Goal: Contribute content: Contribute content

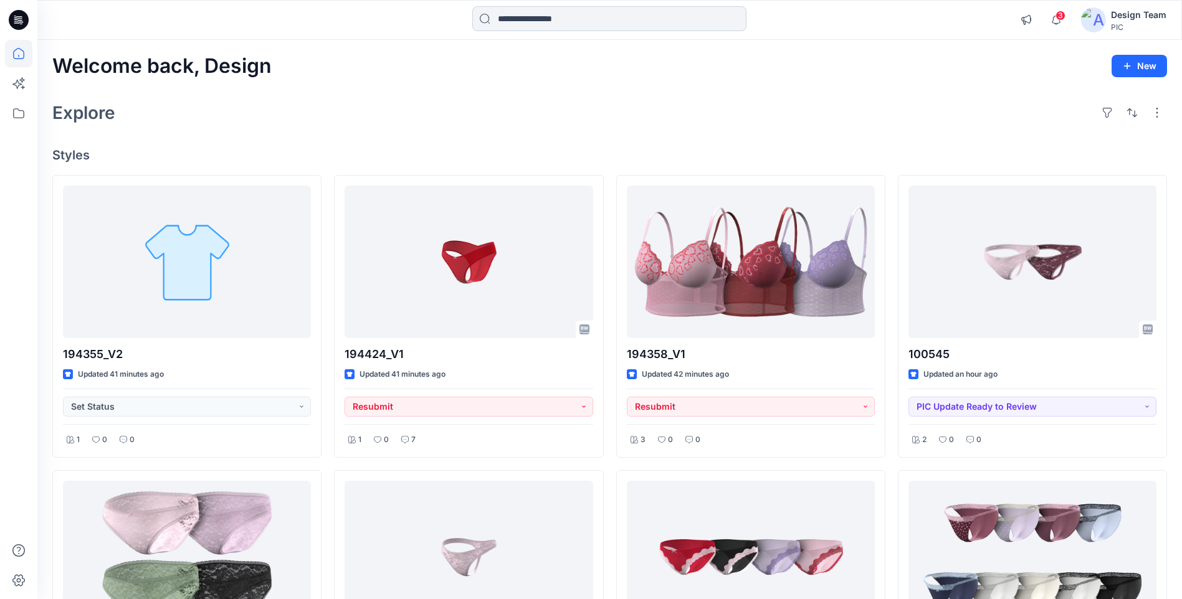
click at [528, 17] on input at bounding box center [609, 18] width 274 height 25
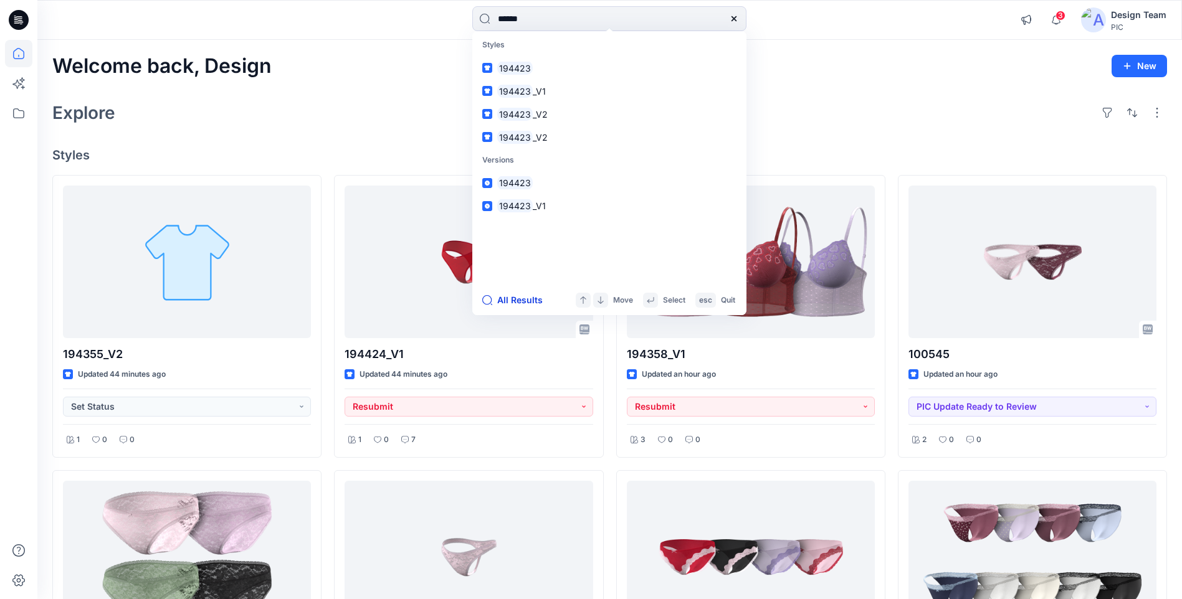
type input "******"
click at [528, 301] on button "All Results" at bounding box center [516, 300] width 69 height 15
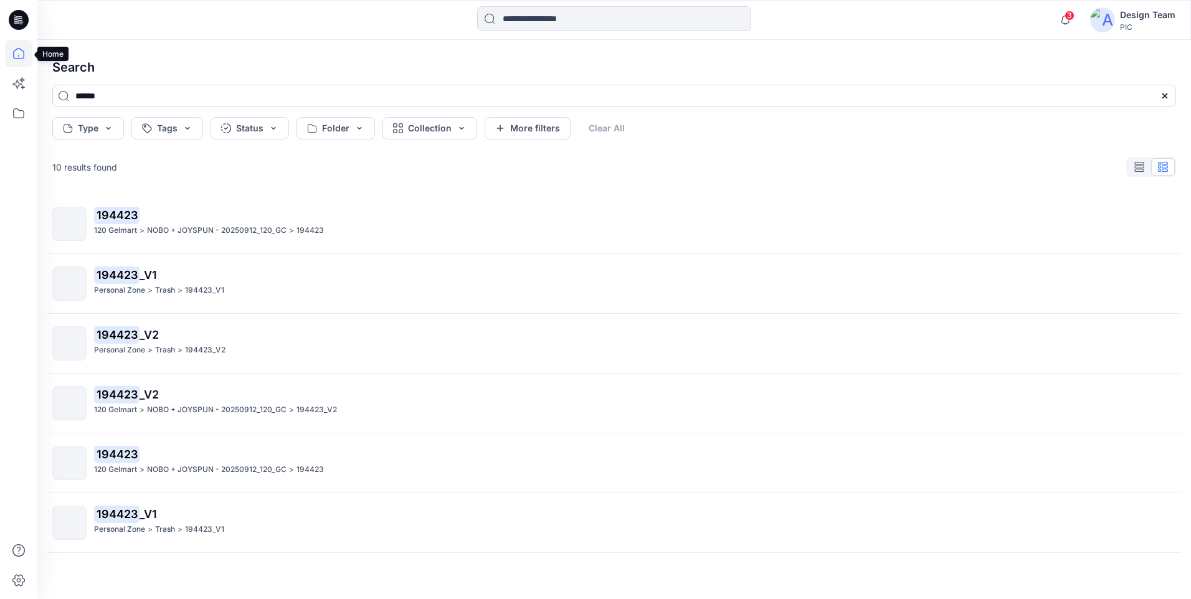
click at [14, 54] on icon at bounding box center [18, 53] width 27 height 27
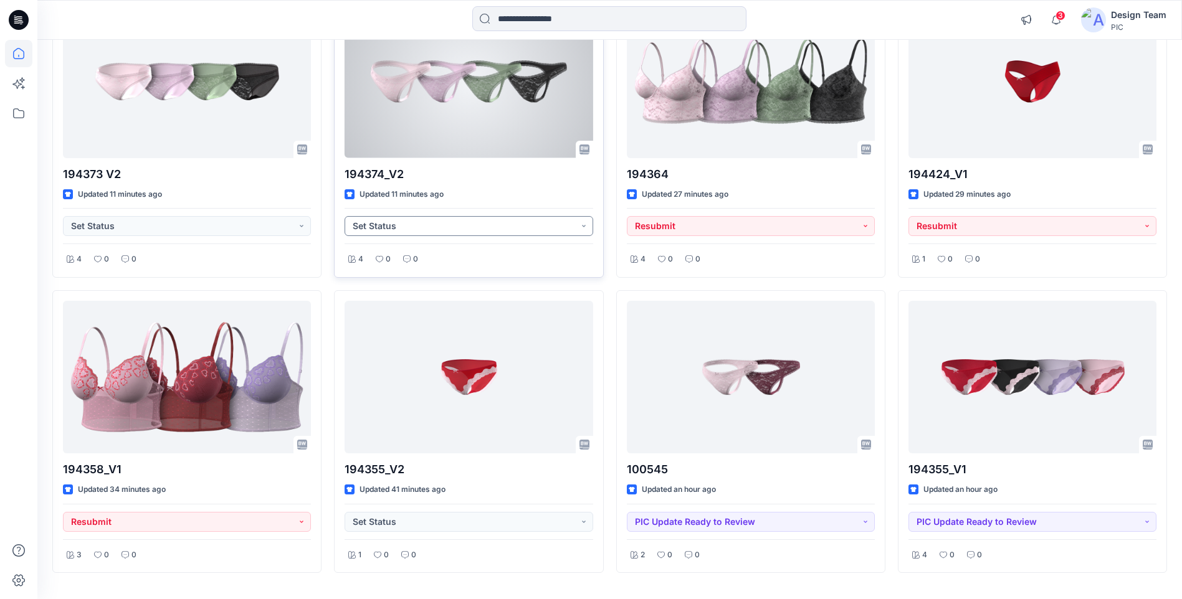
scroll to position [510, 0]
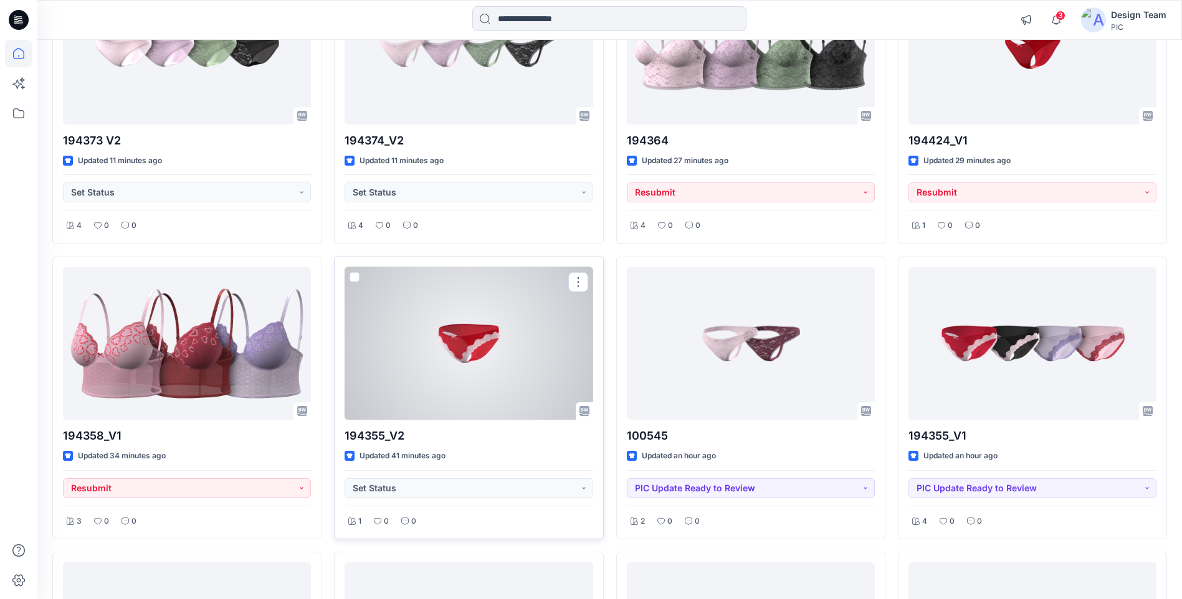
click at [469, 359] on div at bounding box center [468, 343] width 248 height 153
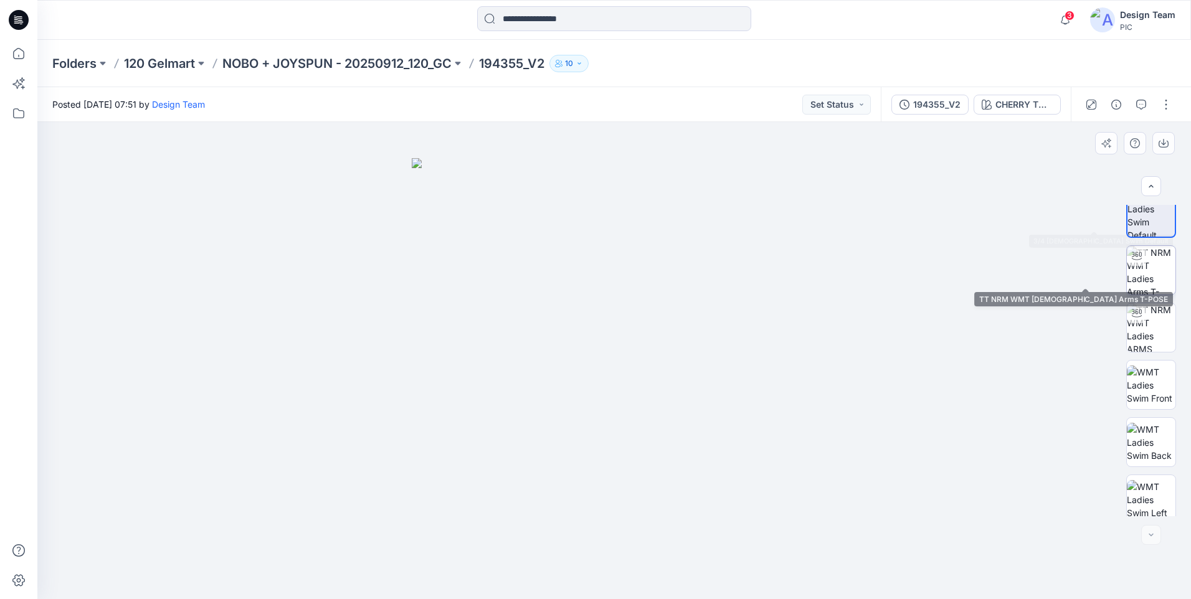
scroll to position [25, 0]
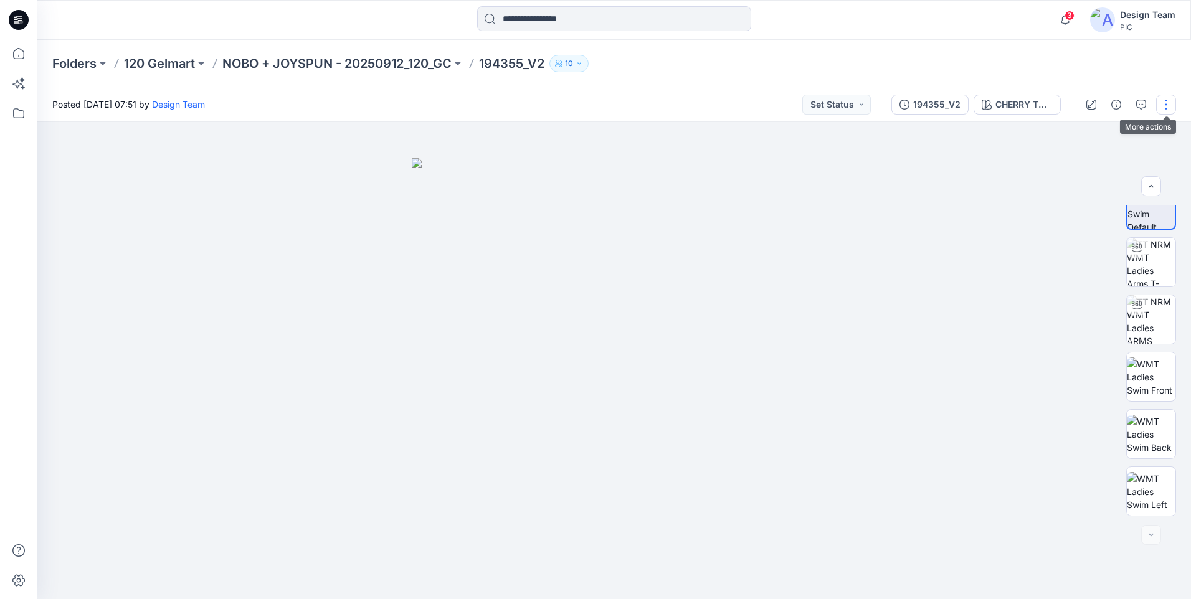
click at [1163, 108] on button "button" at bounding box center [1166, 105] width 20 height 20
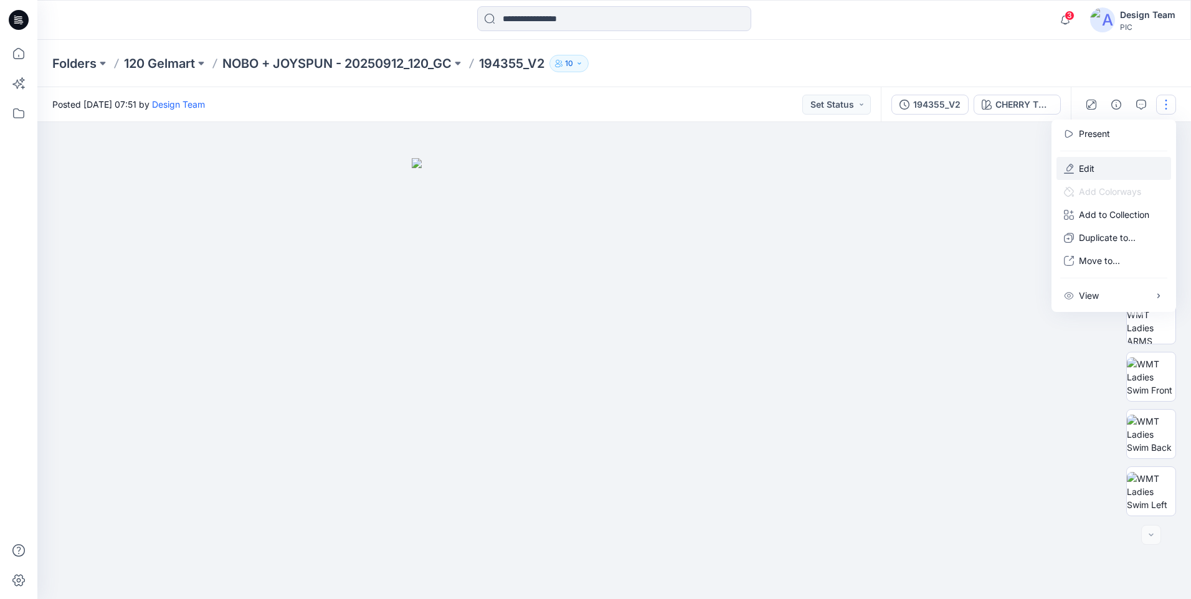
click at [1103, 174] on button "Edit" at bounding box center [1113, 168] width 115 height 23
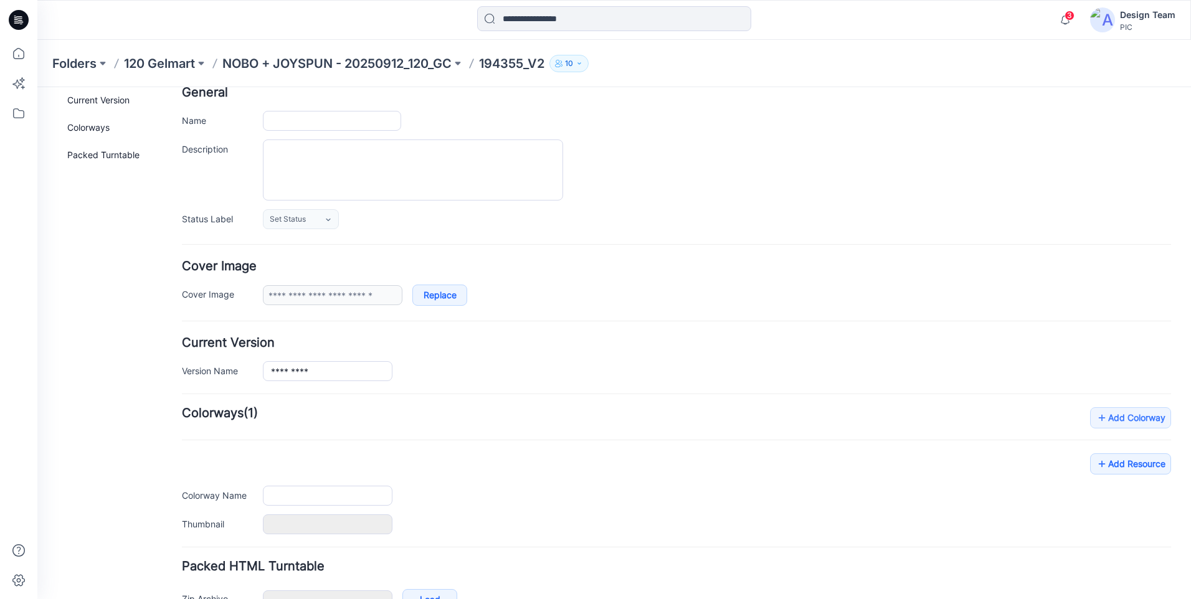
type input "*********"
type input "**********"
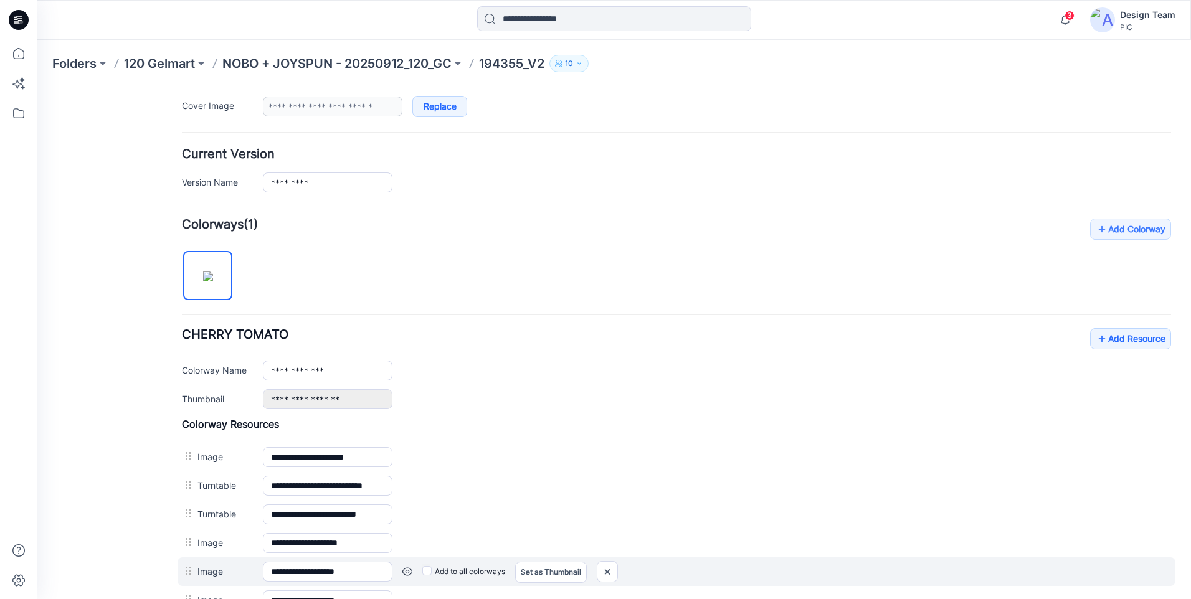
scroll to position [416, 0]
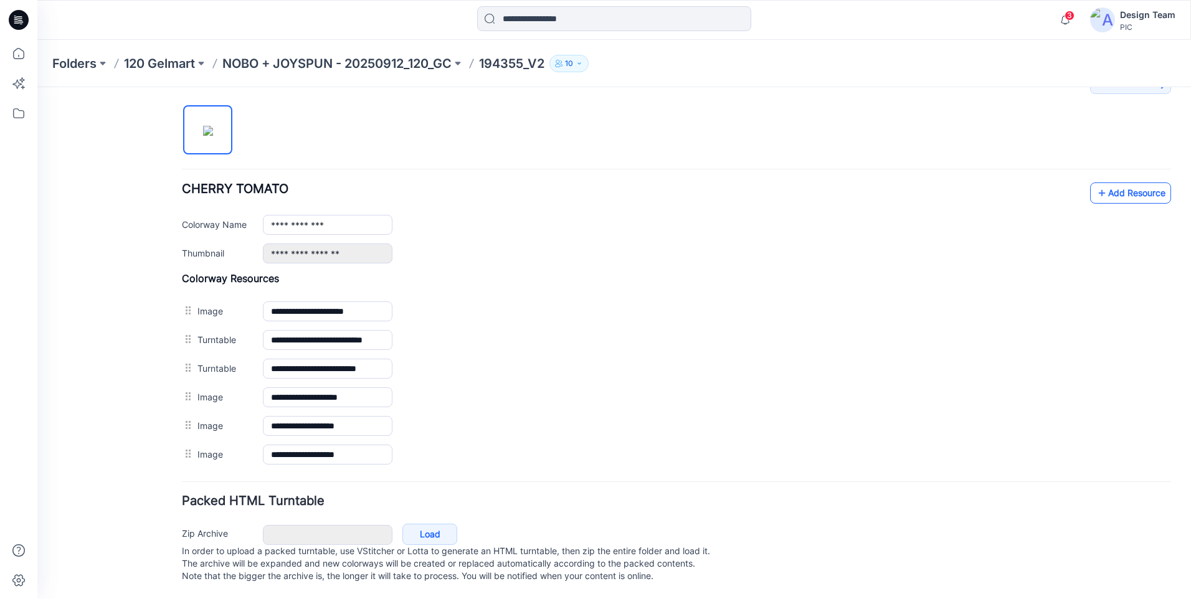
click at [1121, 186] on link "Add Resource" at bounding box center [1130, 193] width 81 height 21
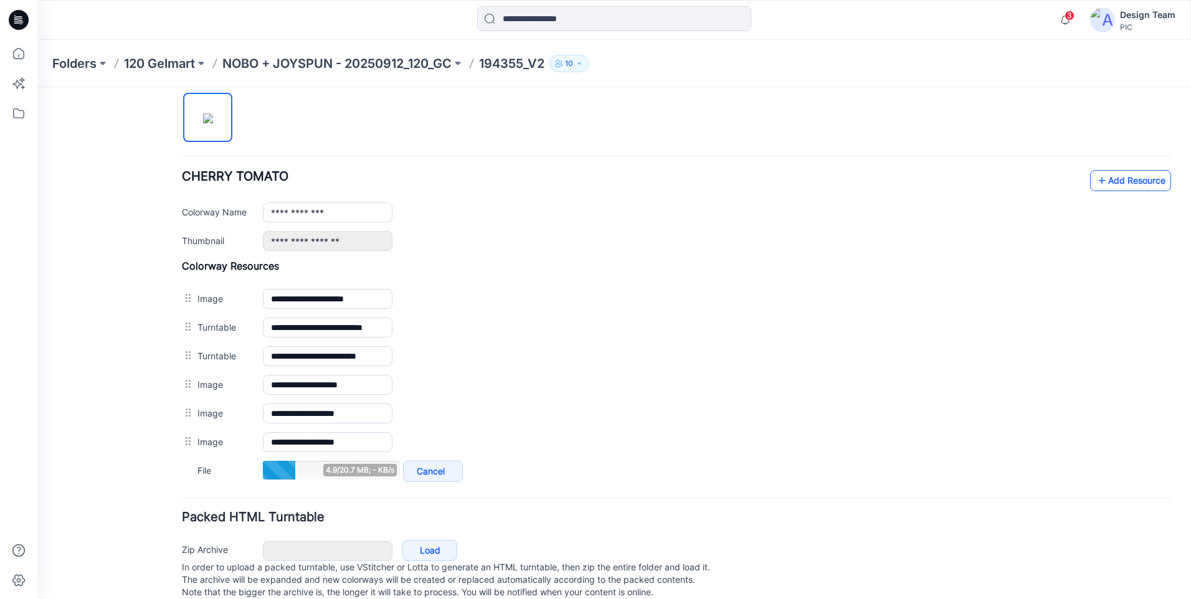
click at [1096, 184] on icon at bounding box center [1102, 181] width 12 height 20
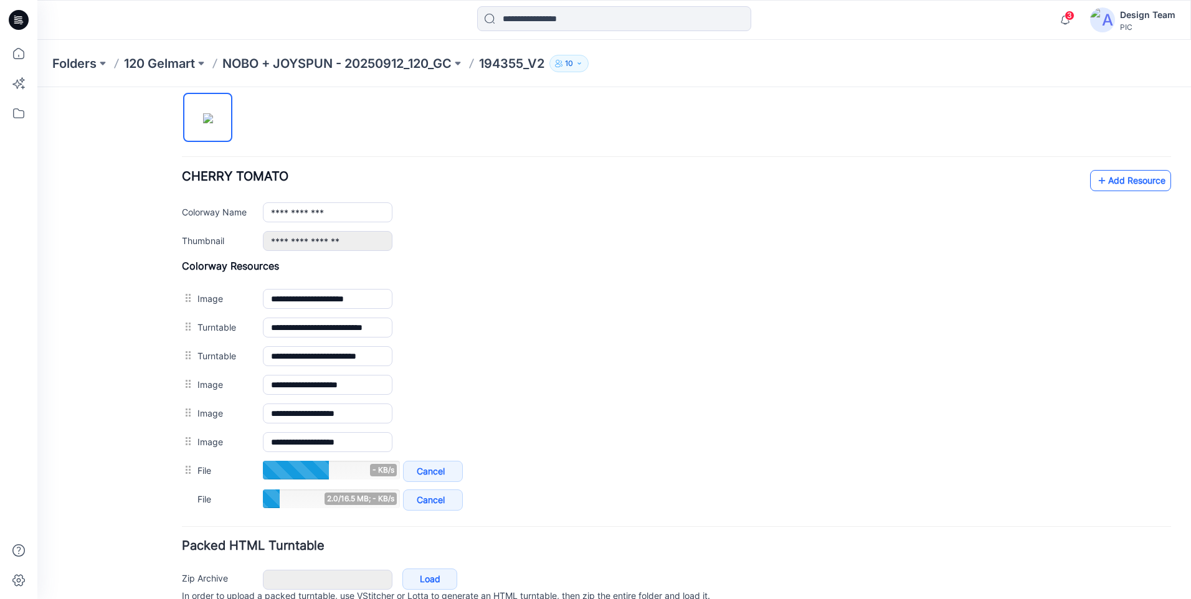
click at [1127, 179] on link "Add Resource" at bounding box center [1130, 180] width 81 height 21
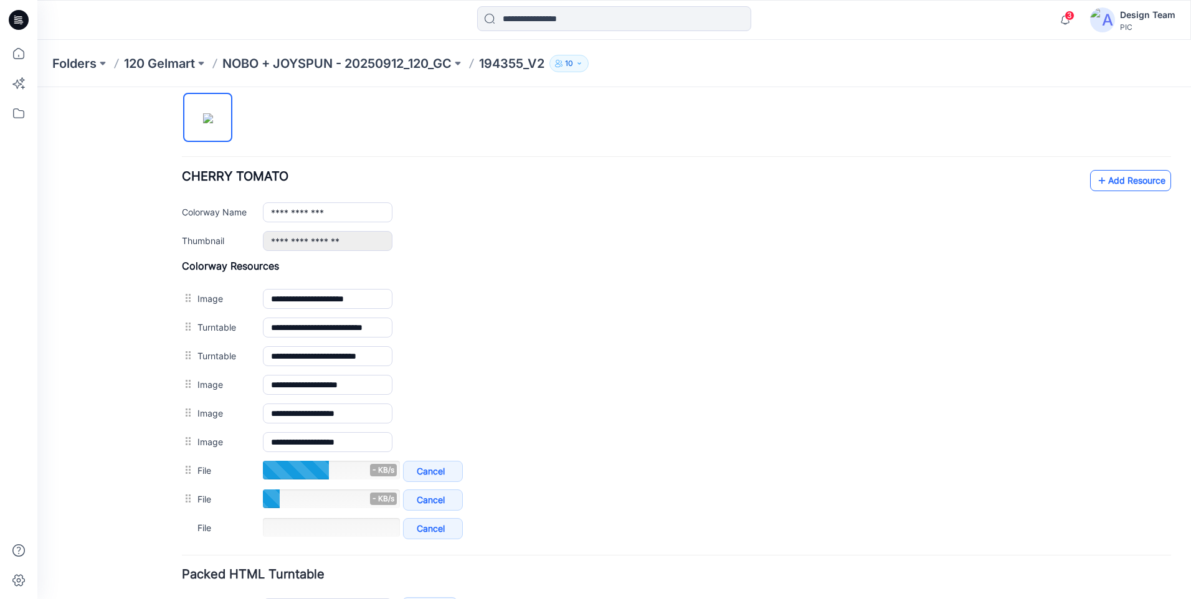
click at [1107, 181] on link "Add Resource" at bounding box center [1130, 180] width 81 height 21
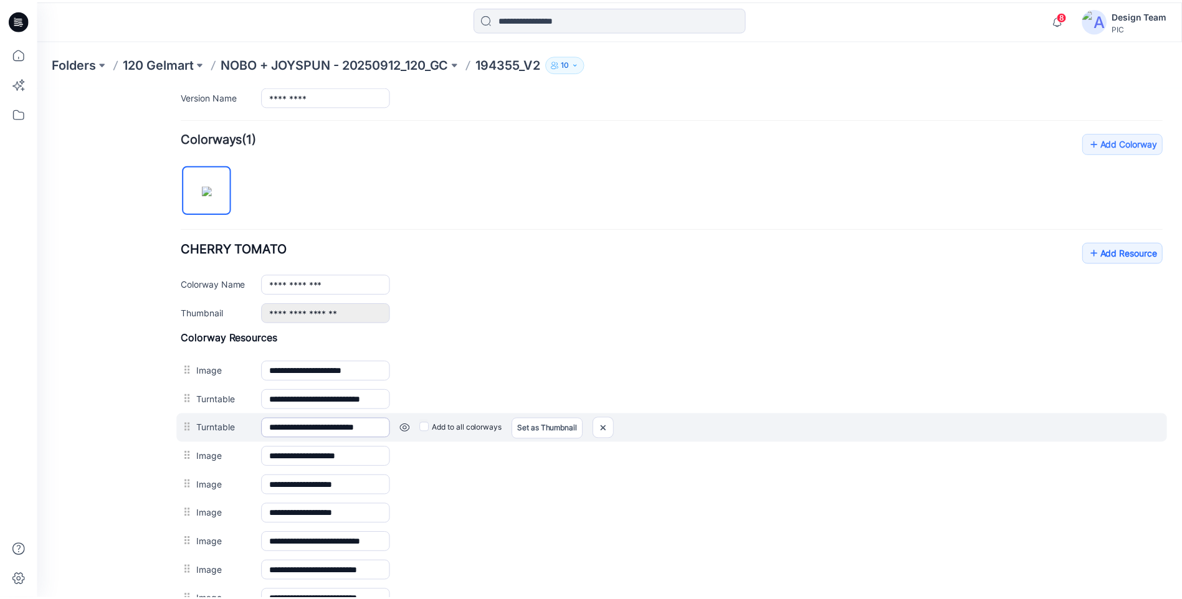
scroll to position [95, 0]
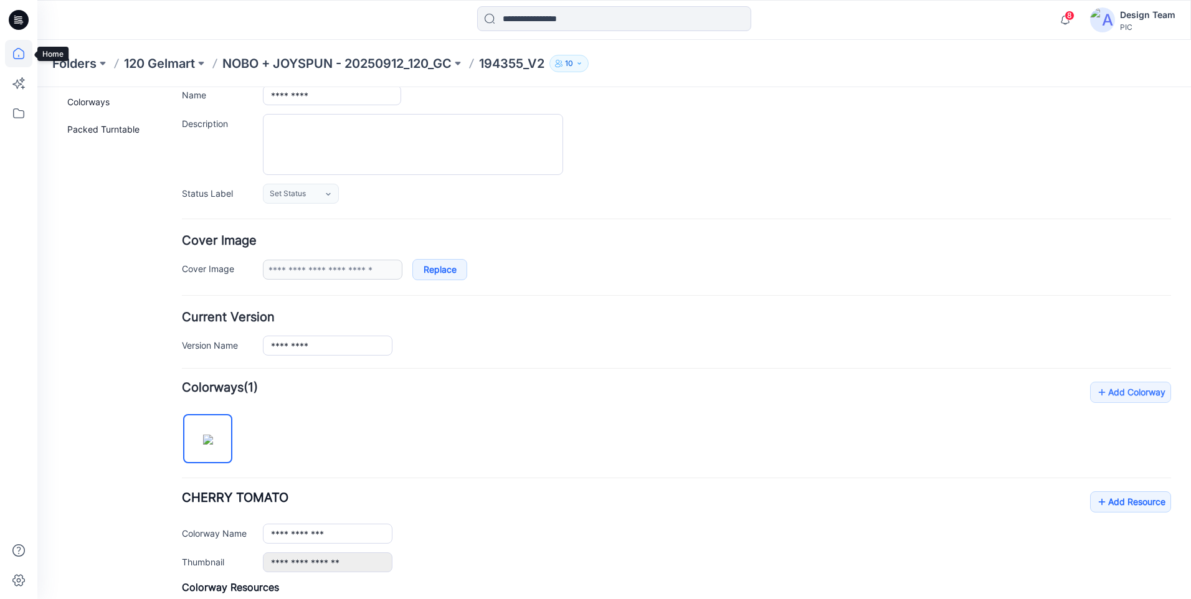
click at [19, 54] on icon at bounding box center [18, 53] width 27 height 27
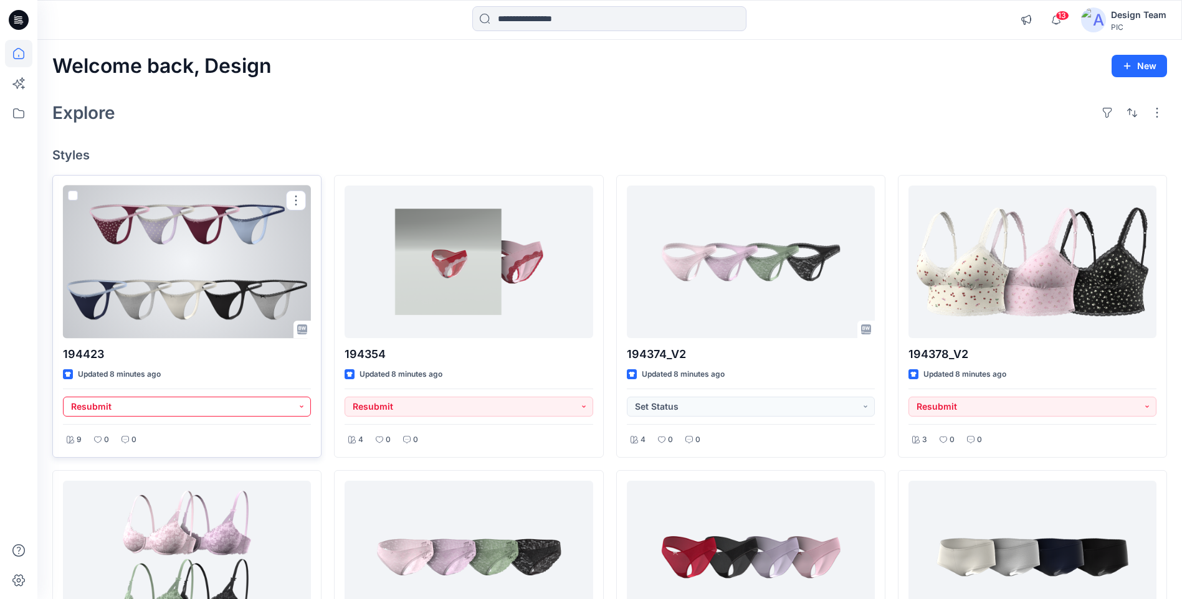
click at [290, 414] on button "Resubmit" at bounding box center [187, 407] width 248 height 20
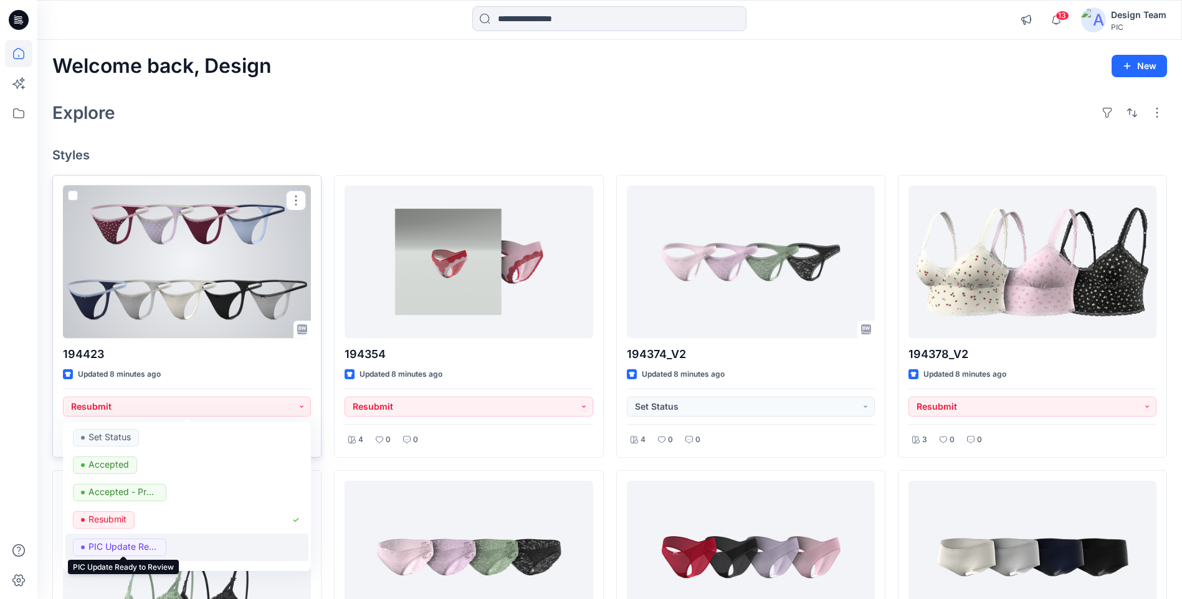
click at [138, 549] on p "PIC Update Ready to Review" at bounding box center [123, 547] width 70 height 16
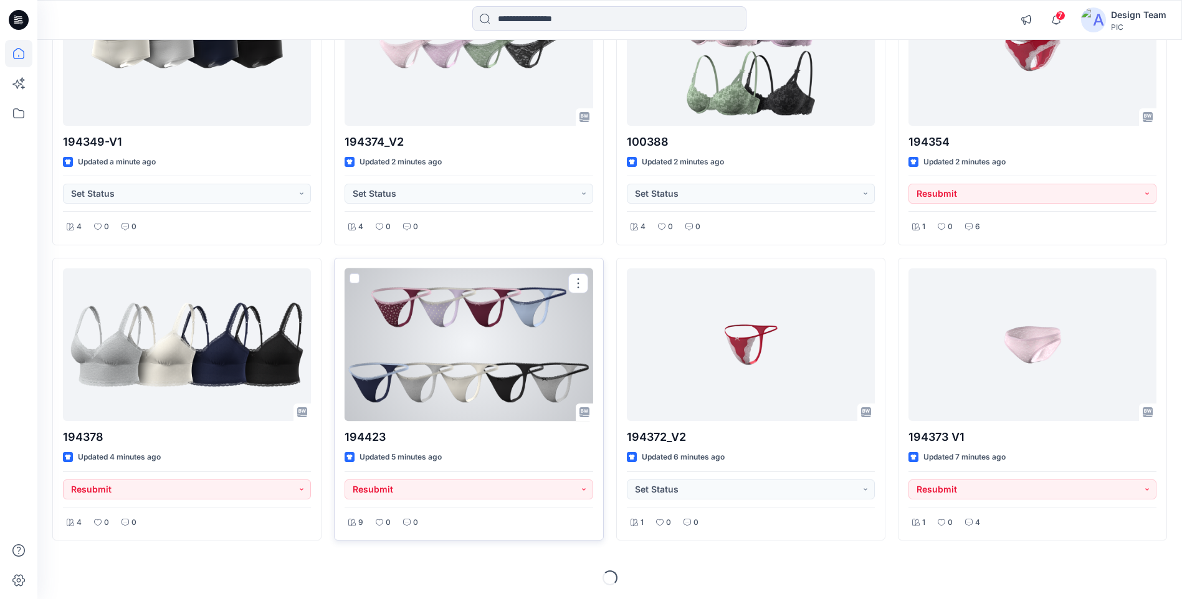
scroll to position [510, 0]
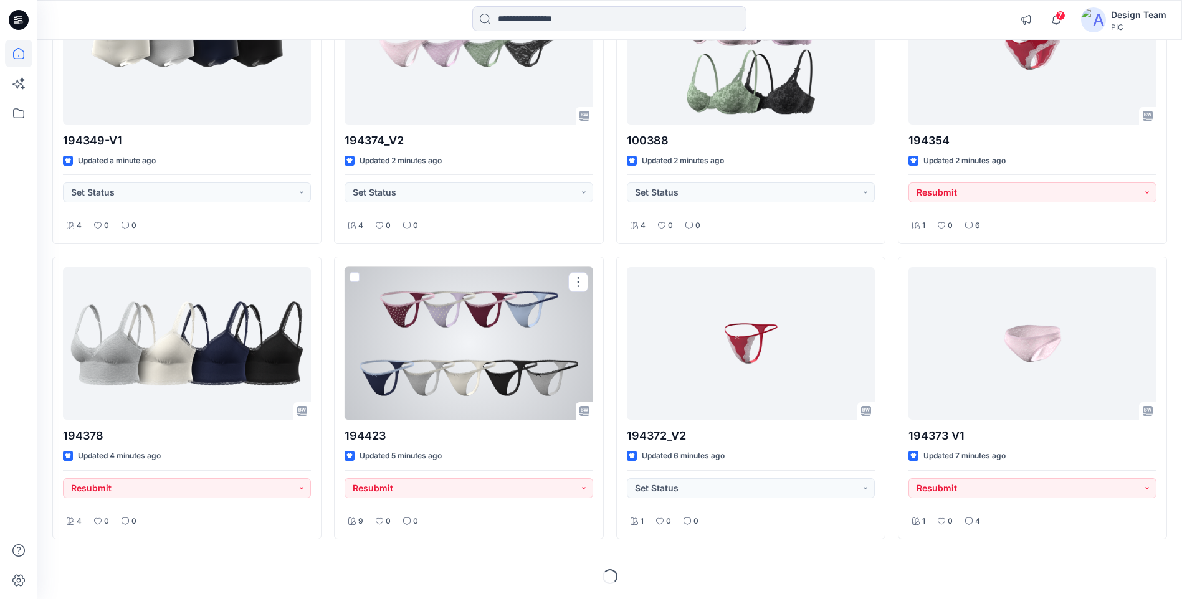
click at [478, 352] on div at bounding box center [468, 343] width 248 height 153
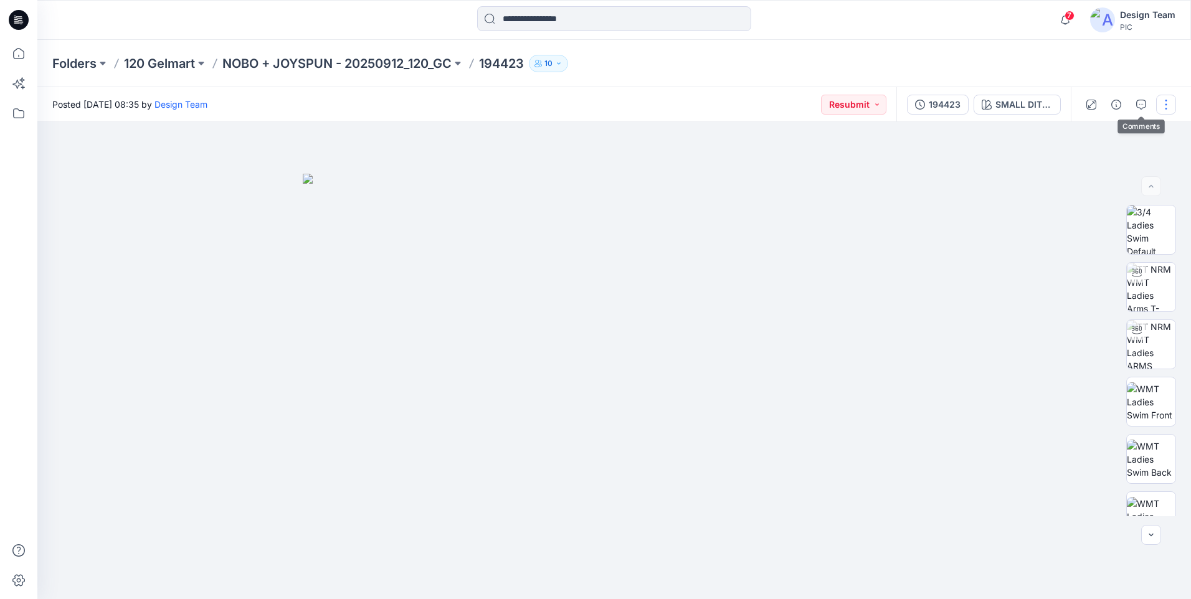
click at [1165, 104] on button "button" at bounding box center [1166, 105] width 20 height 20
click at [1097, 163] on button "Edit" at bounding box center [1113, 168] width 115 height 23
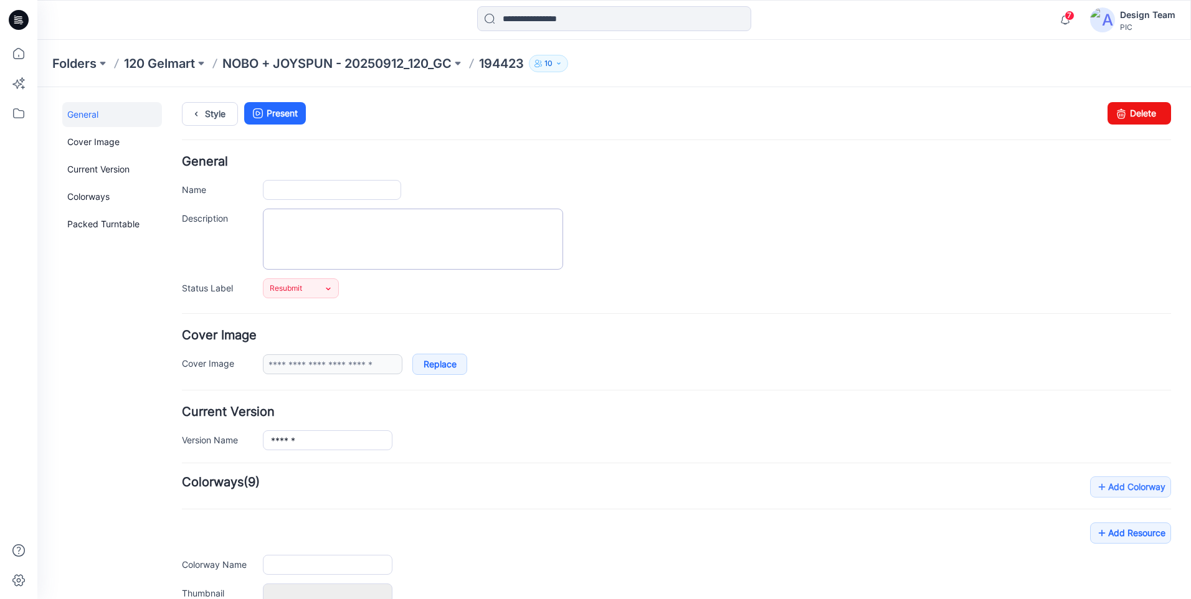
type input "******"
type input "**********"
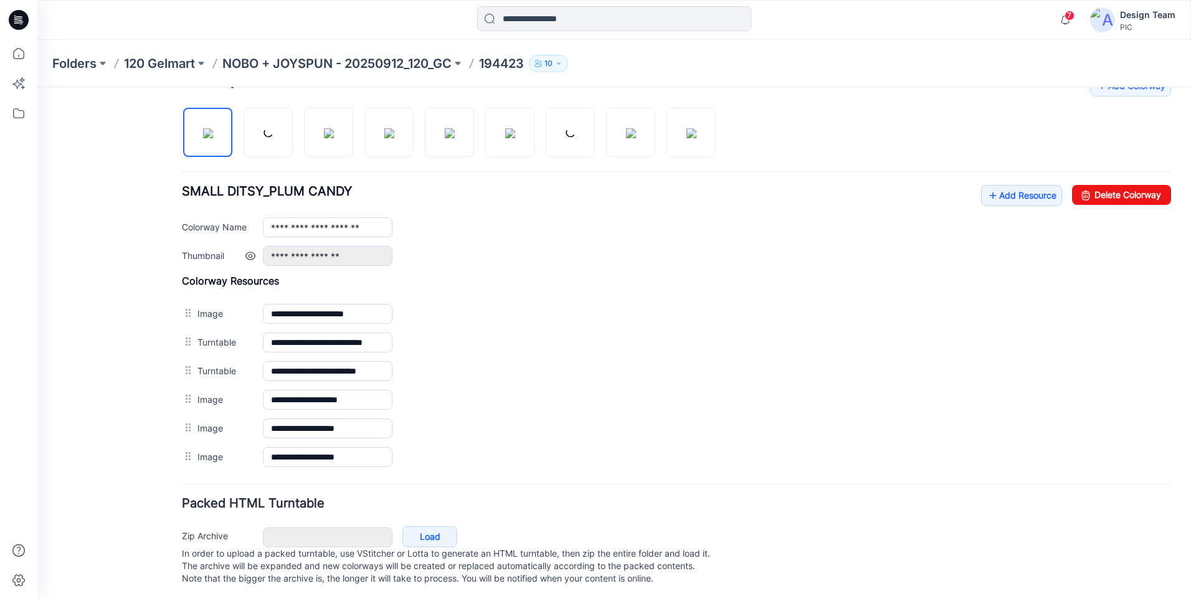
scroll to position [416, 0]
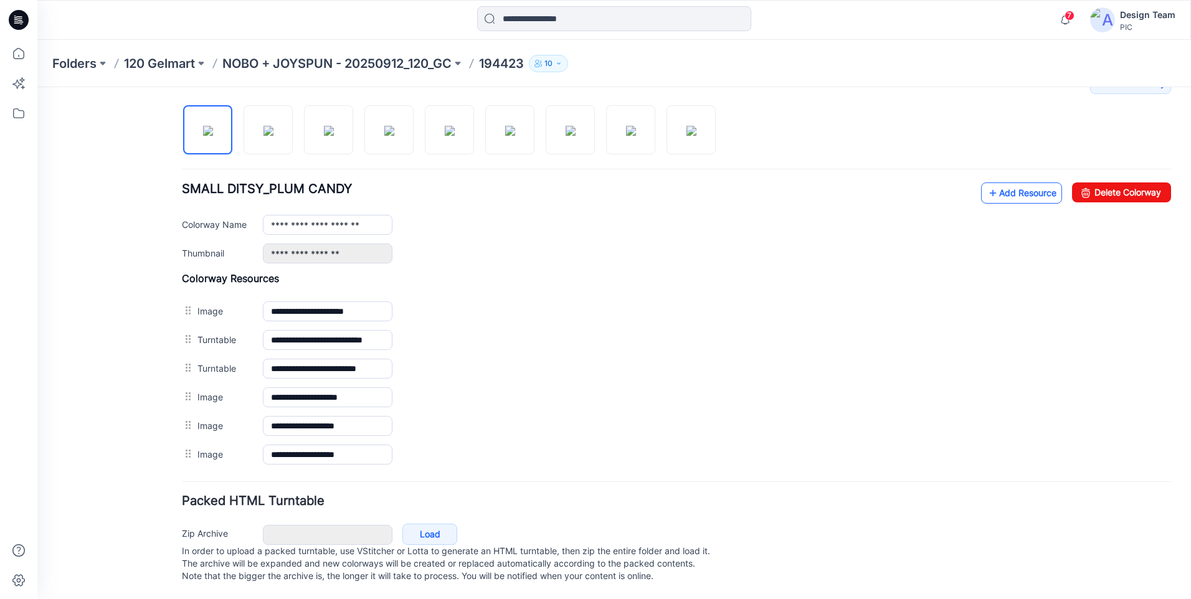
click at [997, 183] on link "Add Resource" at bounding box center [1021, 193] width 81 height 21
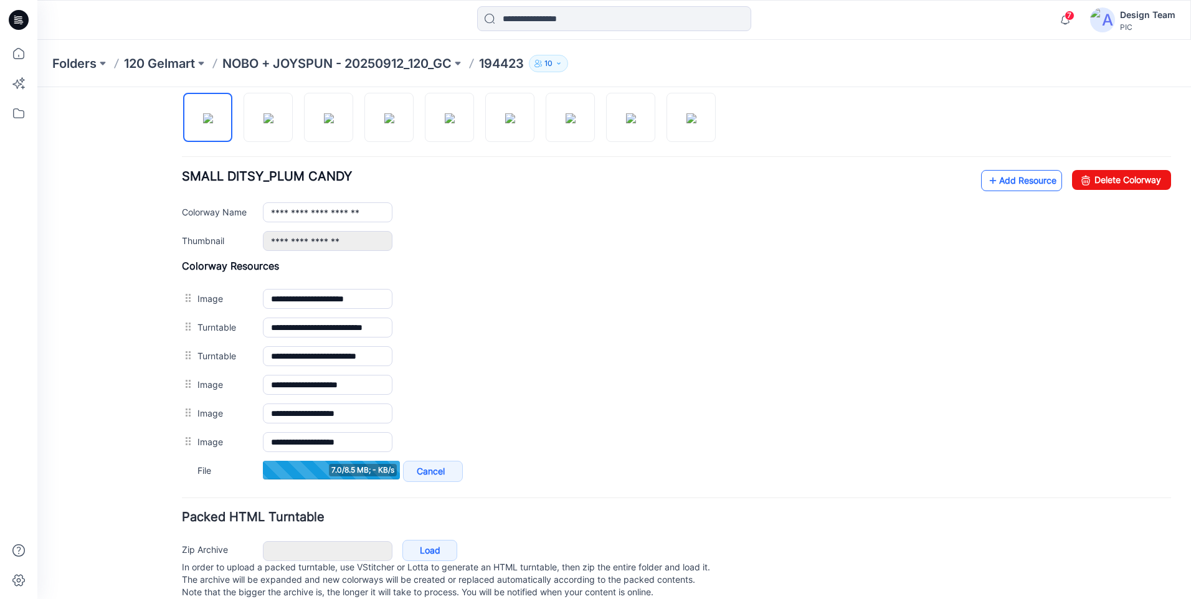
click at [990, 188] on link "Add Resource" at bounding box center [1021, 180] width 81 height 21
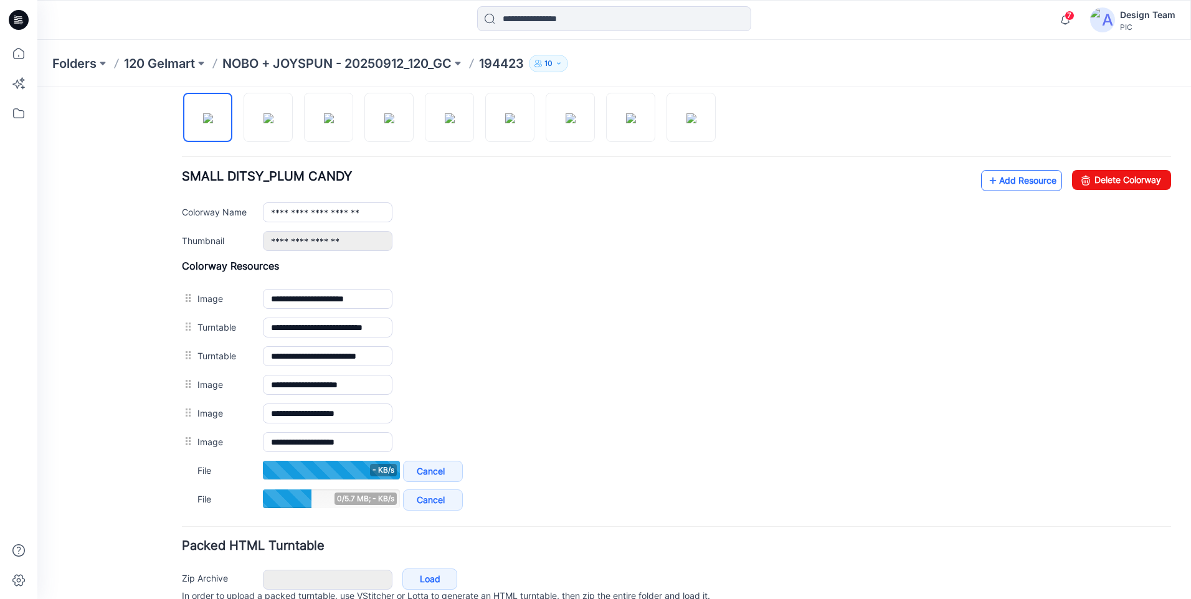
click at [1012, 182] on link "Add Resource" at bounding box center [1021, 180] width 81 height 21
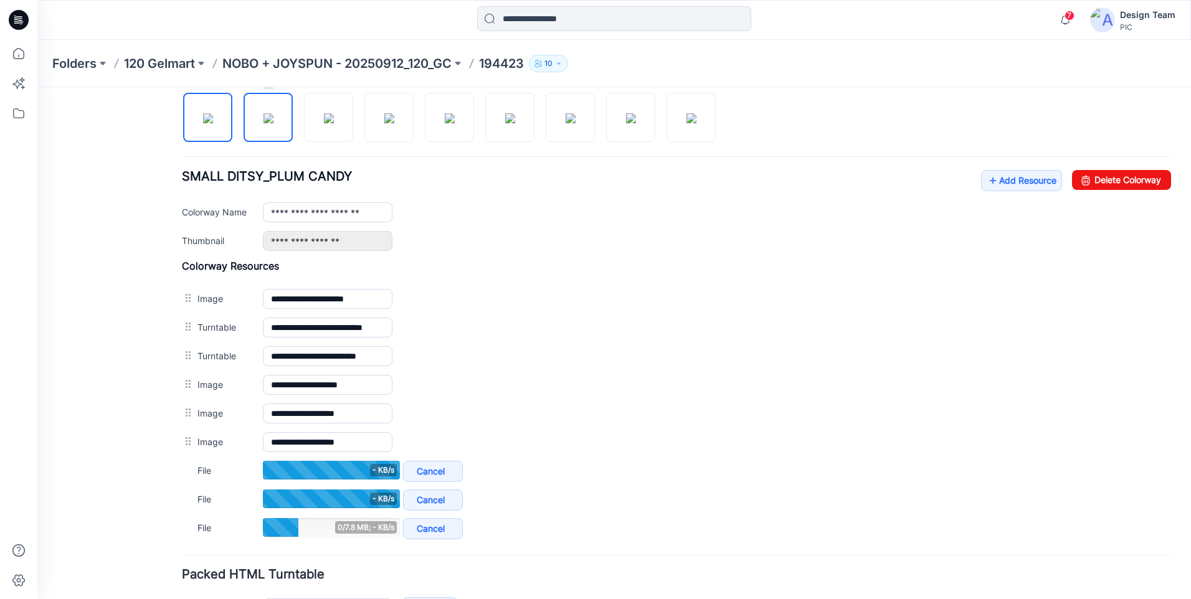
click at [273, 123] on img at bounding box center [268, 118] width 10 height 10
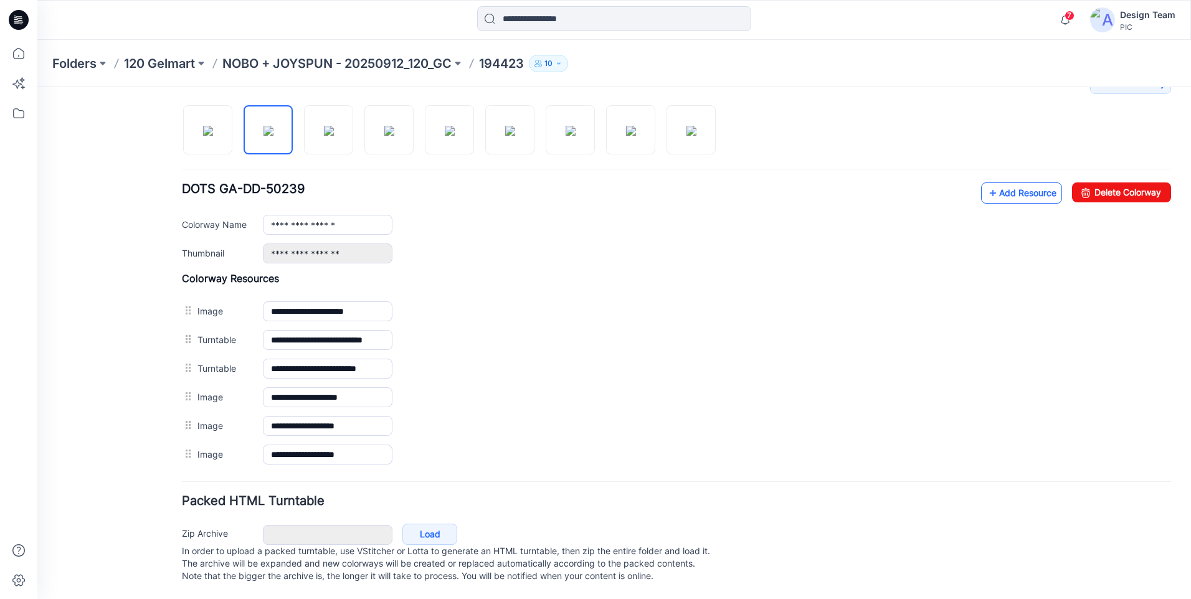
click at [989, 183] on link "Add Resource" at bounding box center [1021, 193] width 81 height 21
click at [576, 126] on img at bounding box center [571, 131] width 10 height 10
click at [273, 135] on img at bounding box center [268, 131] width 10 height 10
click at [987, 183] on icon at bounding box center [993, 193] width 12 height 20
click at [1012, 183] on link "Add Resource" at bounding box center [1021, 193] width 81 height 21
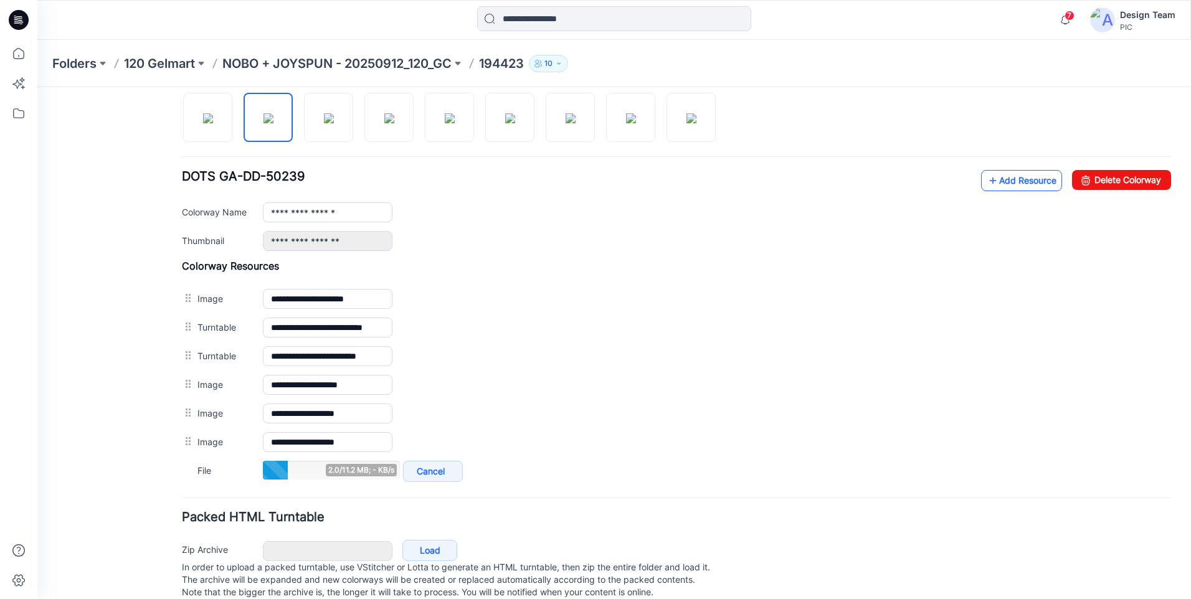
click at [987, 181] on icon at bounding box center [993, 181] width 12 height 20
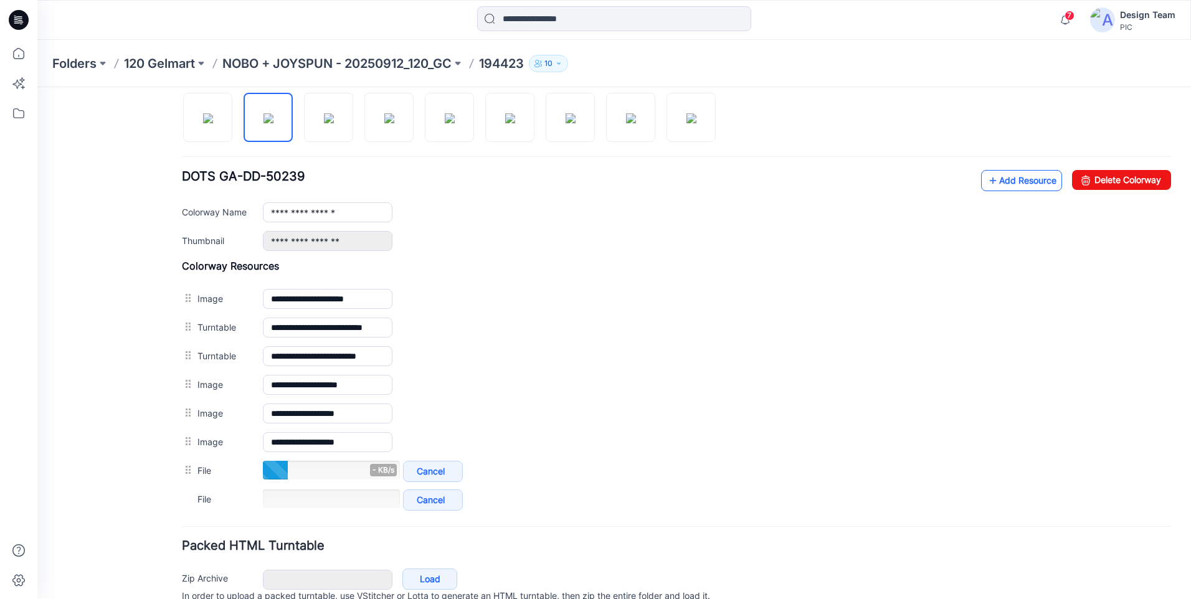
click at [988, 181] on link "Add Resource" at bounding box center [1021, 180] width 81 height 21
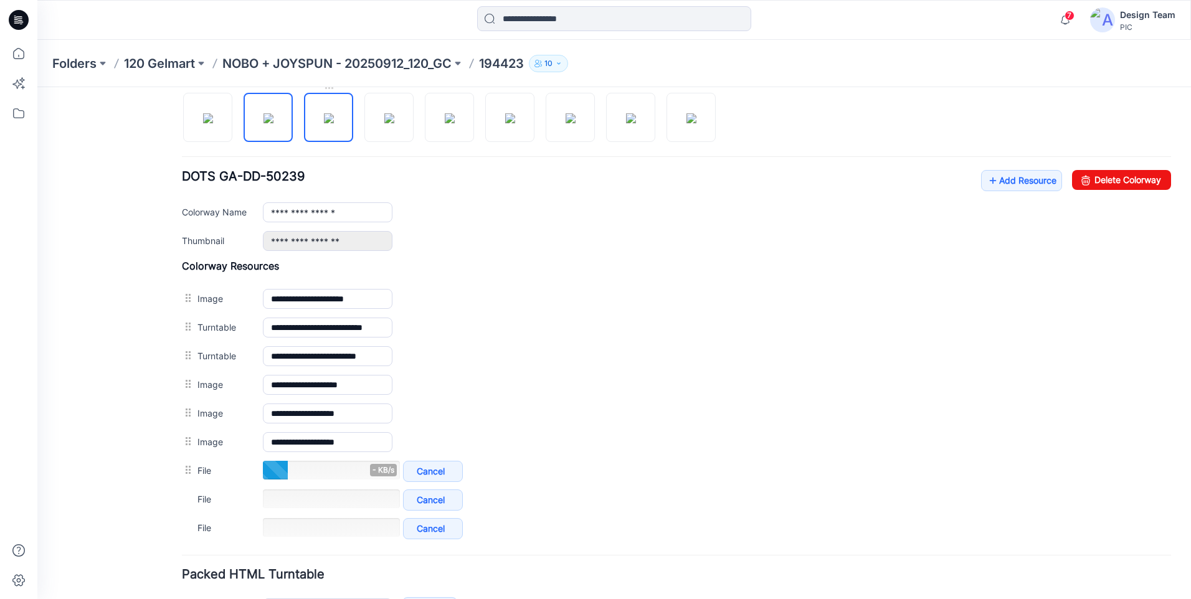
click at [330, 119] on img at bounding box center [329, 118] width 10 height 10
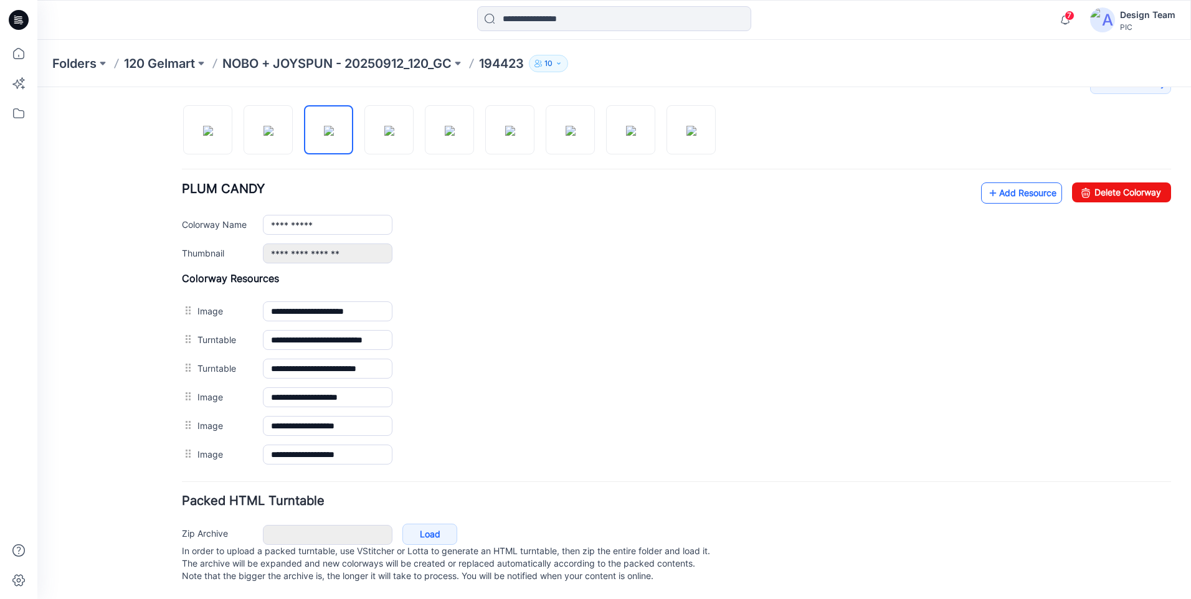
click at [987, 189] on icon at bounding box center [993, 193] width 12 height 20
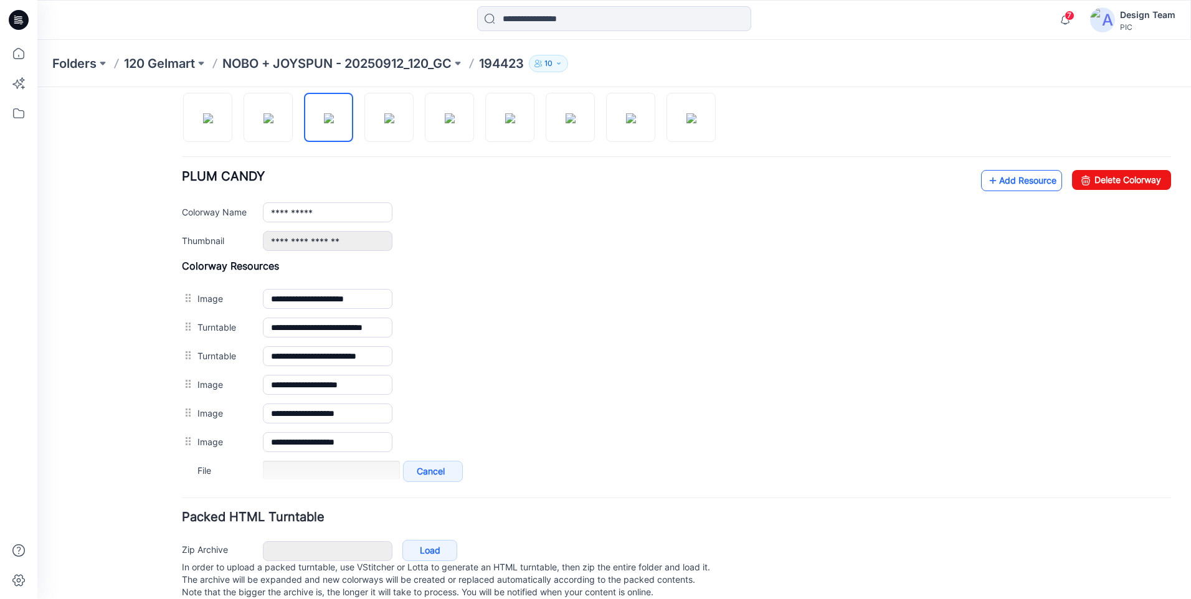
click at [1013, 184] on link "Add Resource" at bounding box center [1021, 180] width 81 height 21
click at [998, 179] on link "Add Resource" at bounding box center [1021, 180] width 81 height 21
click at [1032, 181] on link "Add Resource" at bounding box center [1021, 180] width 81 height 21
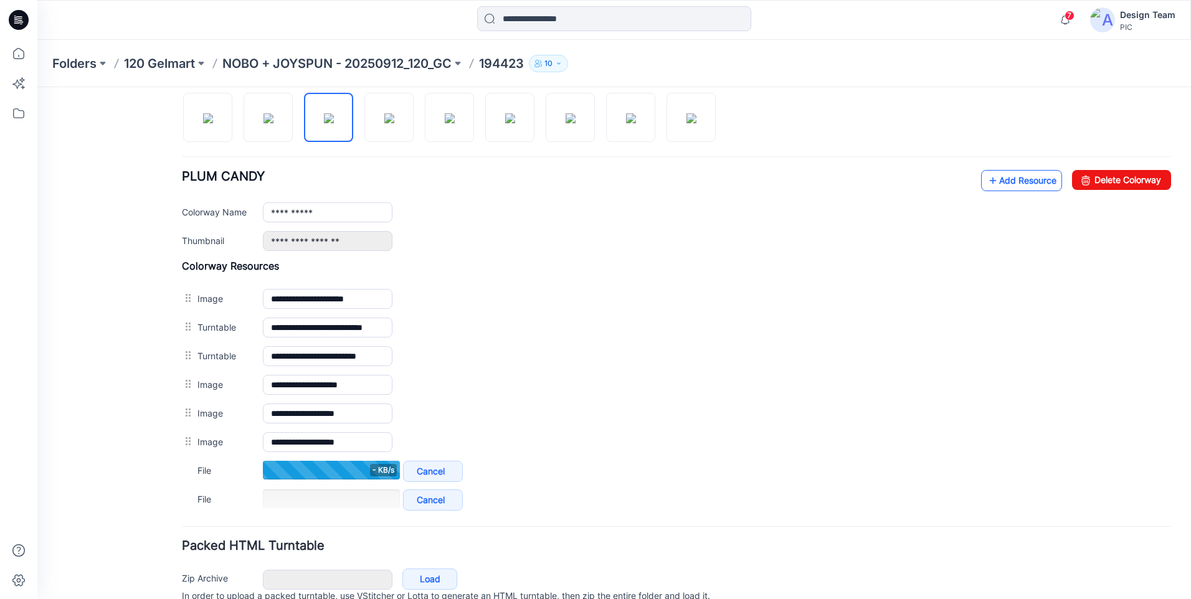
click at [1003, 176] on link "Add Resource" at bounding box center [1021, 180] width 81 height 21
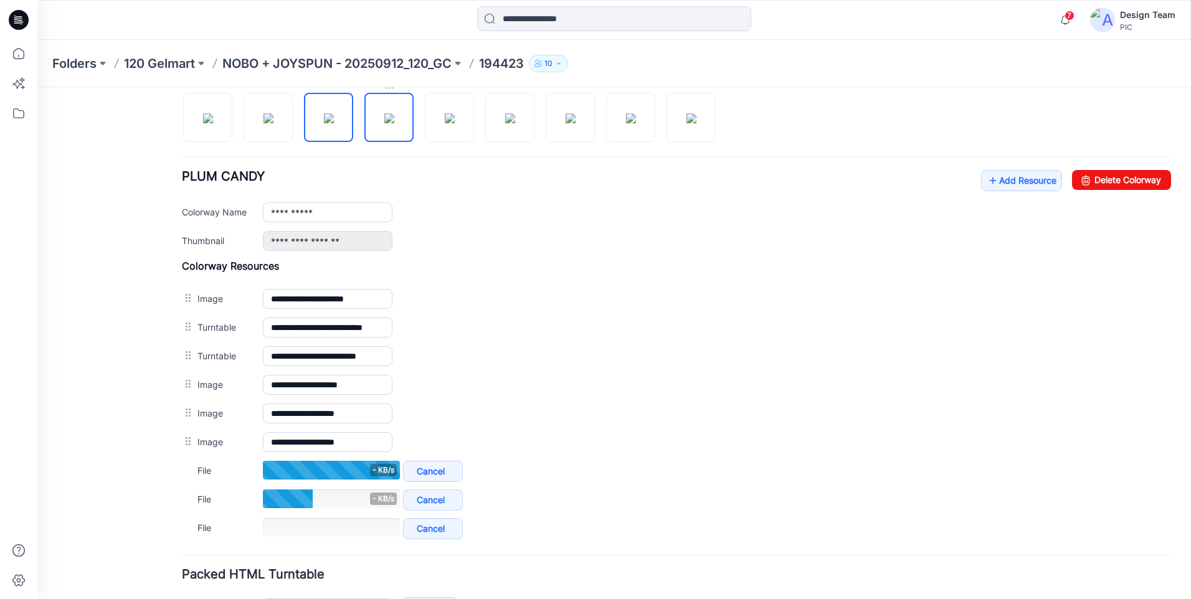
click at [394, 115] on img at bounding box center [389, 118] width 10 height 10
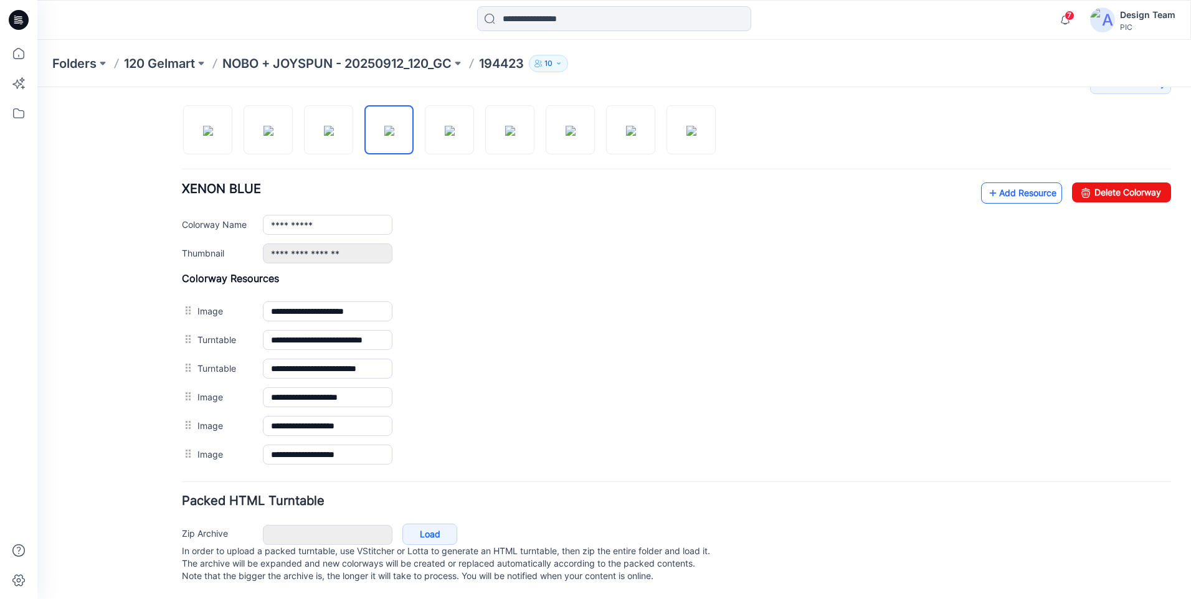
click at [998, 183] on link "Add Resource" at bounding box center [1021, 193] width 81 height 21
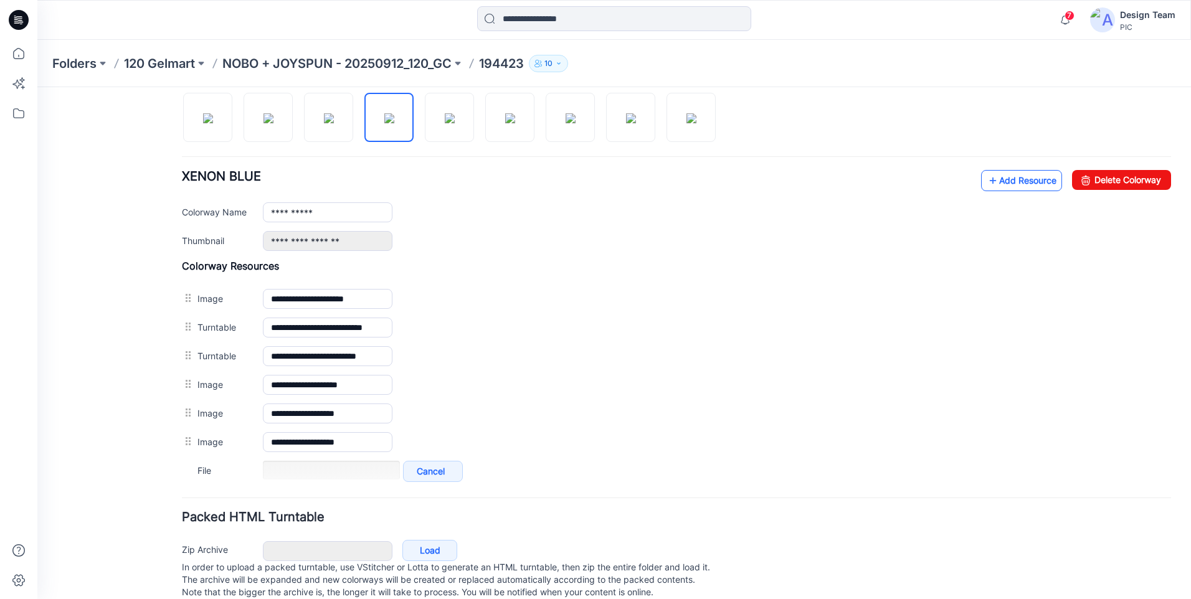
click at [1028, 173] on link "Add Resource" at bounding box center [1021, 180] width 81 height 21
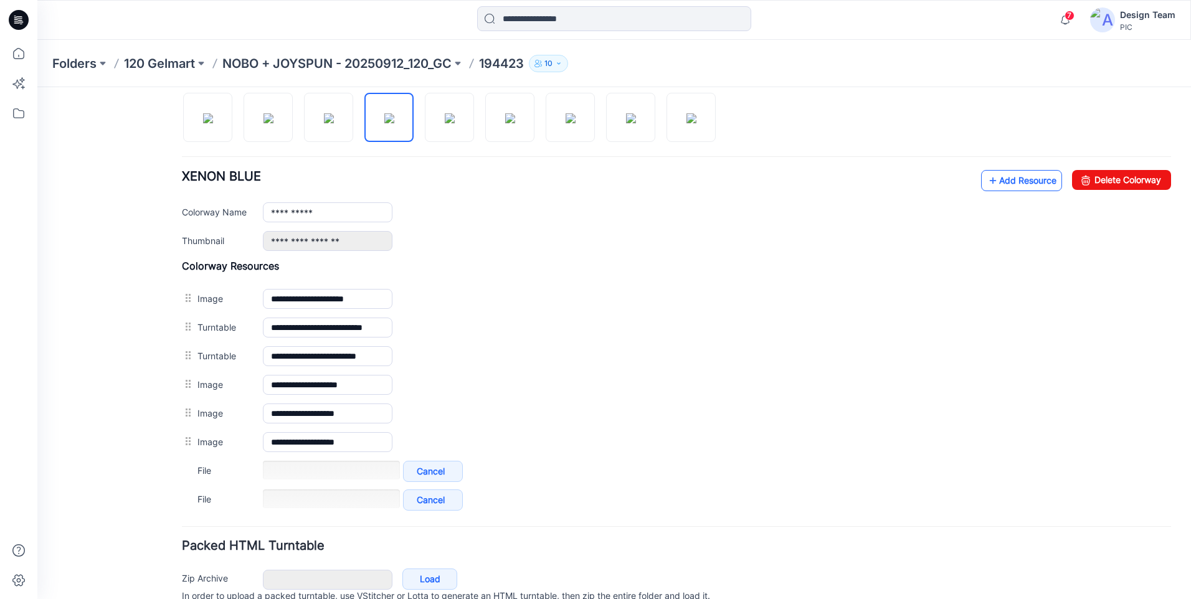
click at [1007, 184] on link "Add Resource" at bounding box center [1021, 180] width 81 height 21
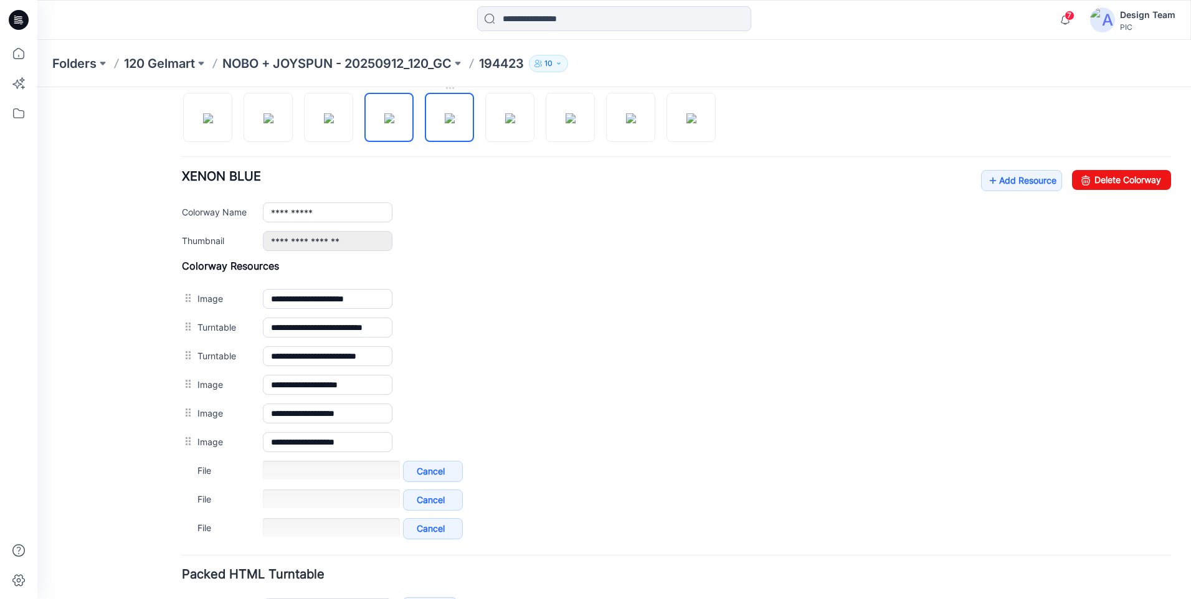
click at [450, 120] on img at bounding box center [450, 118] width 10 height 10
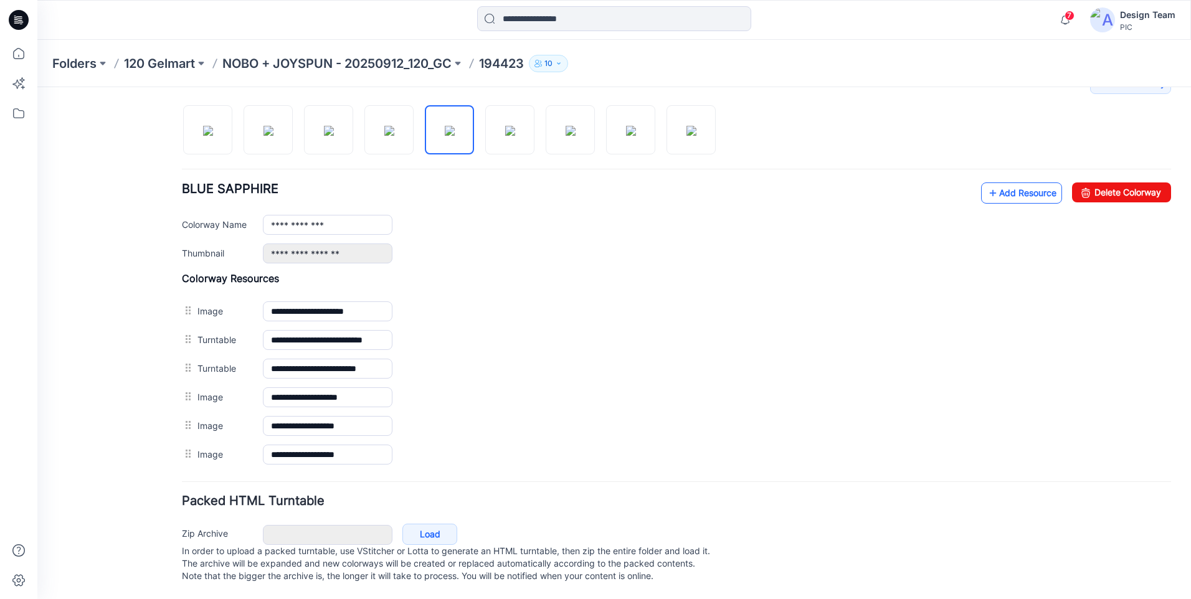
click at [988, 183] on link "Add Resource" at bounding box center [1021, 193] width 81 height 21
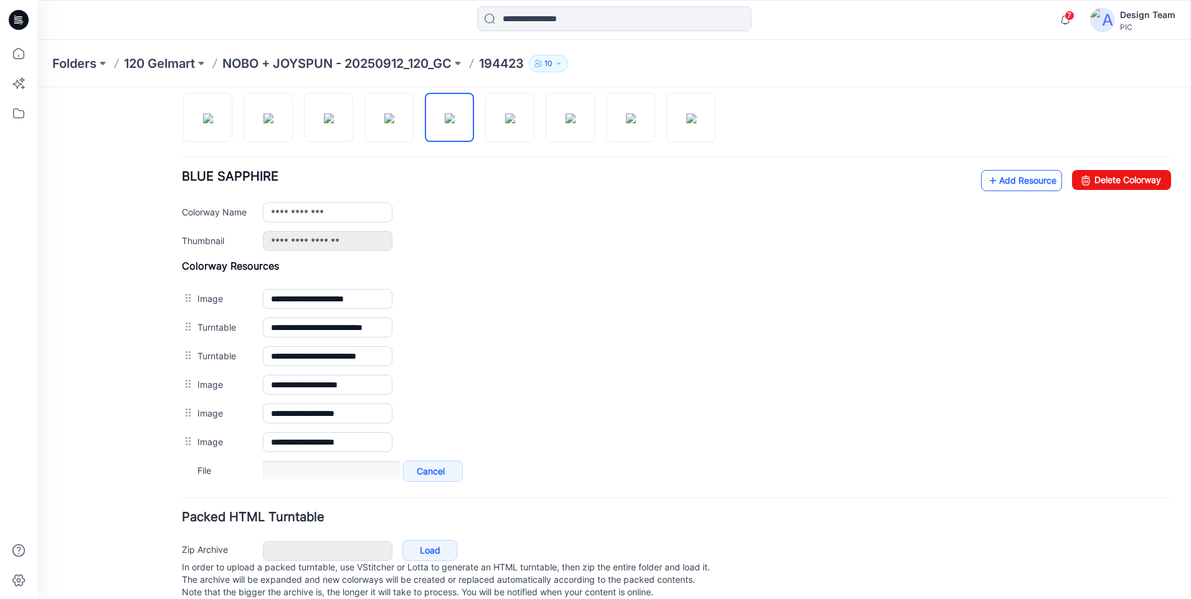
click at [1004, 175] on link "Add Resource" at bounding box center [1021, 180] width 81 height 21
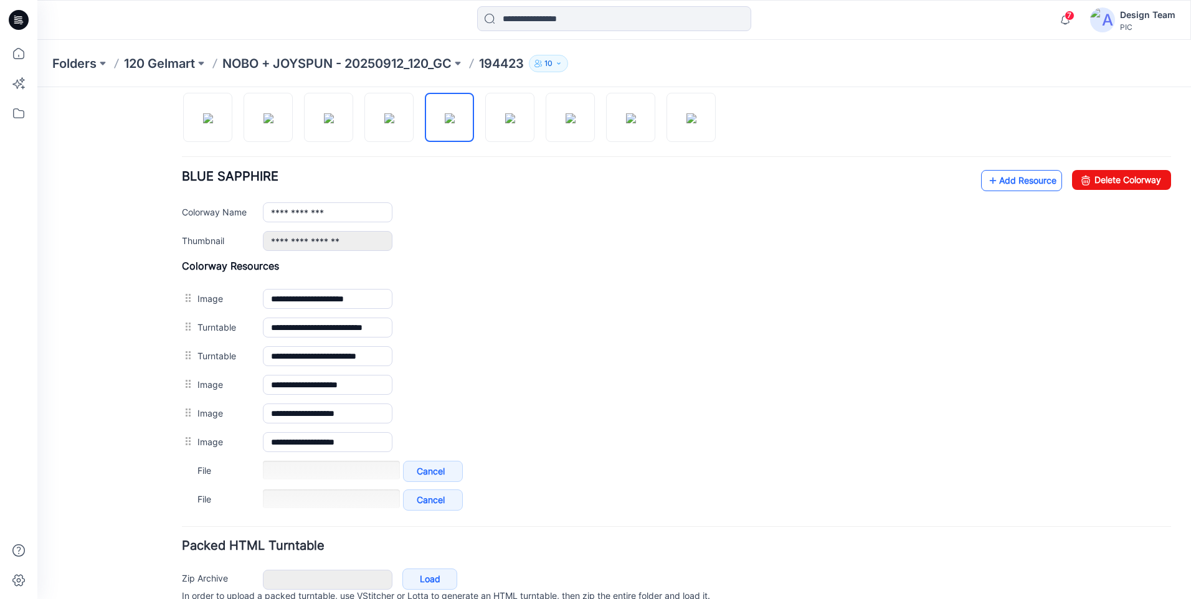
click at [999, 184] on link "Add Resource" at bounding box center [1021, 180] width 81 height 21
click at [515, 113] on img at bounding box center [510, 118] width 10 height 10
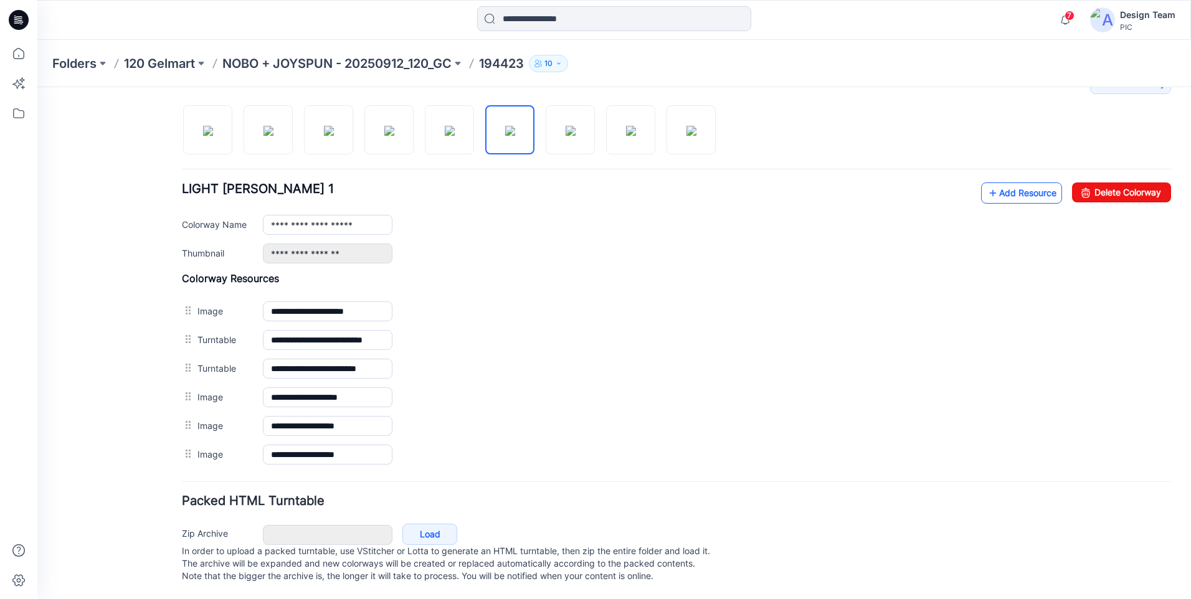
click at [993, 183] on link "Add Resource" at bounding box center [1021, 193] width 81 height 21
click at [576, 126] on img at bounding box center [571, 131] width 10 height 10
click at [515, 129] on img at bounding box center [510, 131] width 10 height 10
click at [987, 183] on icon at bounding box center [993, 193] width 12 height 20
click at [988, 168] on div "Add Colorway Colorways (9) LIGHT GREY HEATHER 1 Add Resource Delete Colorway Co…" at bounding box center [676, 271] width 989 height 396
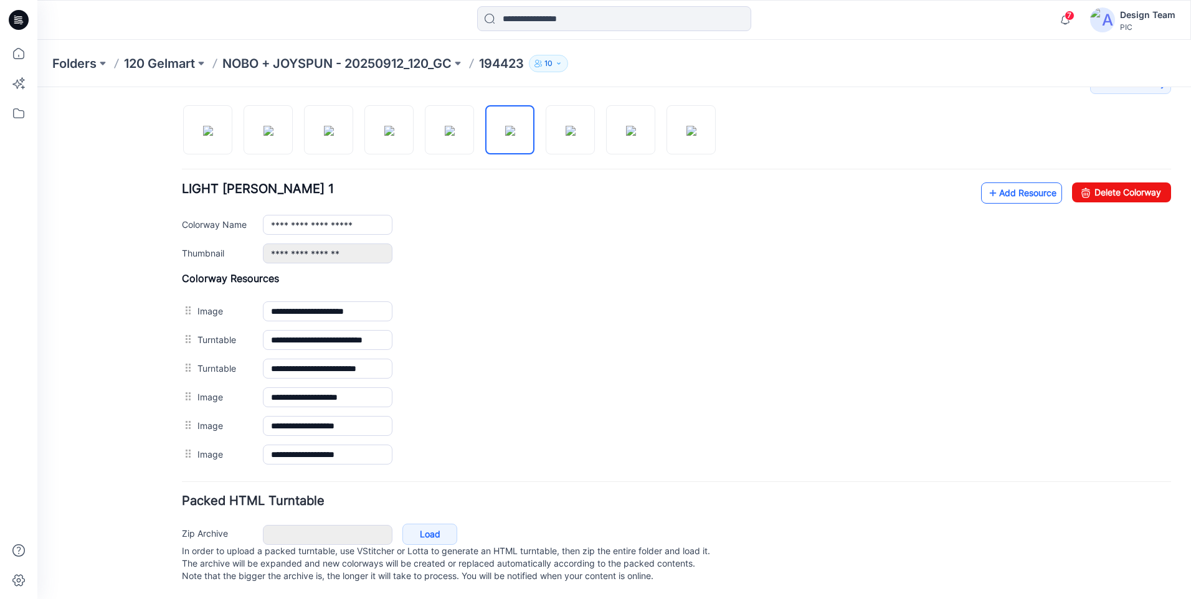
click at [993, 183] on link "Add Resource" at bounding box center [1021, 193] width 81 height 21
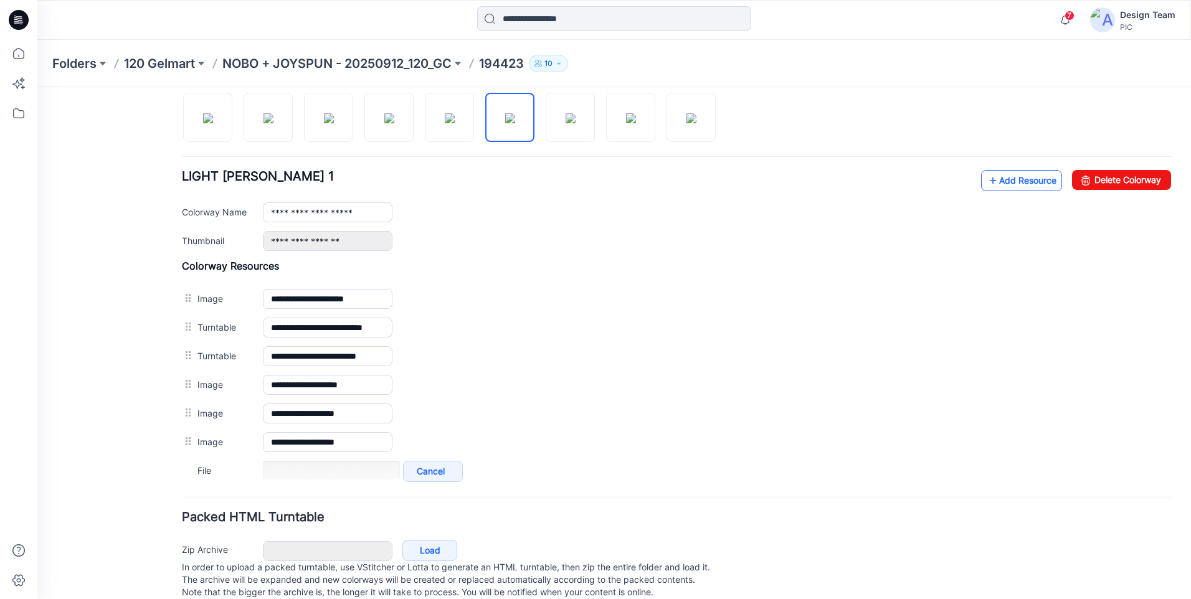
click at [1028, 173] on link "Add Resource" at bounding box center [1021, 180] width 81 height 21
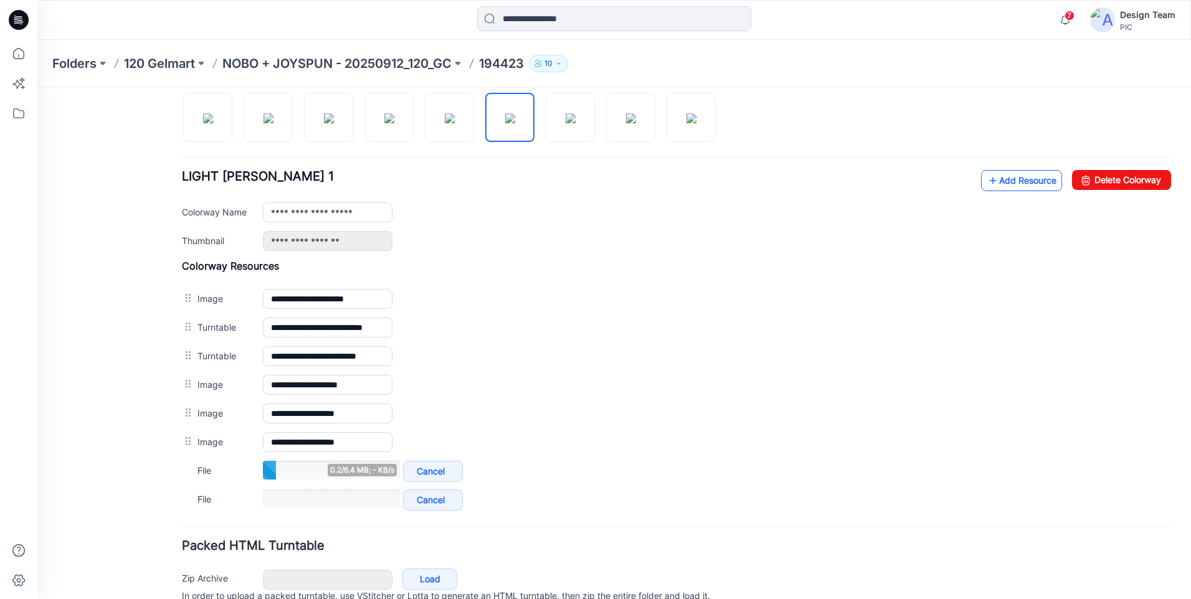
click at [992, 178] on link "Add Resource" at bounding box center [1021, 180] width 81 height 21
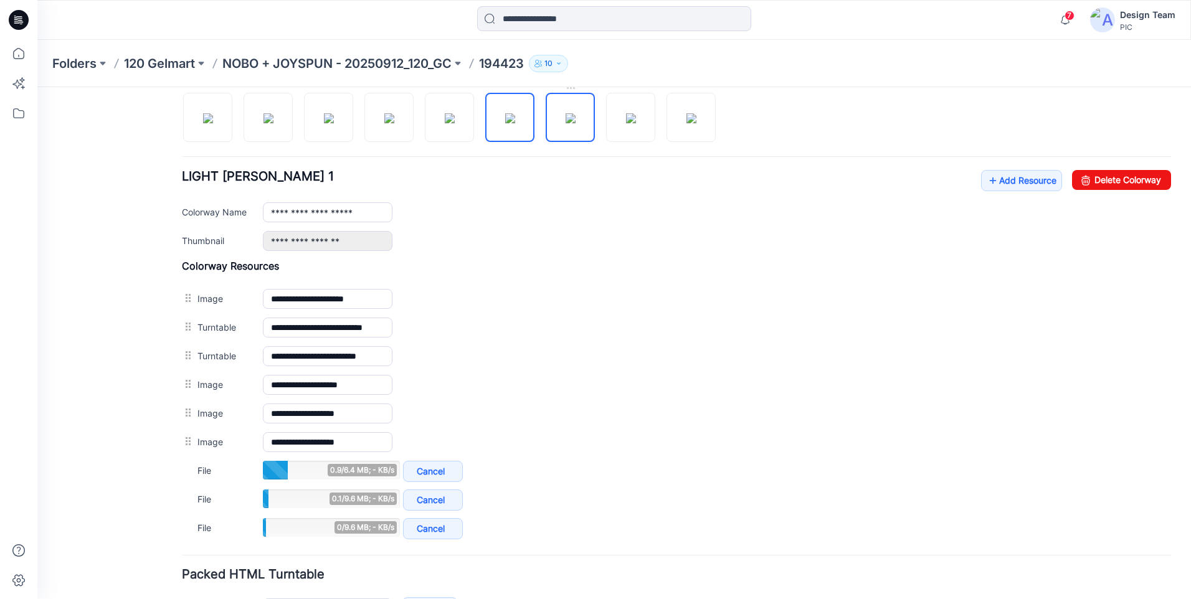
click at [571, 123] on img at bounding box center [571, 118] width 10 height 10
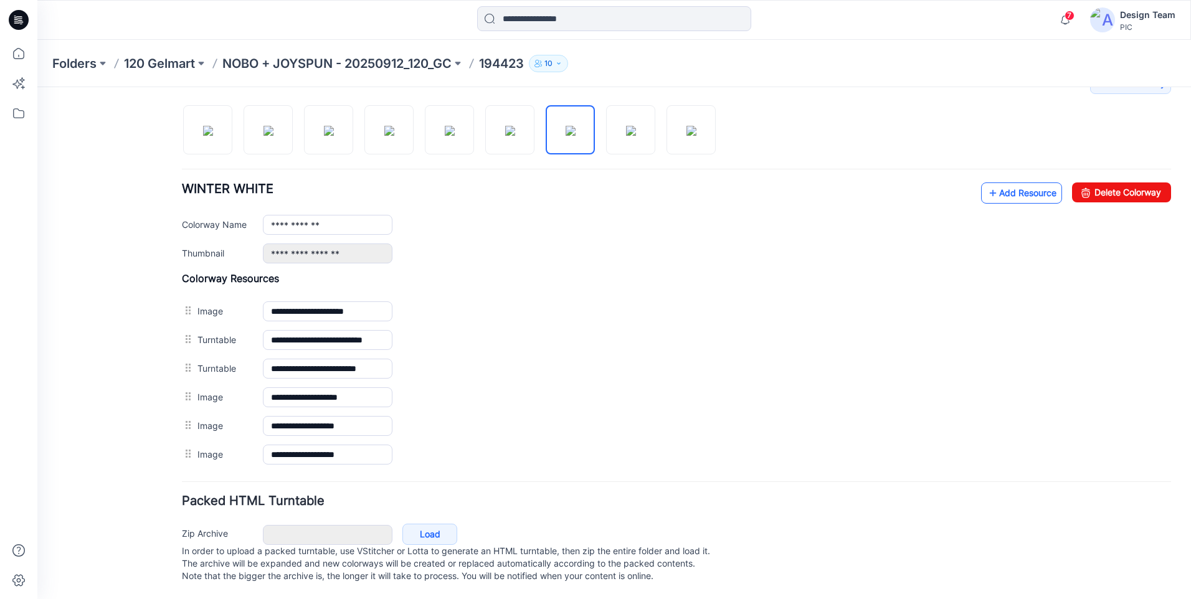
click at [981, 183] on link "Add Resource" at bounding box center [1021, 193] width 81 height 21
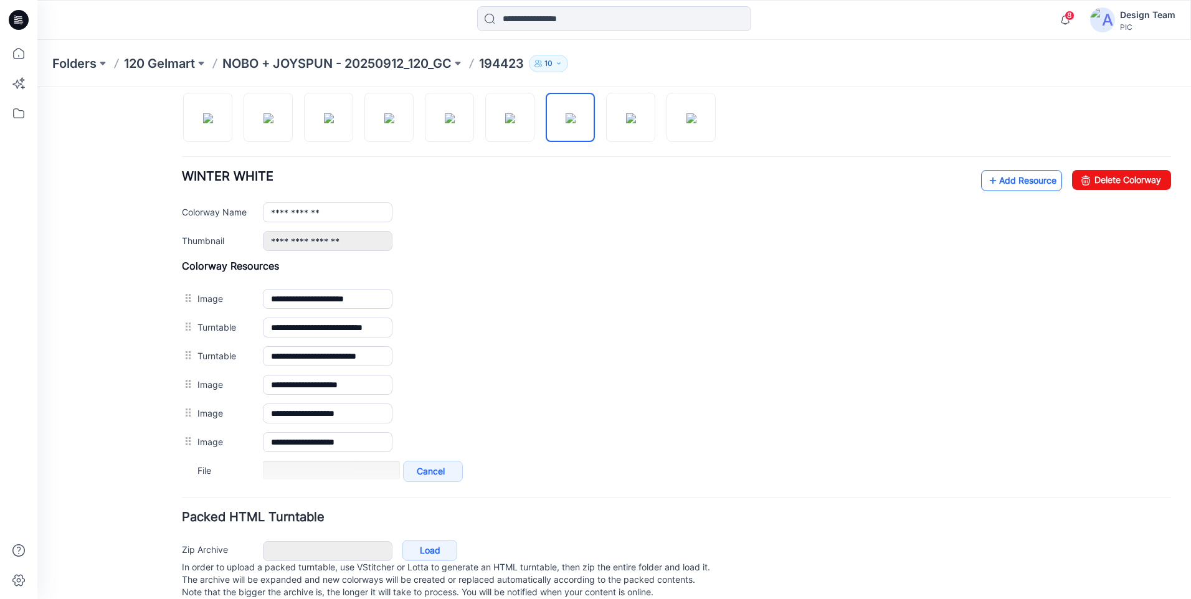
click at [999, 190] on link "Add Resource" at bounding box center [1021, 180] width 81 height 21
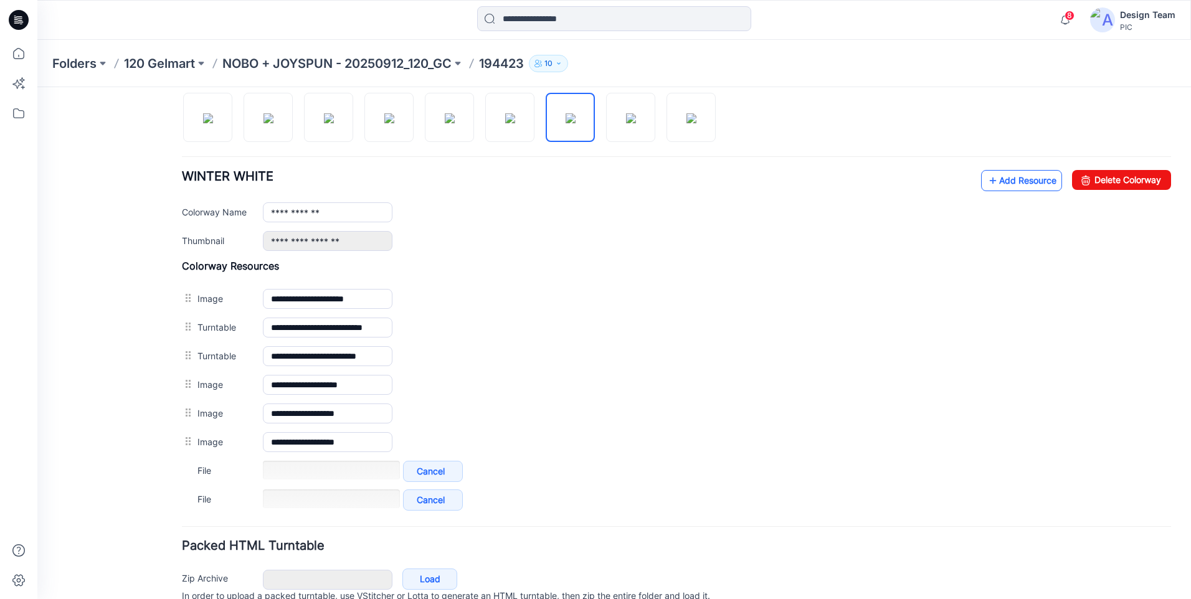
click at [1004, 186] on link "Add Resource" at bounding box center [1021, 180] width 81 height 21
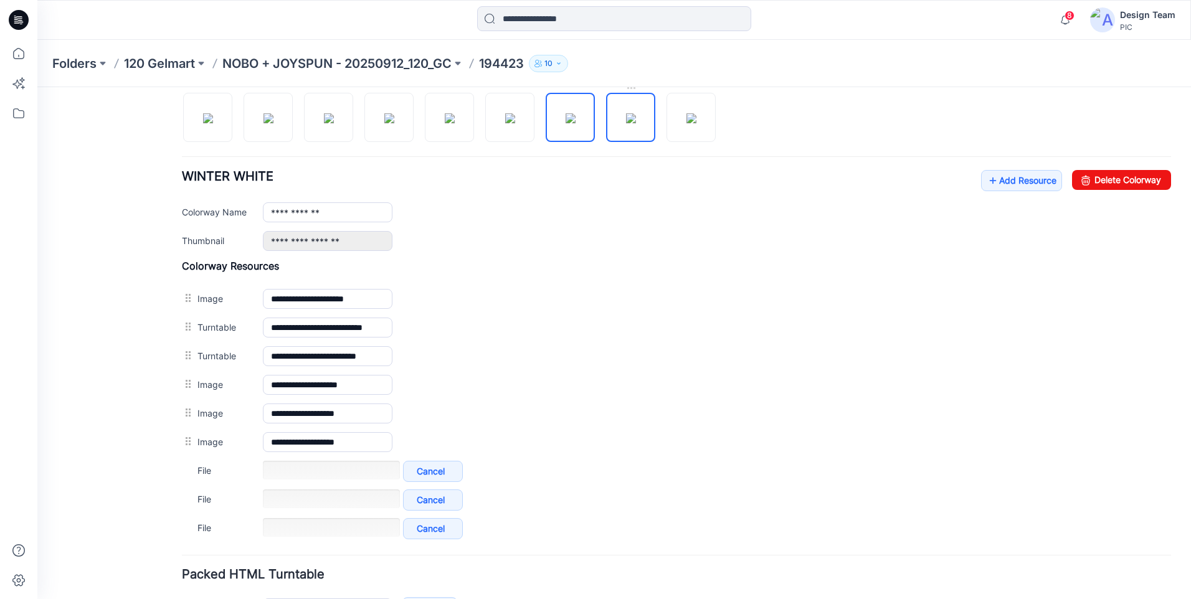
click at [636, 120] on img at bounding box center [631, 118] width 10 height 10
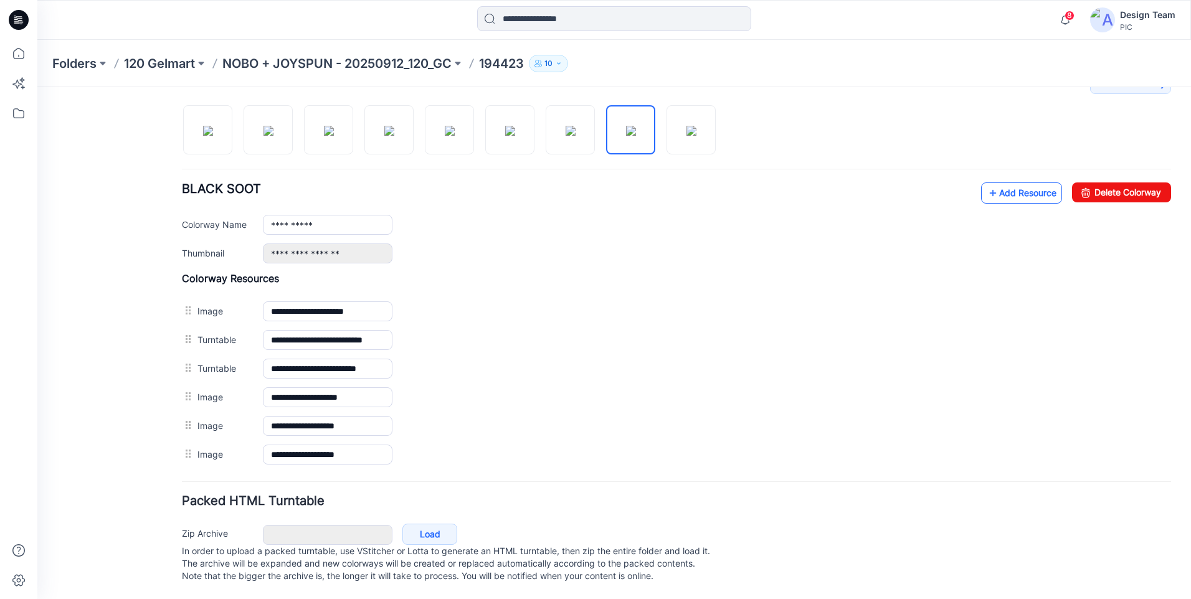
click at [987, 183] on icon at bounding box center [993, 193] width 12 height 20
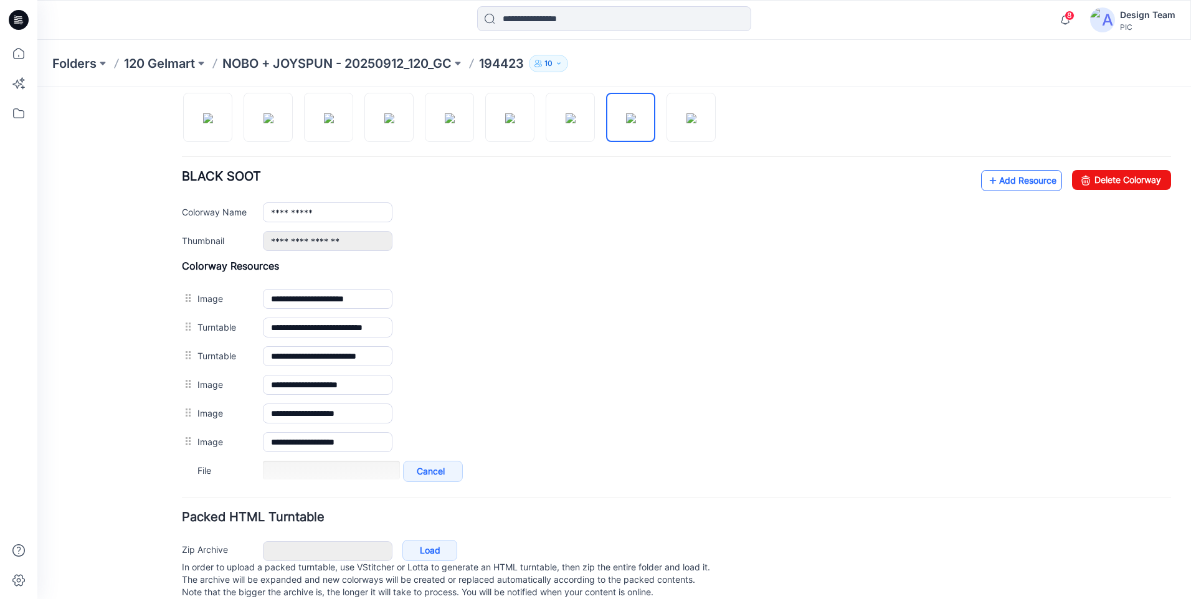
click at [1000, 180] on link "Add Resource" at bounding box center [1021, 180] width 81 height 21
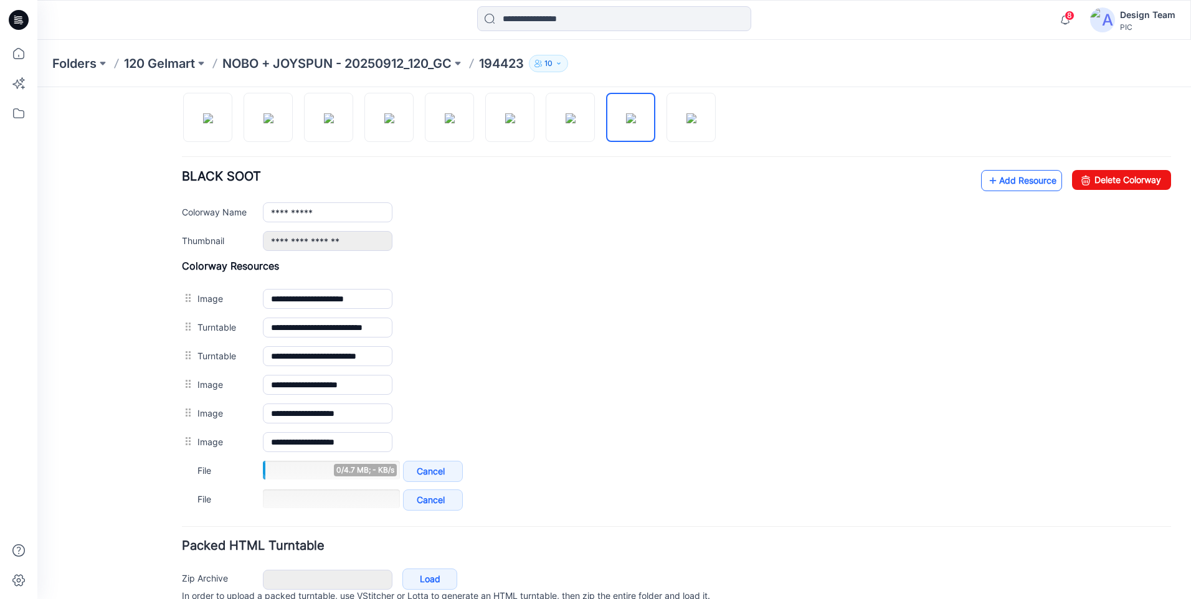
click at [987, 185] on icon at bounding box center [993, 181] width 12 height 20
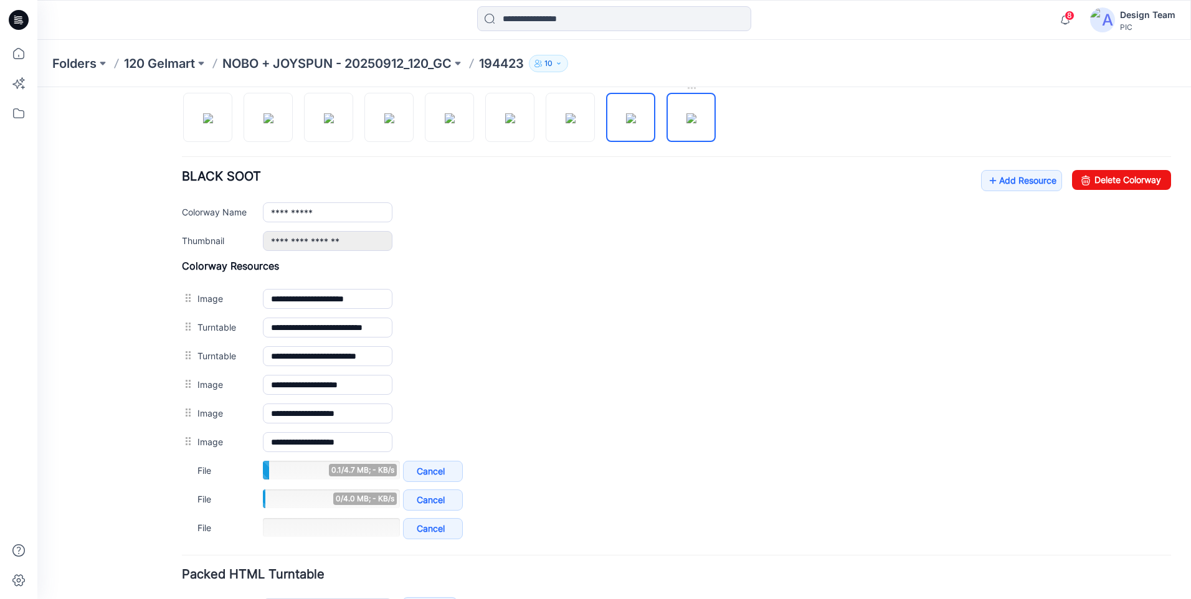
click at [686, 123] on img at bounding box center [691, 118] width 10 height 10
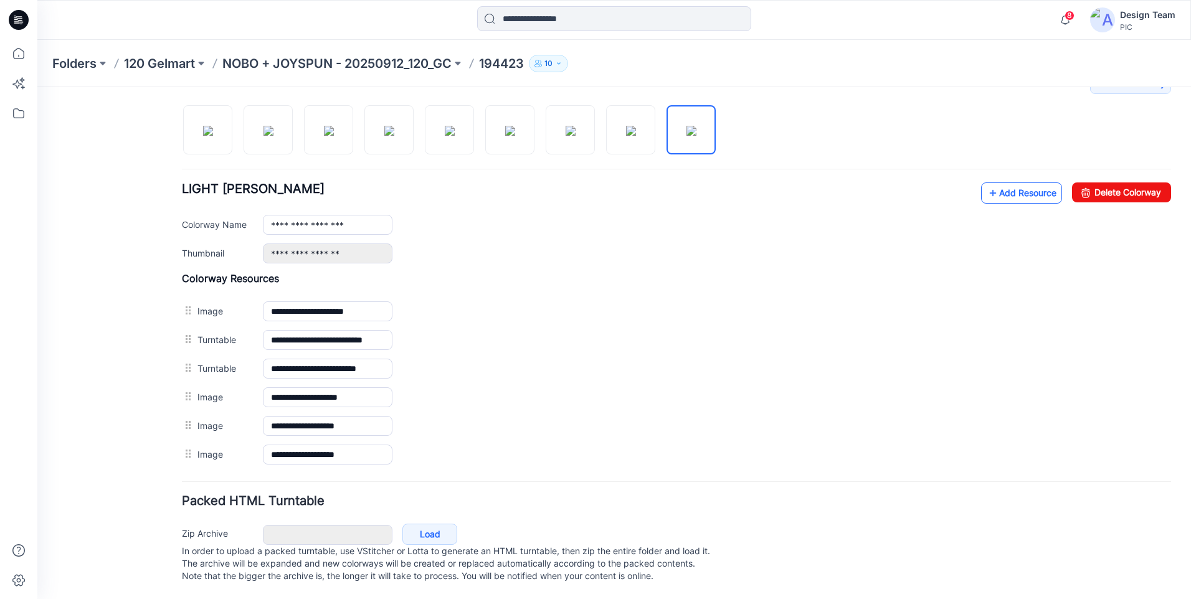
click at [1000, 183] on link "Add Resource" at bounding box center [1021, 193] width 81 height 21
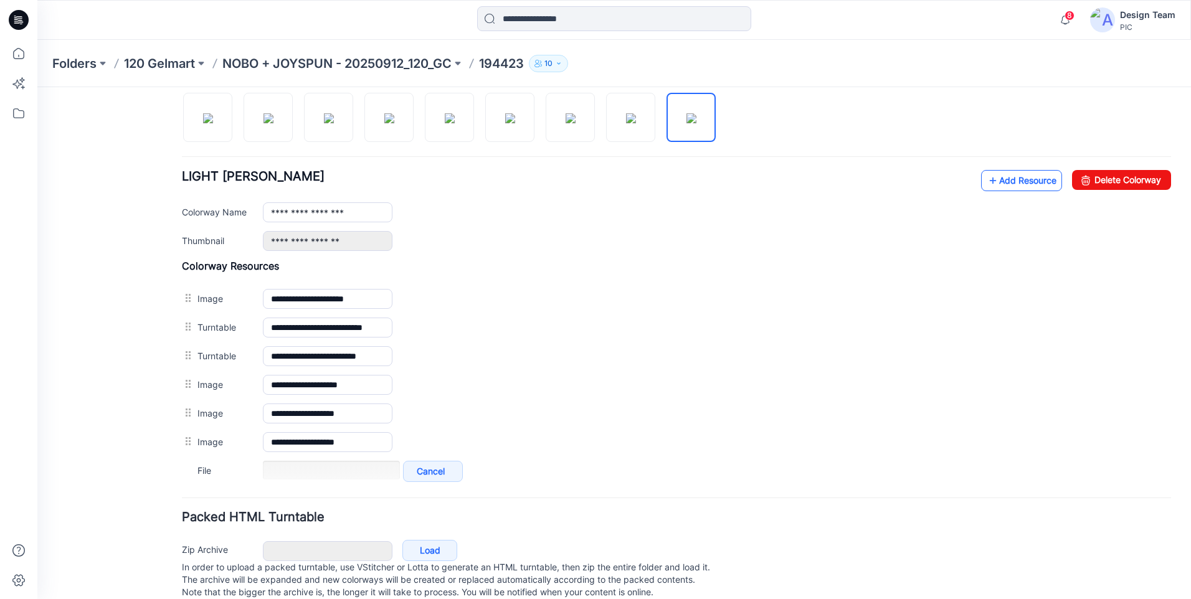
click at [1011, 175] on link "Add Resource" at bounding box center [1021, 180] width 81 height 21
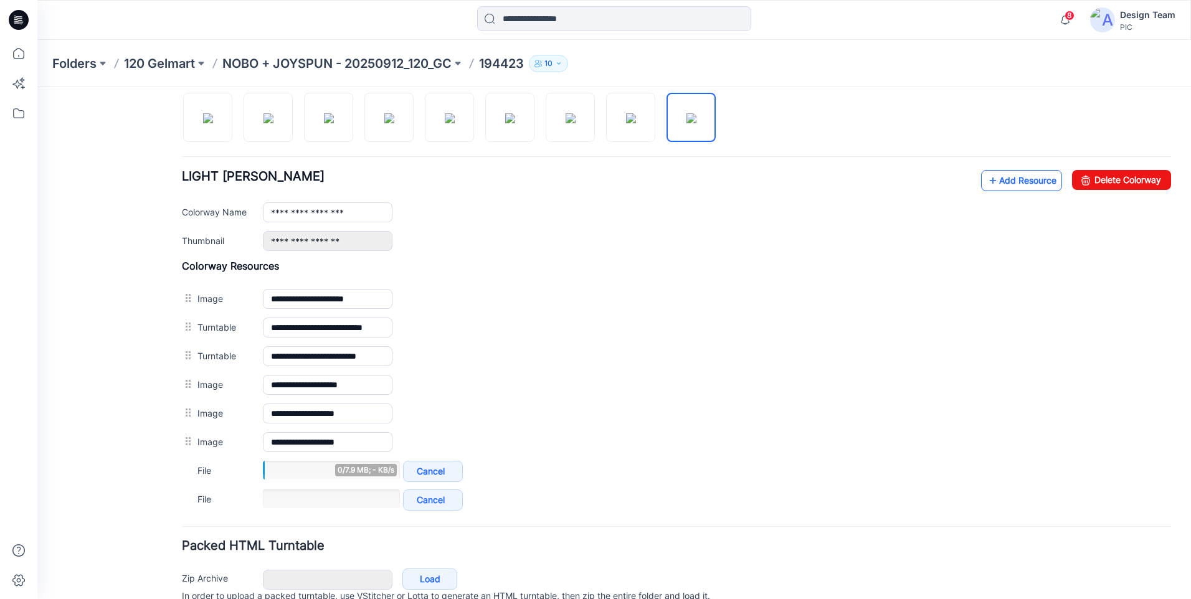
click at [1007, 180] on link "Add Resource" at bounding box center [1021, 180] width 81 height 21
click at [1000, 178] on link "Add Resource" at bounding box center [1021, 180] width 81 height 21
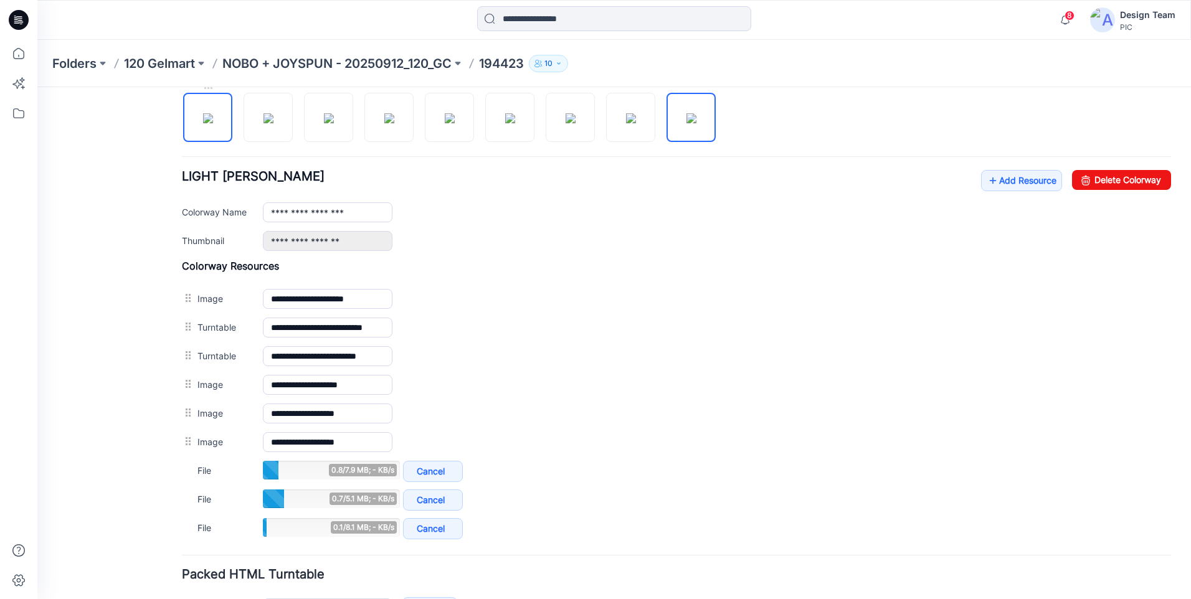
click at [212, 123] on img at bounding box center [208, 118] width 10 height 10
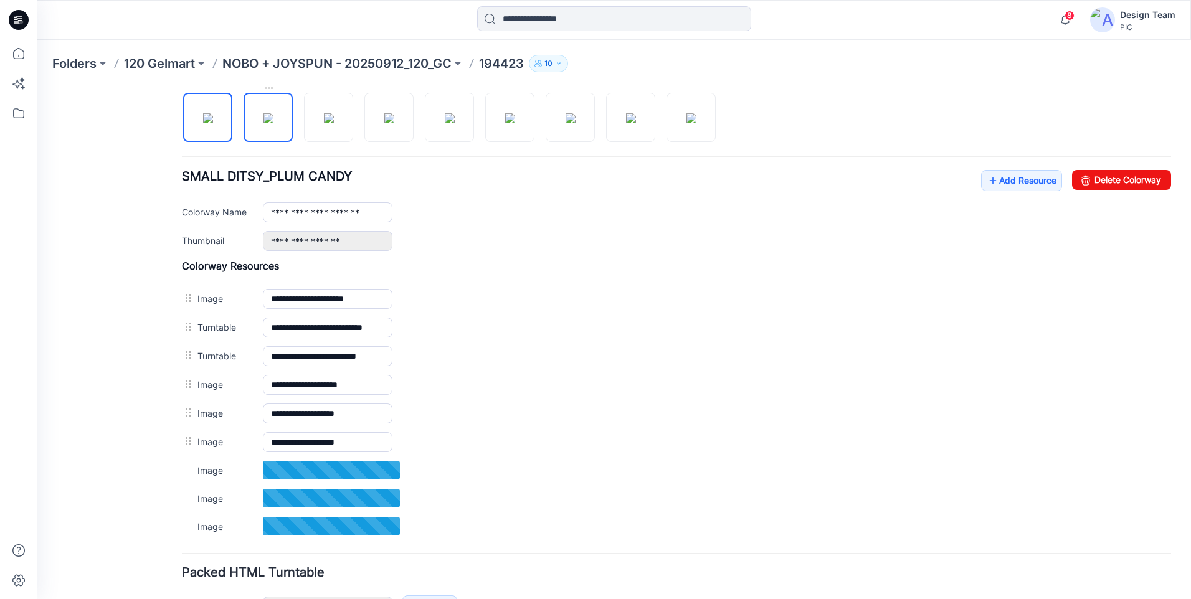
click at [264, 120] on img at bounding box center [268, 118] width 10 height 10
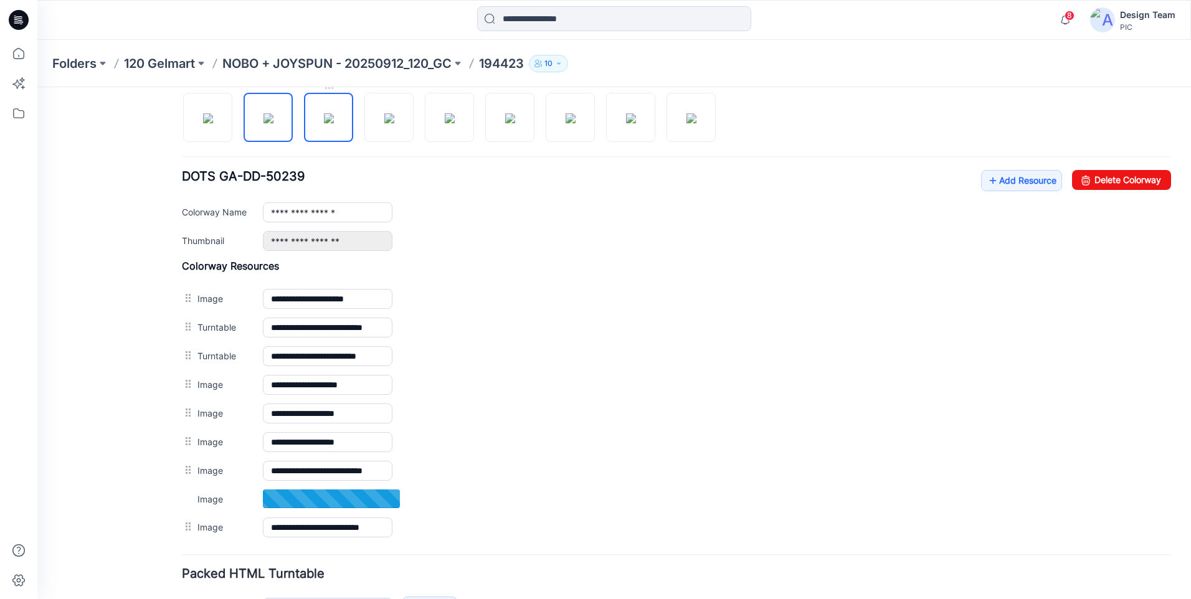
click at [330, 123] on img at bounding box center [329, 118] width 10 height 10
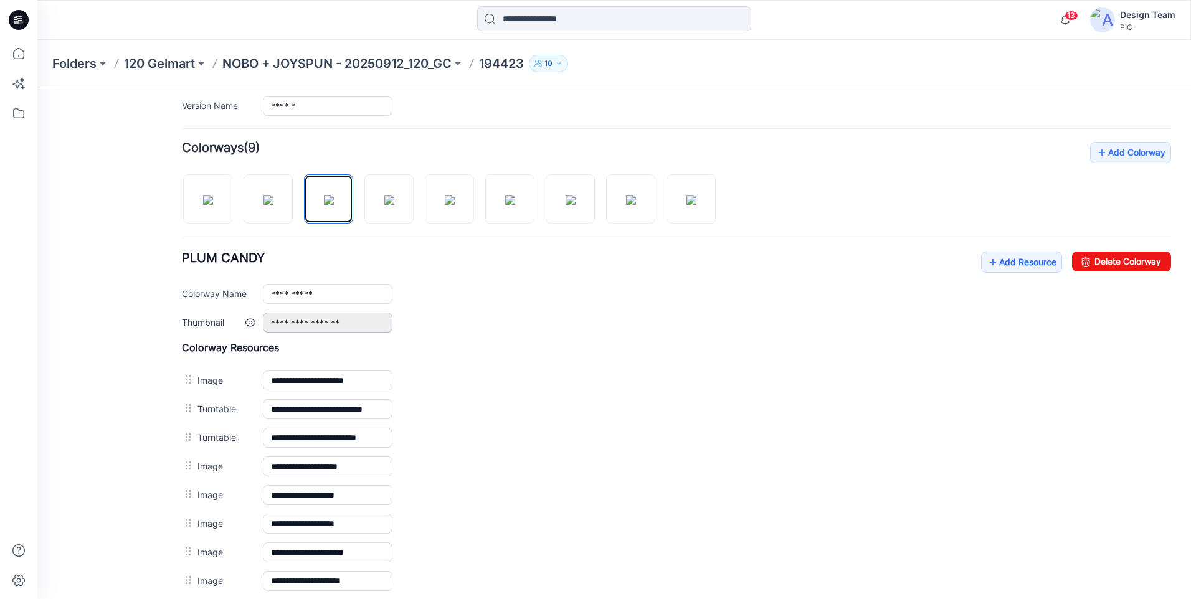
scroll to position [315, 0]
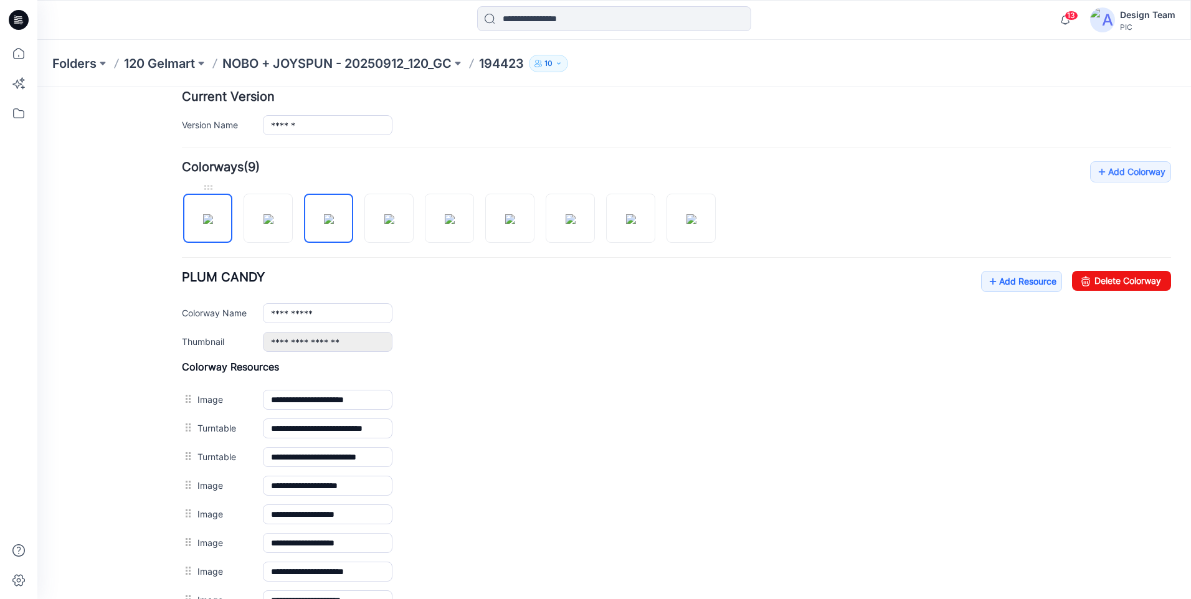
click at [203, 218] on img at bounding box center [208, 219] width 10 height 10
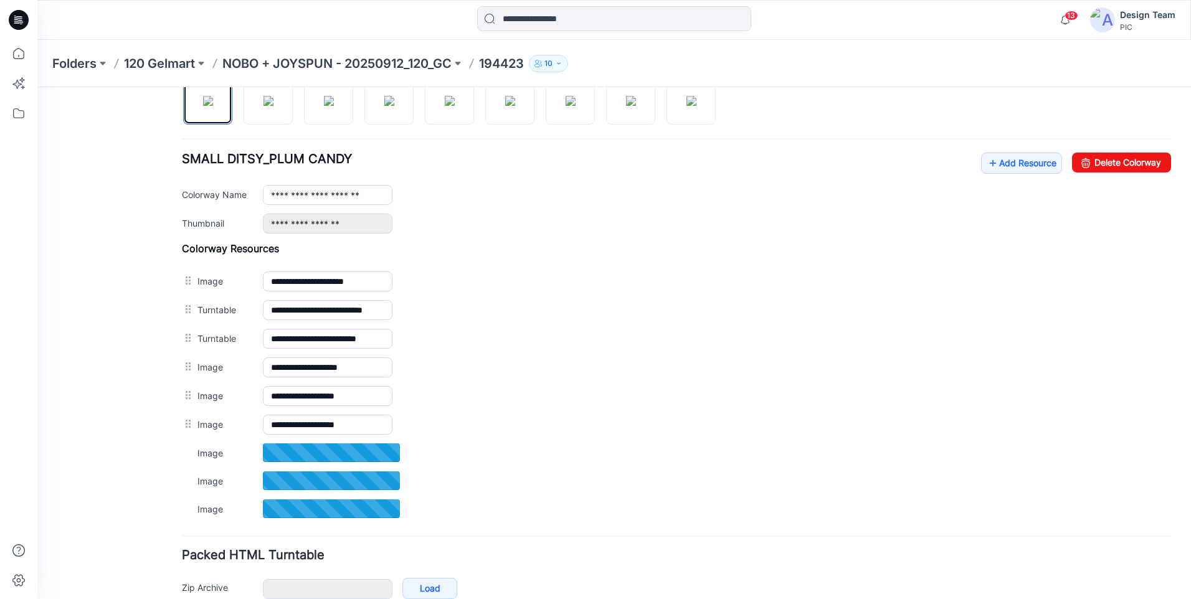
scroll to position [313, 0]
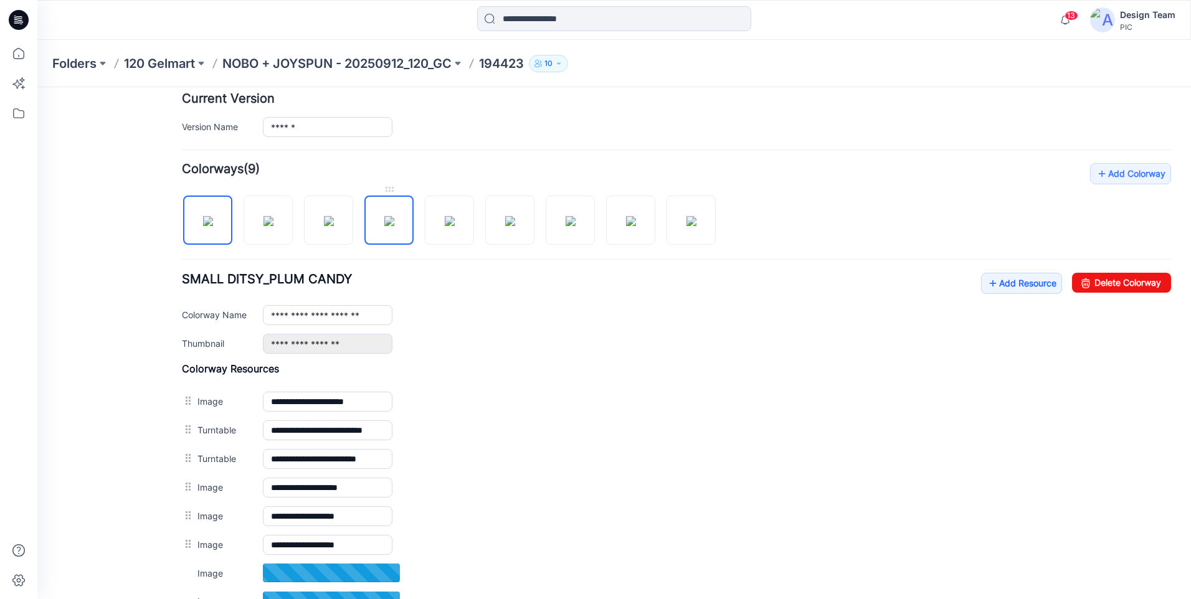
click at [386, 225] on img at bounding box center [389, 221] width 10 height 10
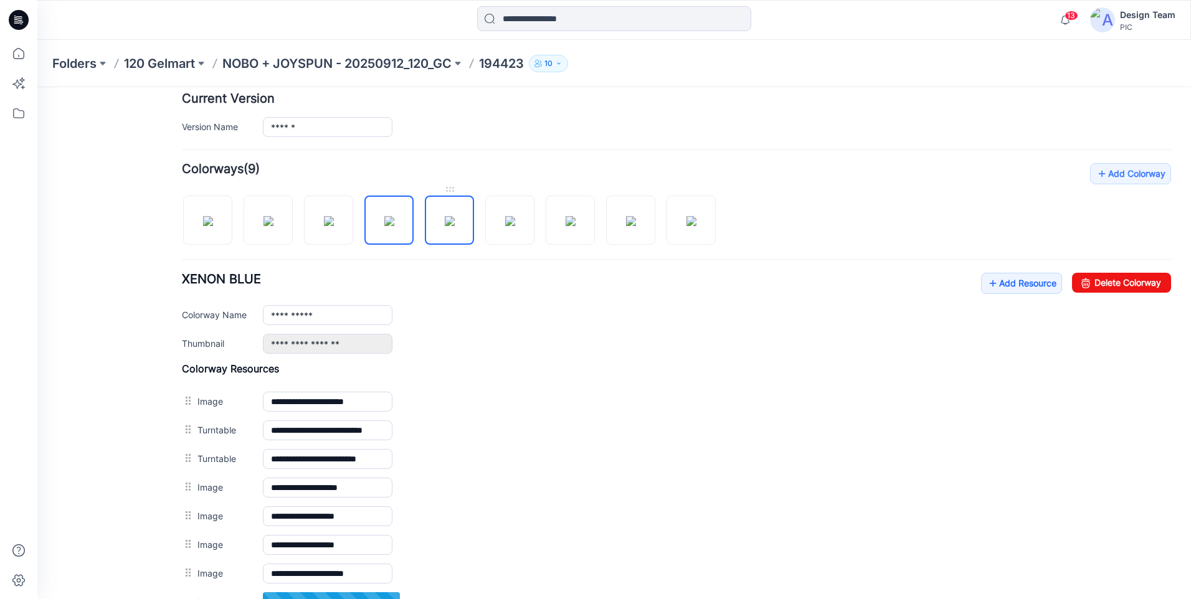
click at [455, 218] on img at bounding box center [450, 221] width 10 height 10
click at [572, 221] on img at bounding box center [571, 221] width 10 height 10
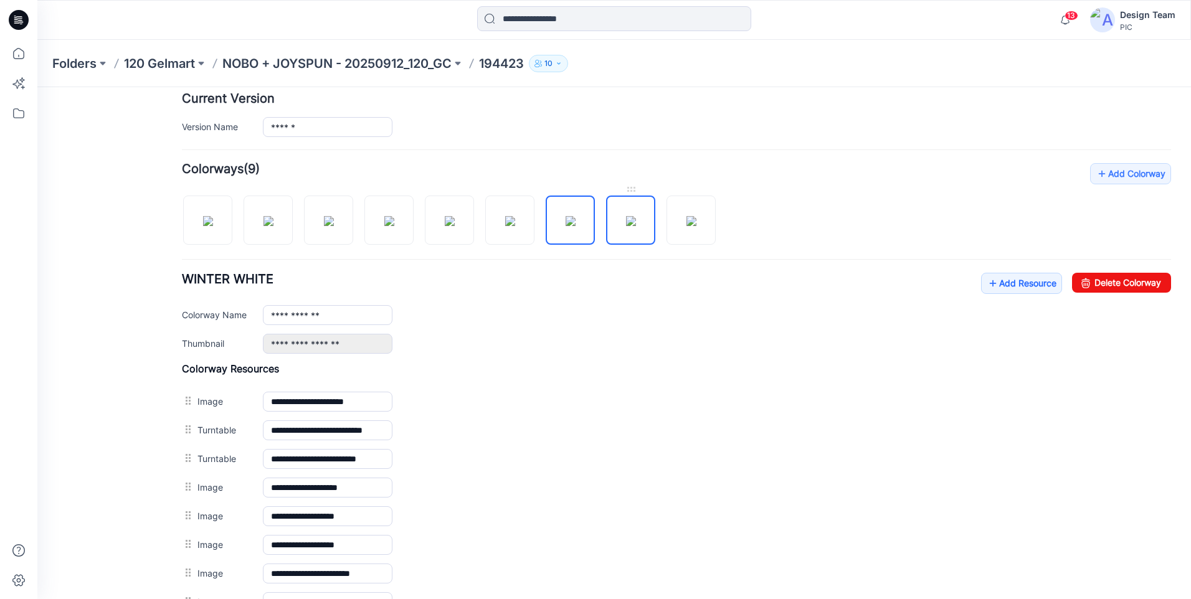
click at [636, 224] on img at bounding box center [631, 221] width 10 height 10
click at [686, 226] on img at bounding box center [691, 221] width 10 height 10
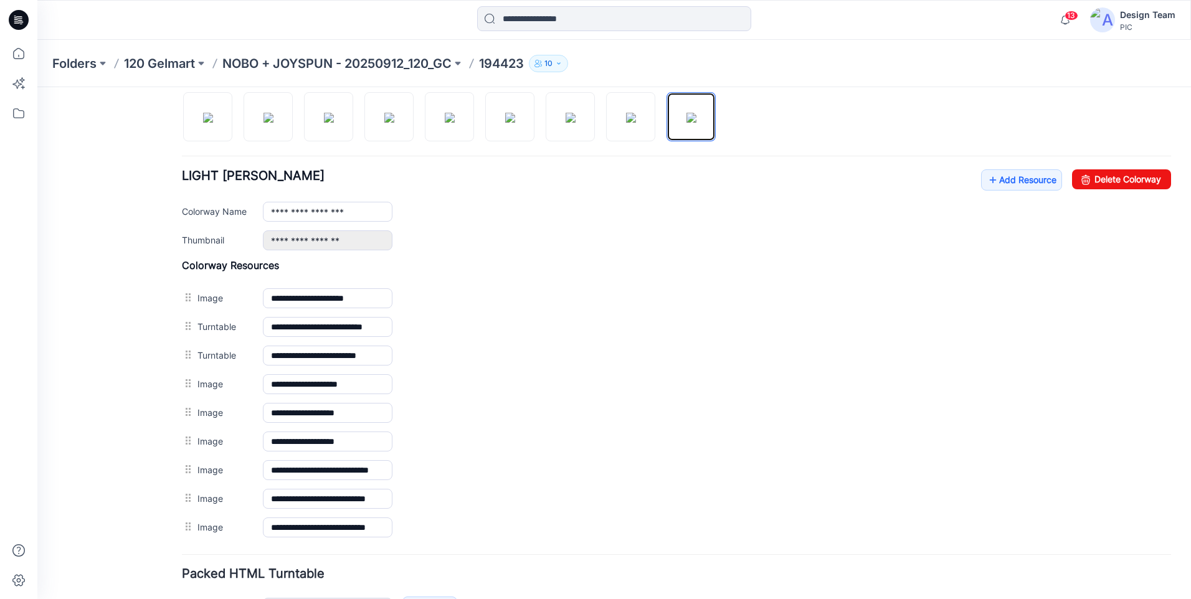
scroll to position [315, 0]
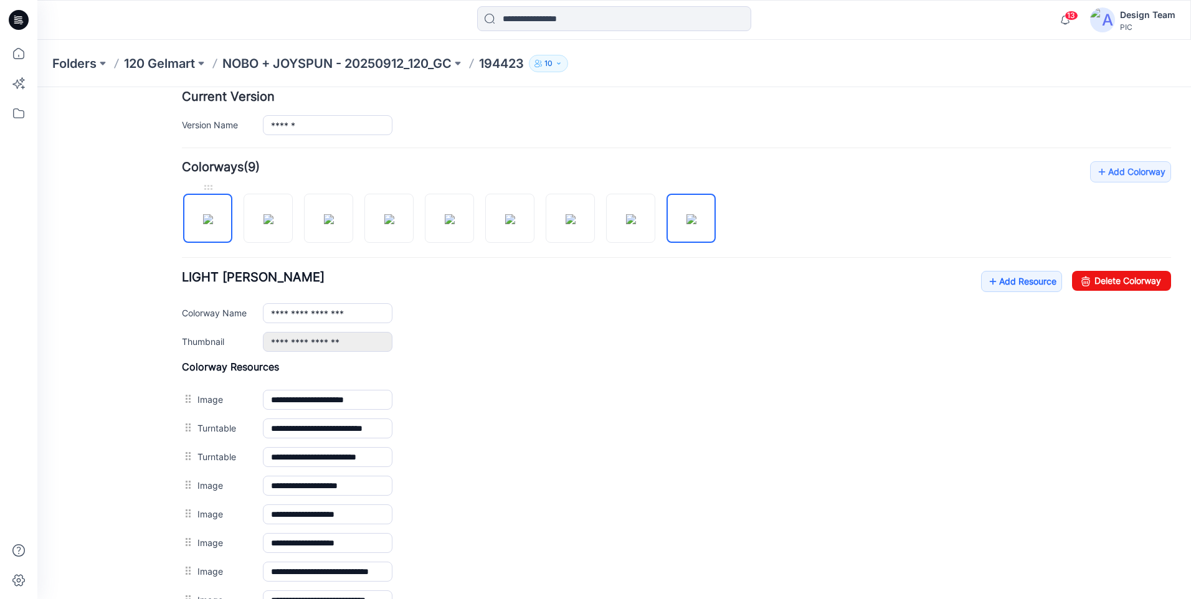
click at [203, 221] on img at bounding box center [208, 219] width 10 height 10
type input "**********"
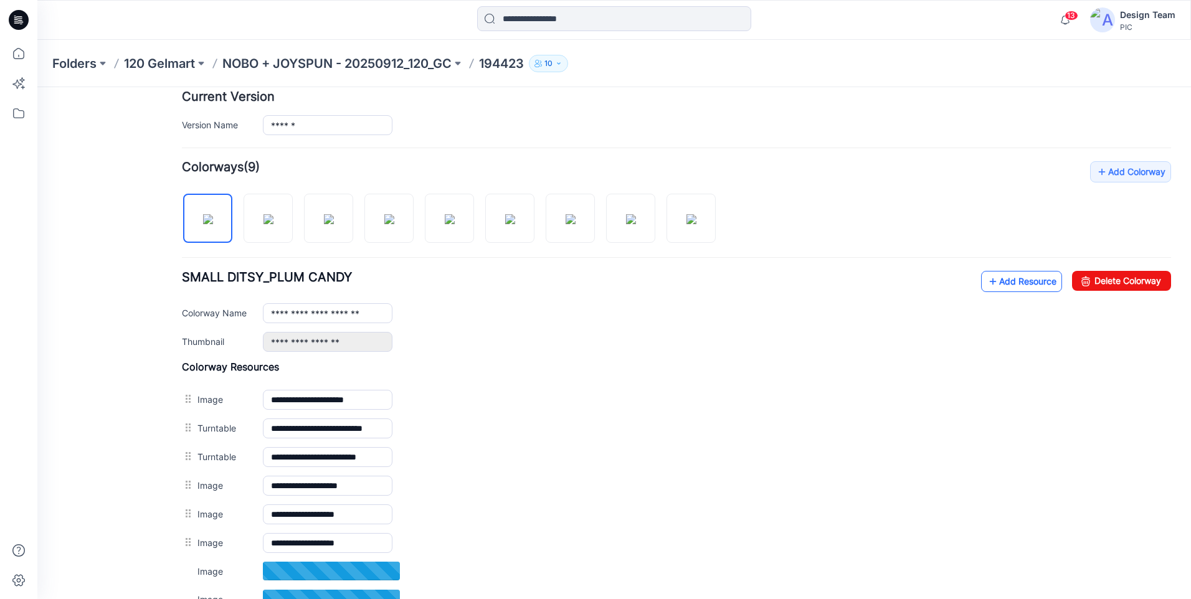
click at [1025, 290] on link "Add Resource" at bounding box center [1021, 281] width 81 height 21
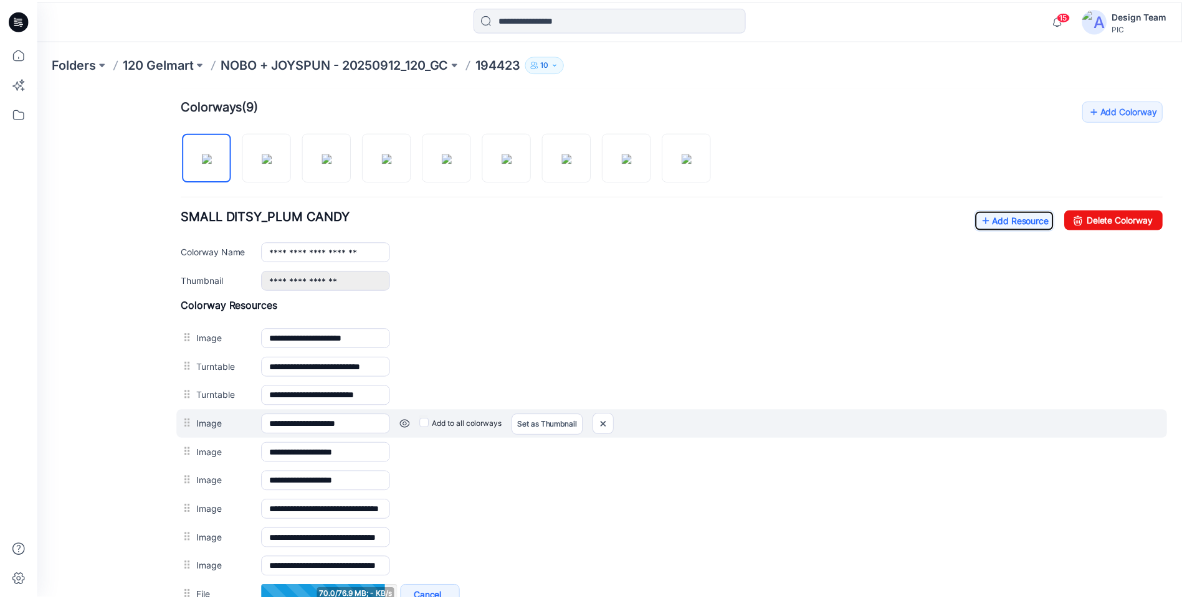
scroll to position [531, 0]
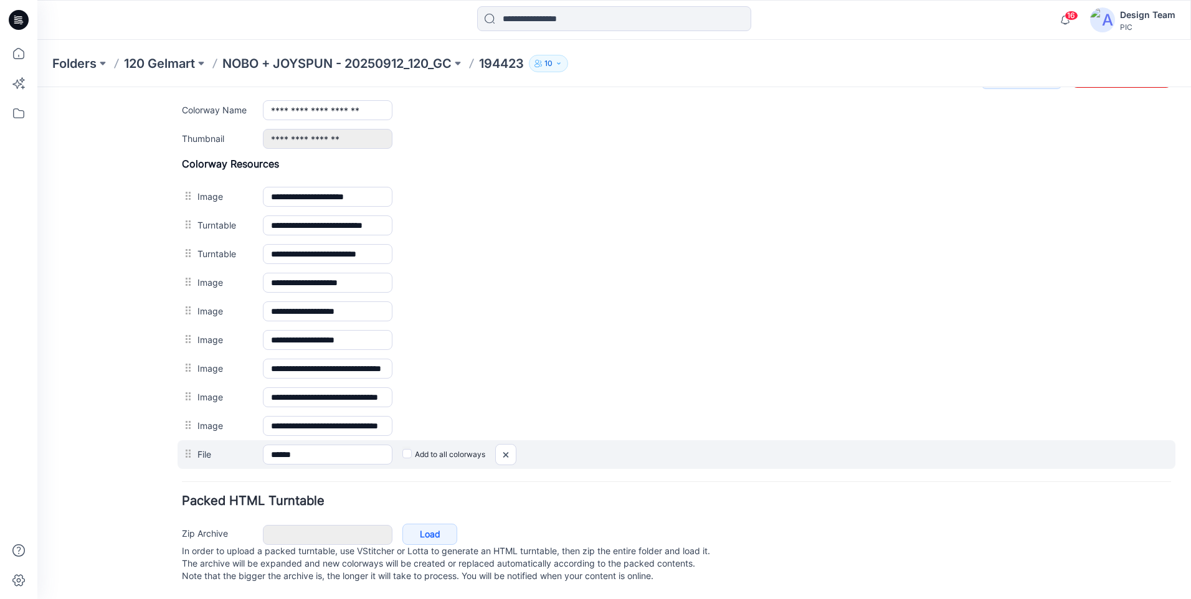
click at [412, 445] on label "Add to all colorways" at bounding box center [443, 455] width 83 height 20
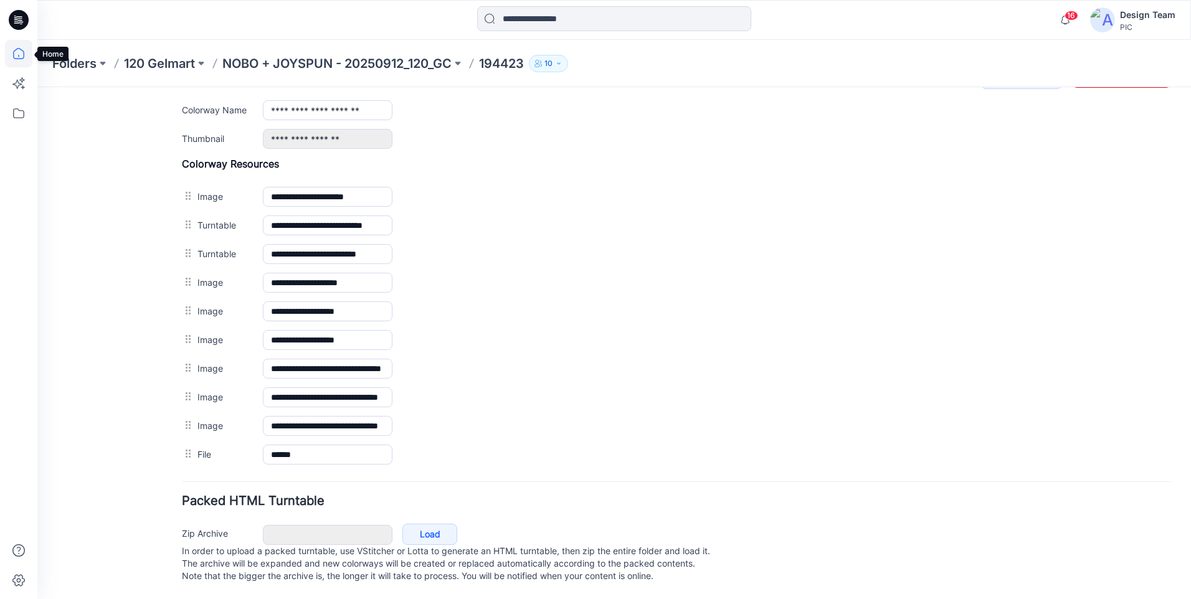
click at [25, 58] on icon at bounding box center [18, 53] width 27 height 27
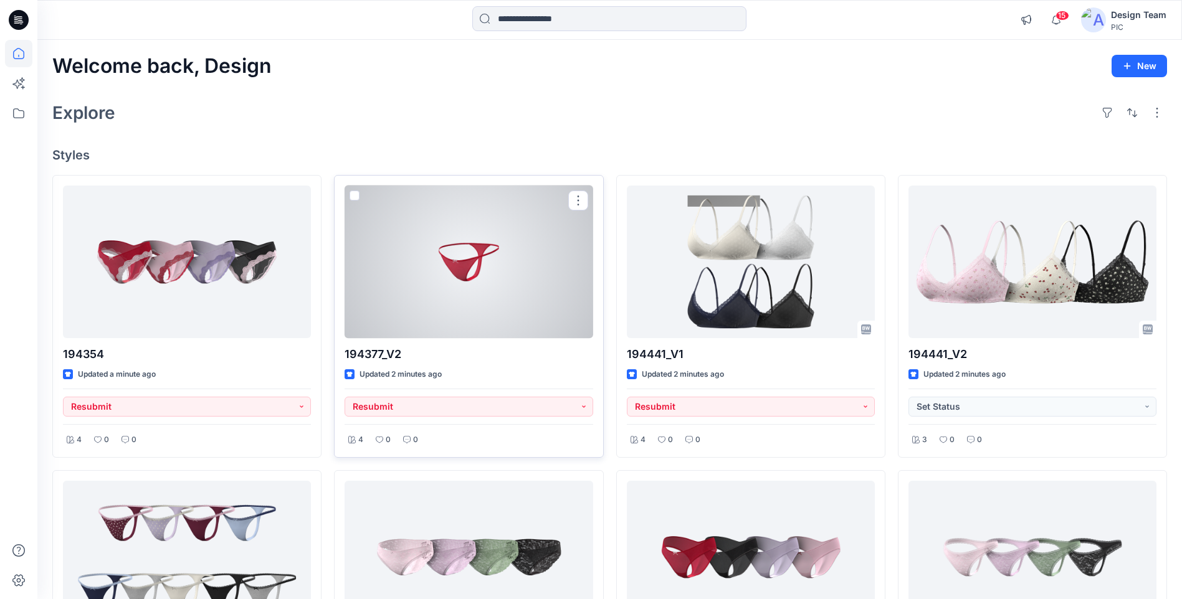
click at [510, 258] on div at bounding box center [468, 262] width 248 height 153
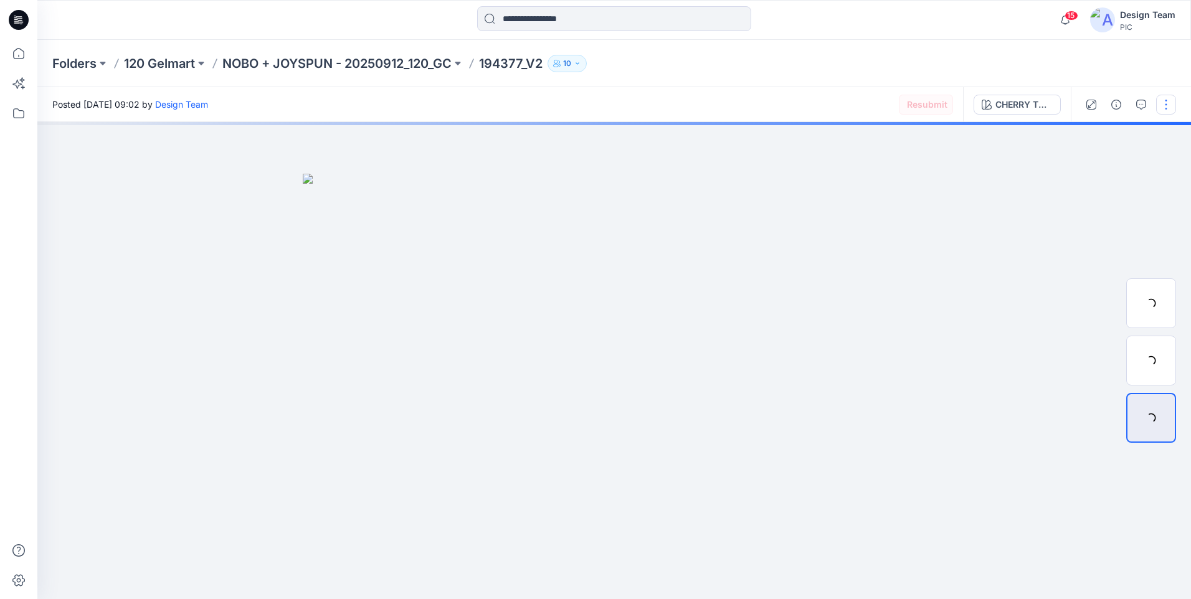
click at [1162, 102] on button "button" at bounding box center [1166, 105] width 20 height 20
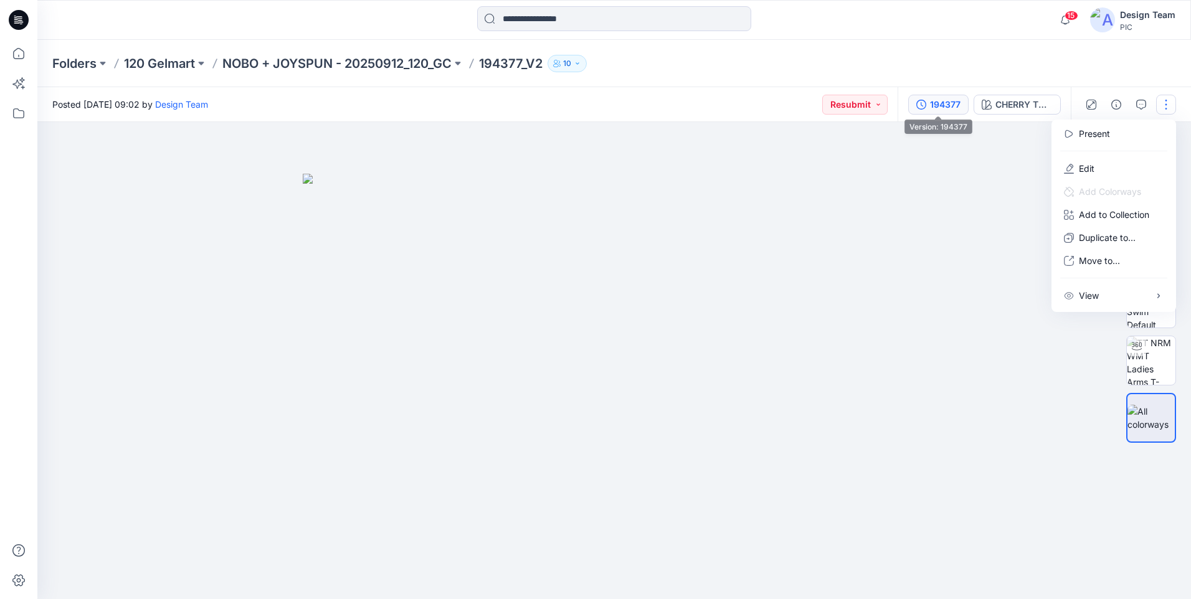
click at [961, 108] on button "194377" at bounding box center [938, 105] width 60 height 20
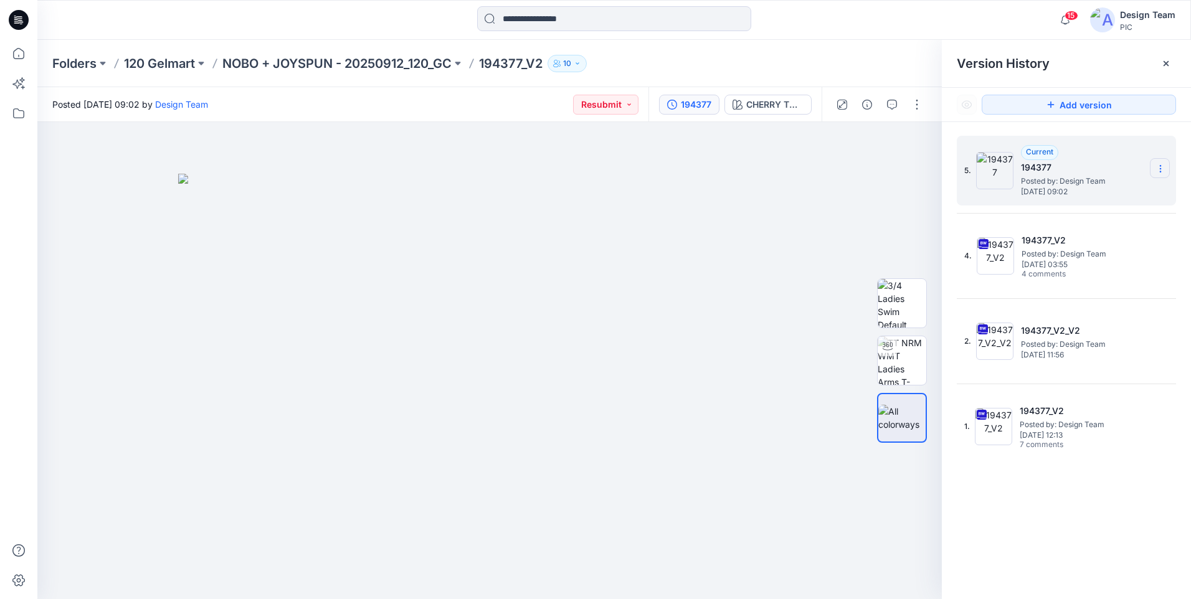
click at [1163, 163] on section at bounding box center [1160, 168] width 20 height 20
click at [1116, 247] on div "Delete Version" at bounding box center [1094, 248] width 145 height 25
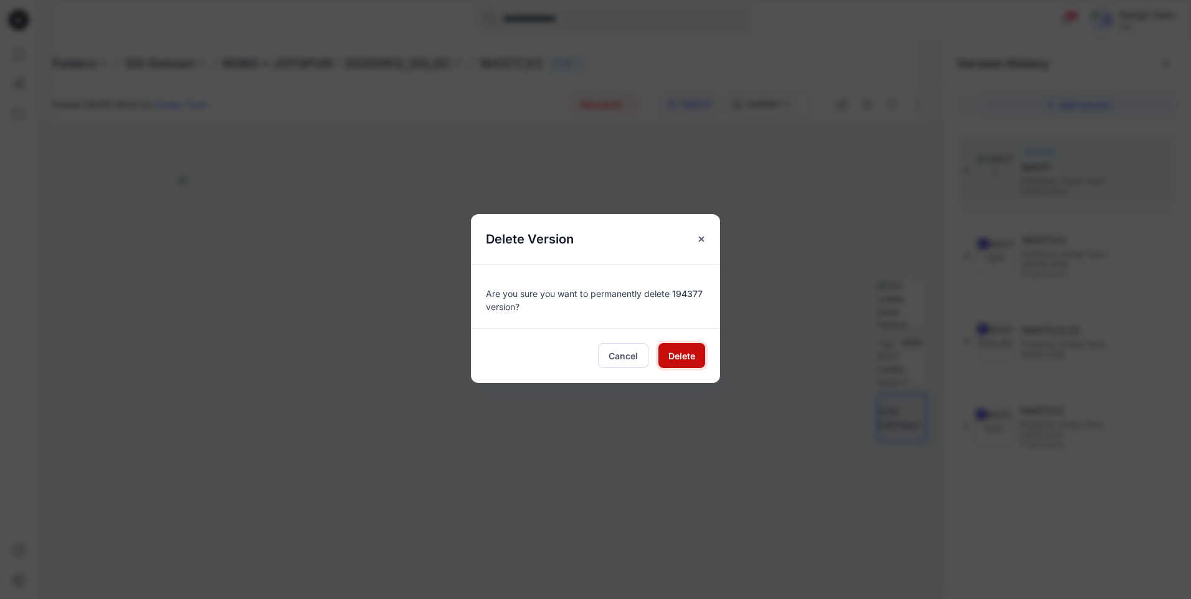
click at [680, 356] on span "Delete" at bounding box center [681, 355] width 27 height 13
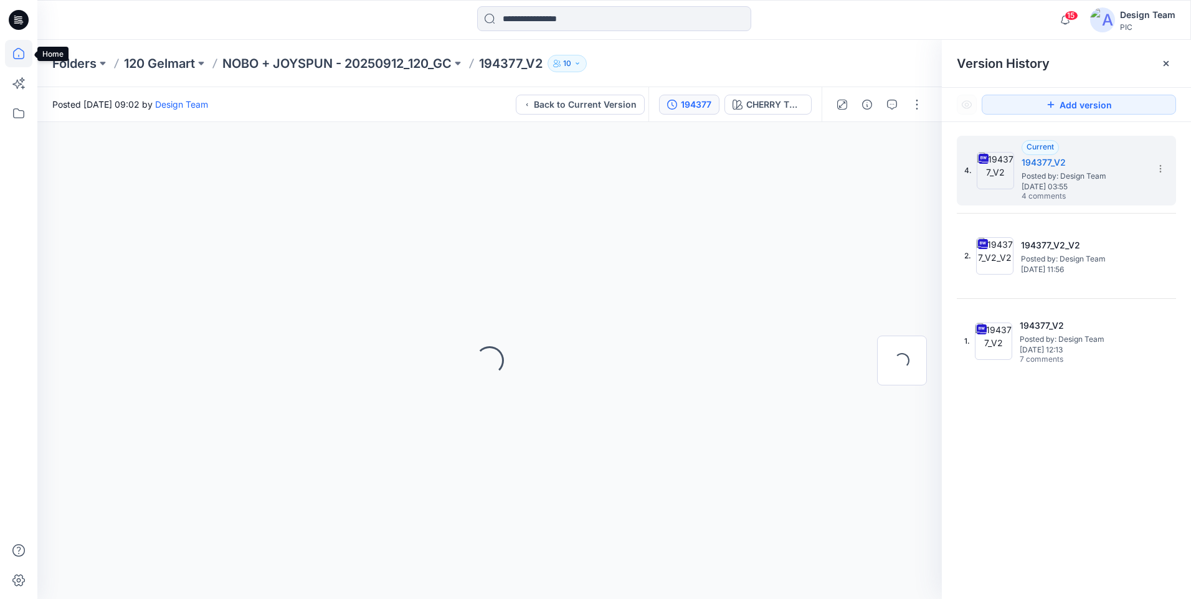
click at [12, 60] on icon at bounding box center [18, 53] width 27 height 27
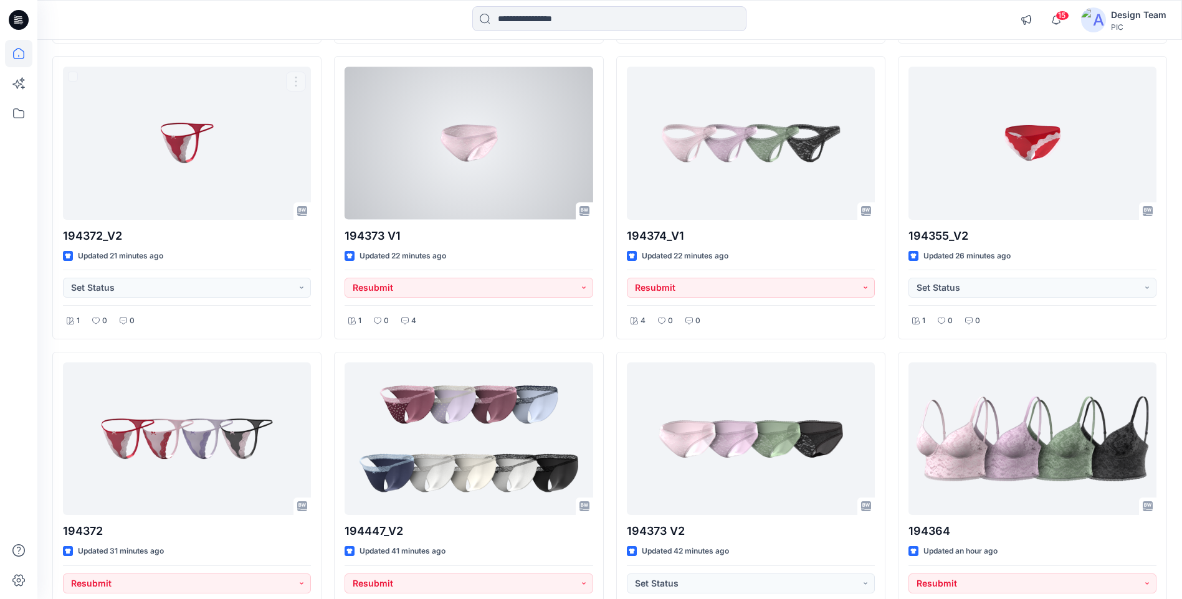
scroll to position [1008, 0]
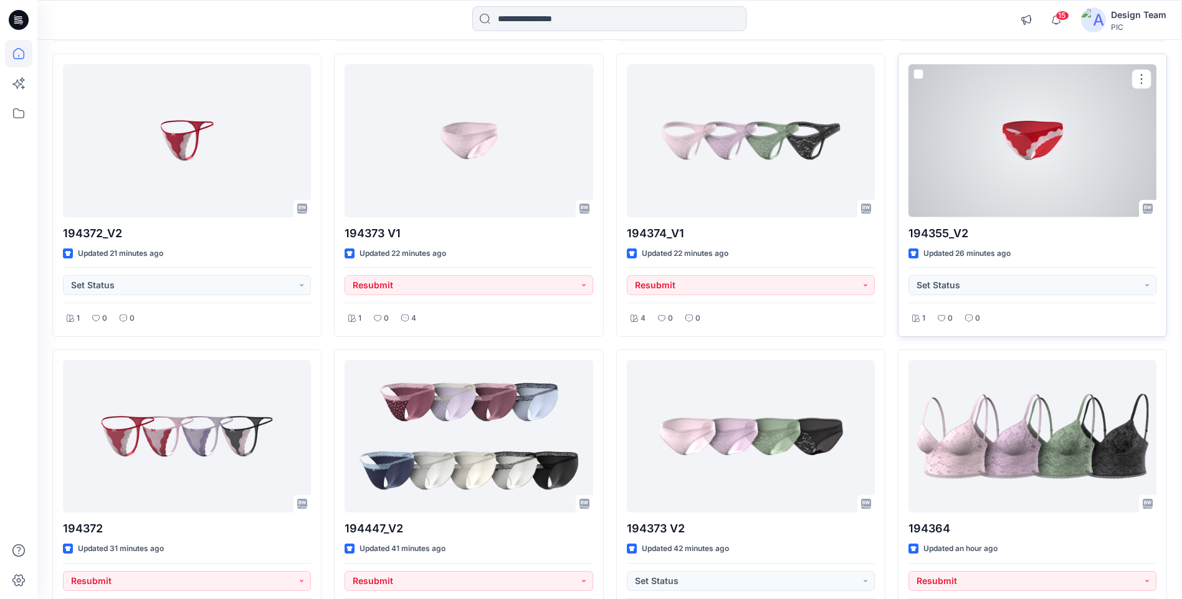
click at [1004, 186] on div at bounding box center [1032, 140] width 248 height 153
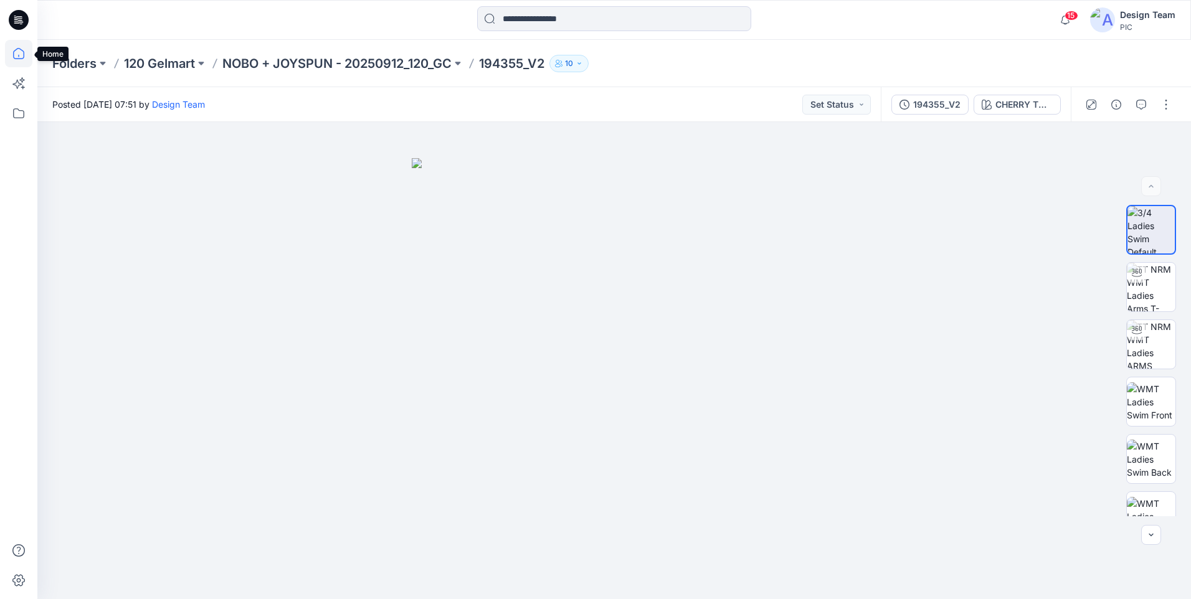
click at [12, 47] on icon at bounding box center [18, 53] width 27 height 27
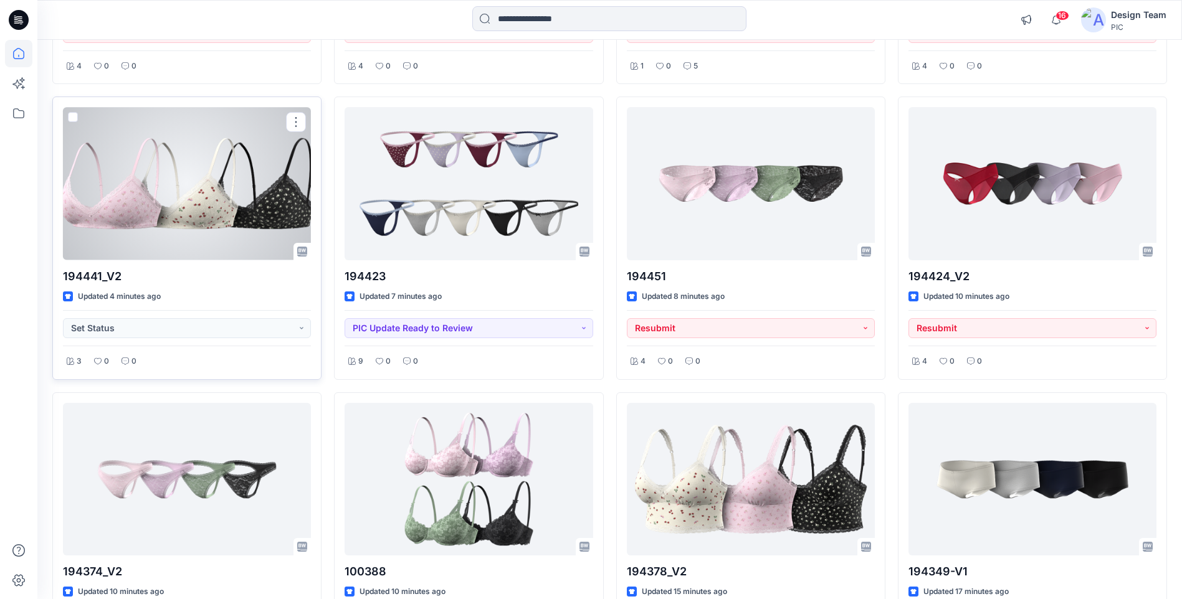
scroll to position [62, 0]
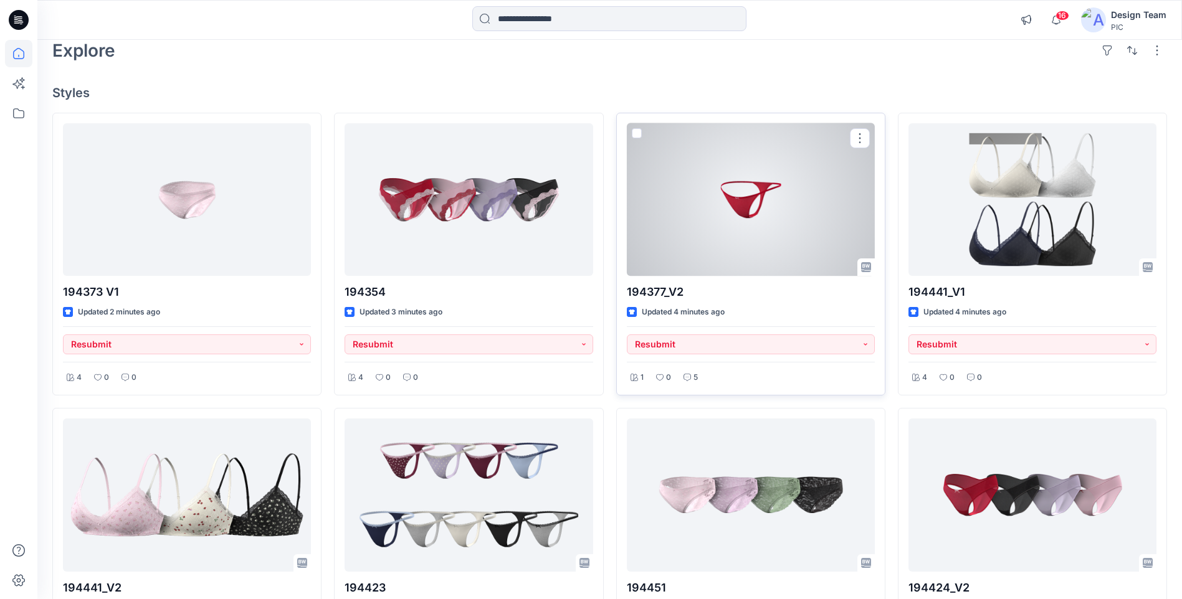
click at [738, 261] on div at bounding box center [751, 199] width 248 height 153
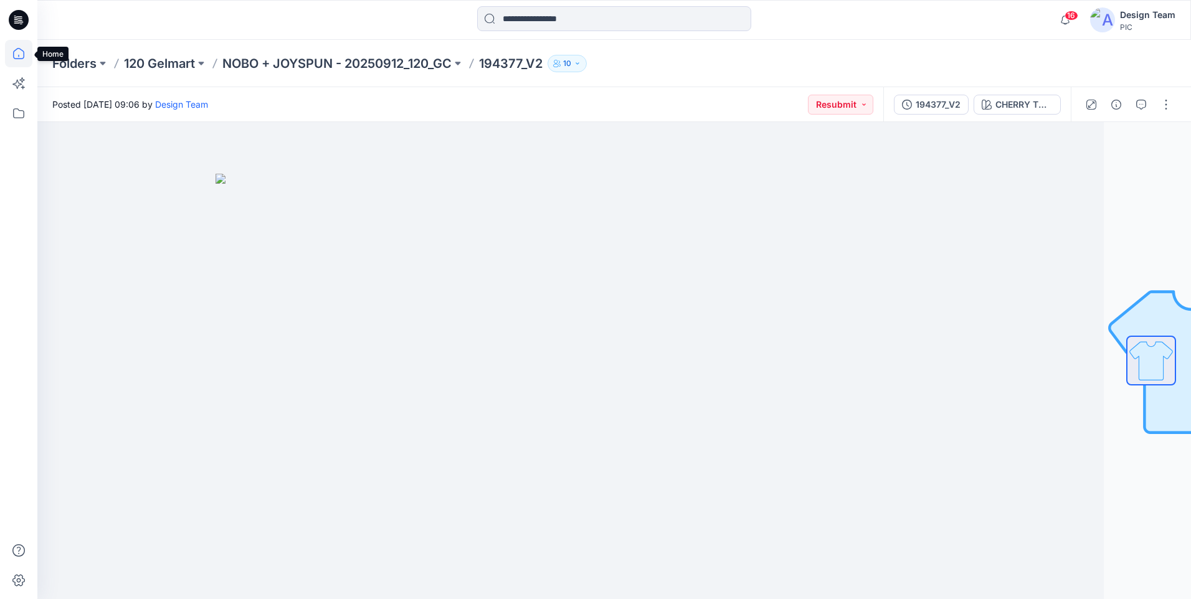
click at [17, 59] on icon at bounding box center [18, 53] width 11 height 11
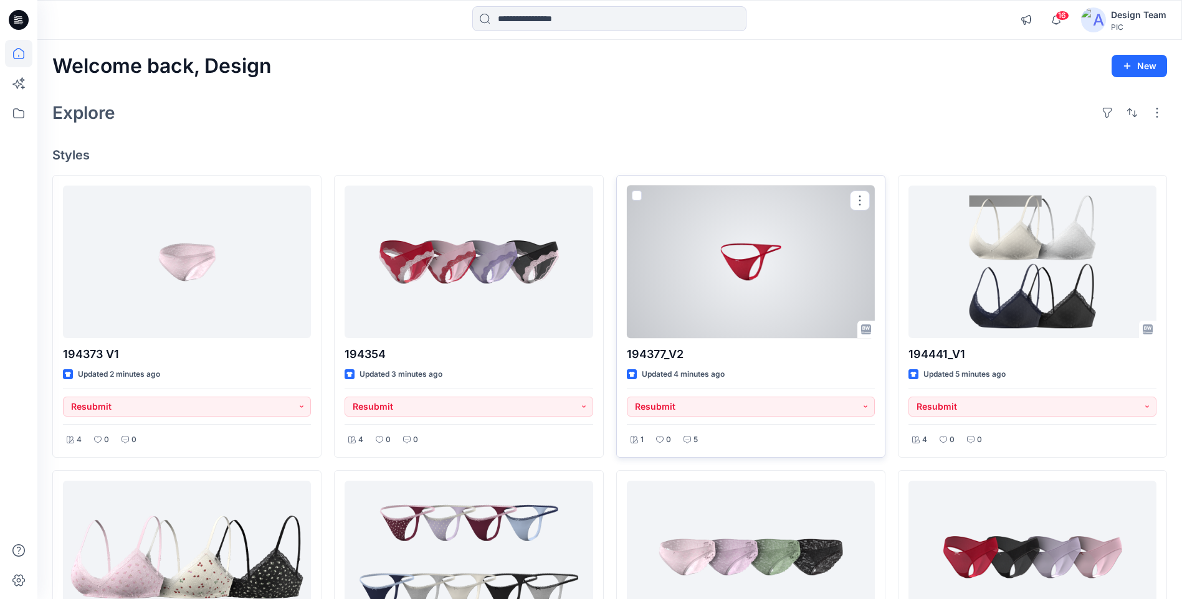
click at [695, 263] on div at bounding box center [751, 262] width 248 height 153
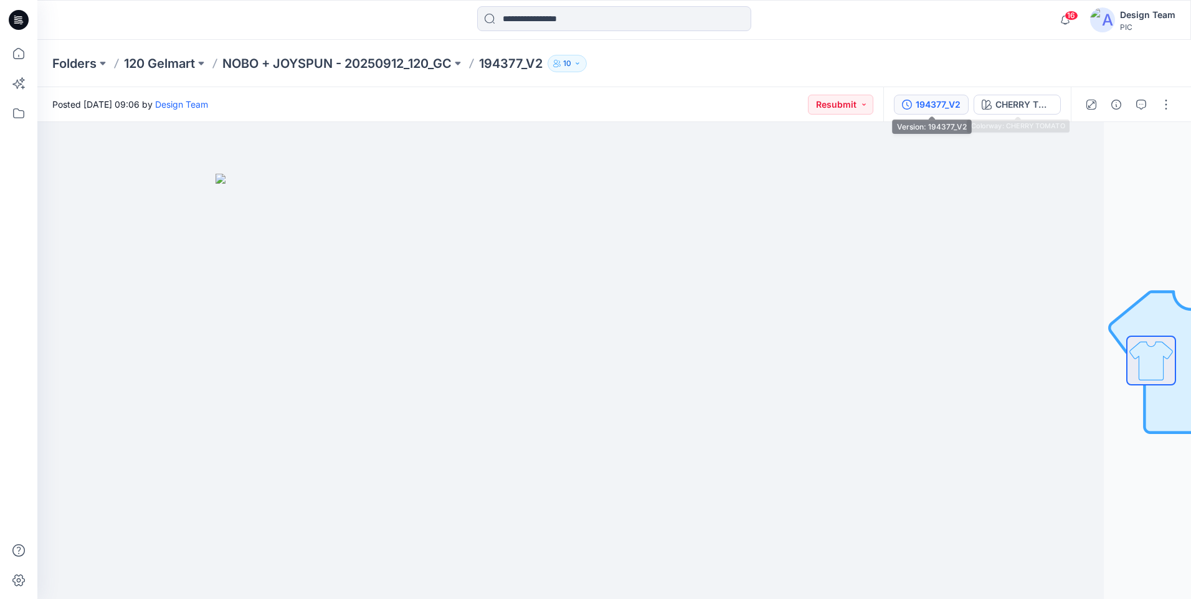
click at [944, 95] on button "194377_V2" at bounding box center [931, 105] width 75 height 20
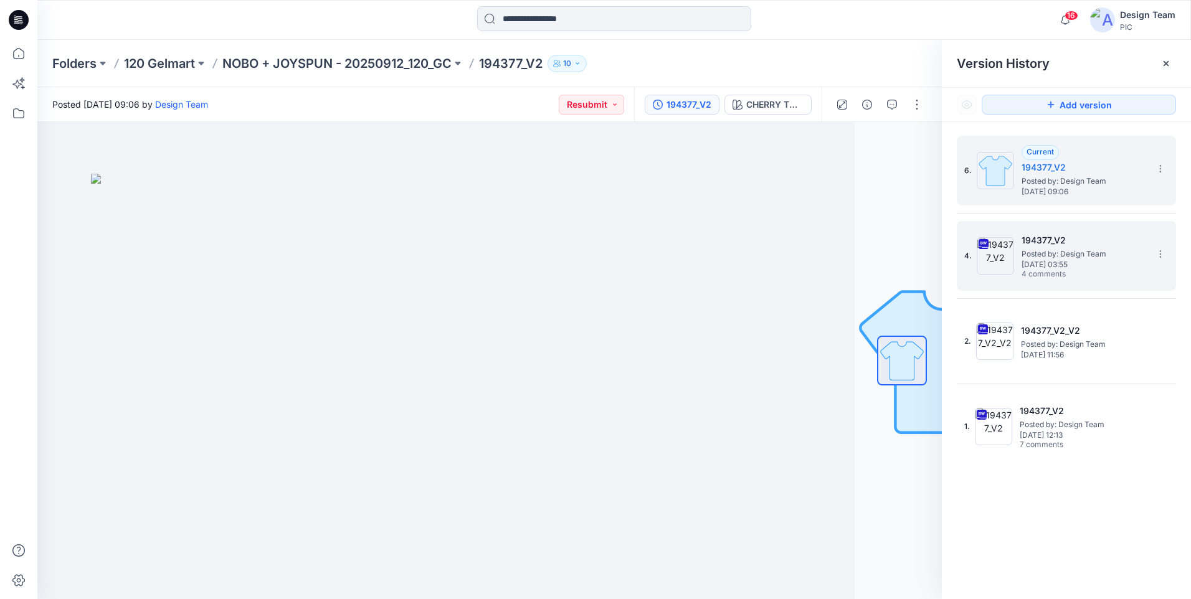
click at [1073, 273] on span "4 comments" at bounding box center [1065, 275] width 87 height 10
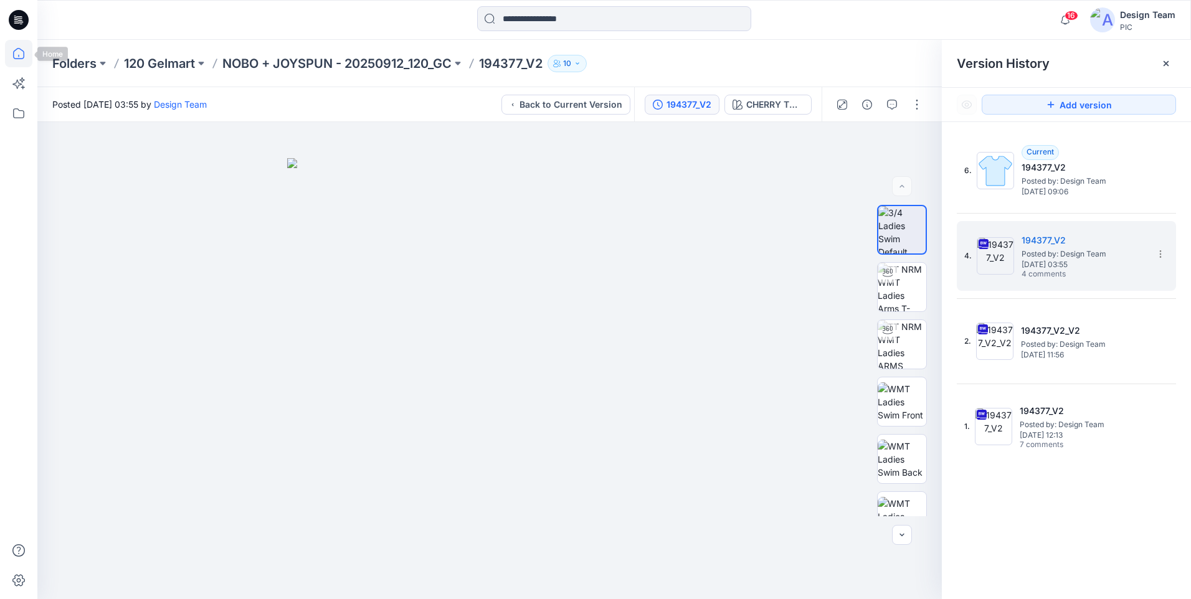
click at [18, 58] on icon at bounding box center [18, 53] width 27 height 27
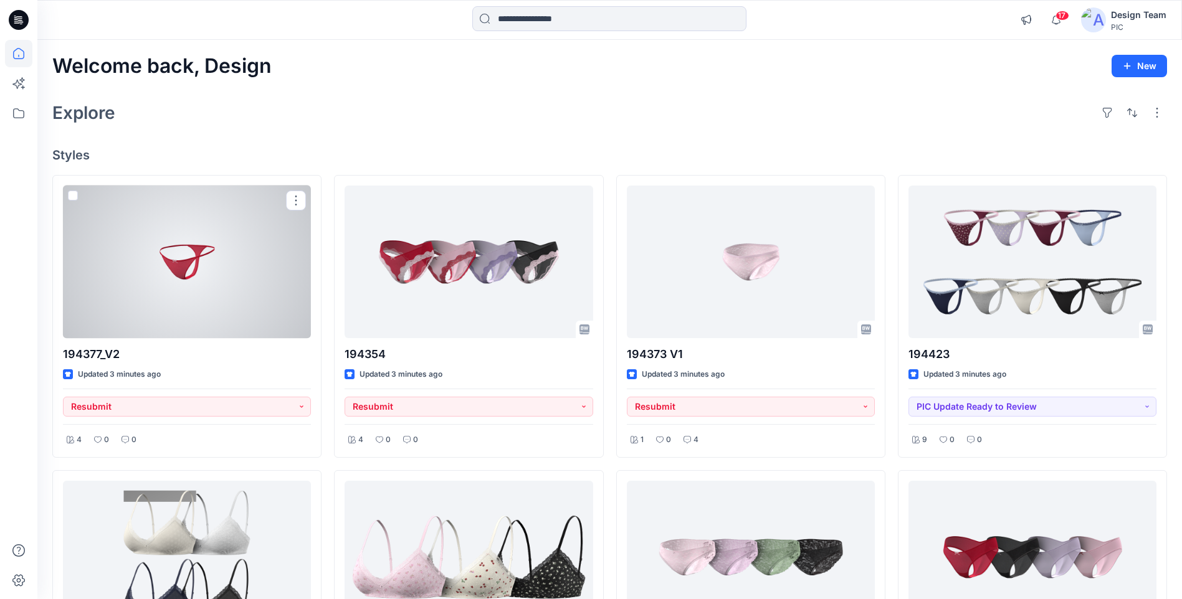
click at [208, 259] on div at bounding box center [187, 262] width 248 height 153
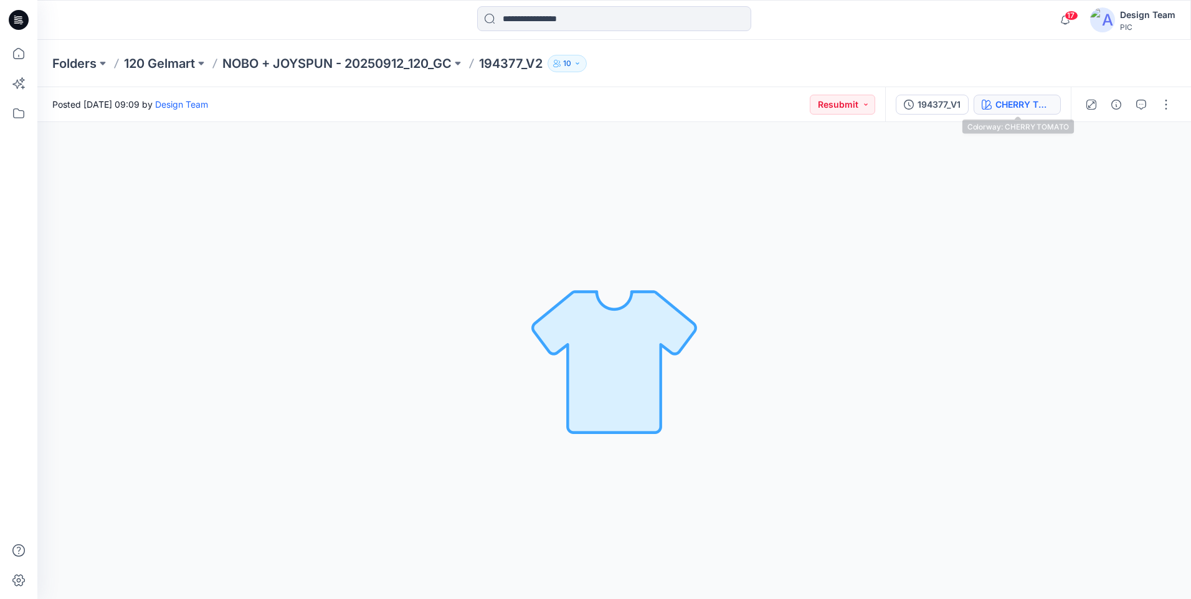
click at [1012, 114] on button "CHERRY TOMATO" at bounding box center [1017, 105] width 87 height 20
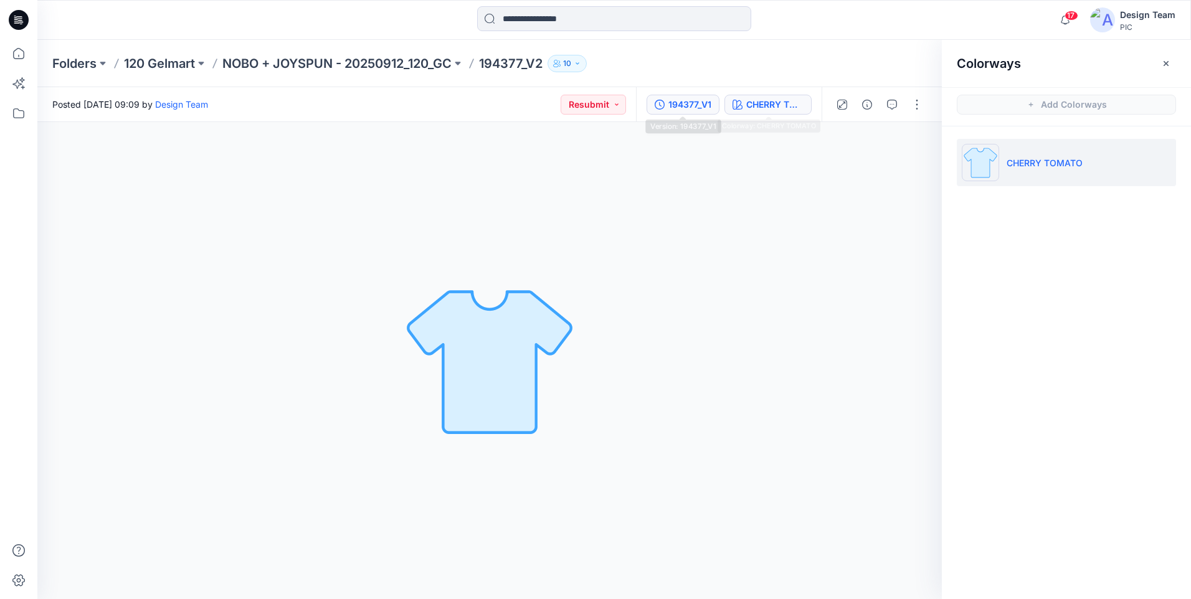
click at [706, 107] on div "194377_V1" at bounding box center [689, 105] width 43 height 14
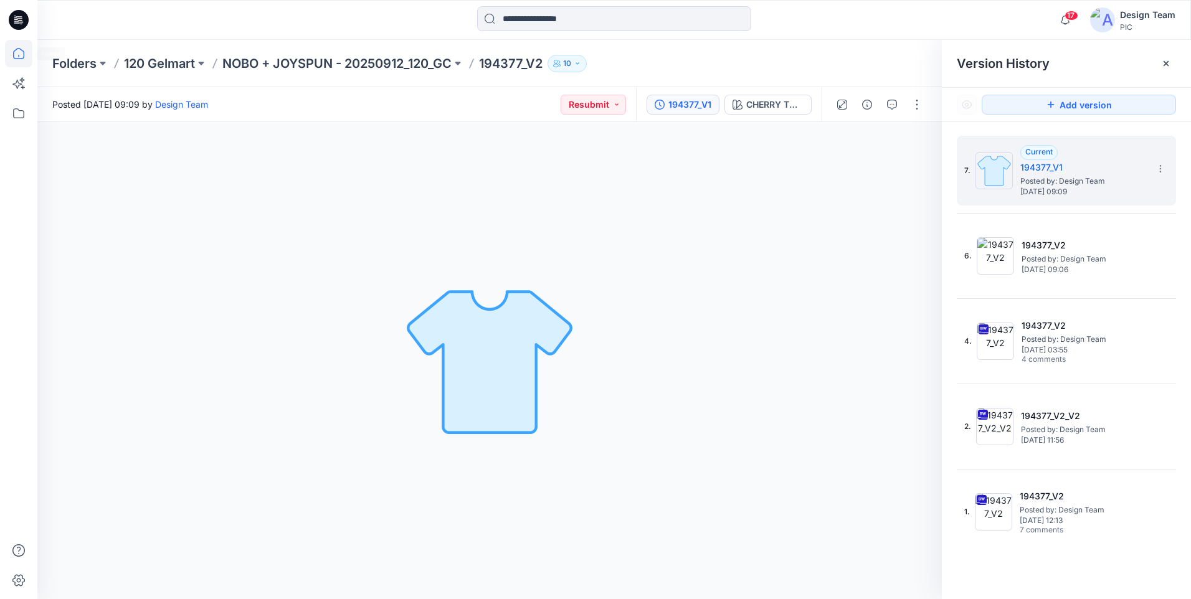
click at [16, 53] on icon at bounding box center [18, 53] width 27 height 27
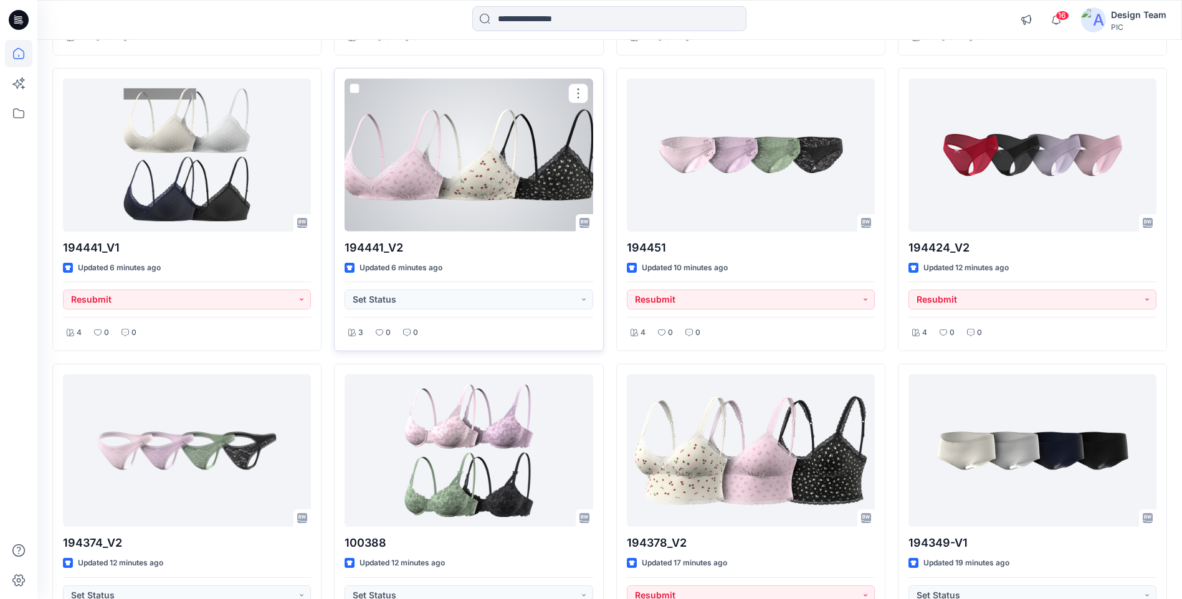
scroll to position [136, 0]
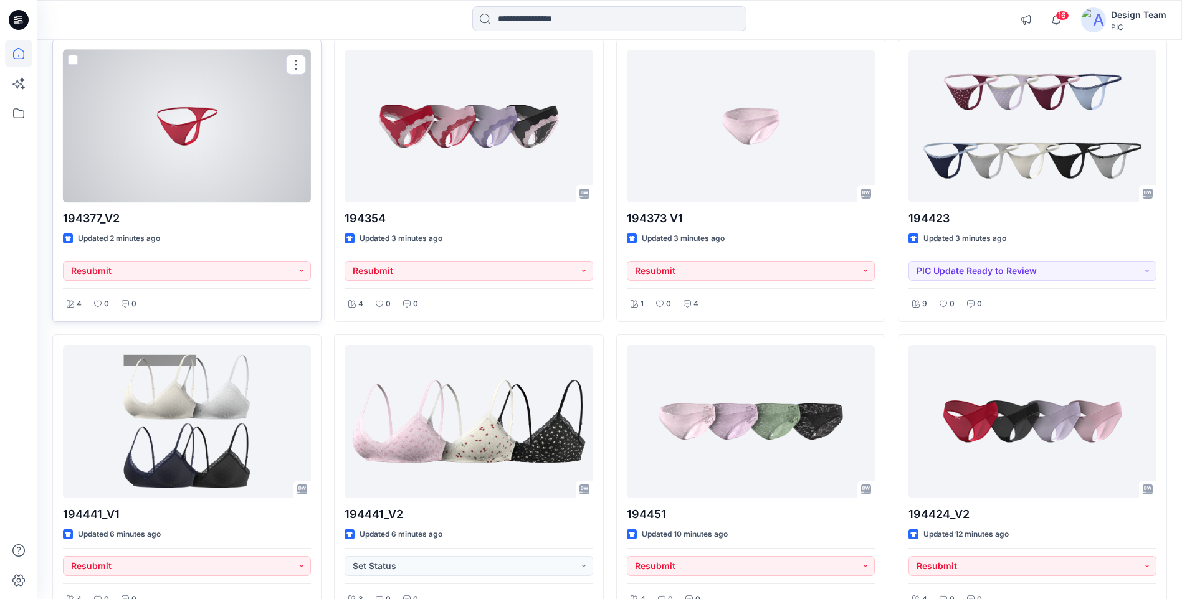
click at [174, 146] on div at bounding box center [187, 126] width 248 height 153
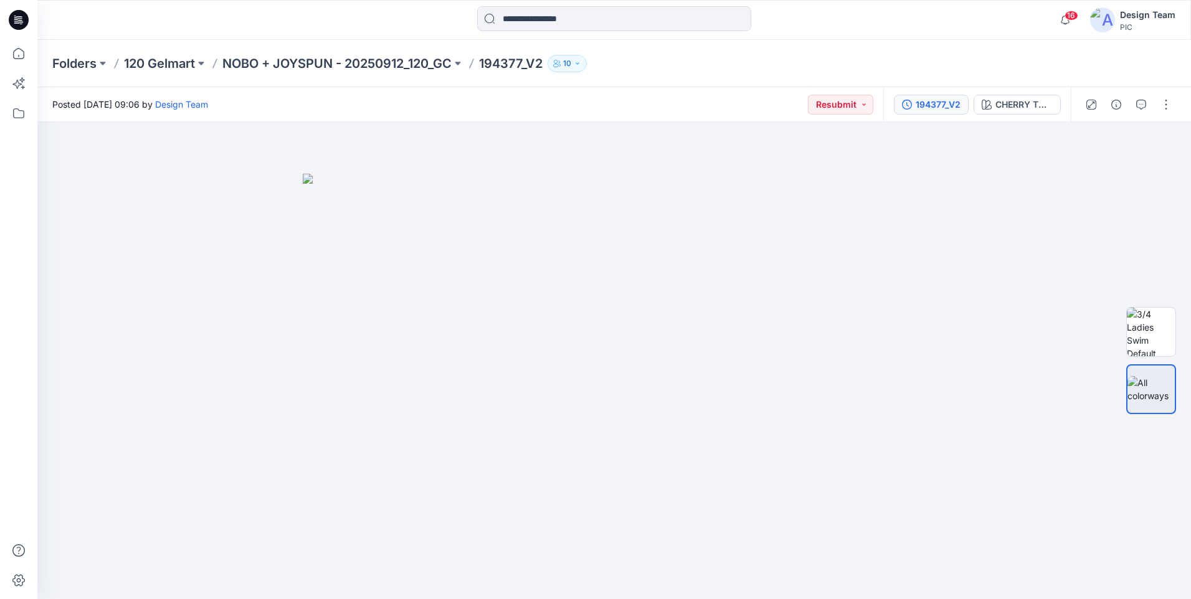
click at [945, 103] on div "194377_V2" at bounding box center [938, 105] width 45 height 14
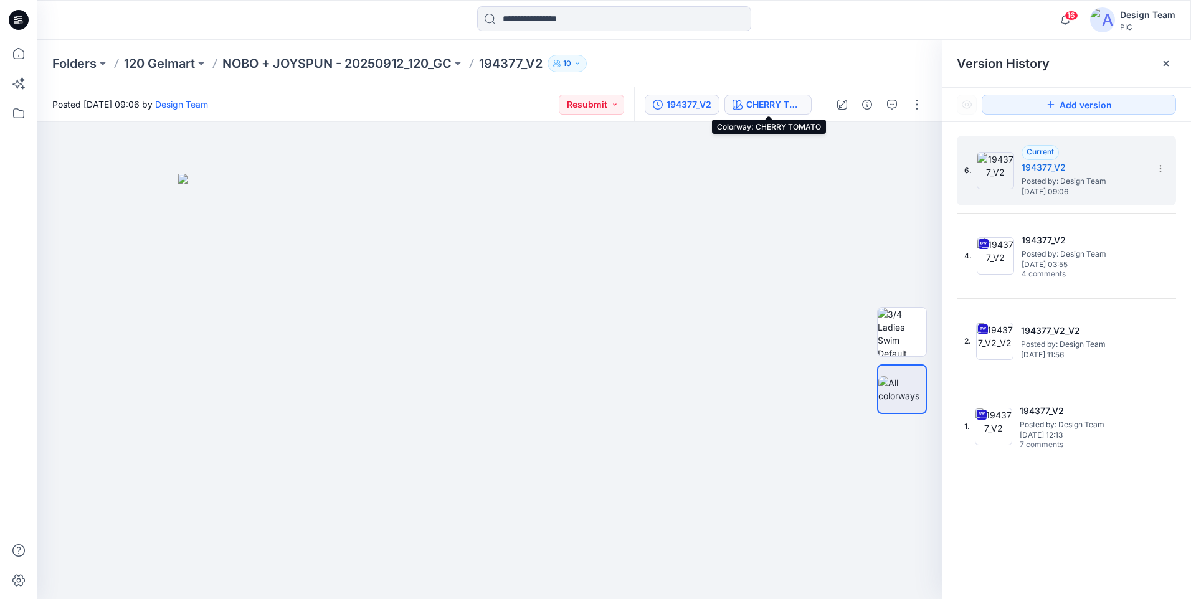
click at [789, 99] on div "CHERRY TOMATO" at bounding box center [774, 105] width 57 height 14
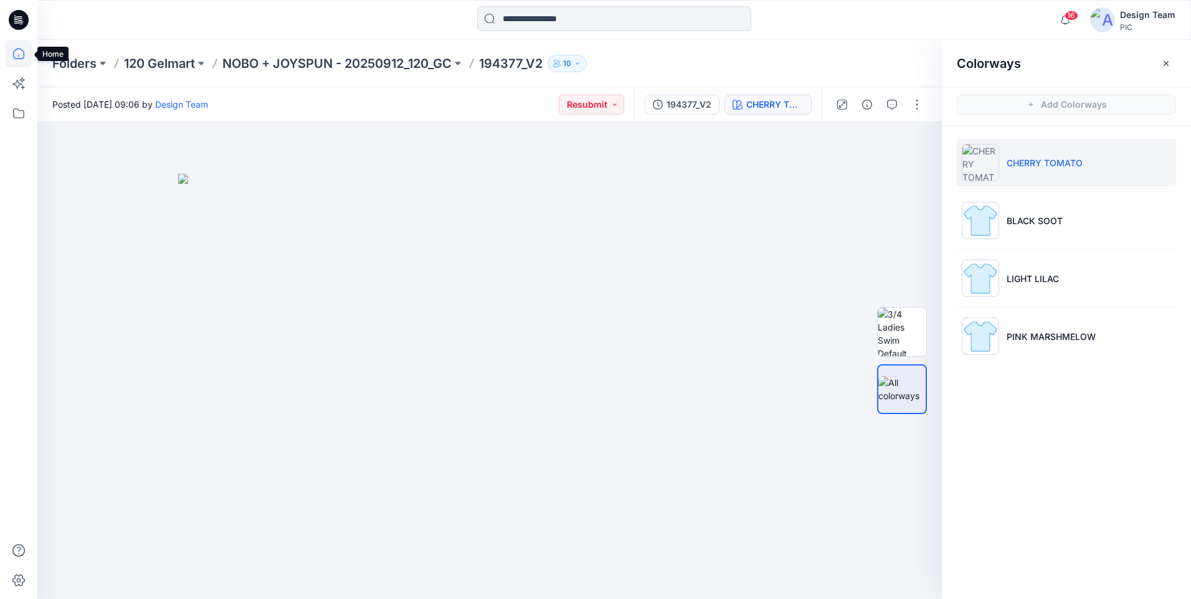
click at [21, 59] on icon at bounding box center [18, 53] width 11 height 11
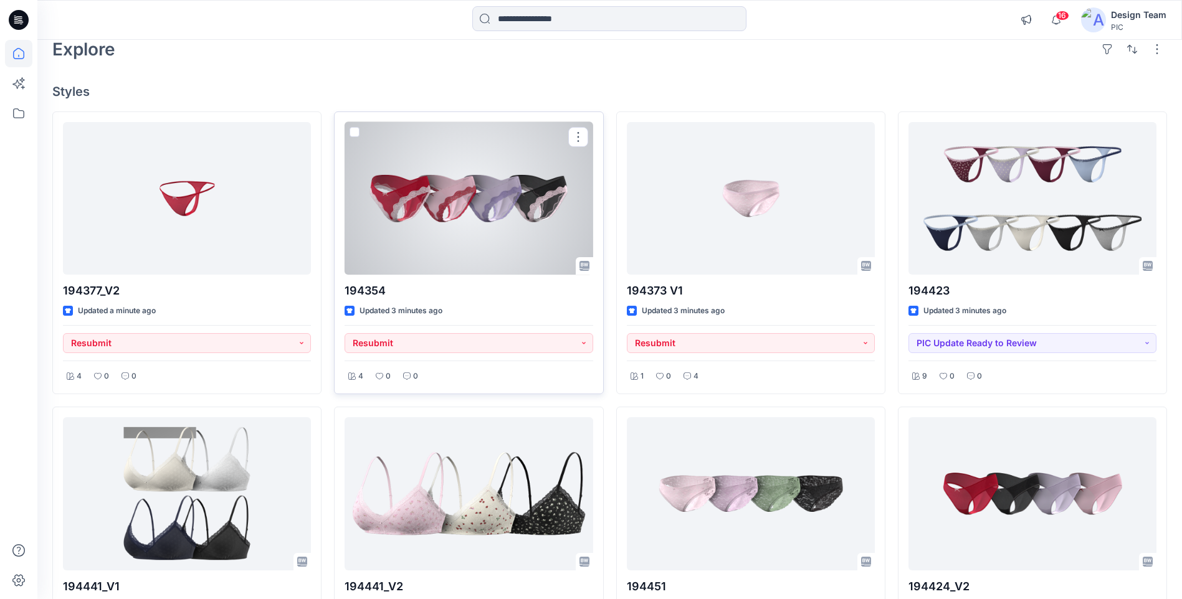
scroll to position [62, 0]
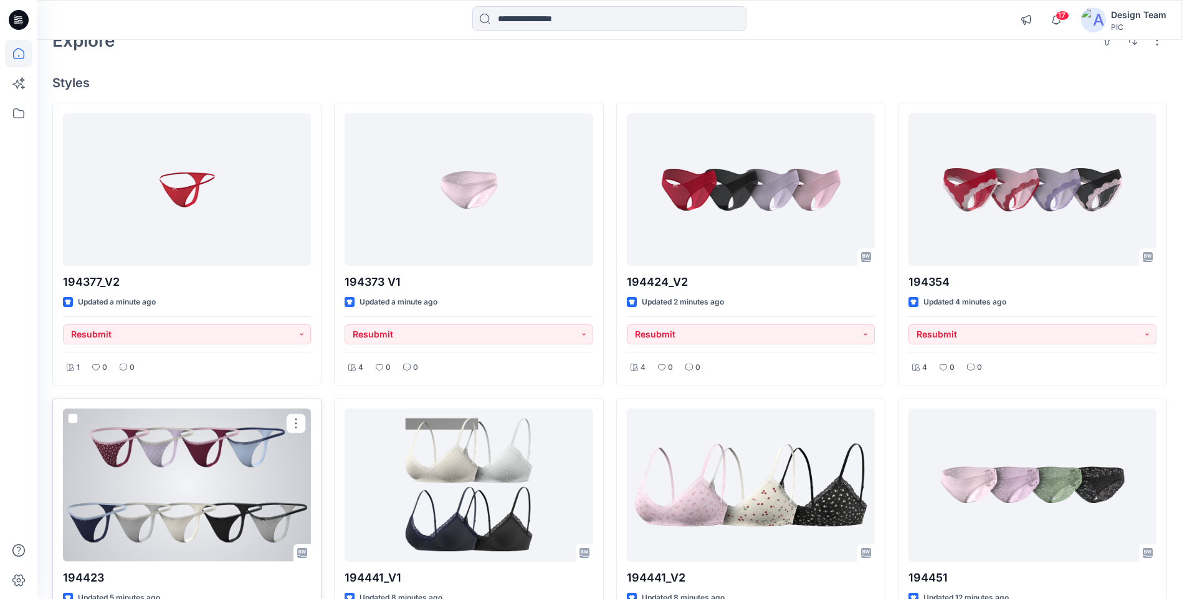
scroll to position [62, 0]
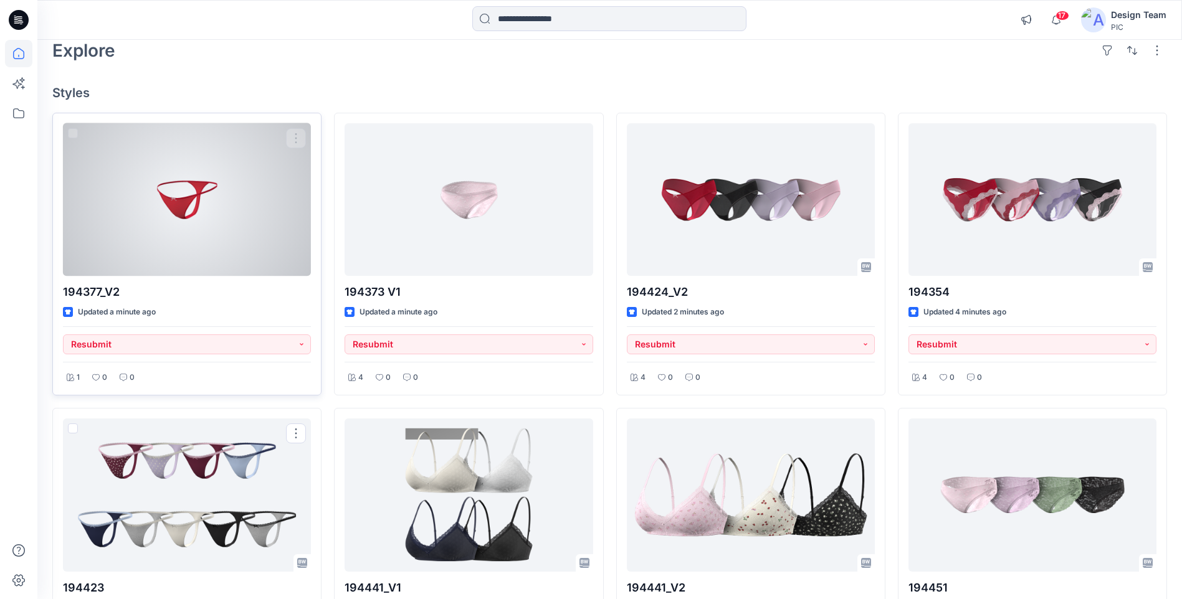
click at [266, 223] on div at bounding box center [187, 199] width 248 height 153
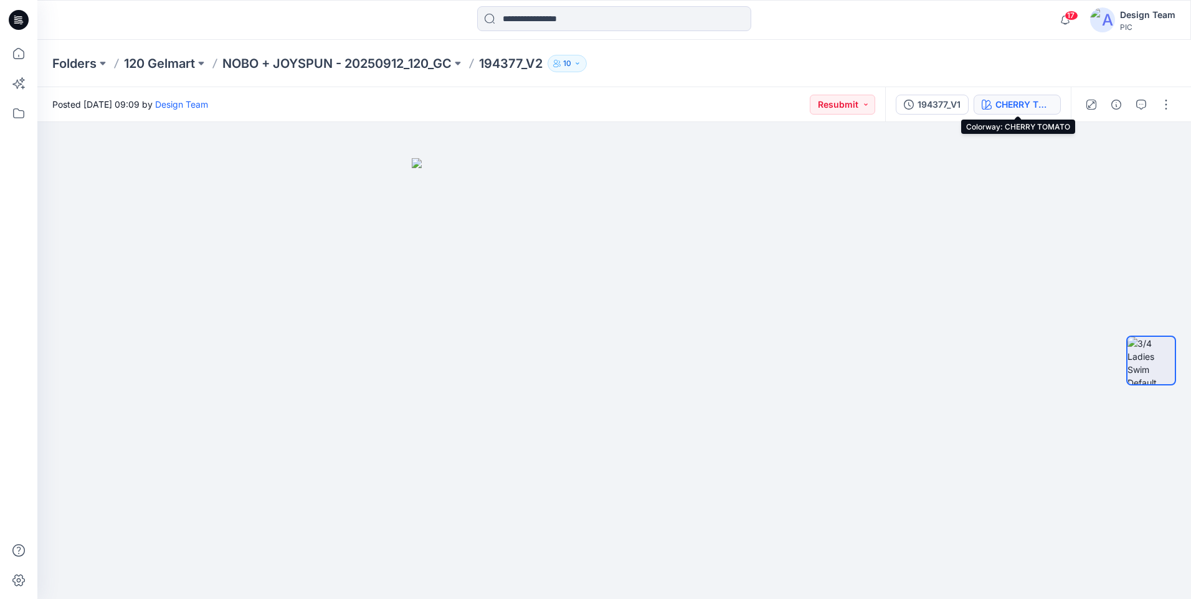
click at [1008, 110] on div "CHERRY TOMATO" at bounding box center [1023, 105] width 57 height 14
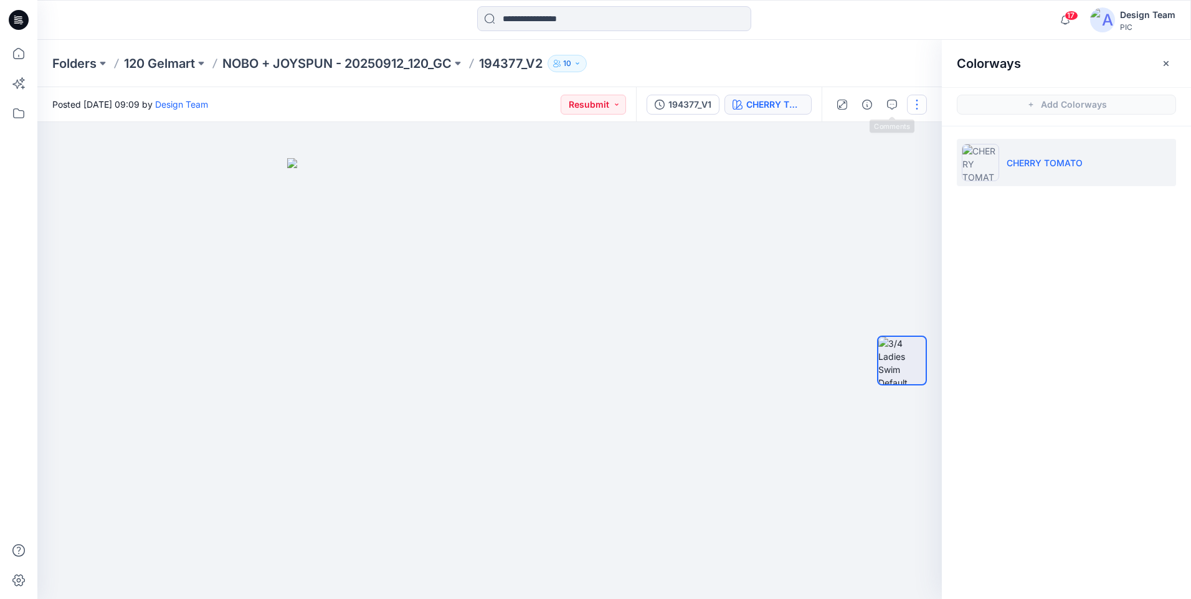
click at [914, 100] on button "button" at bounding box center [917, 105] width 20 height 20
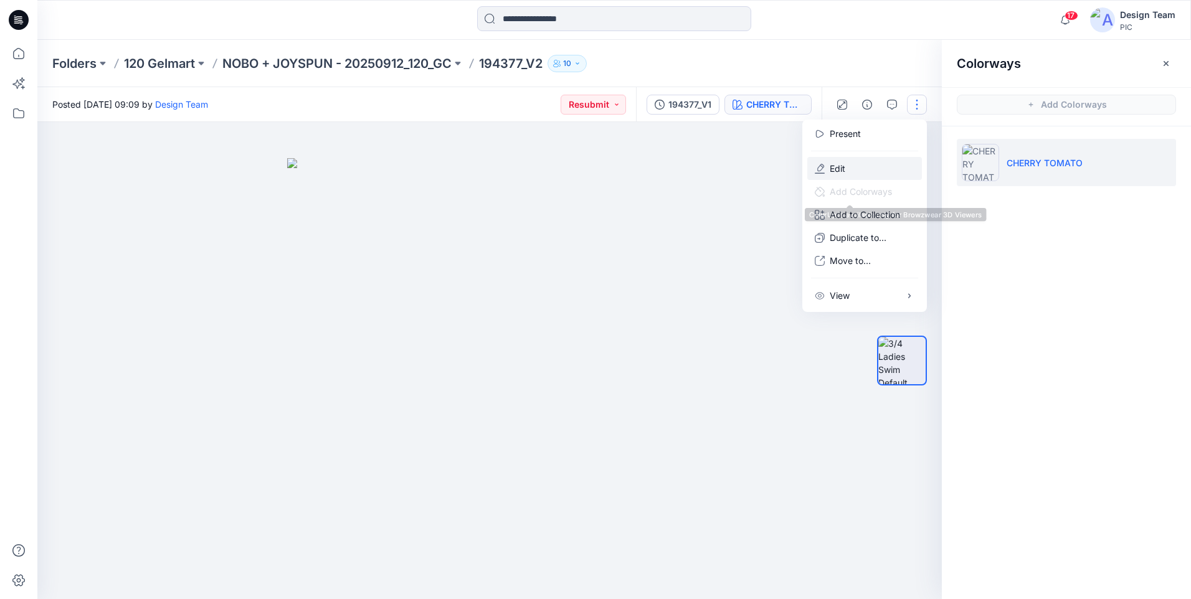
click at [860, 170] on button "Edit" at bounding box center [864, 168] width 115 height 23
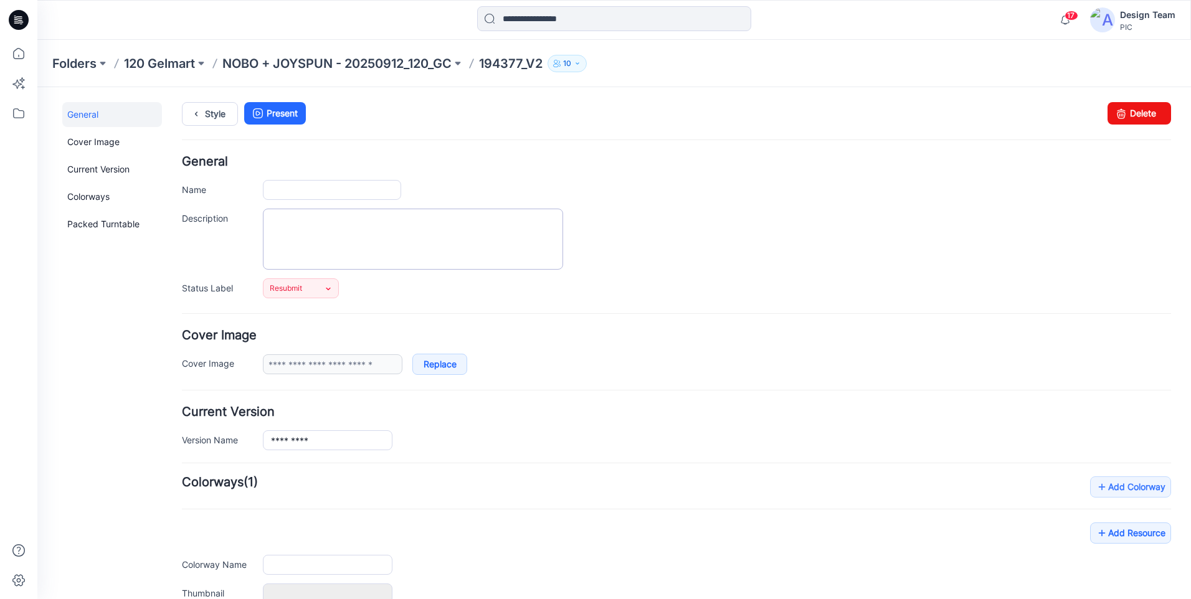
type input "*********"
type input "**********"
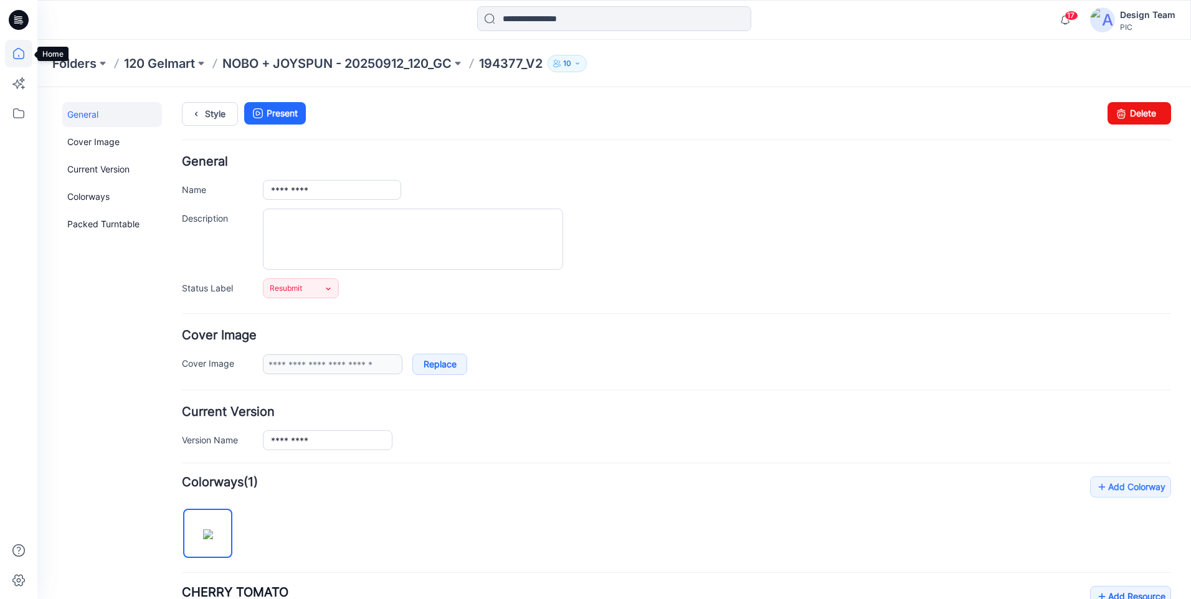
click at [19, 60] on icon at bounding box center [18, 53] width 27 height 27
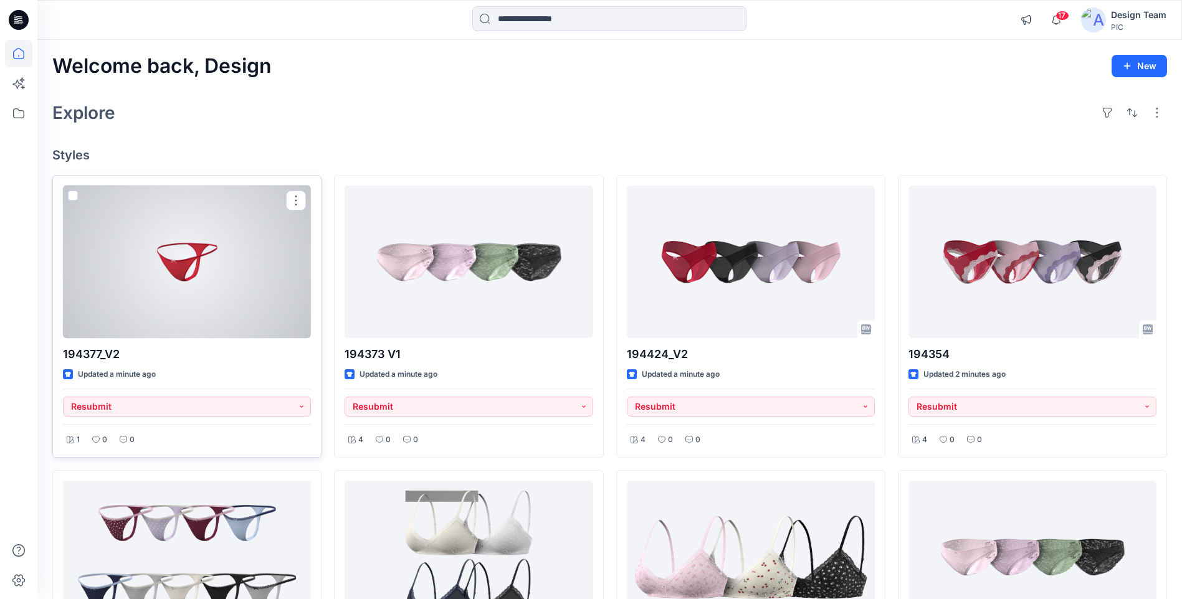
click at [248, 301] on div at bounding box center [187, 262] width 248 height 153
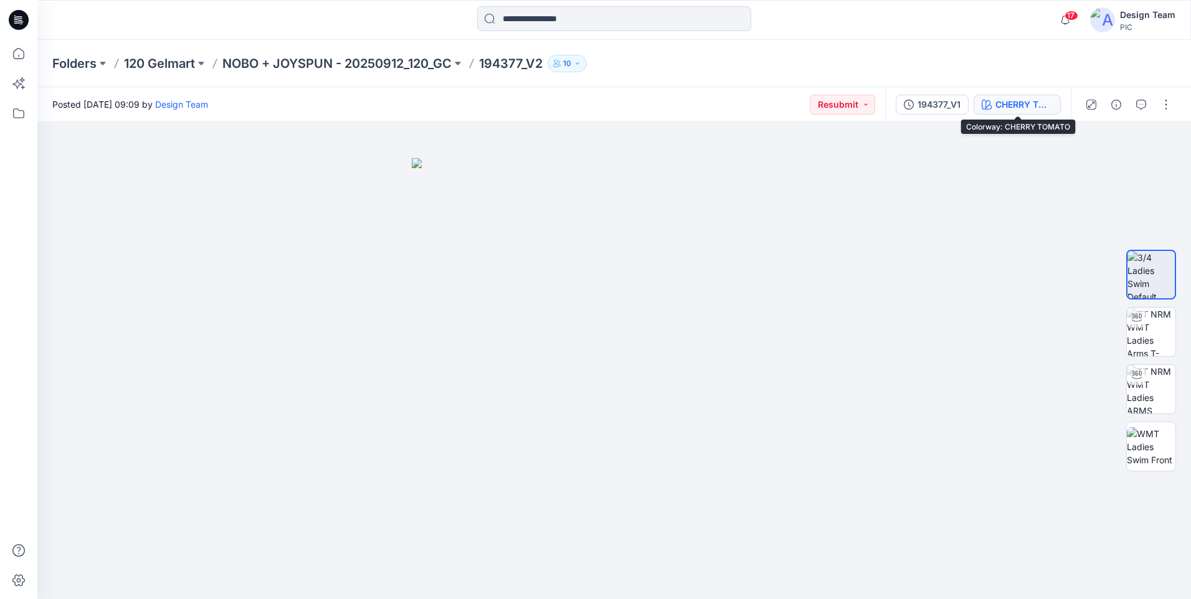
click at [1025, 107] on div "CHERRY TOMATO" at bounding box center [1023, 105] width 57 height 14
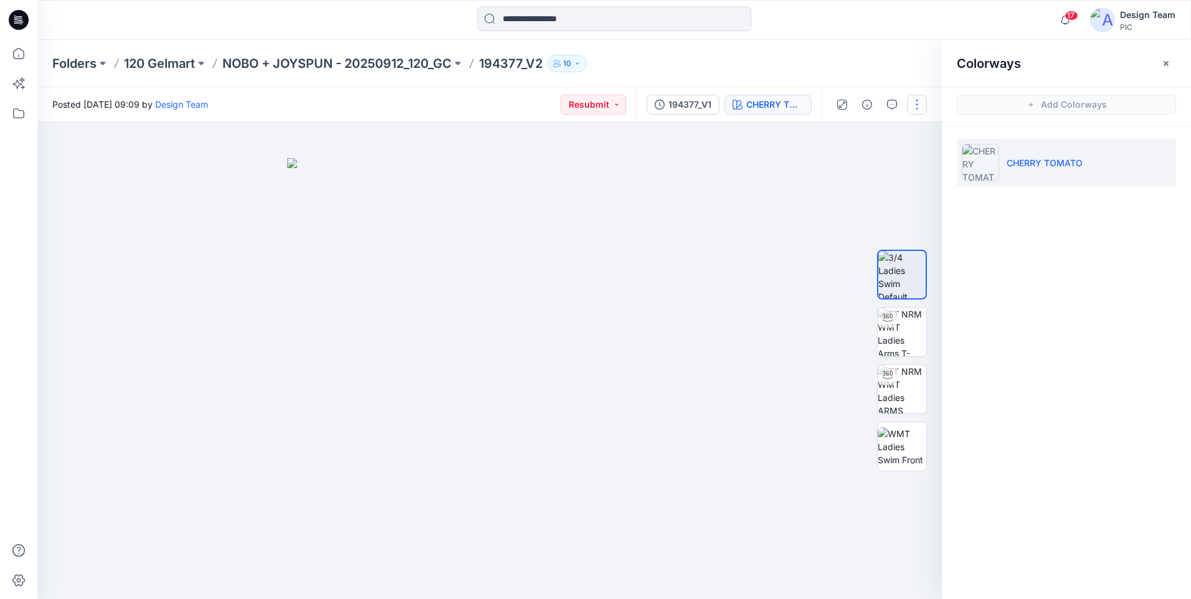
click at [924, 101] on button "button" at bounding box center [917, 105] width 20 height 20
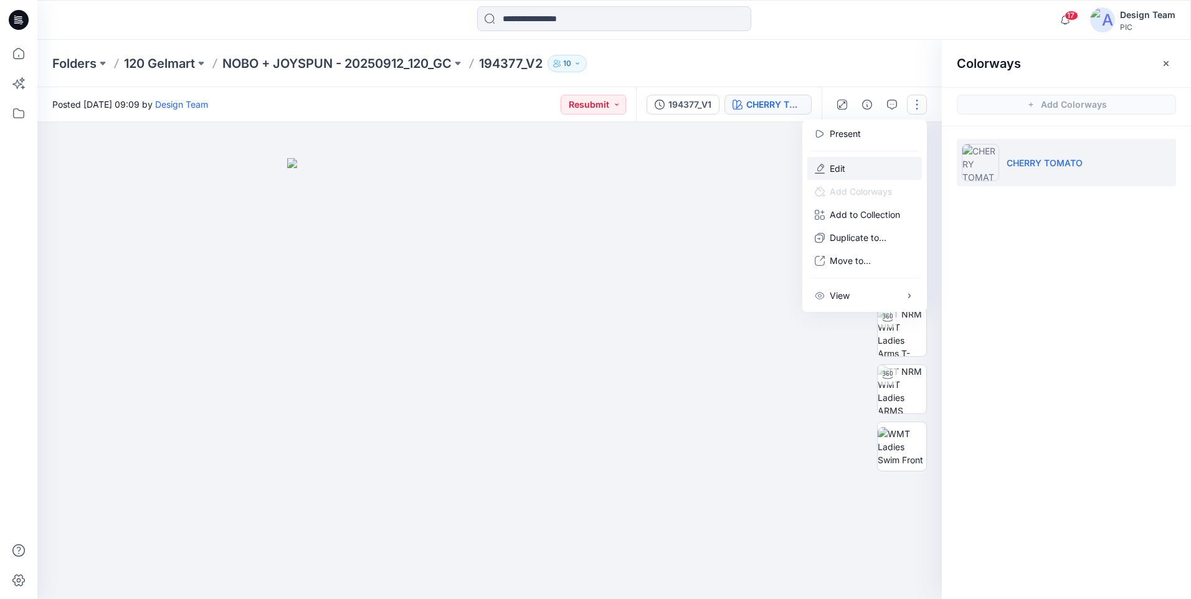
click at [890, 161] on button "Edit" at bounding box center [864, 168] width 115 height 23
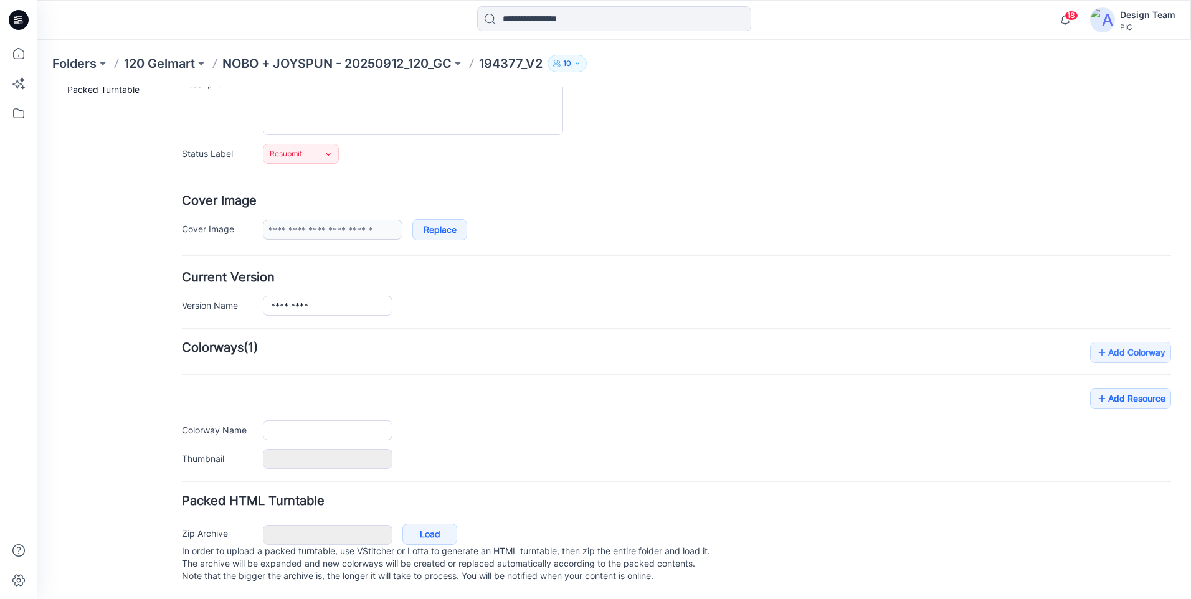
type input "*********"
type input "**********"
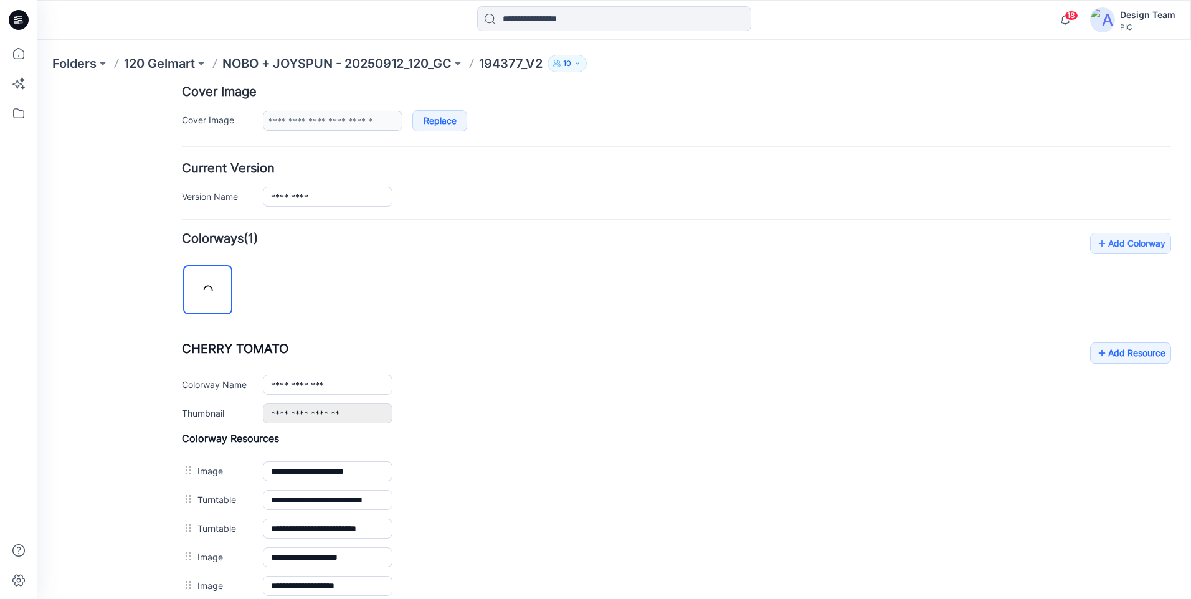
scroll to position [416, 0]
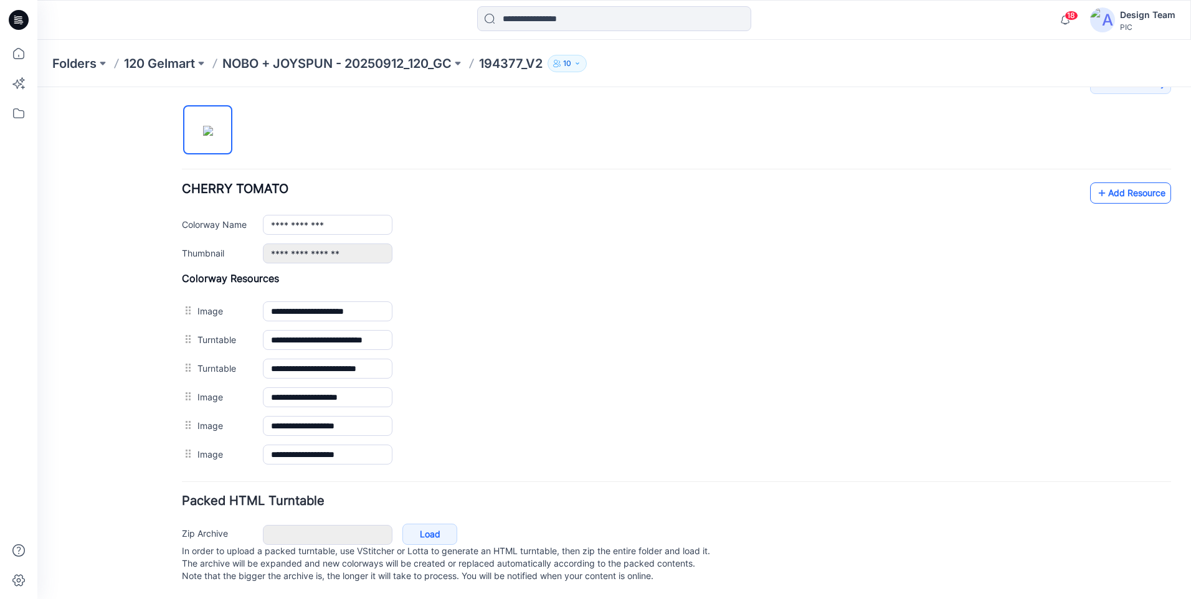
click at [1154, 183] on link "Add Resource" at bounding box center [1130, 193] width 81 height 21
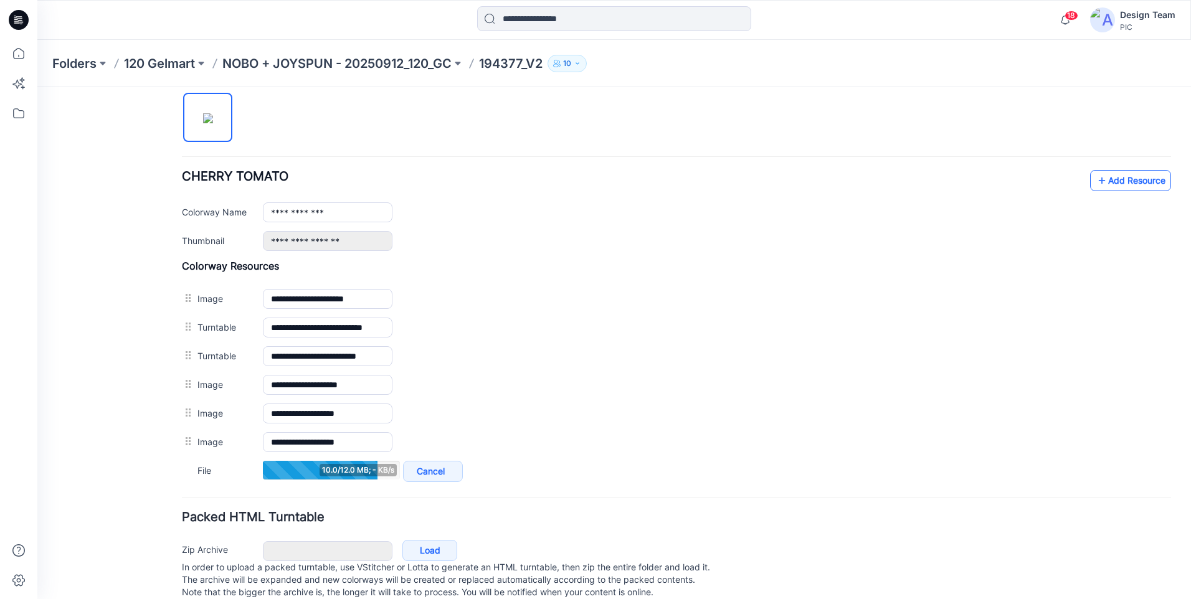
click at [1098, 181] on icon at bounding box center [1102, 181] width 12 height 20
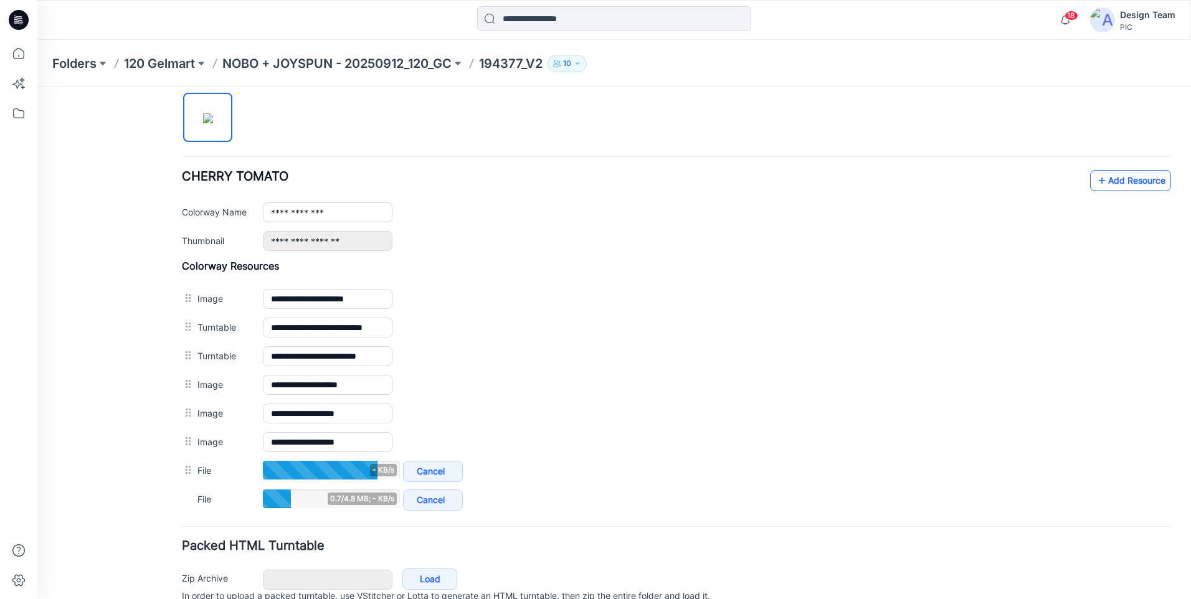
click at [1099, 184] on link "Add Resource" at bounding box center [1130, 180] width 81 height 21
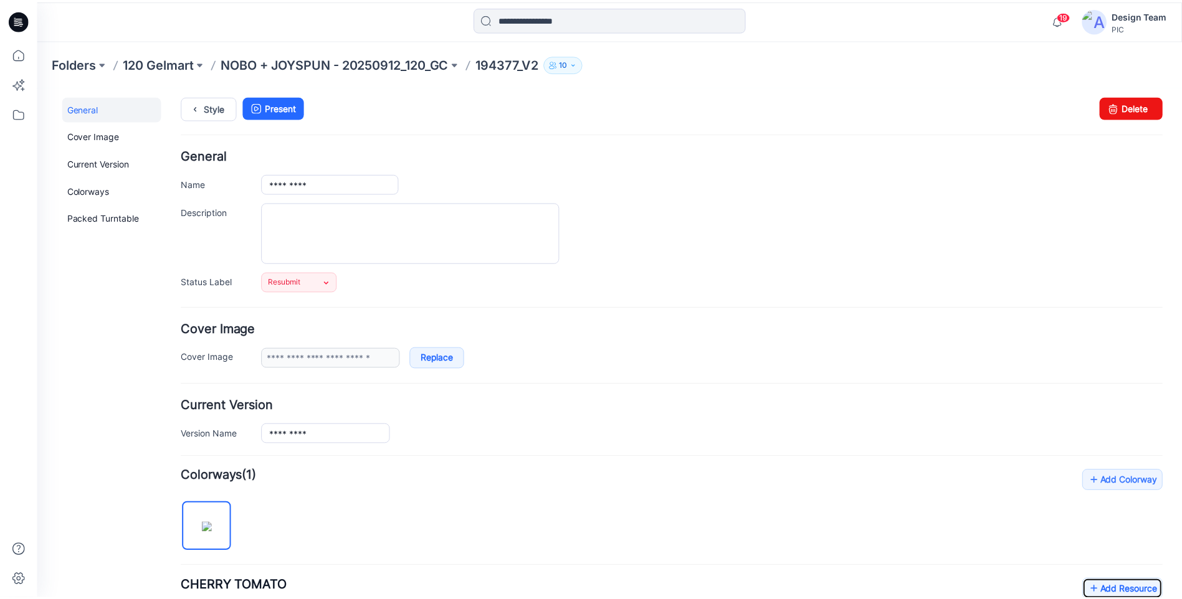
scroll to position [0, 0]
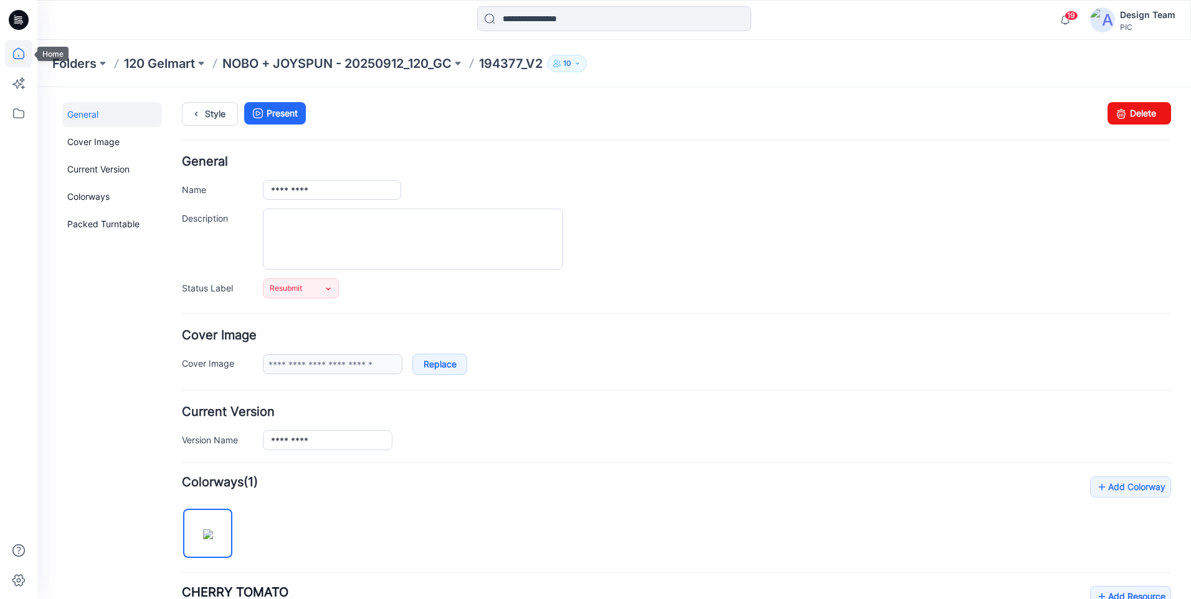
click at [22, 46] on icon at bounding box center [18, 53] width 27 height 27
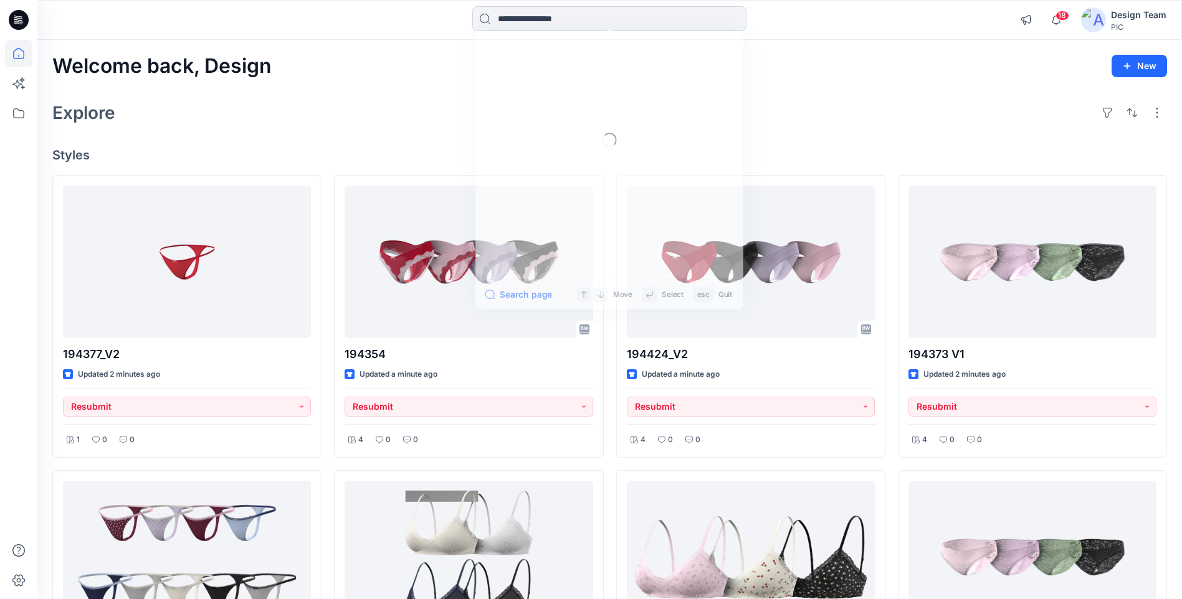
click at [640, 15] on input at bounding box center [609, 18] width 274 height 25
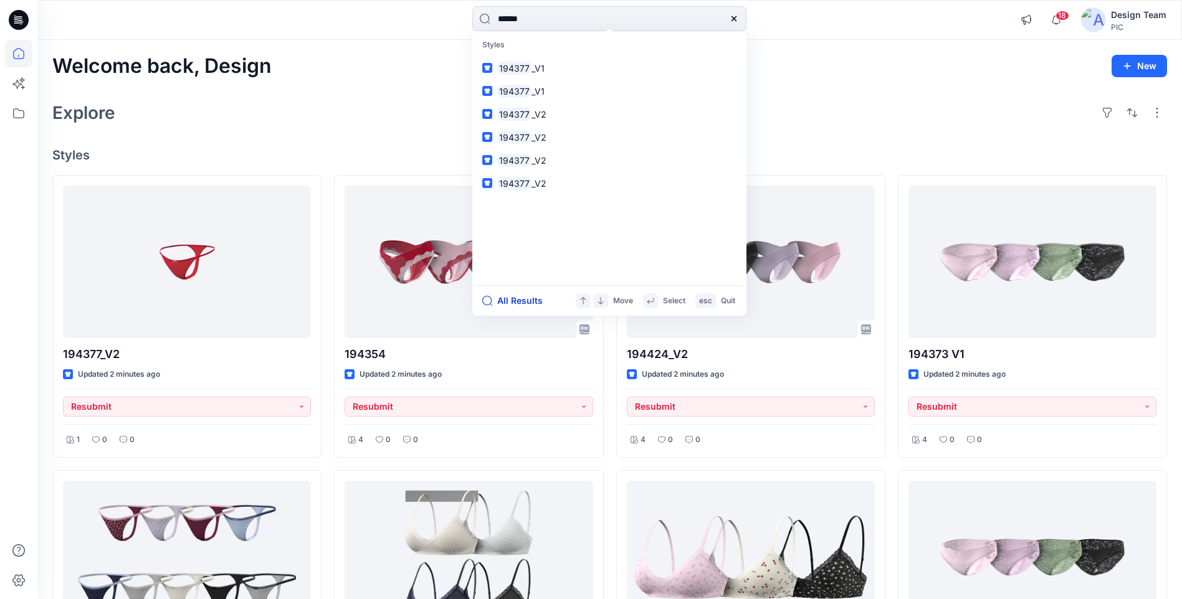
type input "******"
click at [525, 299] on button "All Results" at bounding box center [516, 300] width 69 height 15
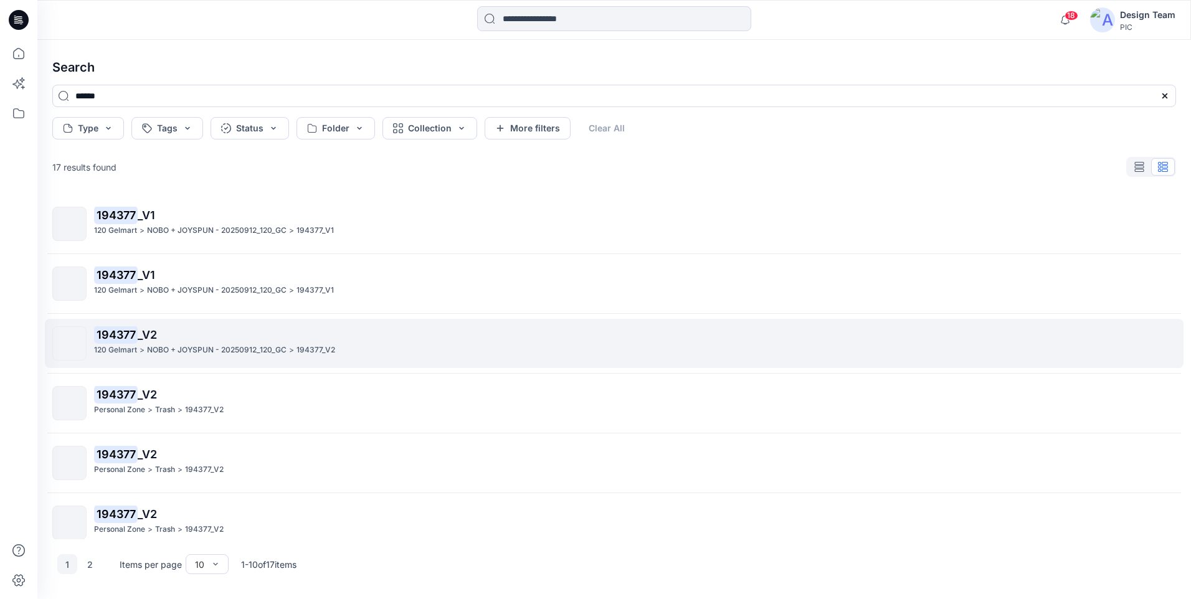
click at [180, 341] on p "194377 _V2" at bounding box center [634, 334] width 1081 height 17
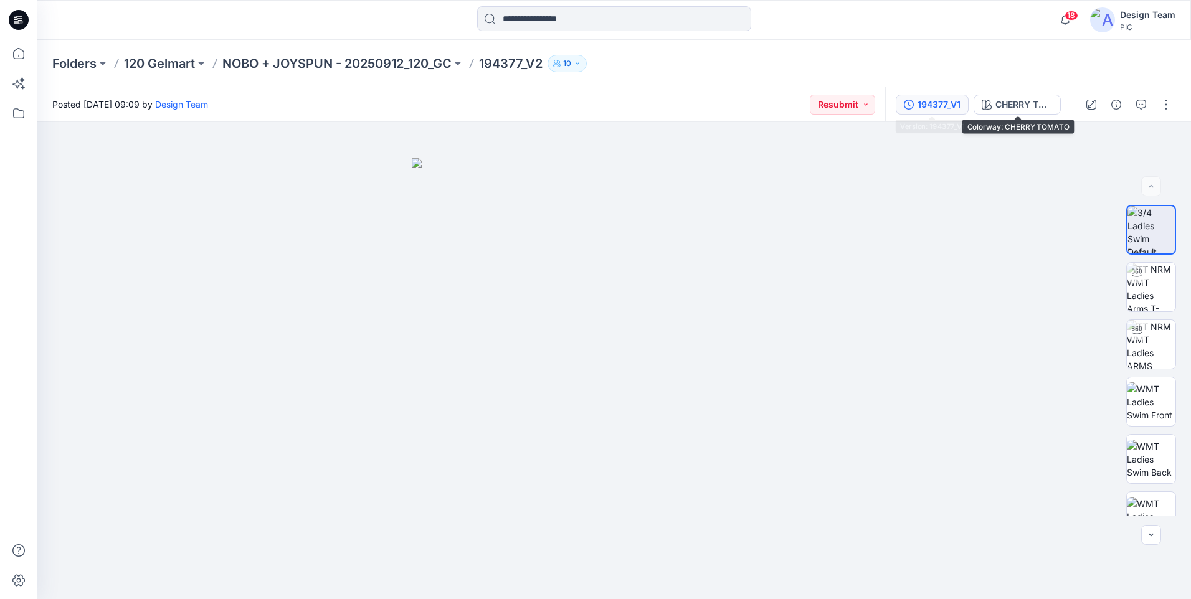
click at [951, 105] on div "194377_V1" at bounding box center [939, 105] width 43 height 14
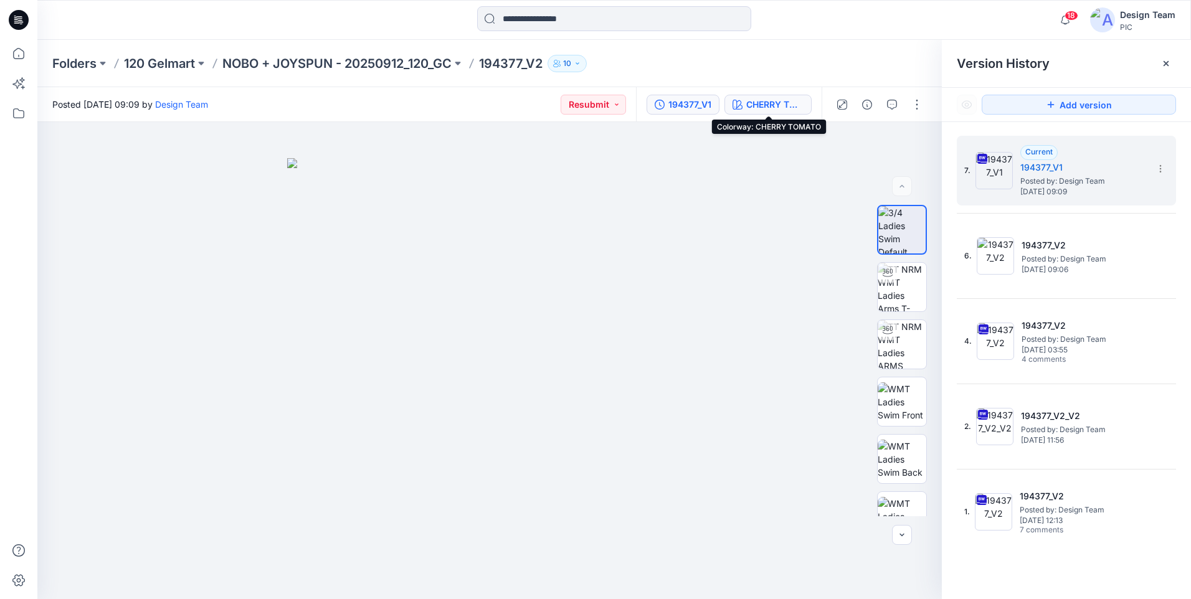
click at [793, 106] on div "CHERRY TOMATO" at bounding box center [774, 105] width 57 height 14
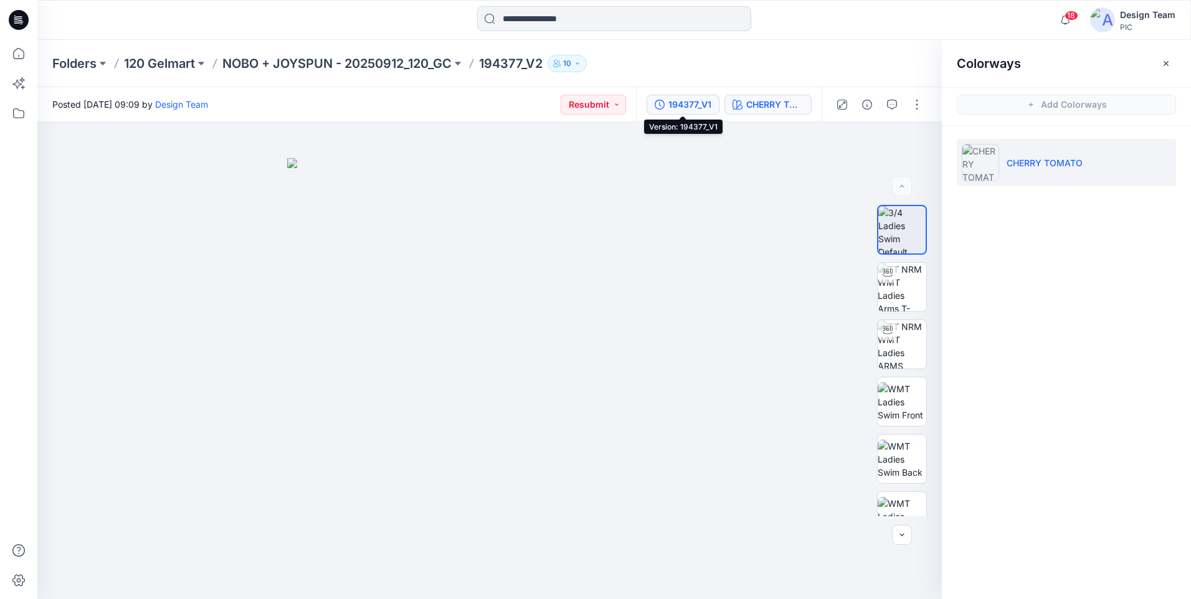
click at [691, 105] on div "194377_V1" at bounding box center [689, 105] width 43 height 14
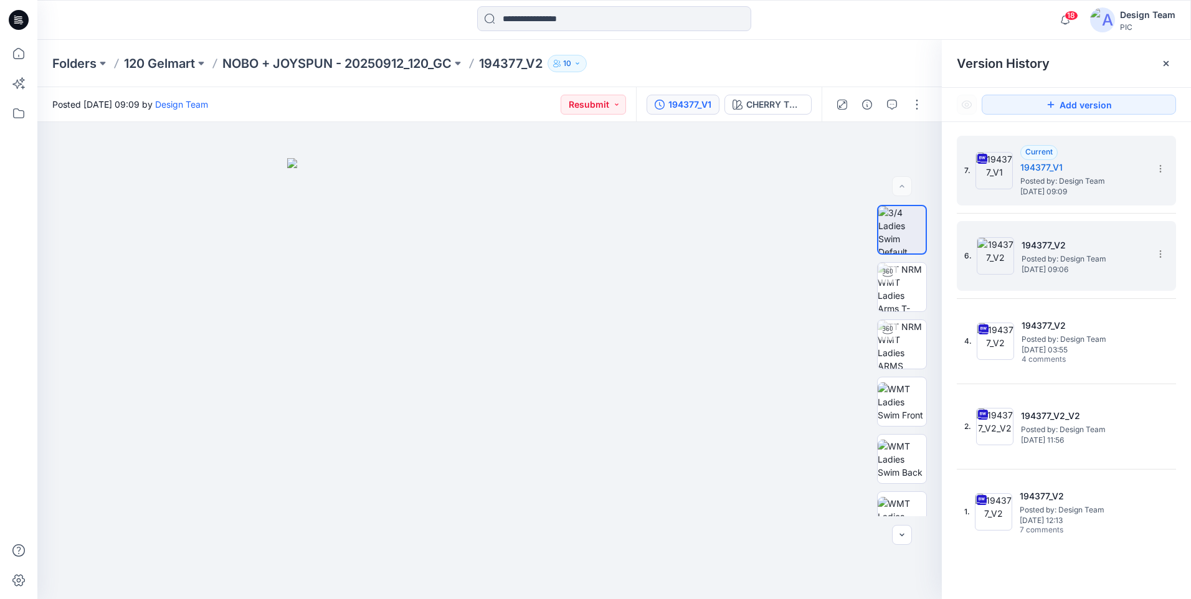
click at [1060, 262] on span "Posted by: Design Team" at bounding box center [1084, 259] width 125 height 12
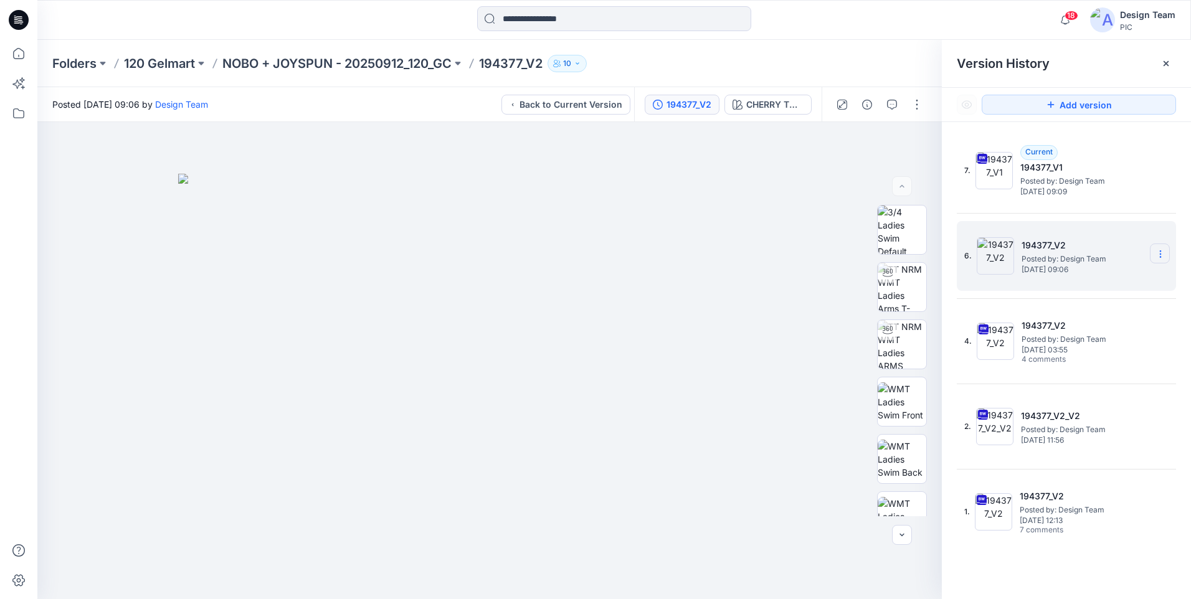
click at [1157, 254] on icon at bounding box center [1161, 254] width 10 height 10
click at [1088, 353] on span "Delete Version" at bounding box center [1074, 358] width 59 height 15
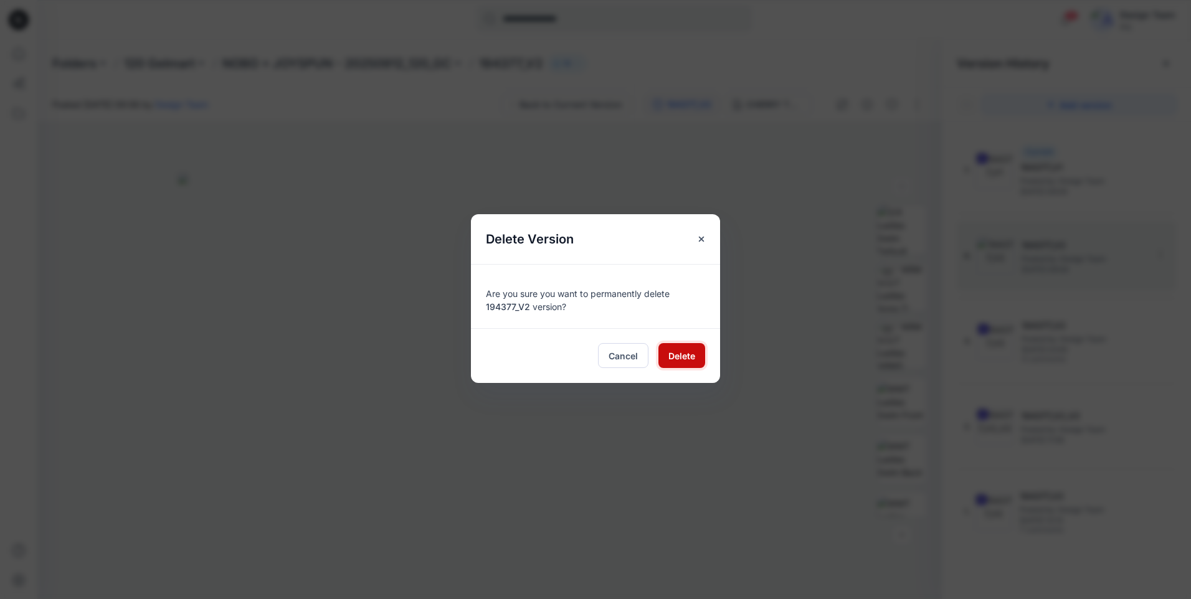
click at [691, 364] on button "Delete" at bounding box center [681, 355] width 47 height 25
click at [684, 353] on span "Delete" at bounding box center [681, 355] width 27 height 13
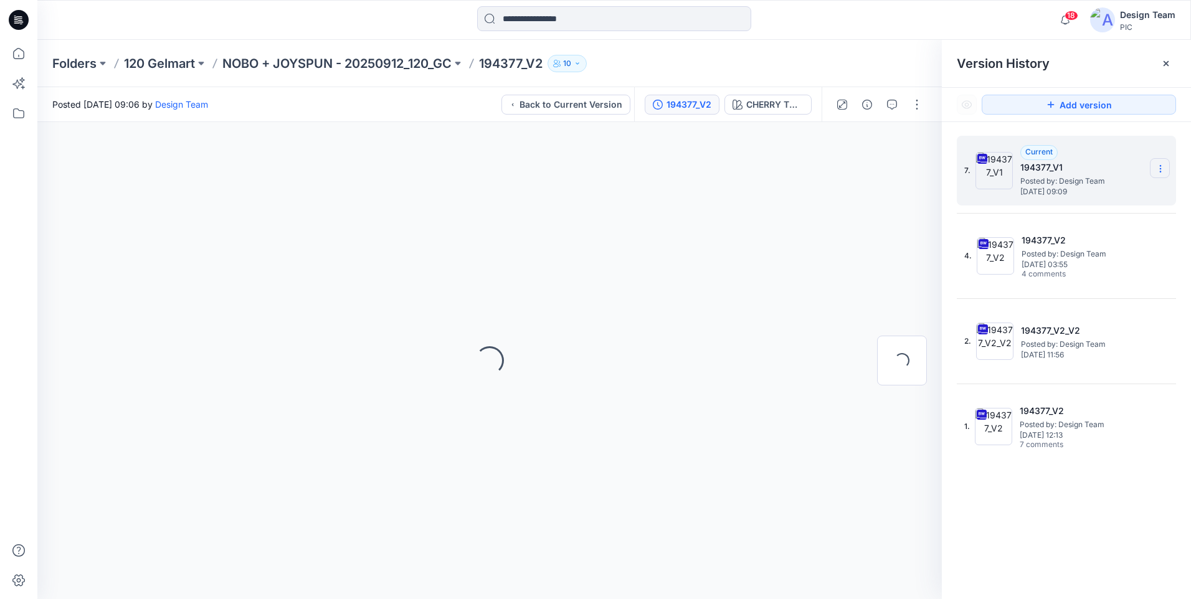
click at [1164, 167] on icon at bounding box center [1161, 169] width 10 height 10
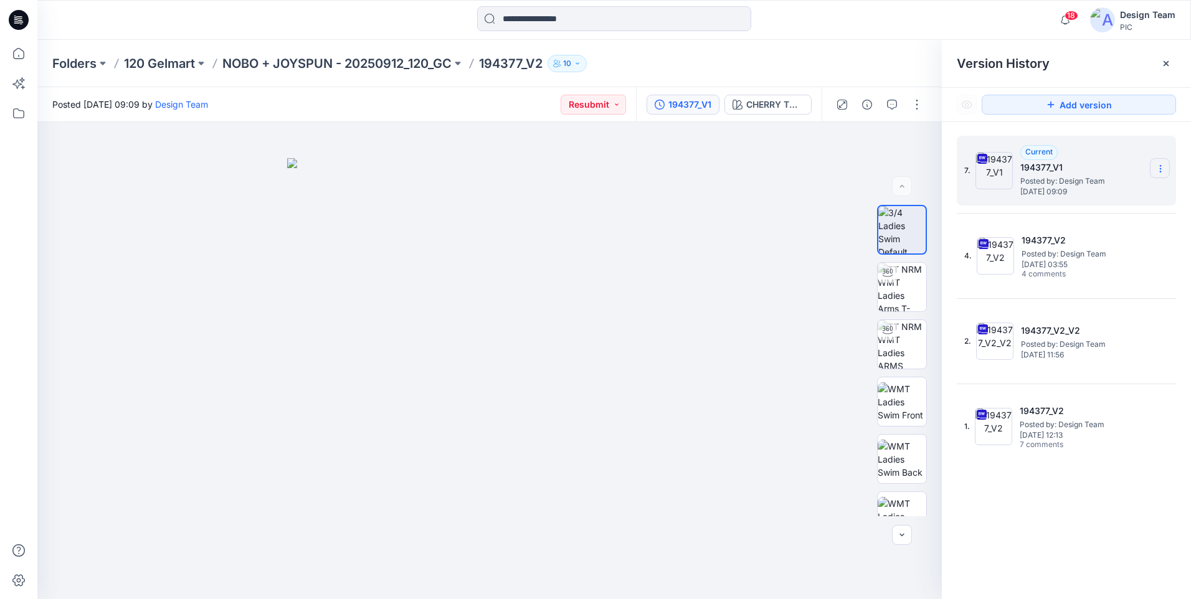
click at [1157, 169] on icon at bounding box center [1161, 169] width 10 height 10
click at [1091, 278] on span "Delete Version" at bounding box center [1074, 273] width 59 height 15
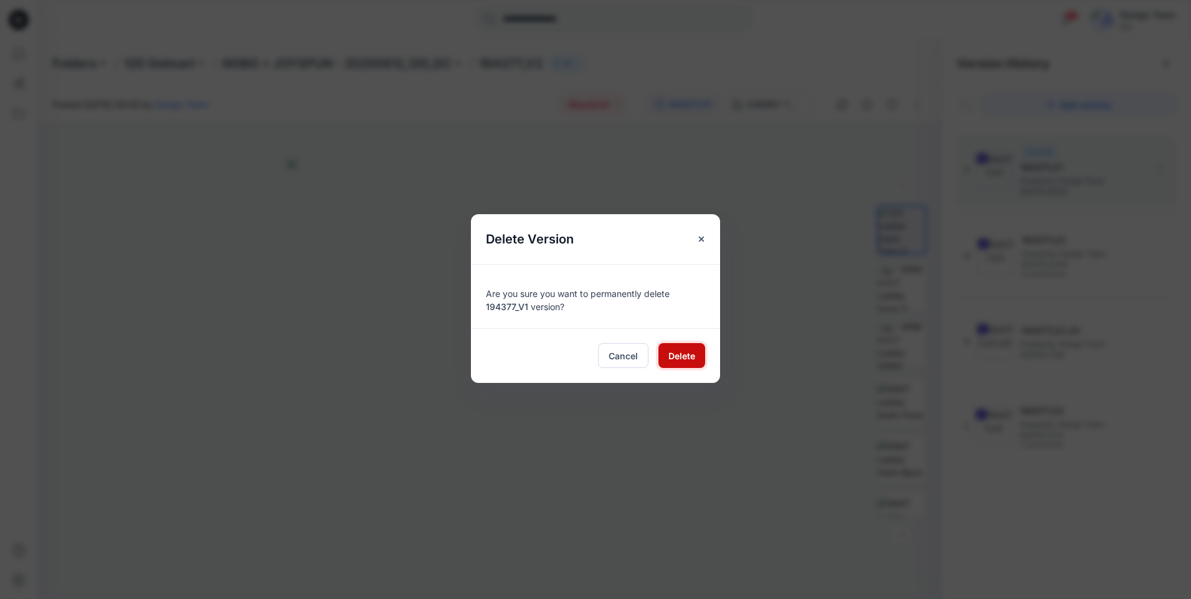
click at [693, 349] on span "Delete" at bounding box center [681, 355] width 27 height 13
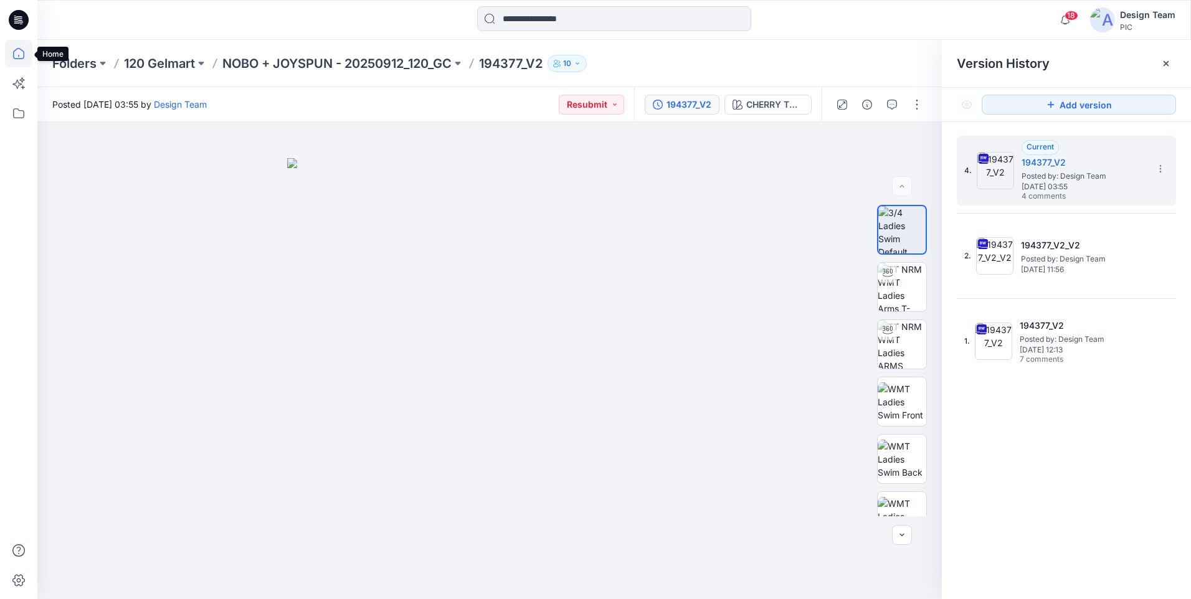
click at [20, 60] on icon at bounding box center [18, 53] width 27 height 27
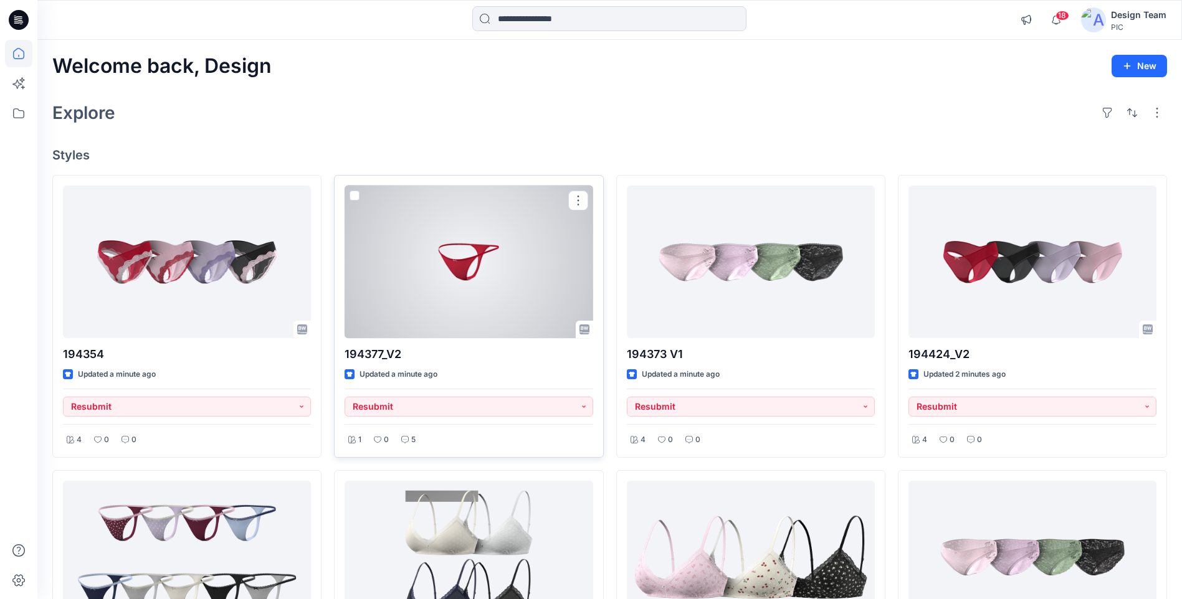
click at [458, 293] on div at bounding box center [468, 262] width 248 height 153
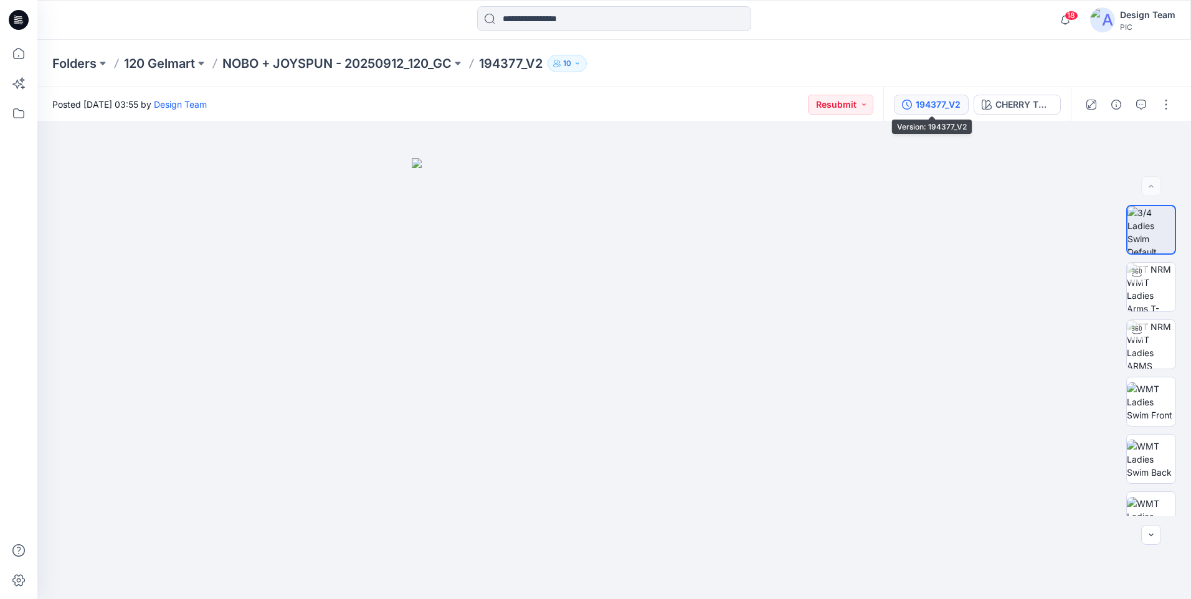
click at [929, 111] on div "194377_V2" at bounding box center [938, 105] width 45 height 14
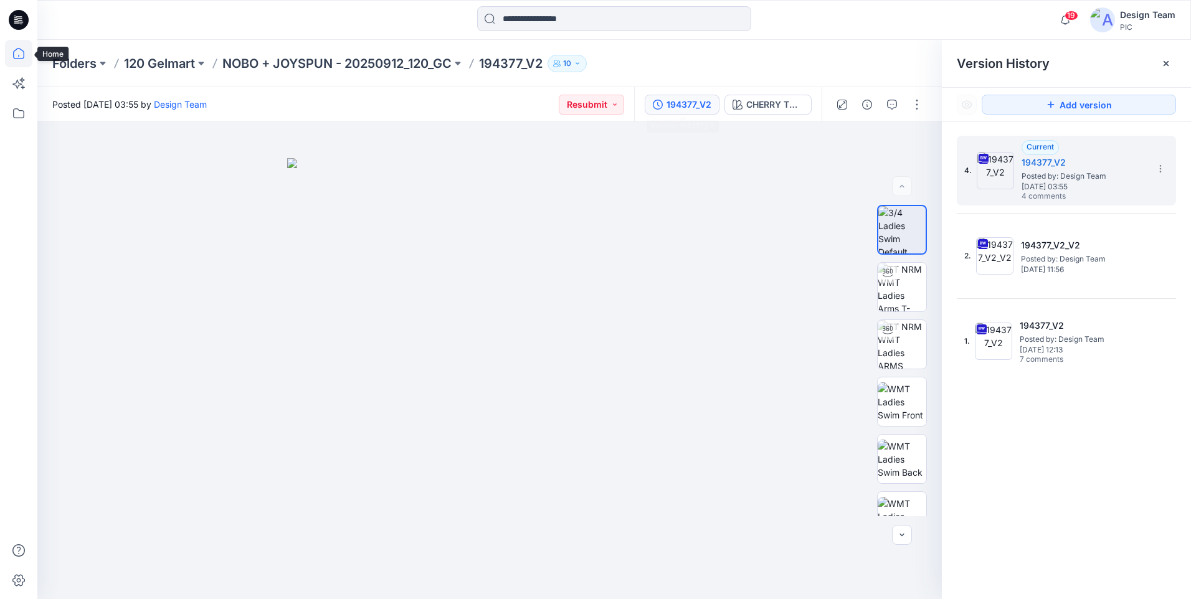
click at [23, 55] on icon at bounding box center [18, 53] width 27 height 27
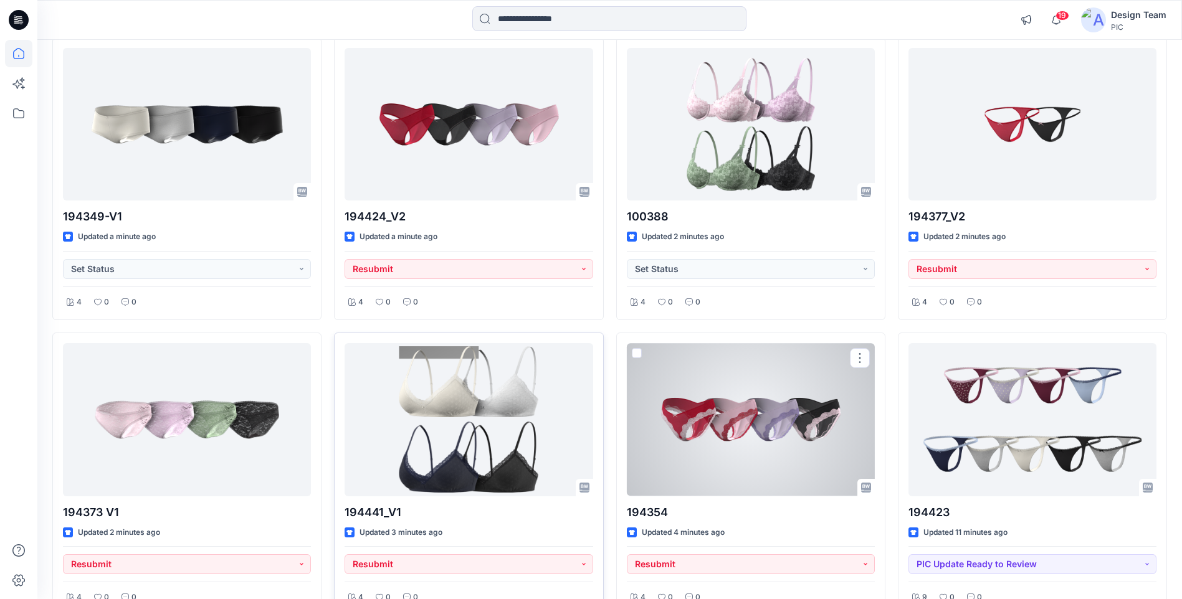
scroll to position [62, 0]
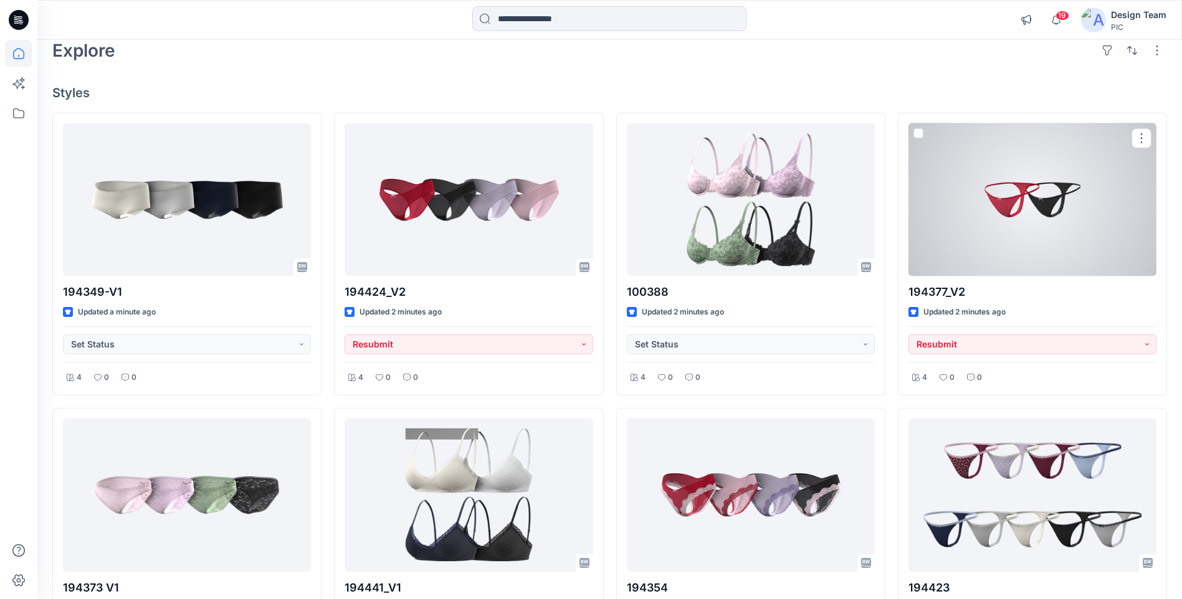
click at [1082, 237] on div at bounding box center [1032, 199] width 248 height 153
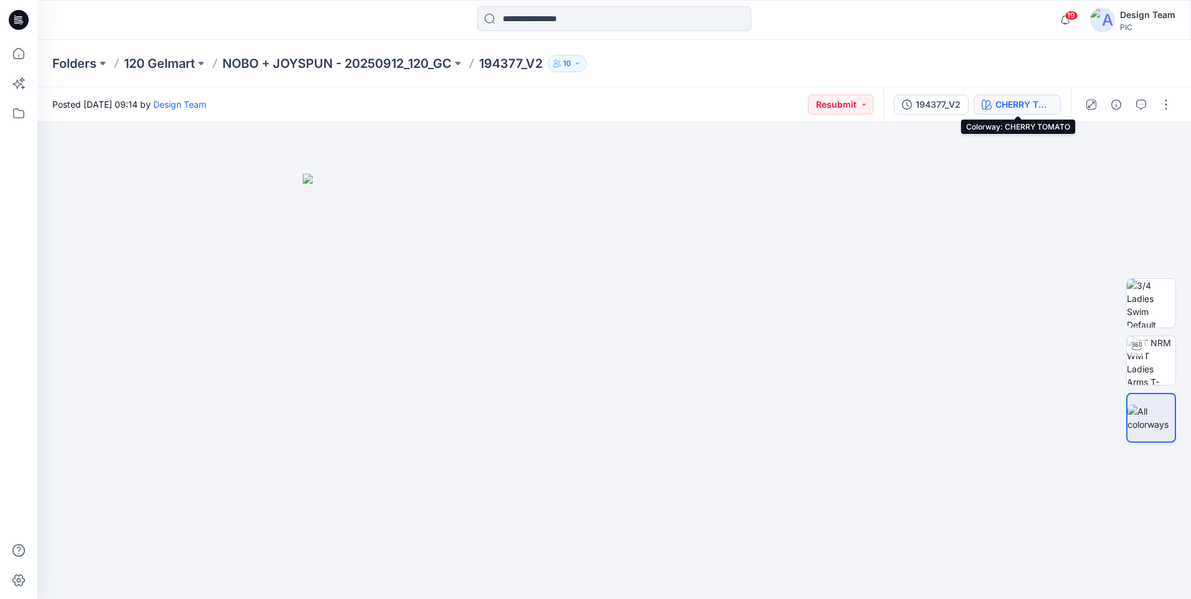
click at [1014, 104] on div "CHERRY TOMATO" at bounding box center [1023, 105] width 57 height 14
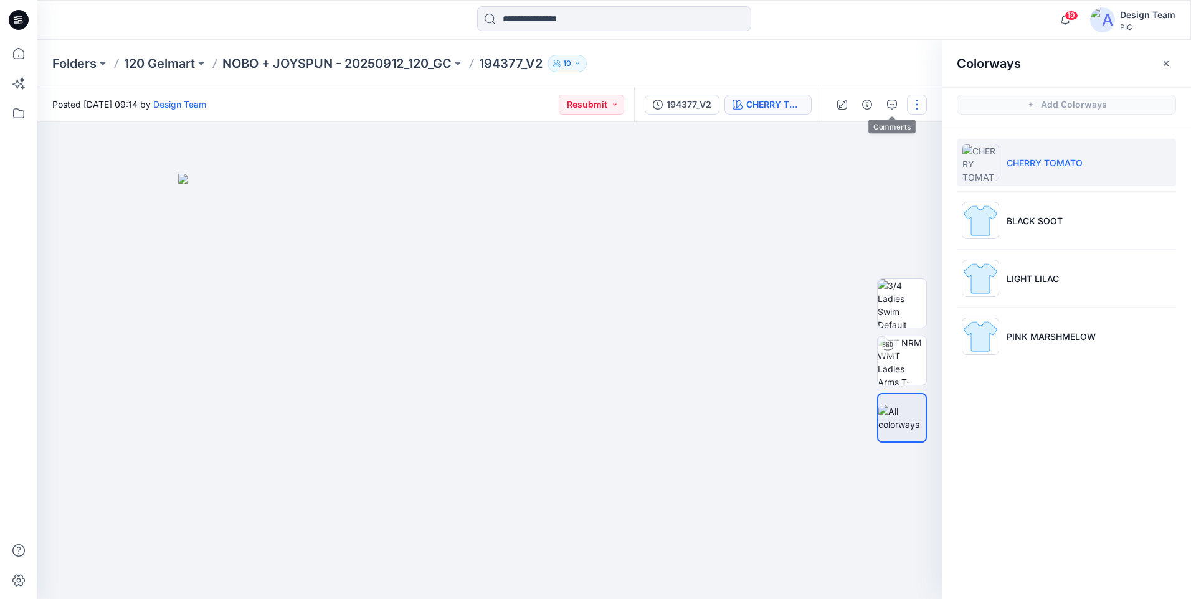
click at [922, 102] on button "button" at bounding box center [917, 105] width 20 height 20
click at [870, 168] on button "Edit" at bounding box center [864, 168] width 115 height 23
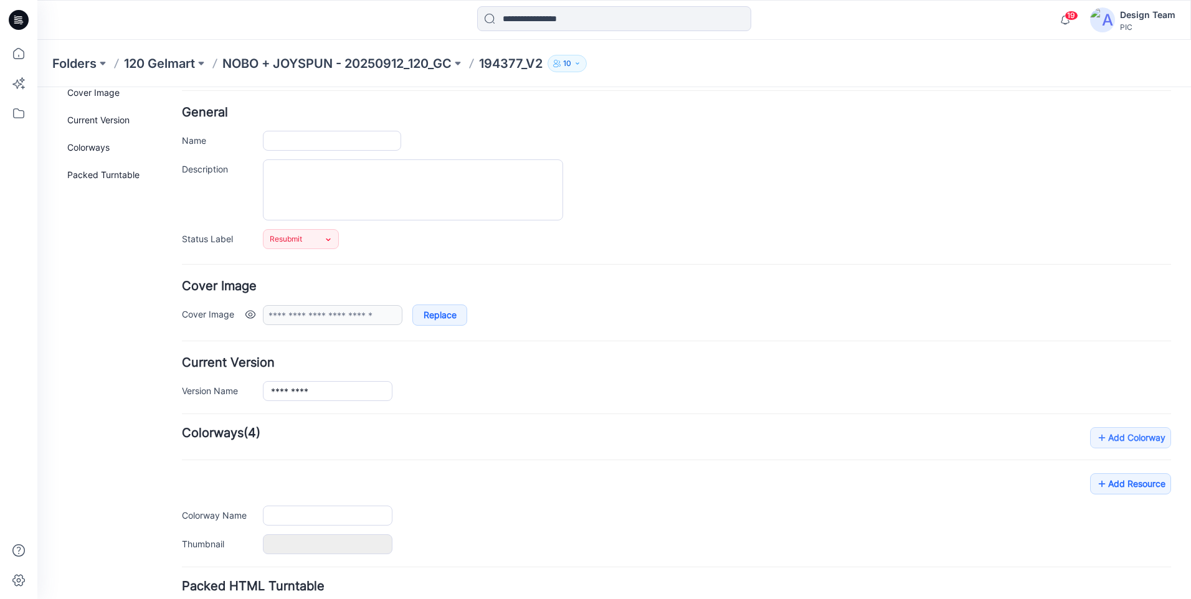
type input "*********"
type input "**********"
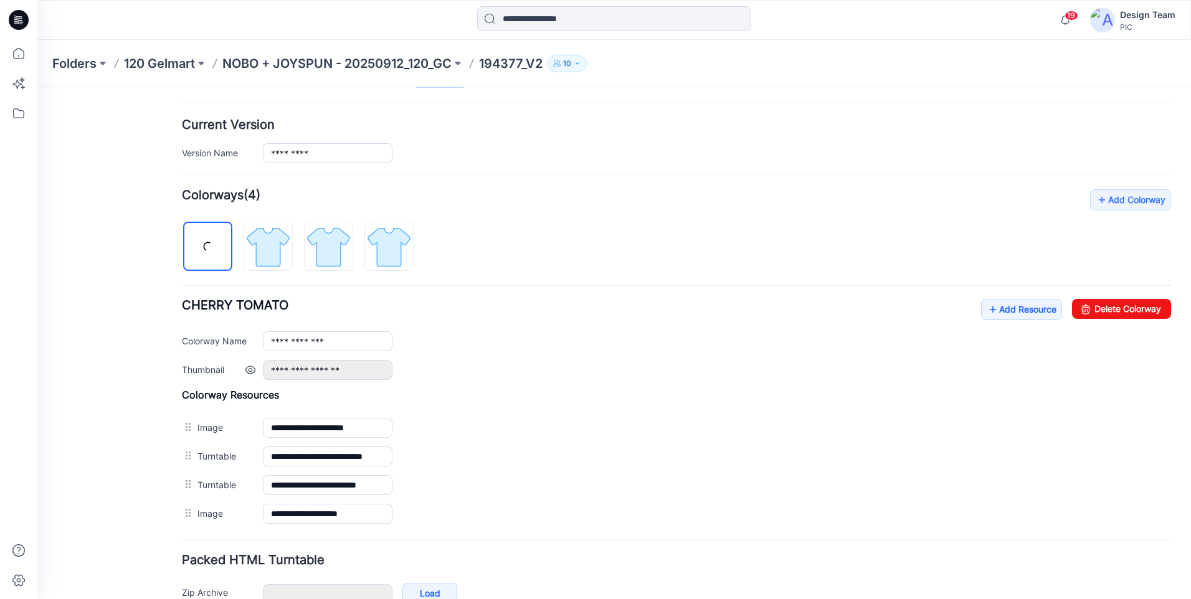
scroll to position [359, 0]
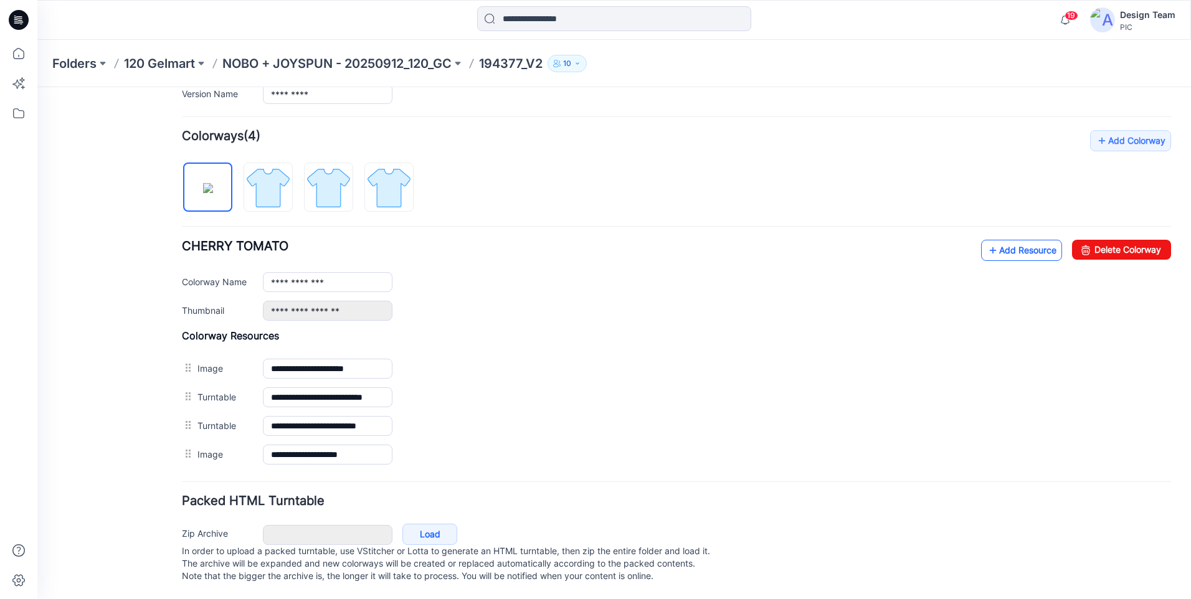
click at [992, 240] on link "Add Resource" at bounding box center [1021, 250] width 81 height 21
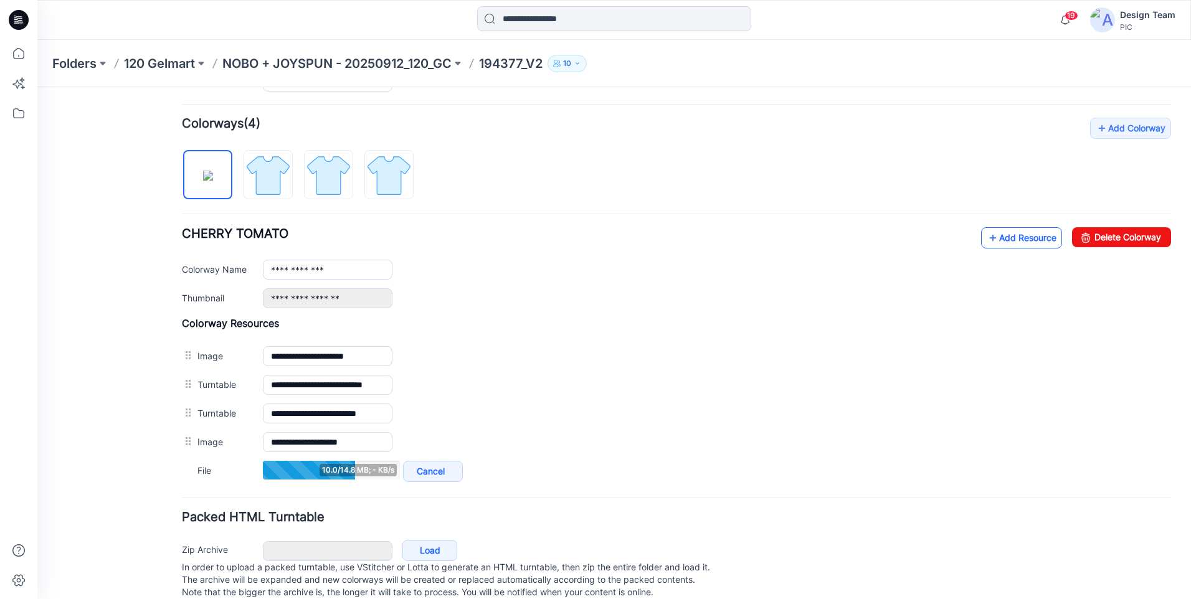
click at [1016, 239] on link "Add Resource" at bounding box center [1021, 237] width 81 height 21
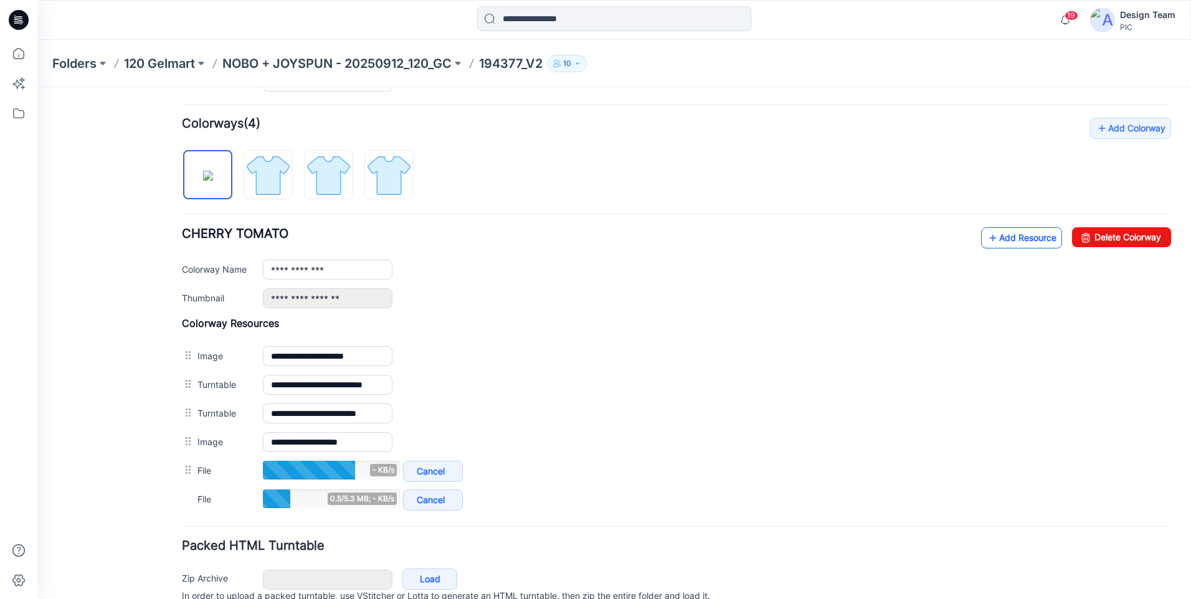
click at [1013, 237] on link "Add Resource" at bounding box center [1021, 237] width 81 height 21
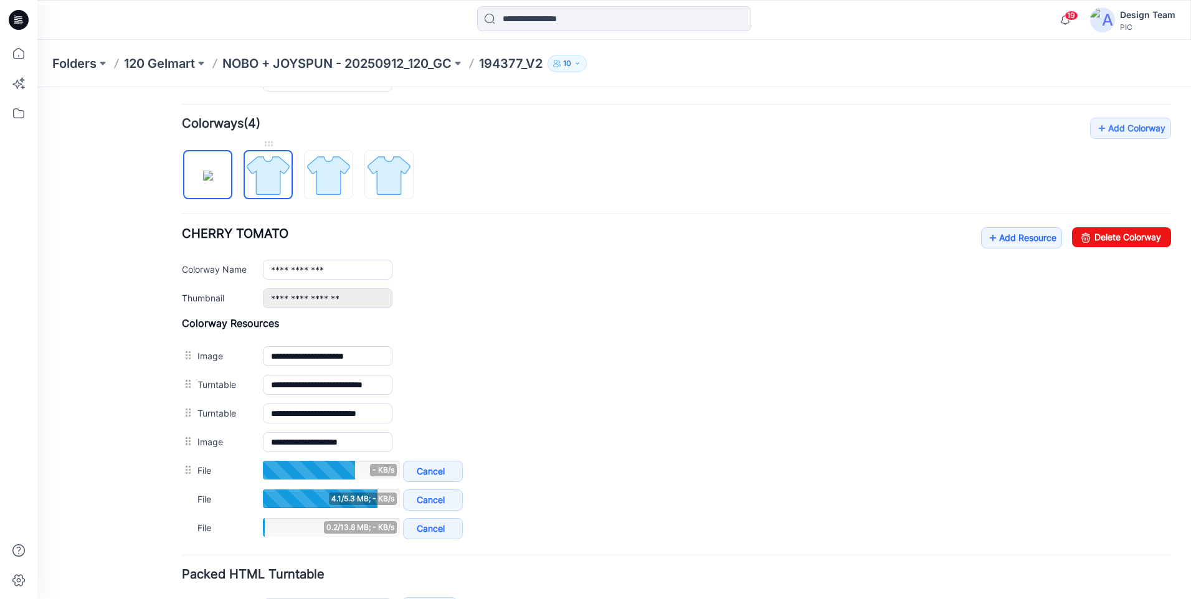
click at [271, 179] on img at bounding box center [268, 175] width 47 height 47
type input "**********"
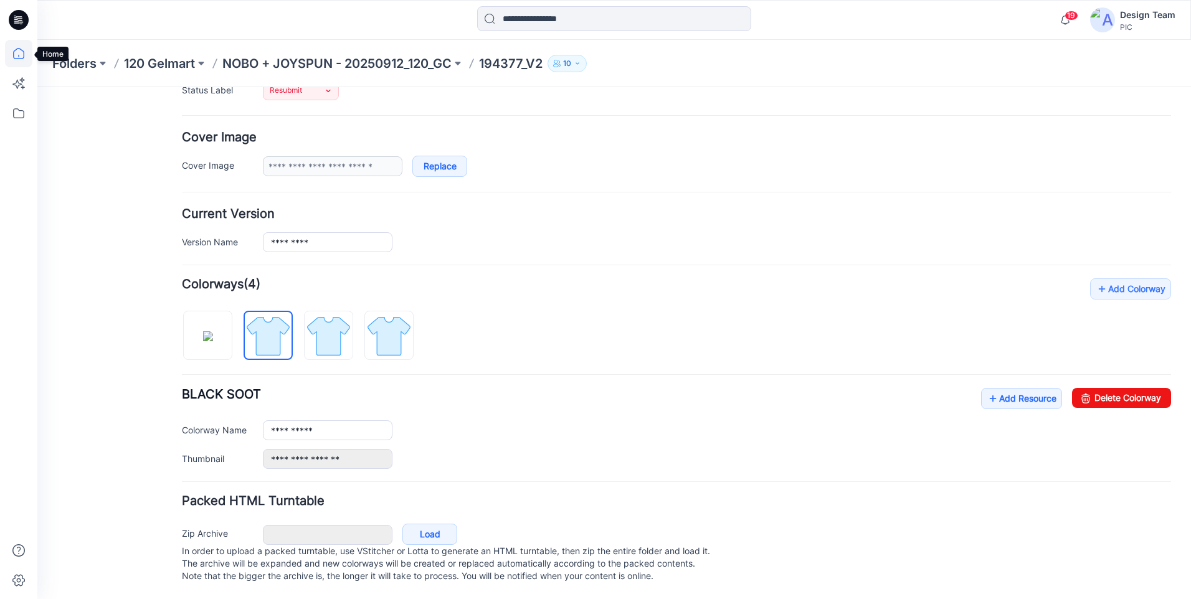
click at [23, 48] on icon at bounding box center [18, 53] width 27 height 27
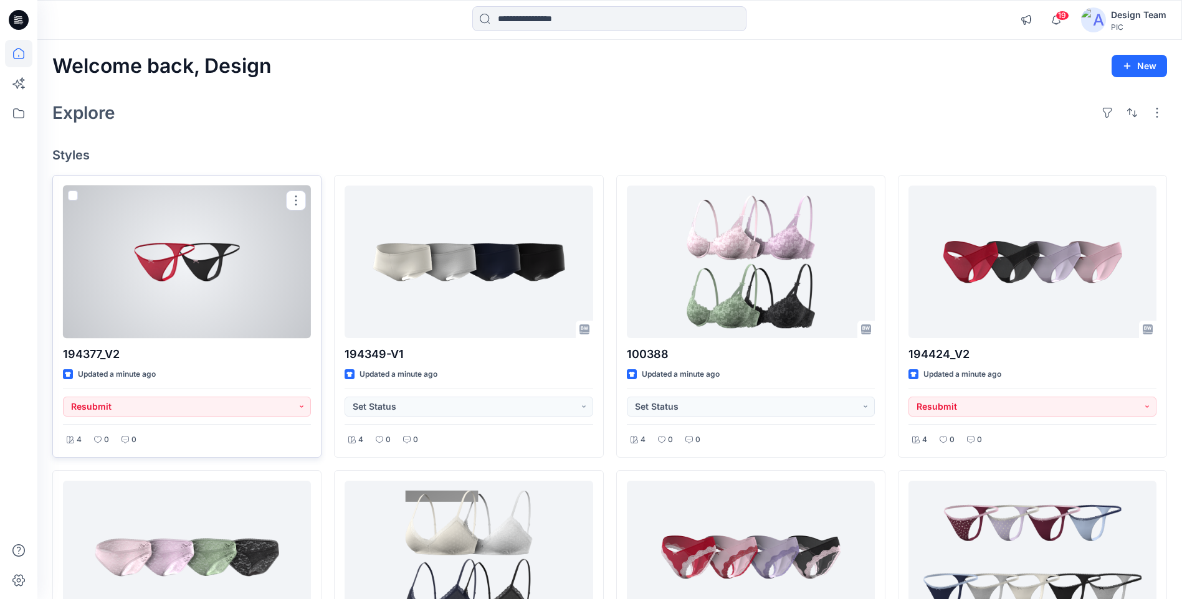
click at [152, 245] on div at bounding box center [187, 262] width 248 height 153
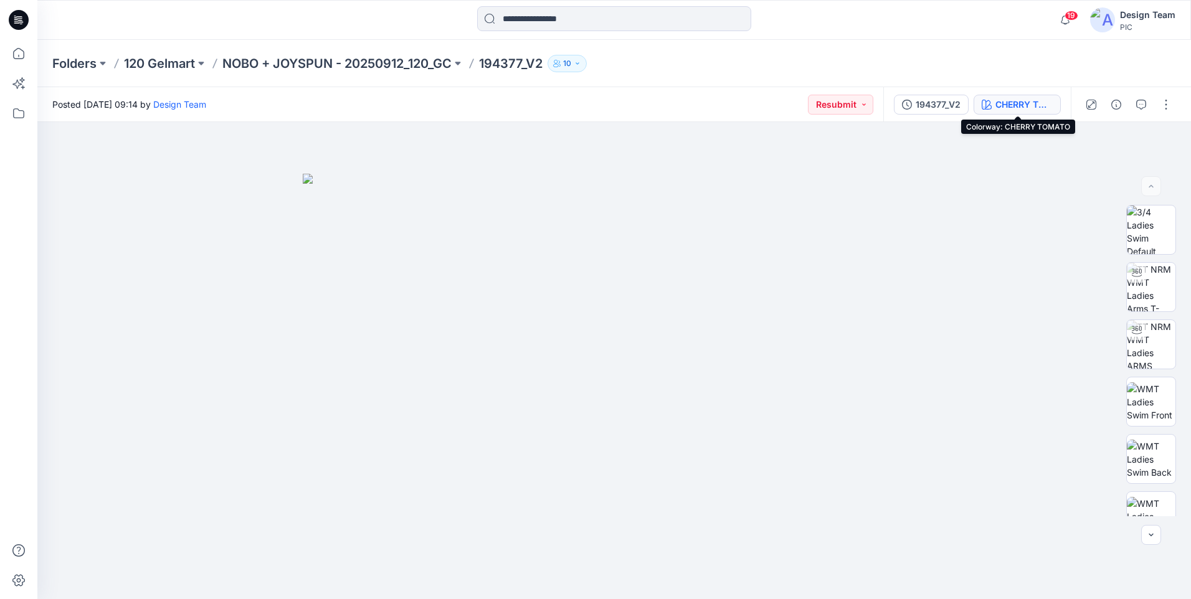
click at [1038, 98] on div "CHERRY TOMATO" at bounding box center [1023, 105] width 57 height 14
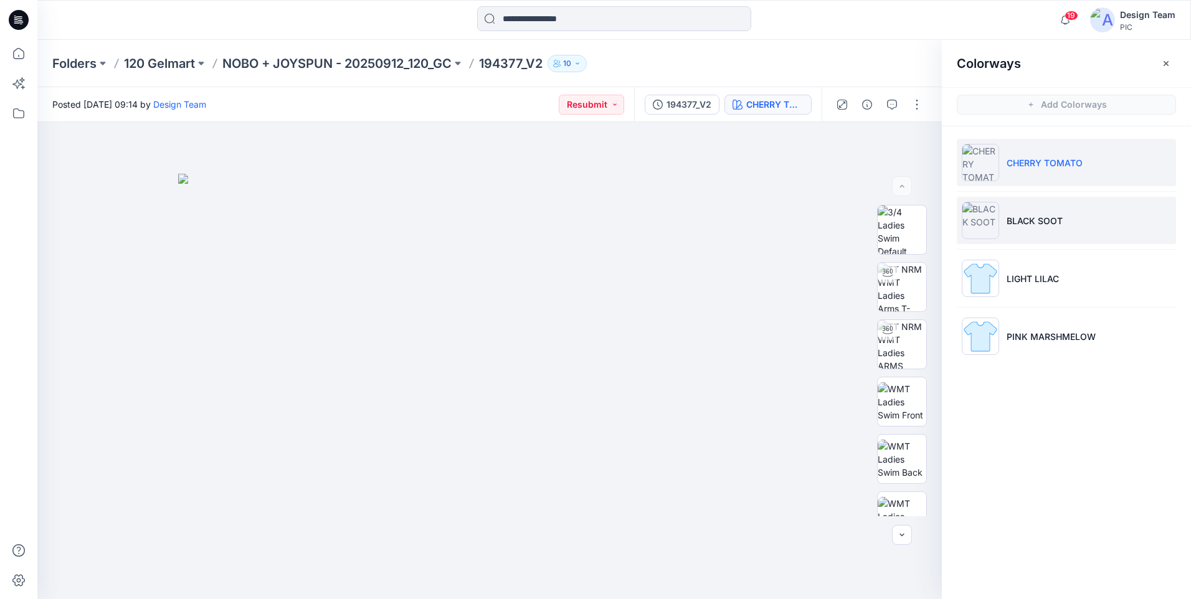
click at [1053, 212] on li "BLACK SOOT" at bounding box center [1066, 220] width 219 height 47
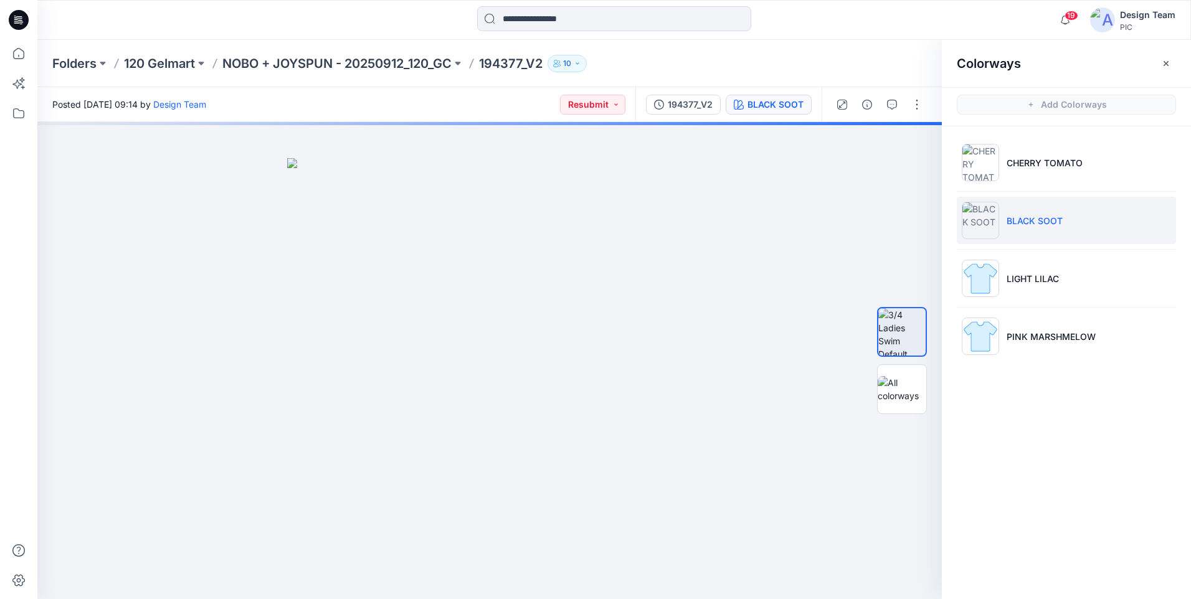
click at [1023, 219] on p "BLACK SOOT" at bounding box center [1035, 220] width 56 height 13
click at [1011, 174] on li "CHERRY TOMATO" at bounding box center [1066, 162] width 219 height 47
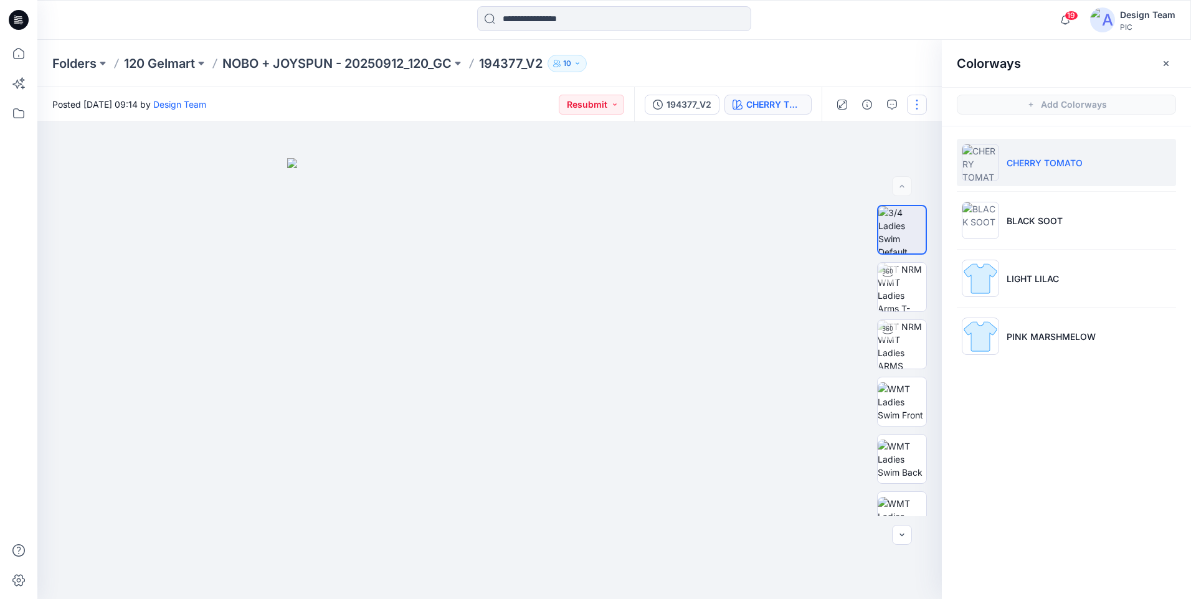
click at [917, 103] on button "button" at bounding box center [917, 105] width 20 height 20
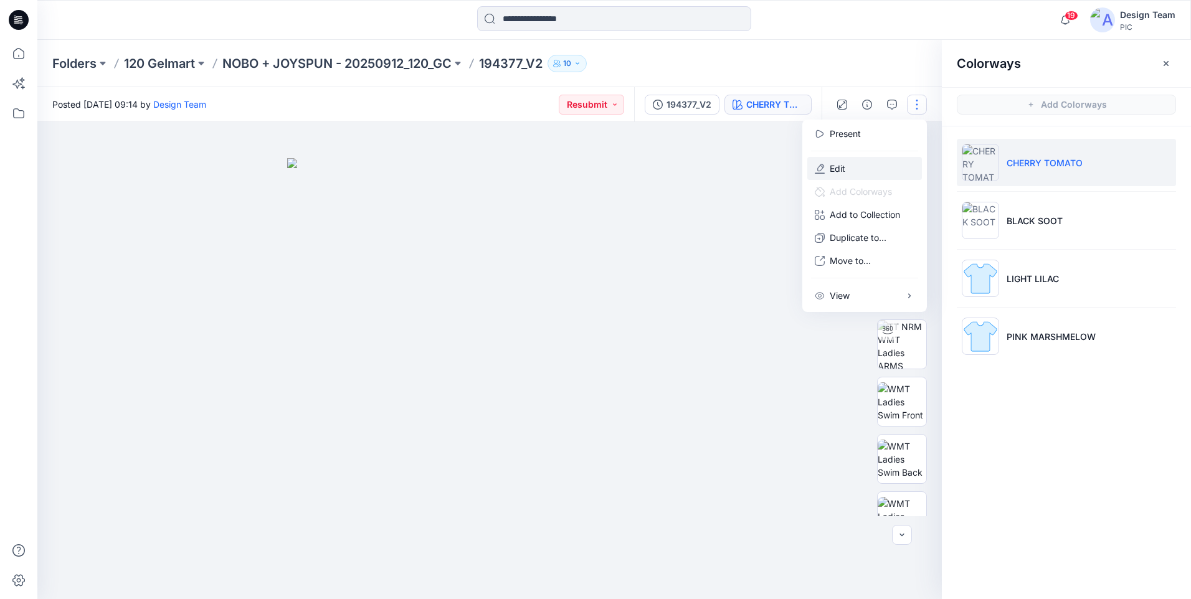
click at [856, 163] on button "Edit" at bounding box center [864, 168] width 115 height 23
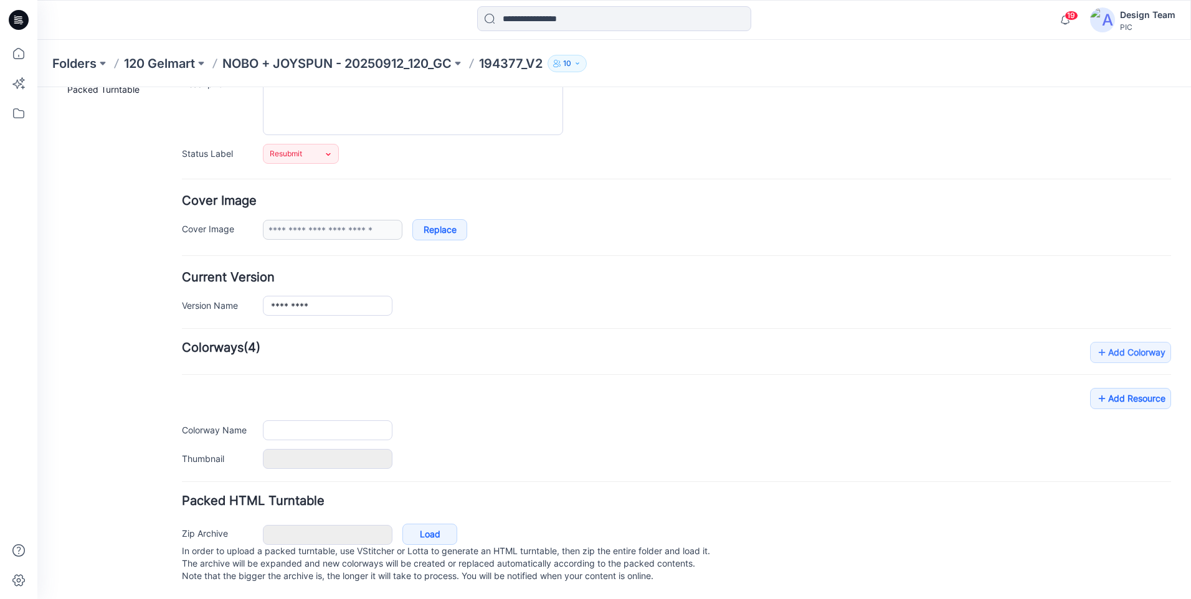
type input "*********"
type input "**********"
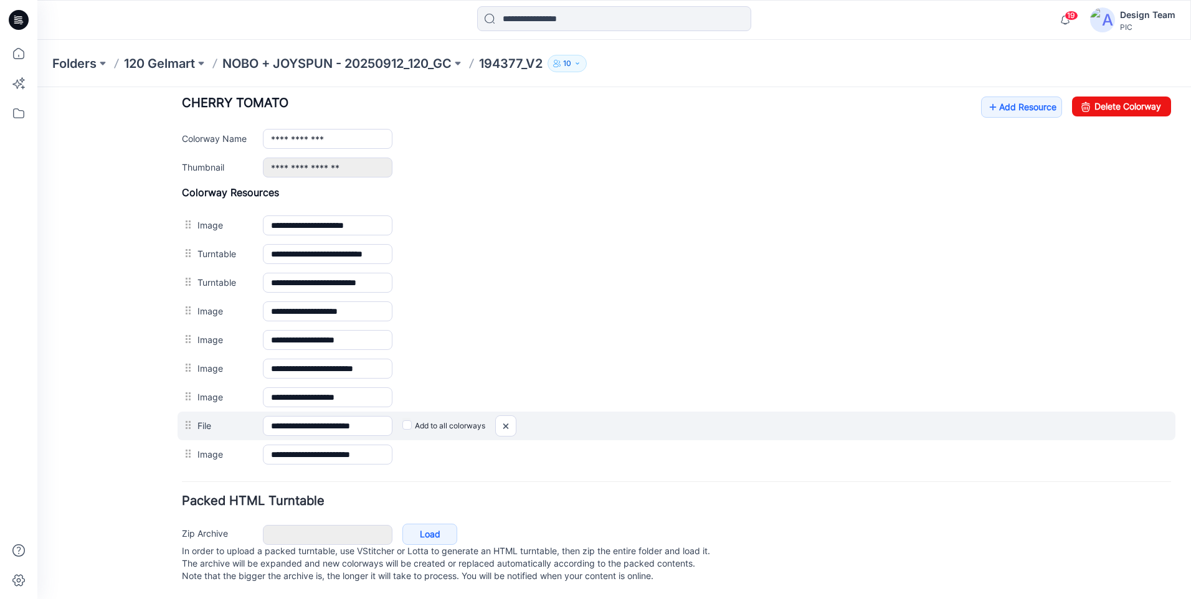
scroll to position [502, 0]
drag, startPoint x: 683, startPoint y: 163, endPoint x: 510, endPoint y: 417, distance: 308.1
click at [510, 417] on img at bounding box center [506, 426] width 20 height 21
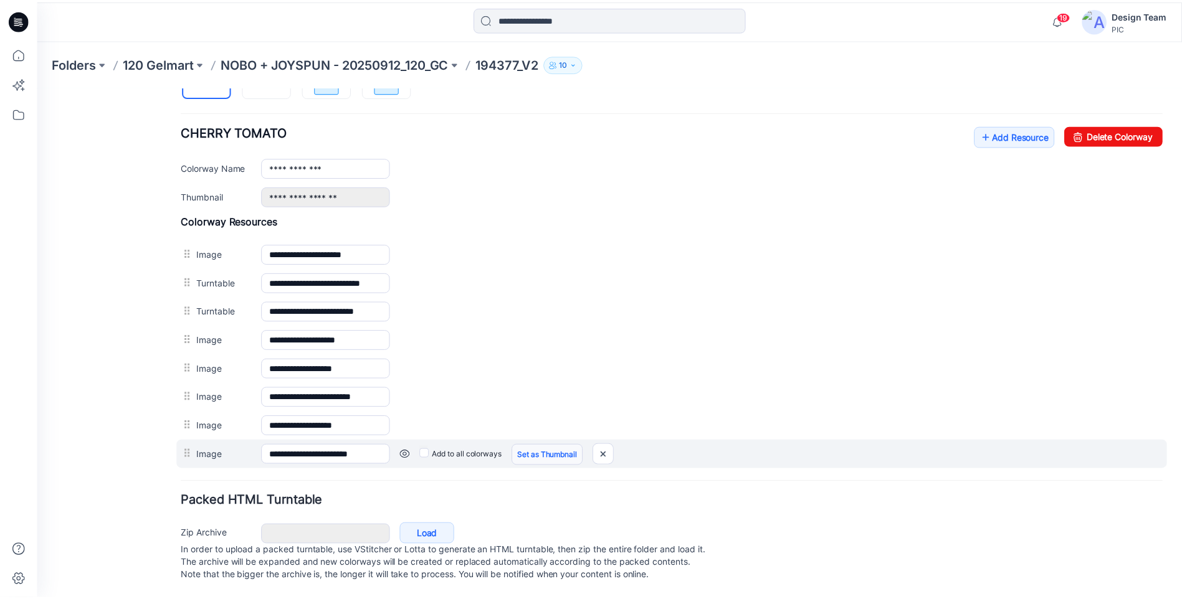
scroll to position [445, 0]
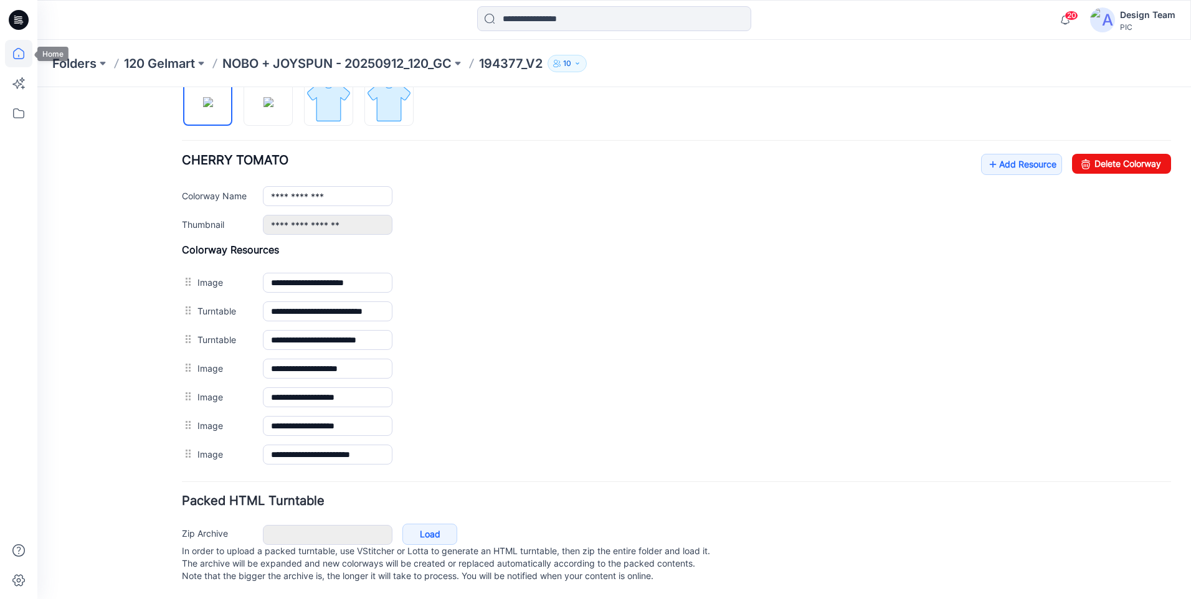
click at [26, 50] on icon at bounding box center [18, 53] width 27 height 27
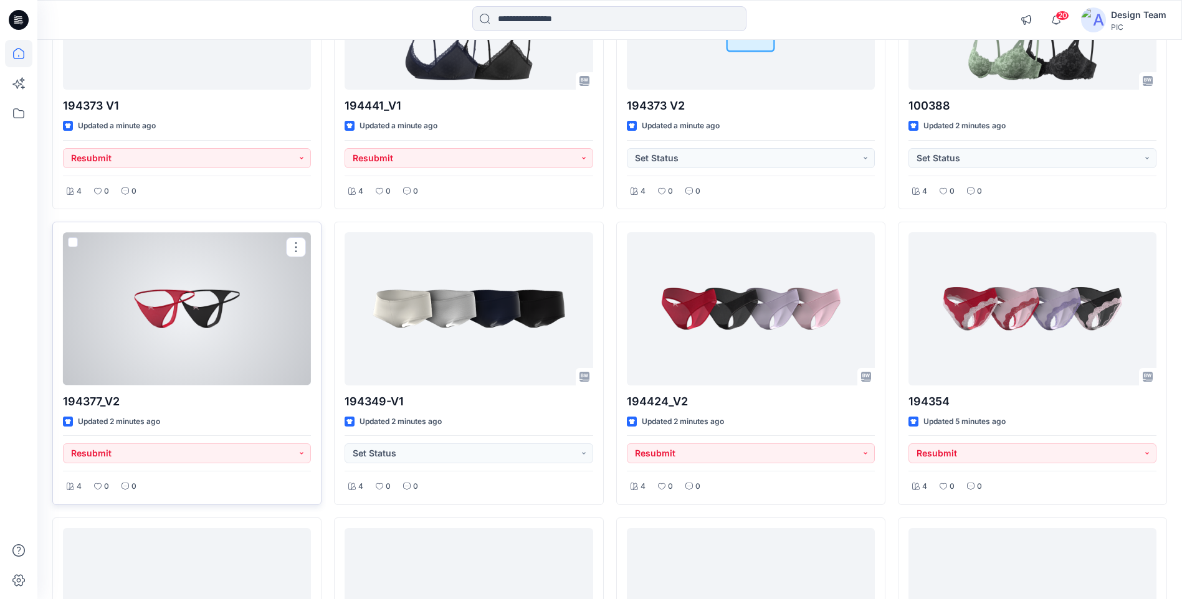
scroll to position [249, 0]
click at [210, 348] on div at bounding box center [187, 308] width 248 height 153
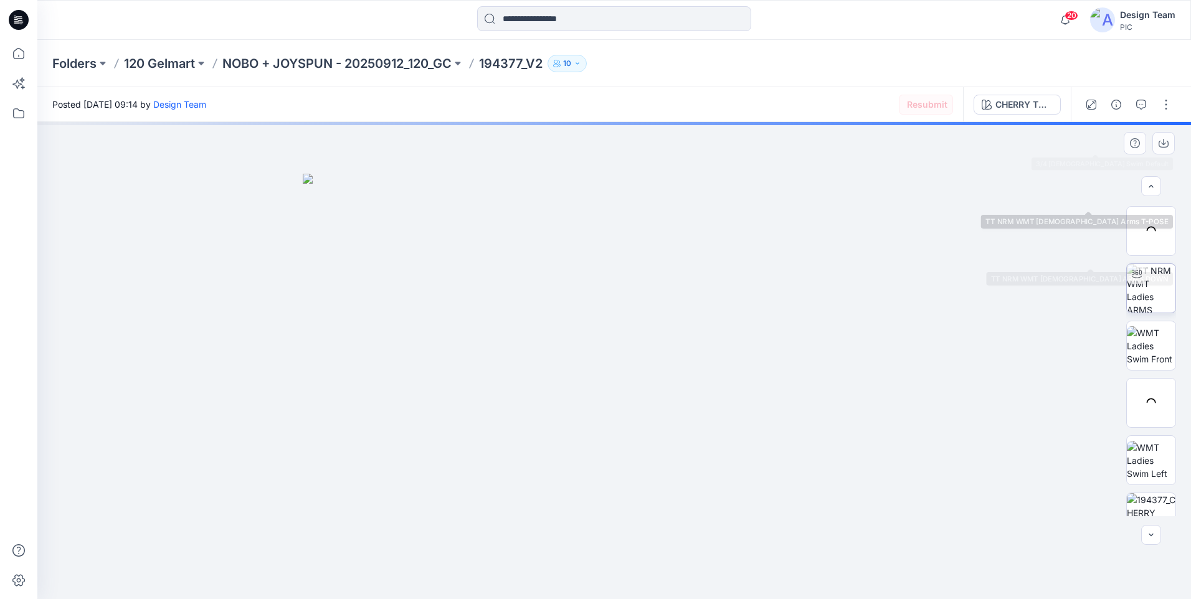
scroll to position [140, 0]
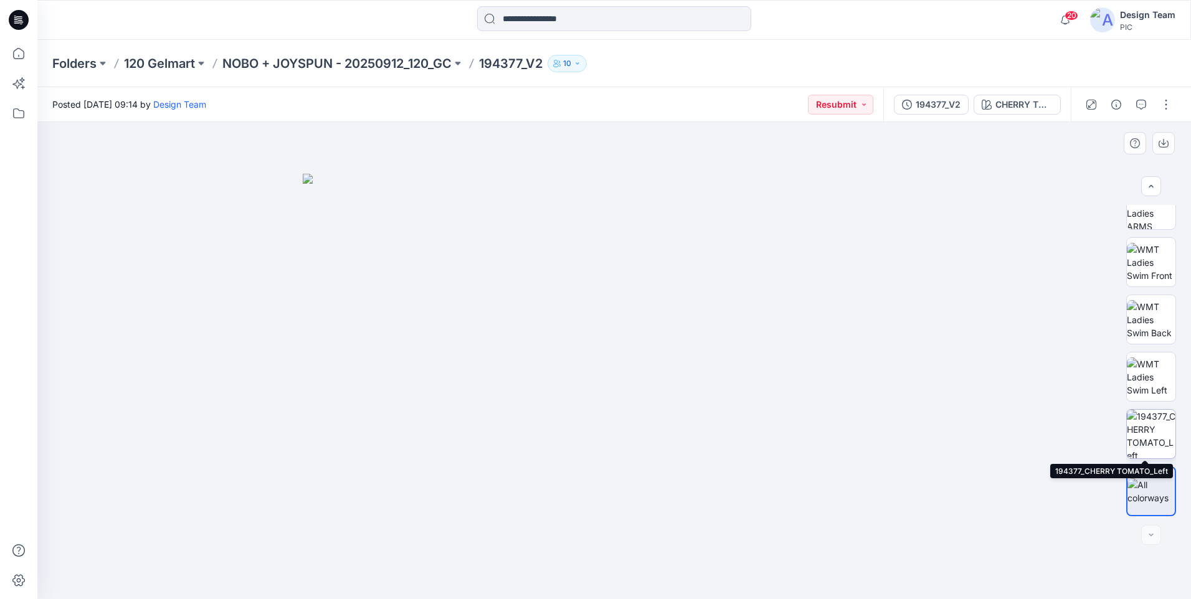
click at [1157, 437] on img at bounding box center [1151, 434] width 49 height 49
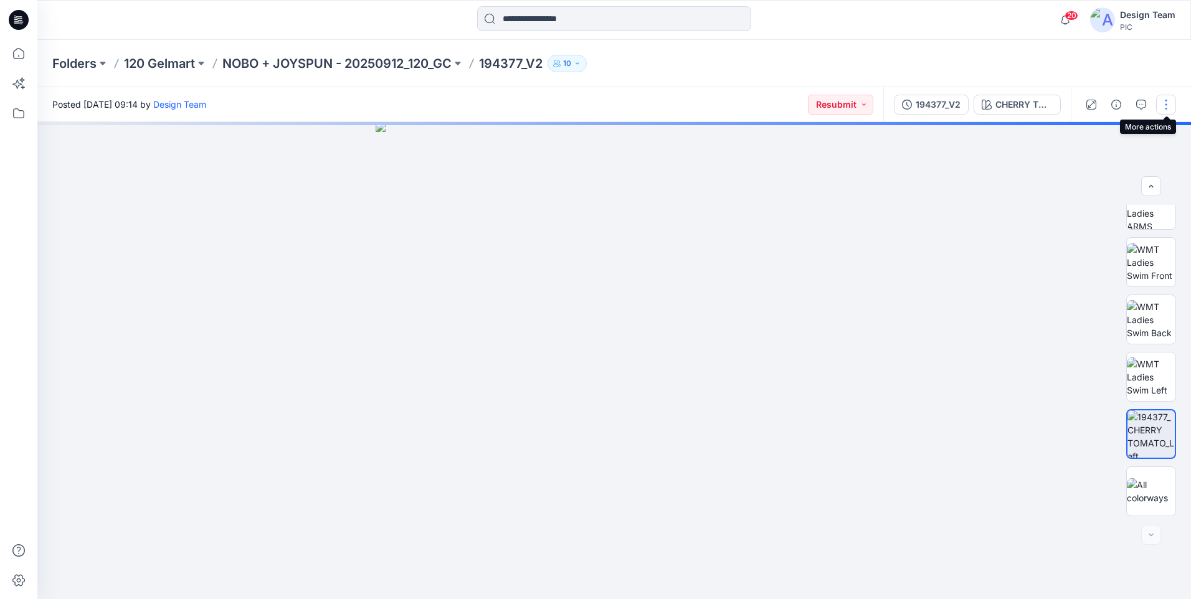
click at [1164, 108] on button "button" at bounding box center [1166, 105] width 20 height 20
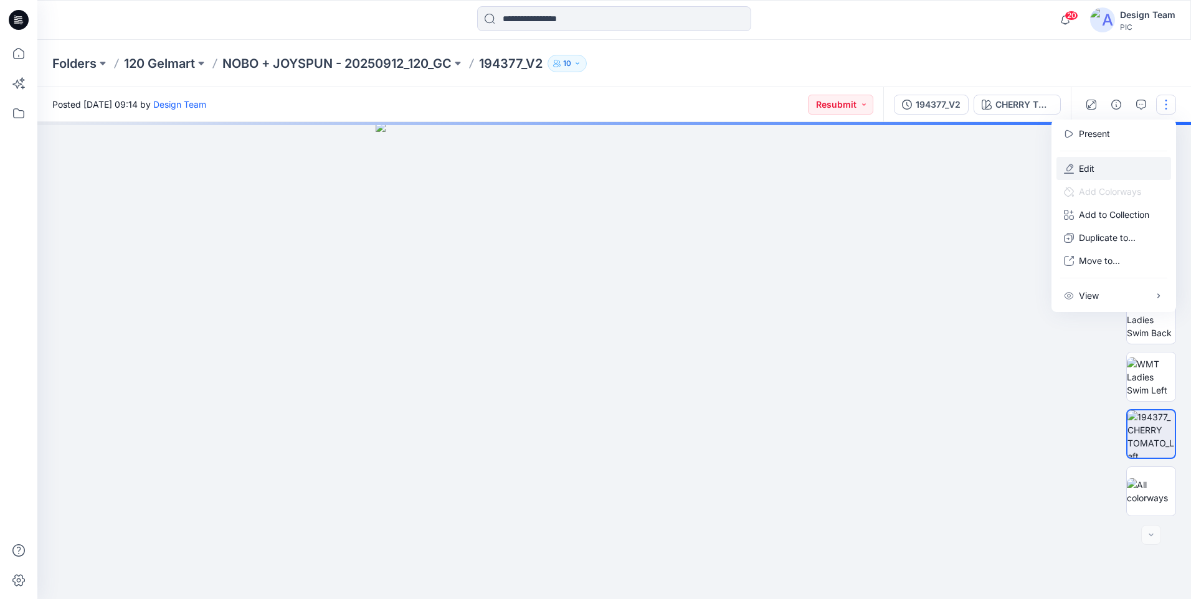
click at [1106, 163] on button "Edit" at bounding box center [1113, 168] width 115 height 23
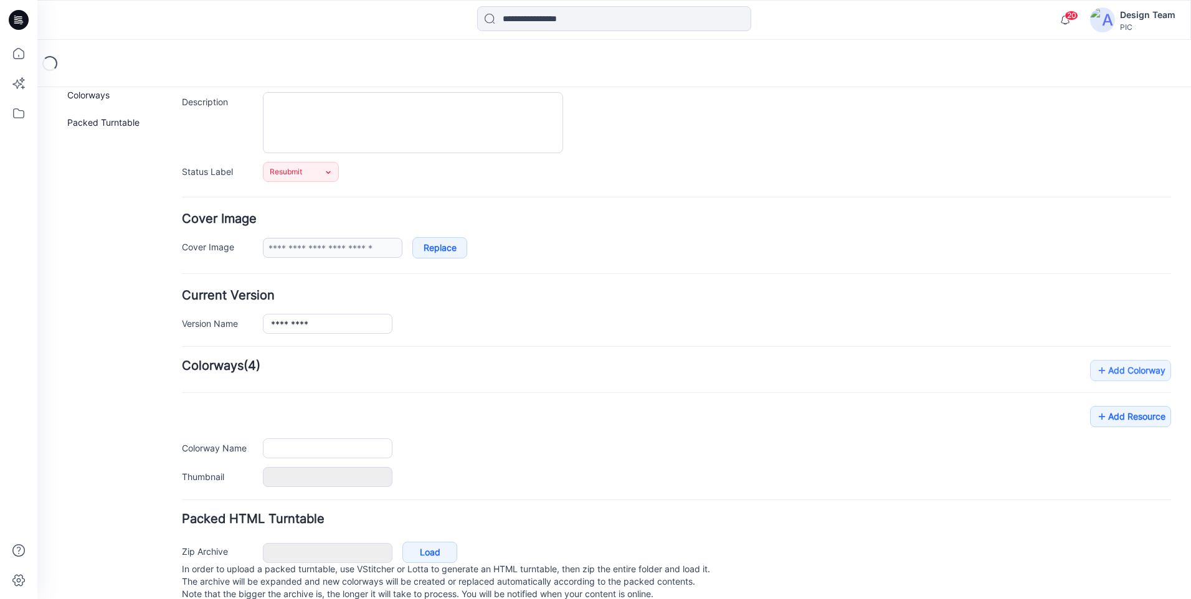
scroll to position [147, 0]
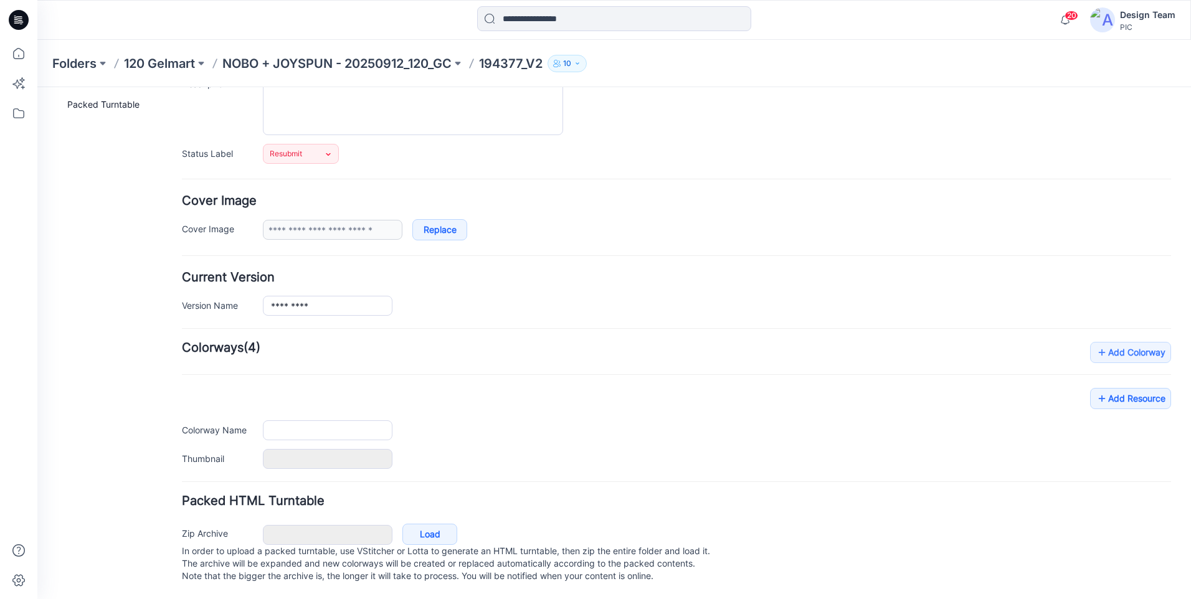
type input "*********"
type input "**********"
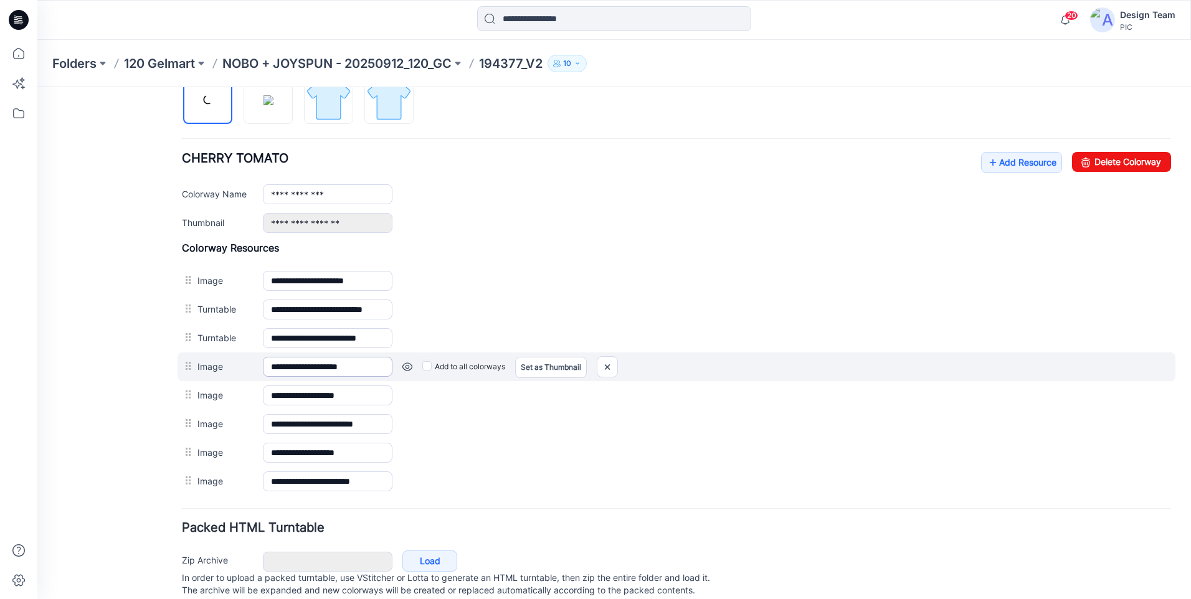
scroll to position [473, 0]
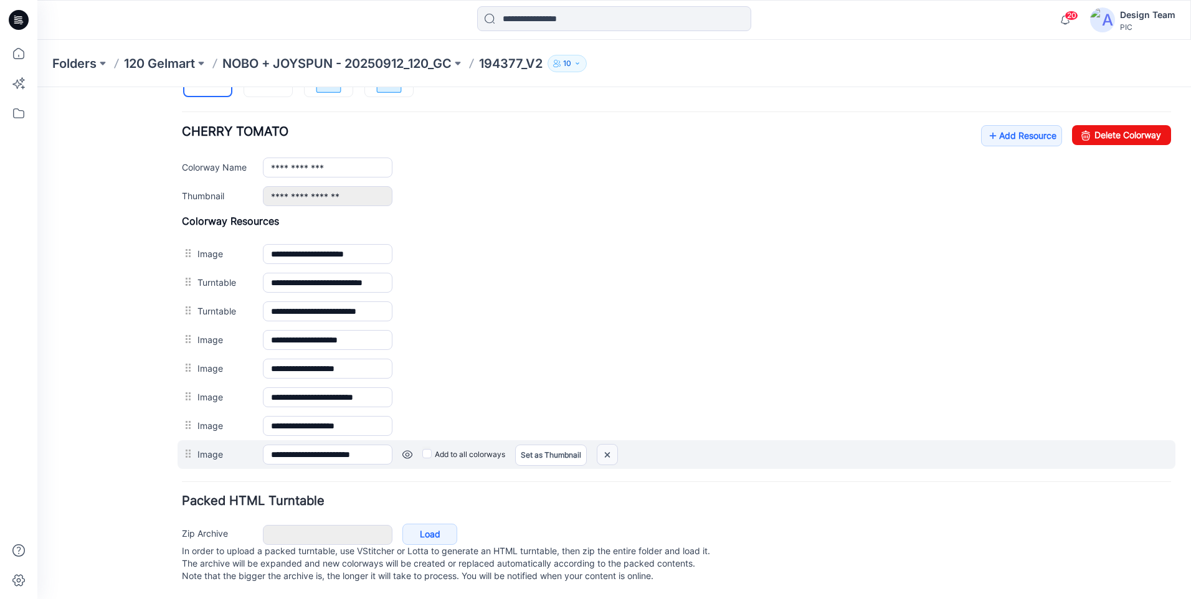
drag, startPoint x: 606, startPoint y: 445, endPoint x: 690, endPoint y: 152, distance: 305.2
click at [606, 445] on img at bounding box center [607, 455] width 20 height 21
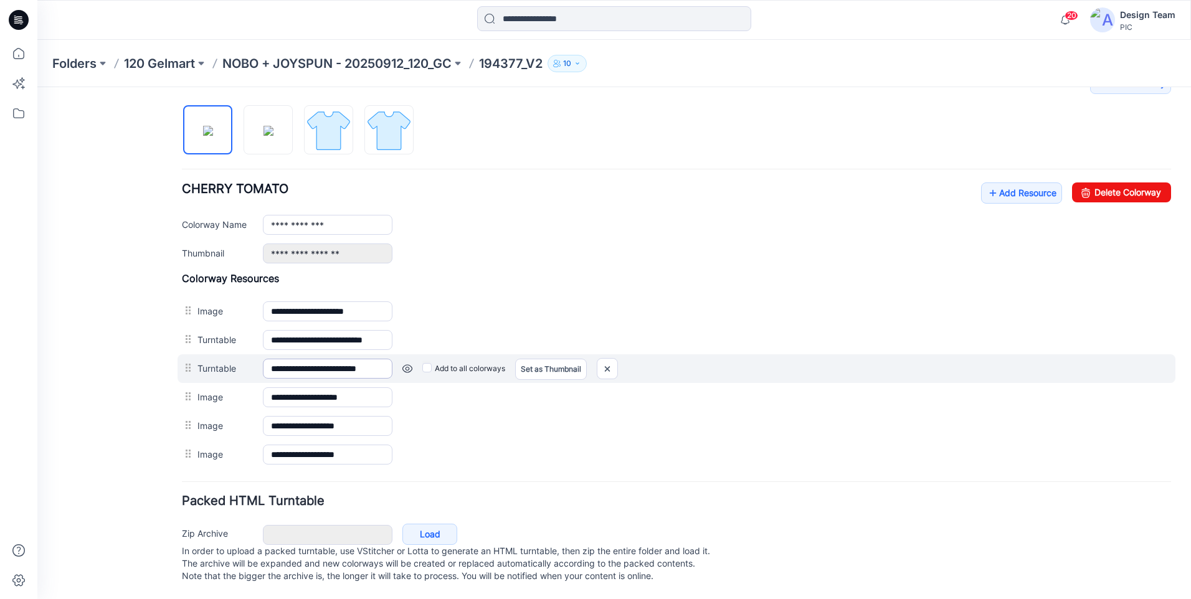
scroll to position [354, 0]
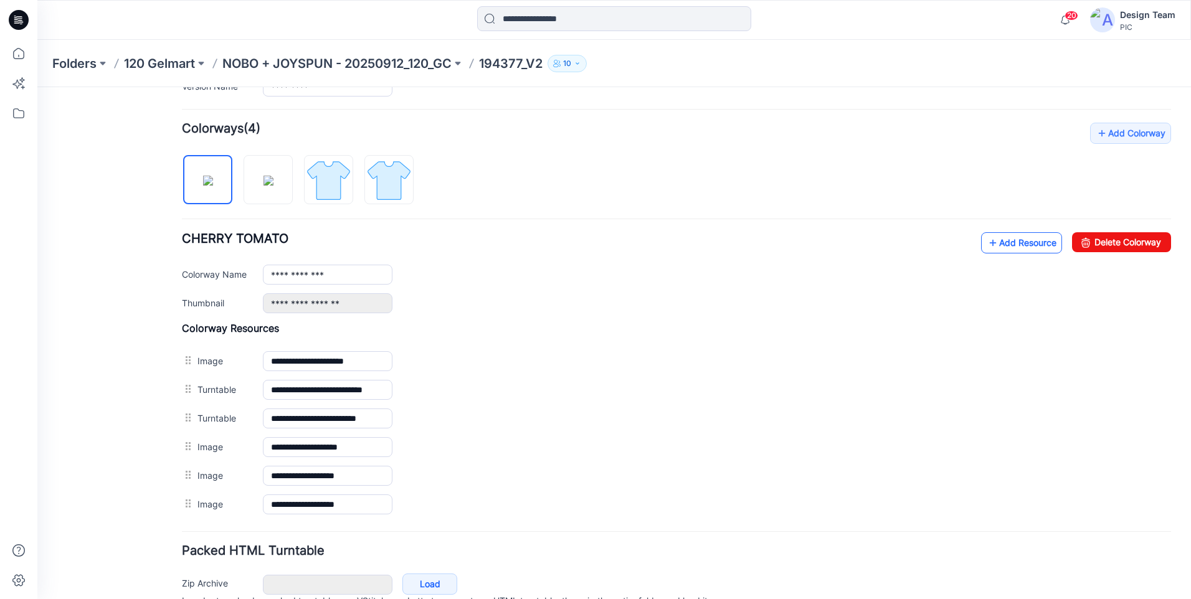
click at [989, 247] on link "Add Resource" at bounding box center [1021, 242] width 81 height 21
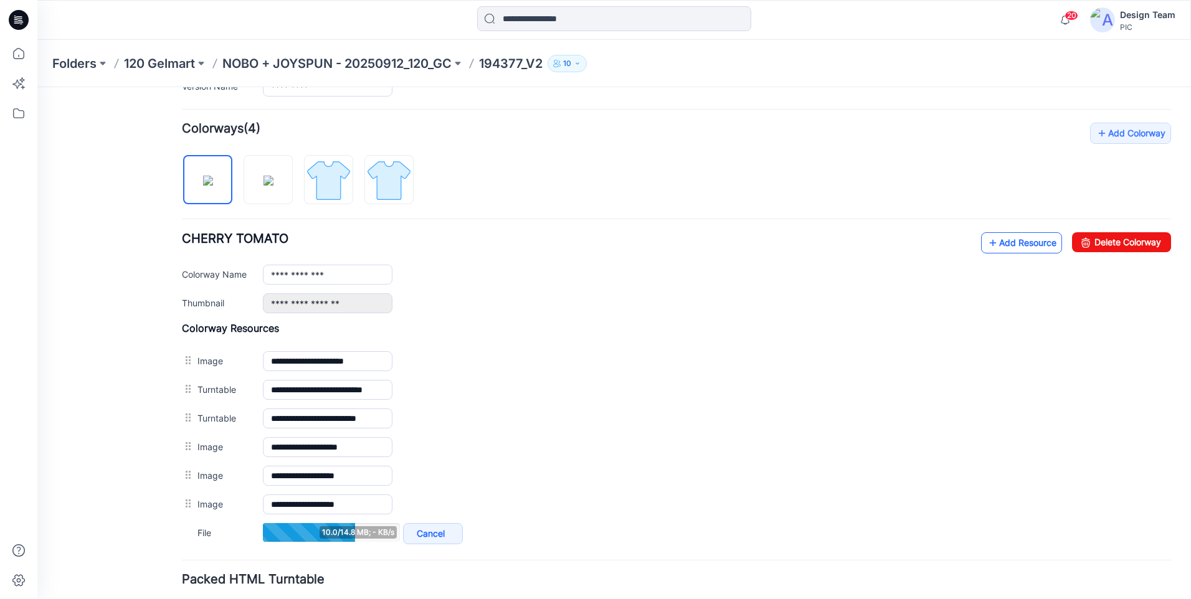
click at [1023, 243] on link "Add Resource" at bounding box center [1021, 242] width 81 height 21
click at [1009, 240] on link "Add Resource" at bounding box center [1021, 242] width 81 height 21
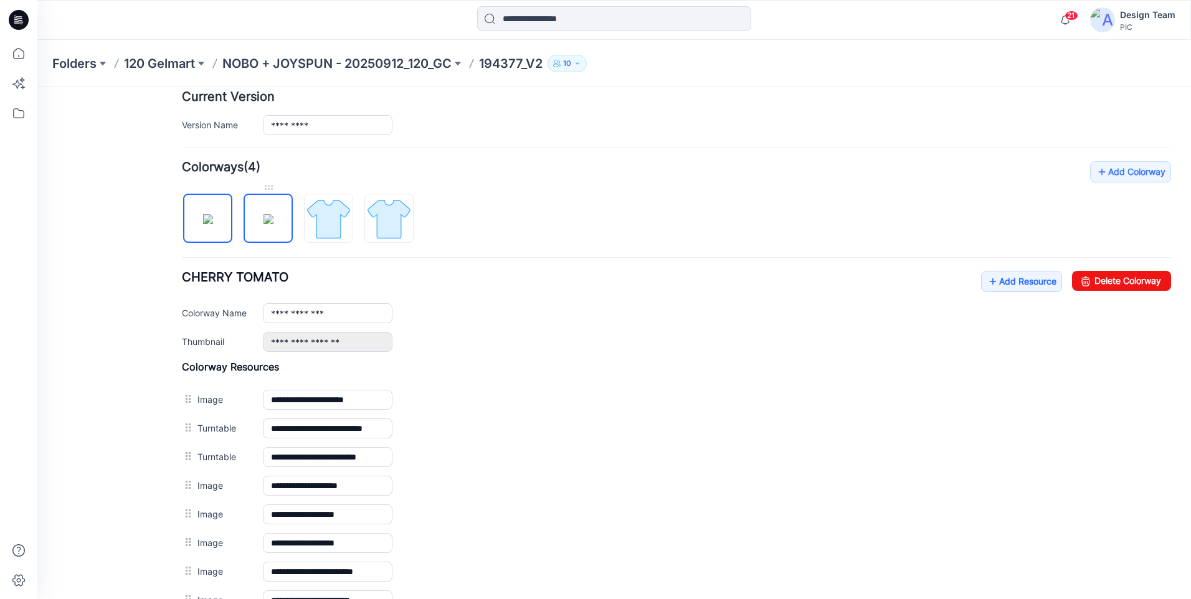
click at [263, 224] on img at bounding box center [268, 219] width 10 height 10
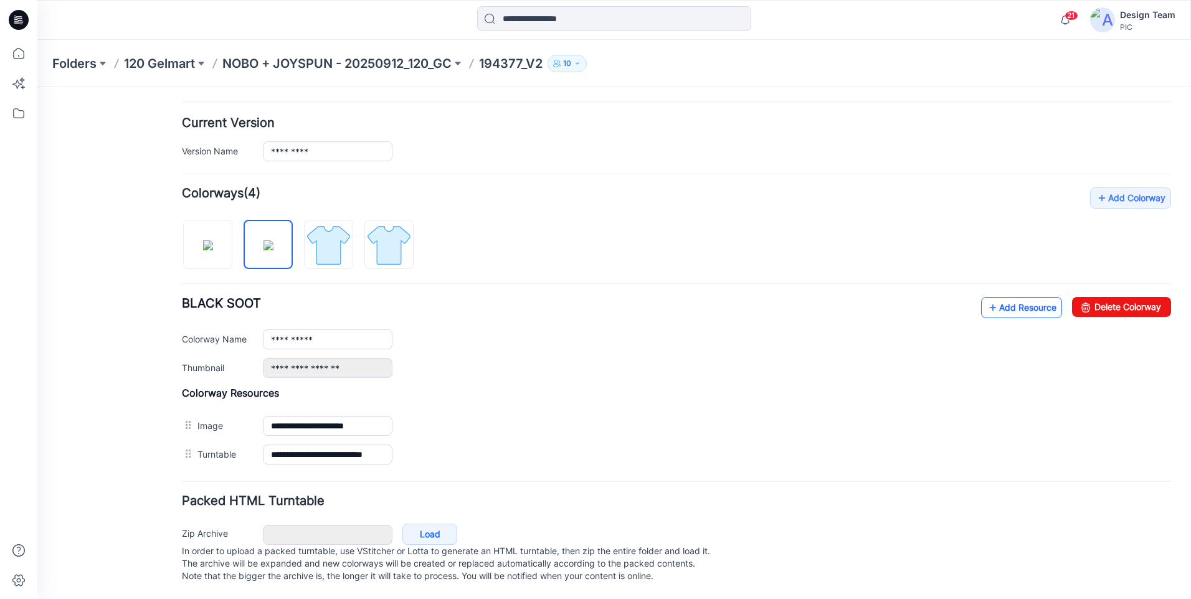
click at [989, 297] on link "Add Resource" at bounding box center [1021, 307] width 81 height 21
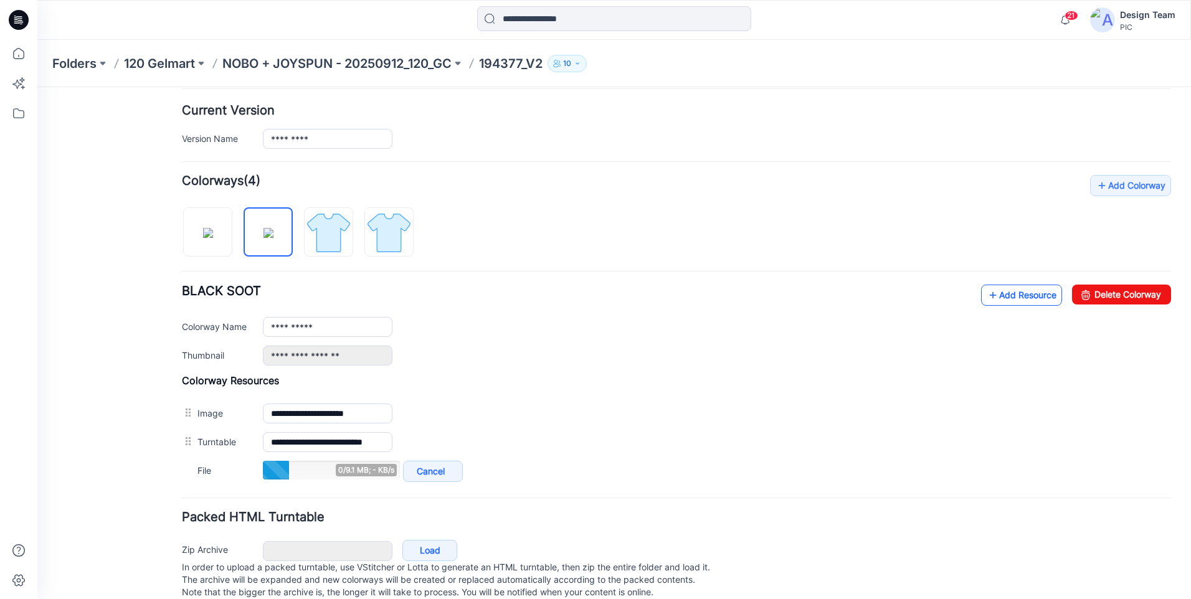
click at [999, 297] on link "Add Resource" at bounding box center [1021, 295] width 81 height 21
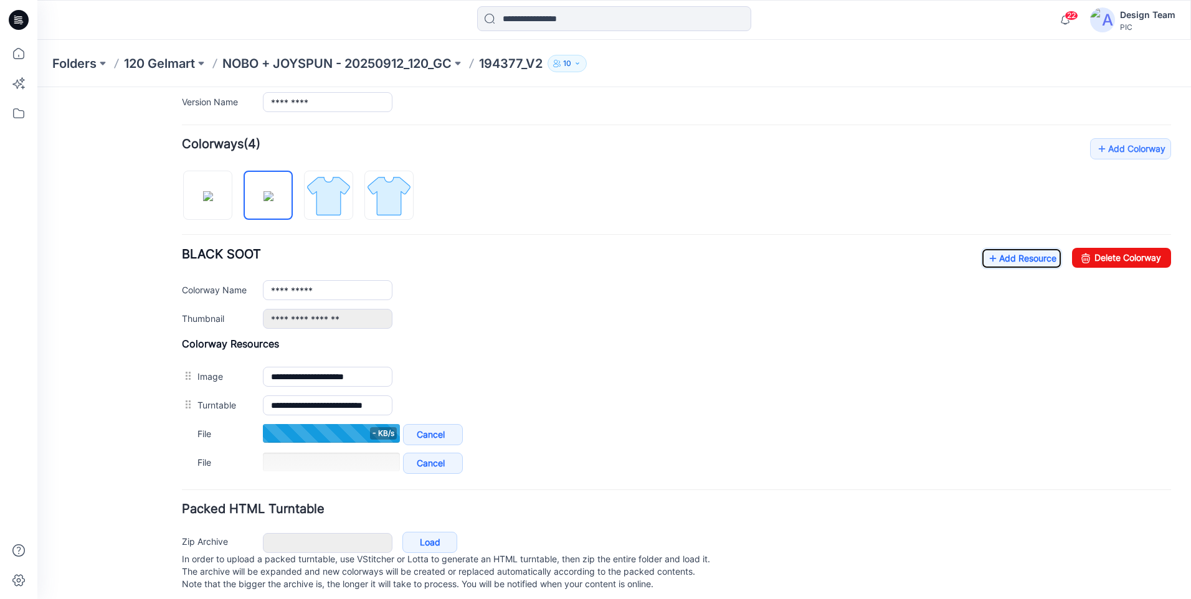
scroll to position [359, 0]
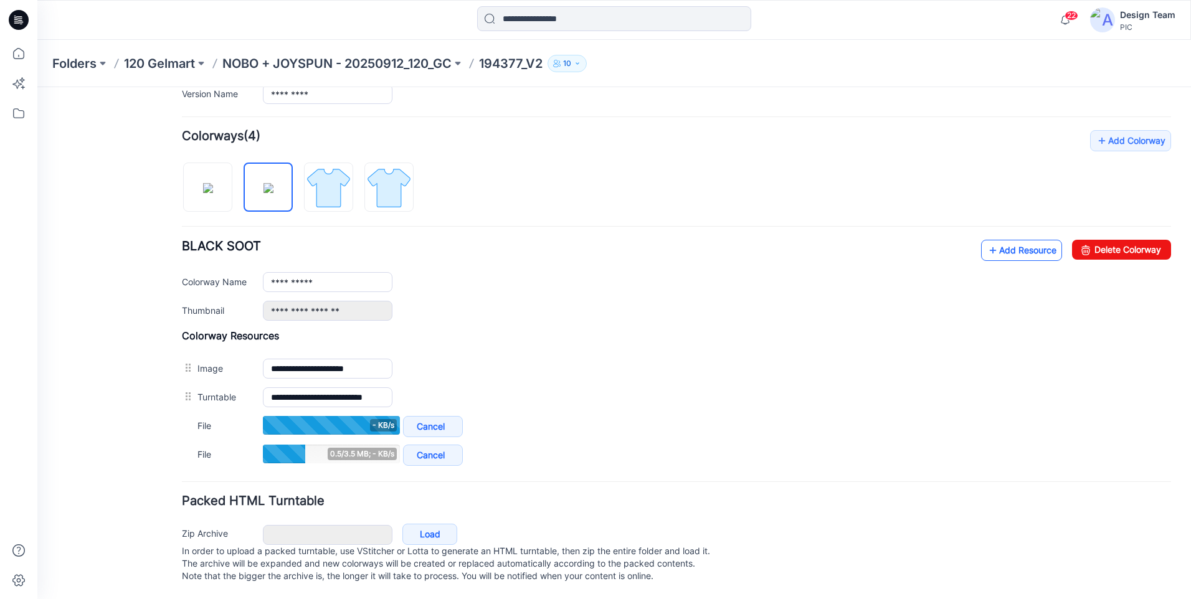
click at [1030, 240] on link "Add Resource" at bounding box center [1021, 250] width 81 height 21
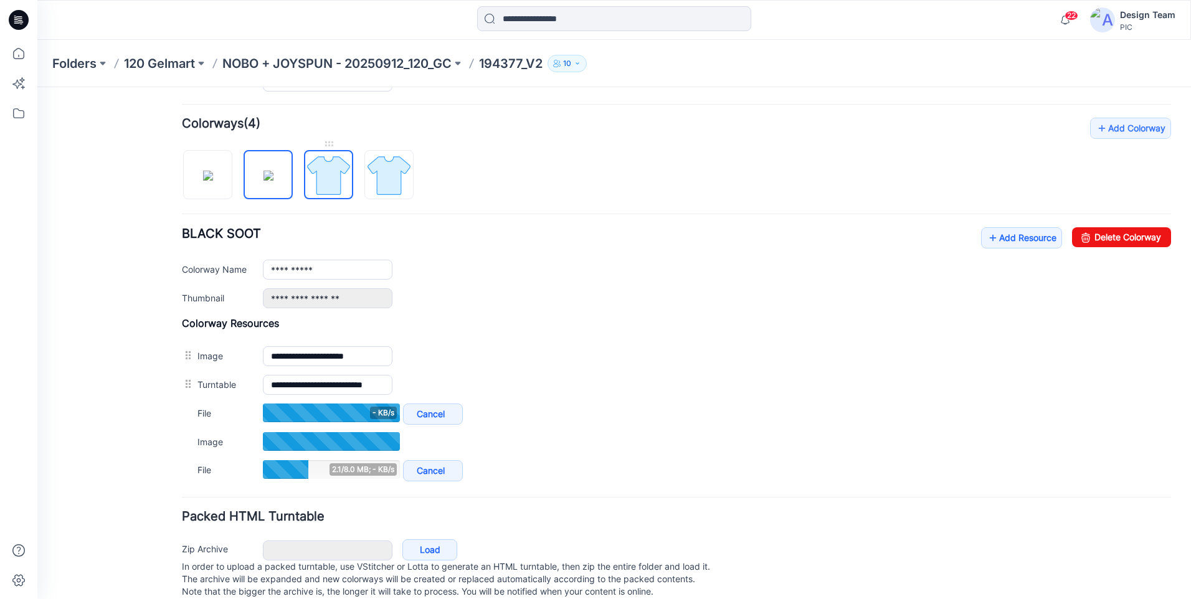
click at [326, 189] on img at bounding box center [328, 175] width 47 height 47
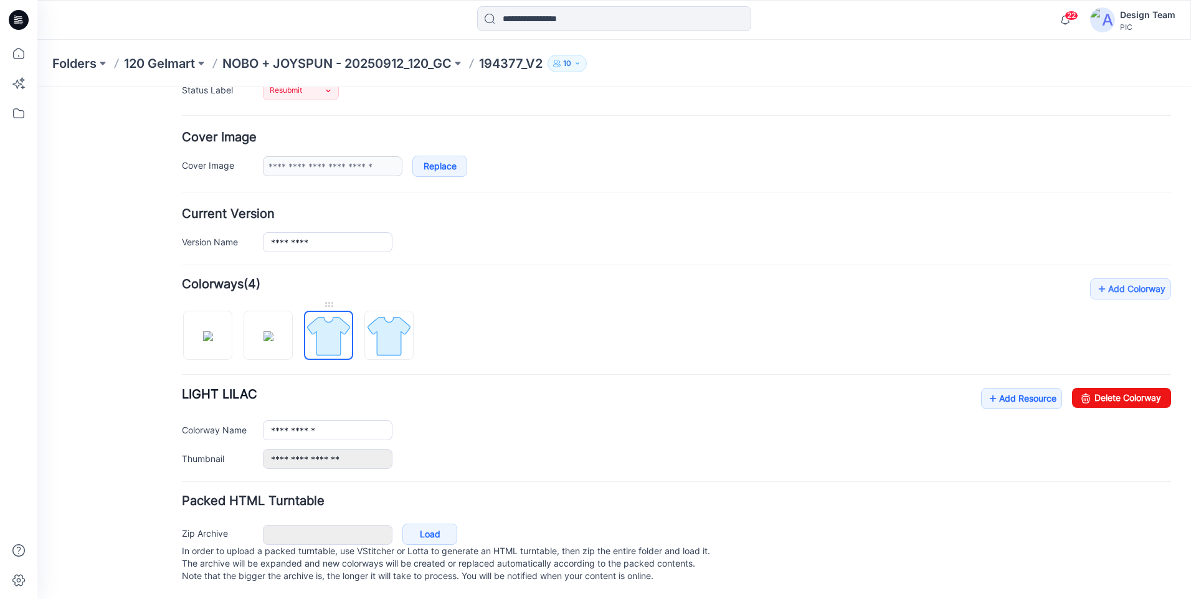
click at [335, 317] on img at bounding box center [328, 336] width 47 height 47
click at [1008, 388] on link "Add Resource" at bounding box center [1021, 398] width 81 height 21
click at [1012, 388] on link "Add Resource" at bounding box center [1021, 398] width 81 height 21
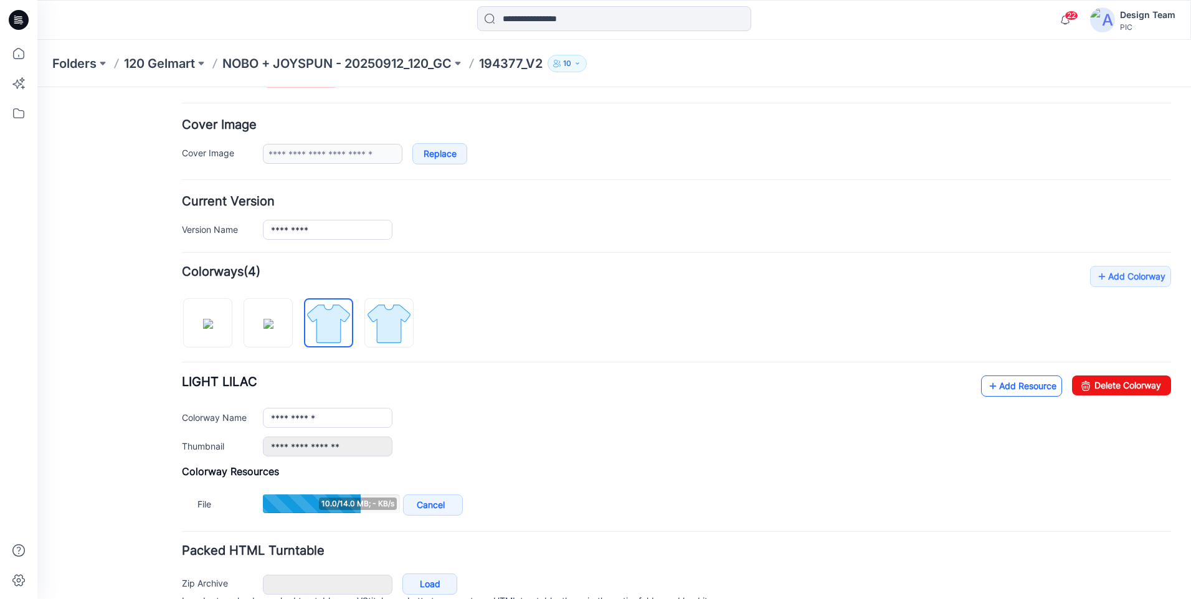
click at [987, 389] on icon at bounding box center [993, 386] width 12 height 20
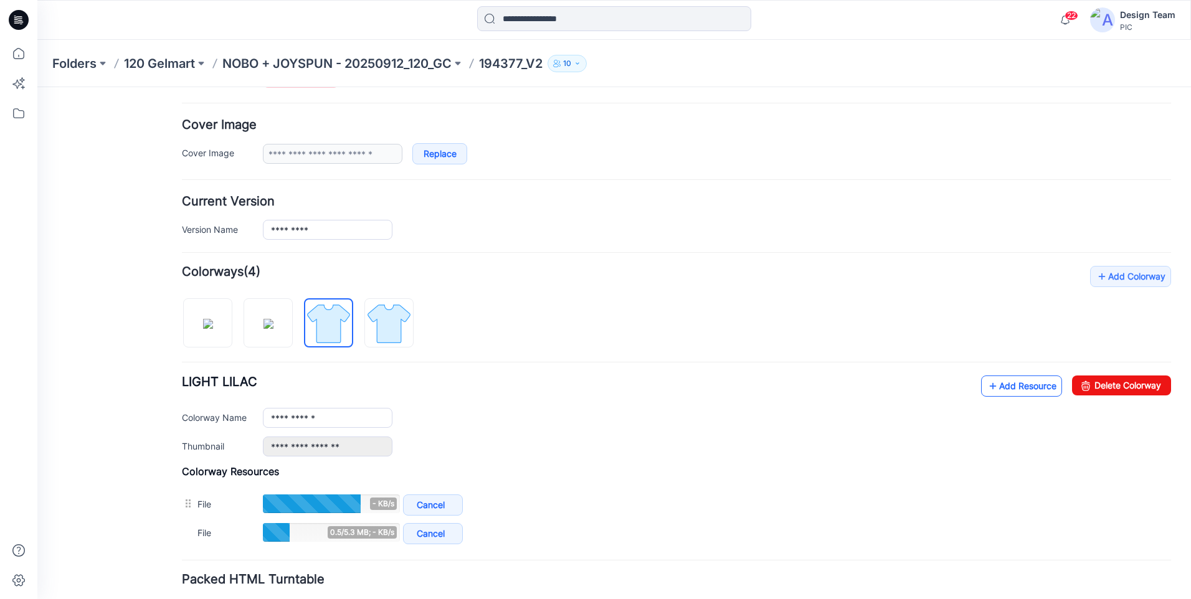
click at [1043, 394] on link "Add Resource" at bounding box center [1021, 386] width 81 height 21
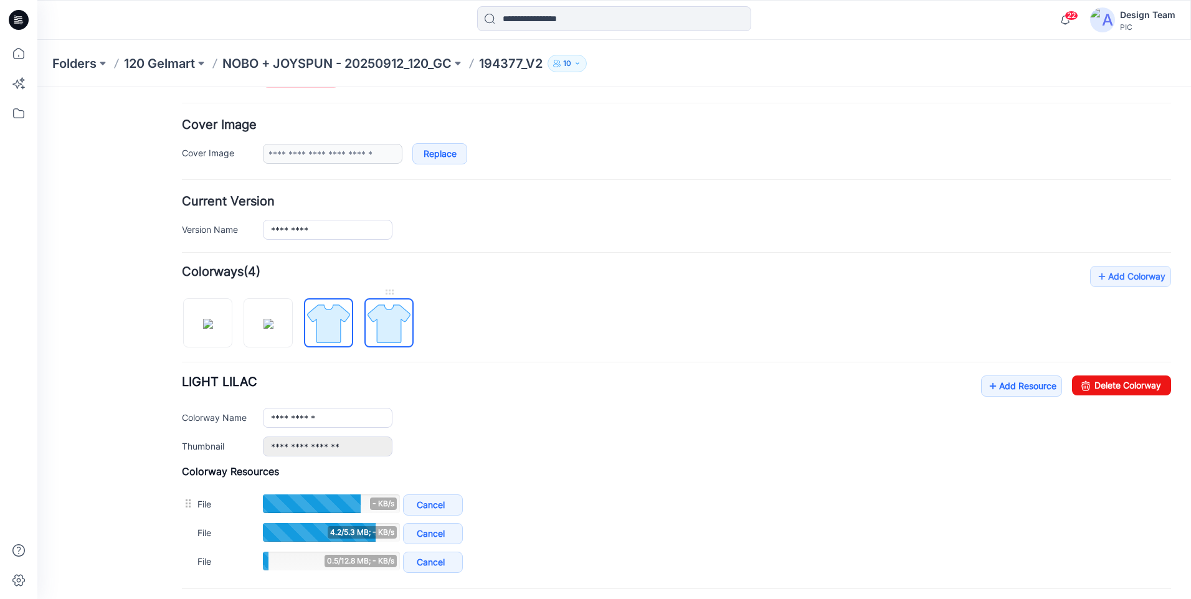
click at [406, 318] on img at bounding box center [389, 323] width 47 height 47
type input "**********"
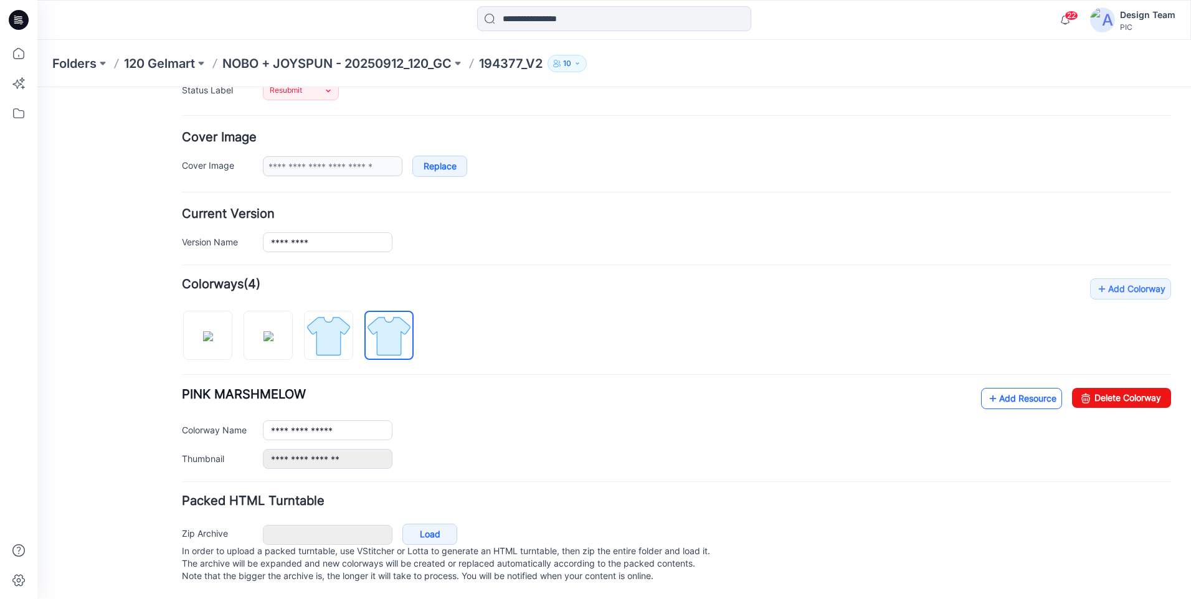
click at [987, 389] on icon at bounding box center [993, 399] width 12 height 20
click at [1013, 388] on link "Add Resource" at bounding box center [1021, 398] width 81 height 21
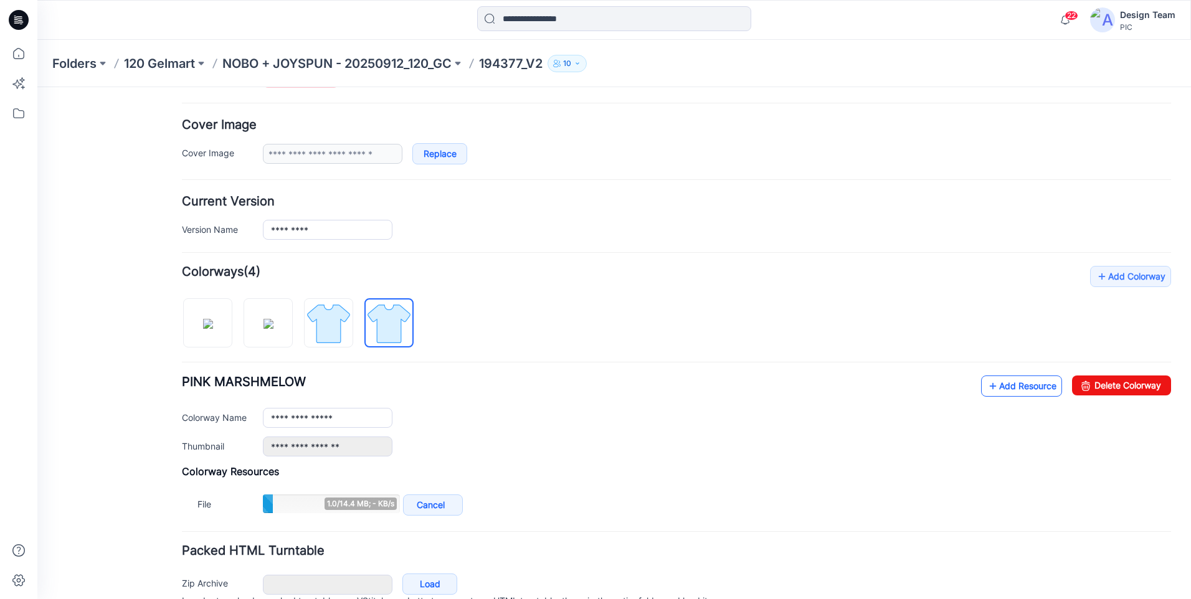
click at [1017, 386] on link "Add Resource" at bounding box center [1021, 386] width 81 height 21
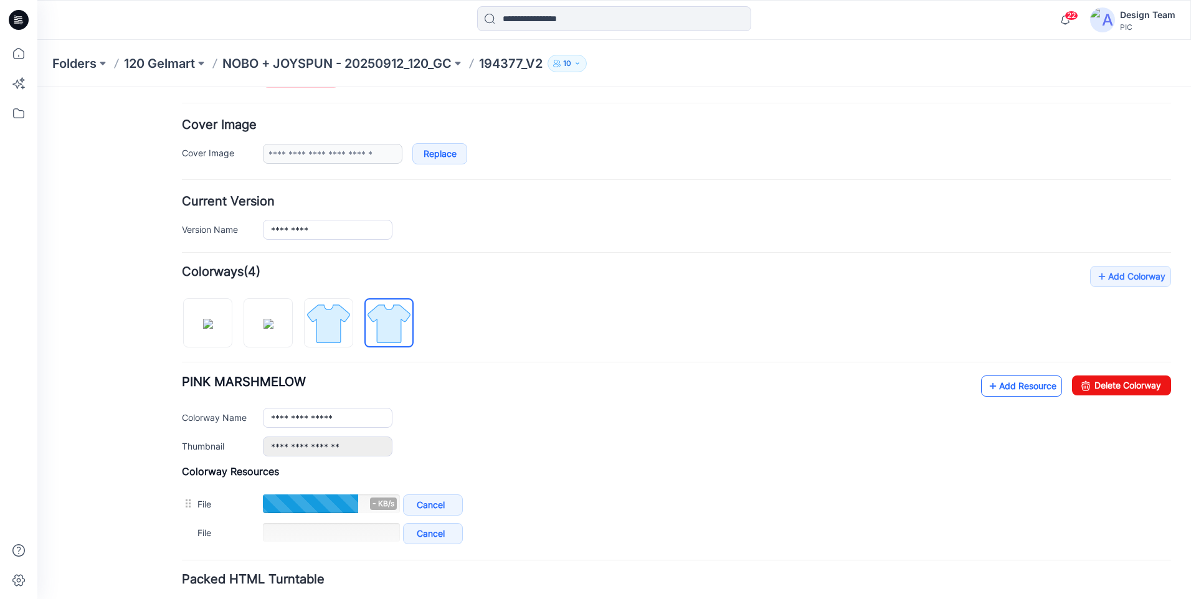
click at [988, 387] on link "Add Resource" at bounding box center [1021, 386] width 81 height 21
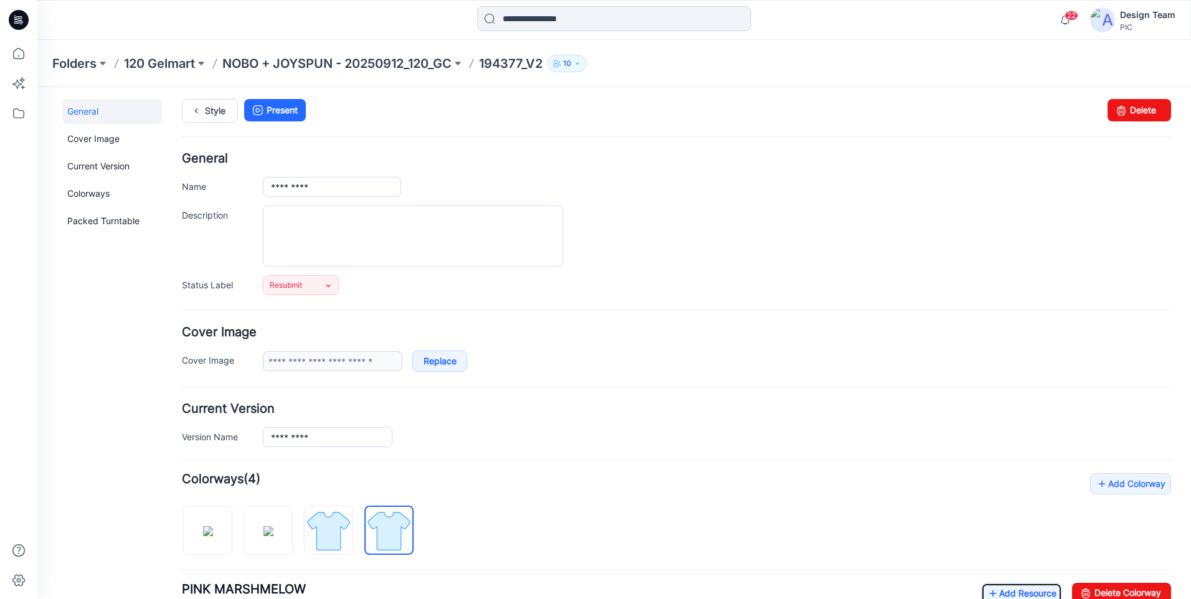
scroll to position [0, 0]
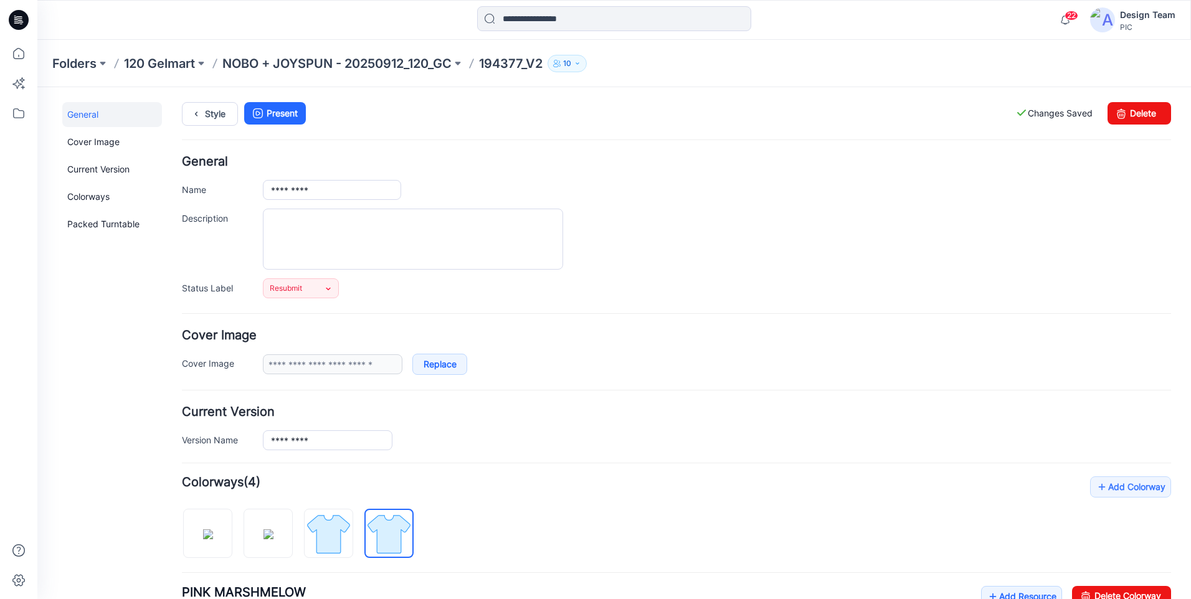
type input "**********"
click at [22, 55] on icon at bounding box center [18, 53] width 27 height 27
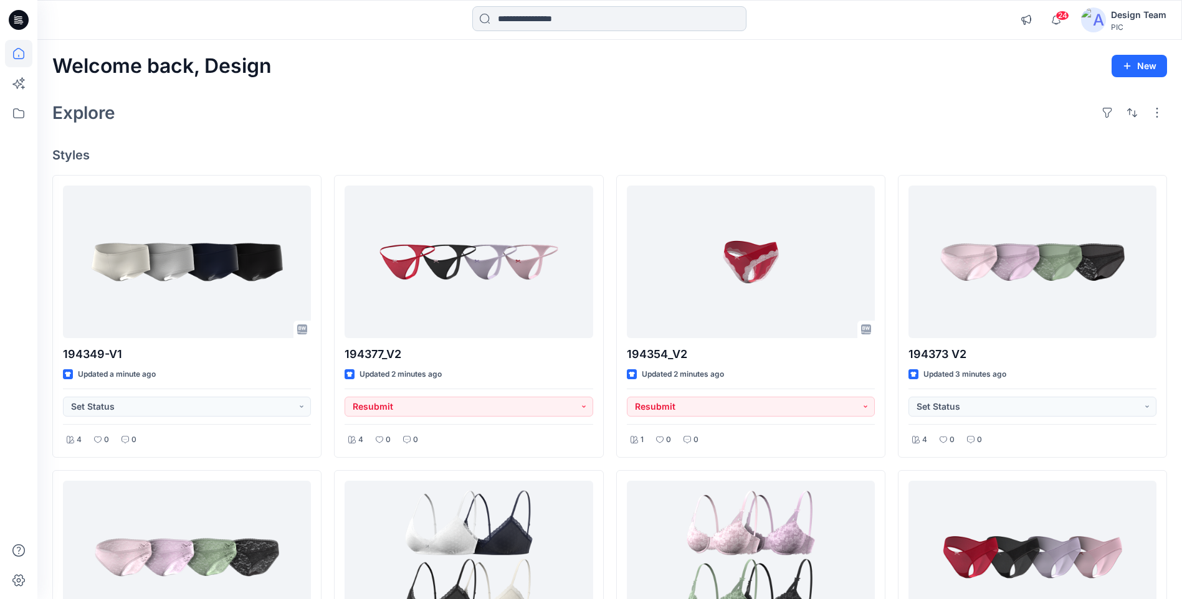
click at [511, 14] on input at bounding box center [609, 18] width 274 height 25
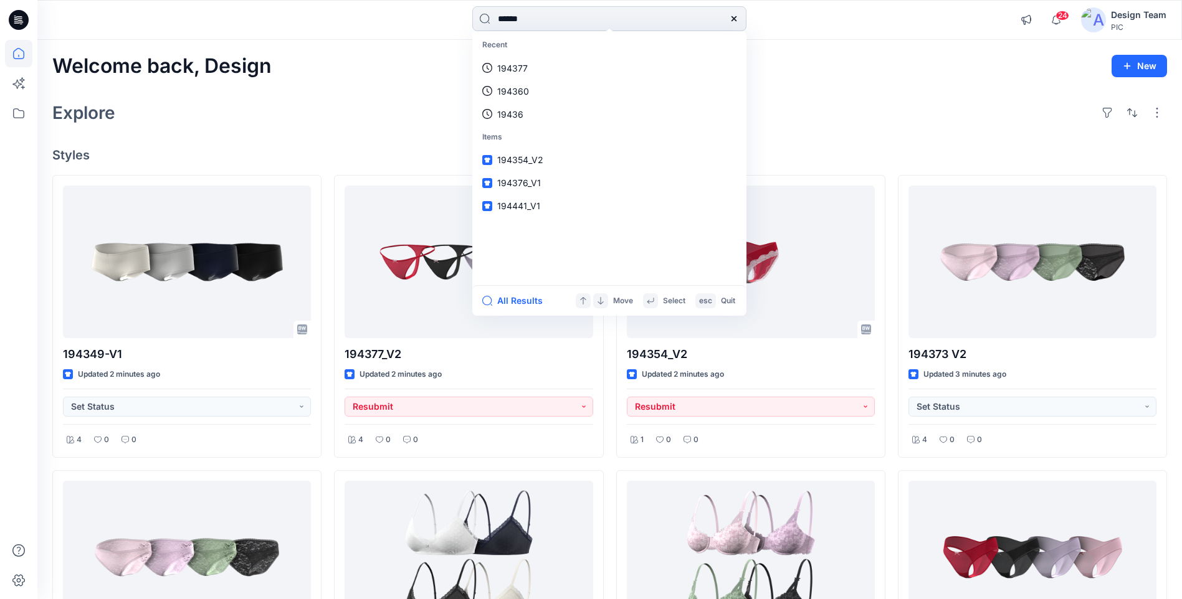
type input "******"
click at [531, 293] on div "All Results Move Select esc Quit" at bounding box center [609, 300] width 274 height 31
click at [535, 298] on button "All Results" at bounding box center [516, 300] width 69 height 15
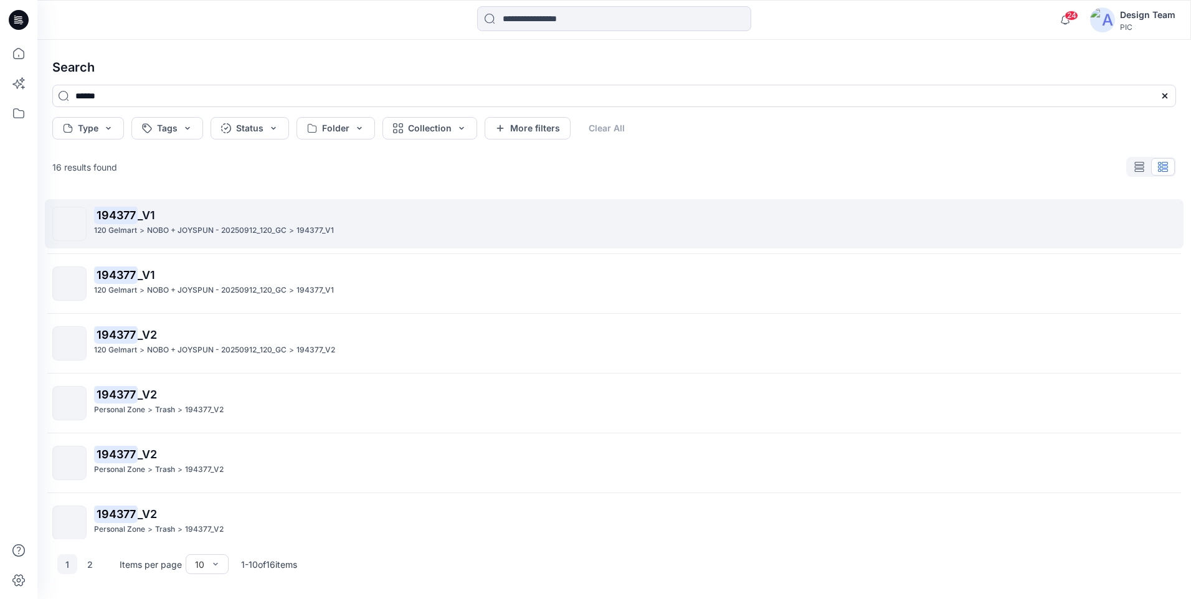
click at [118, 222] on mark "194377" at bounding box center [116, 214] width 44 height 17
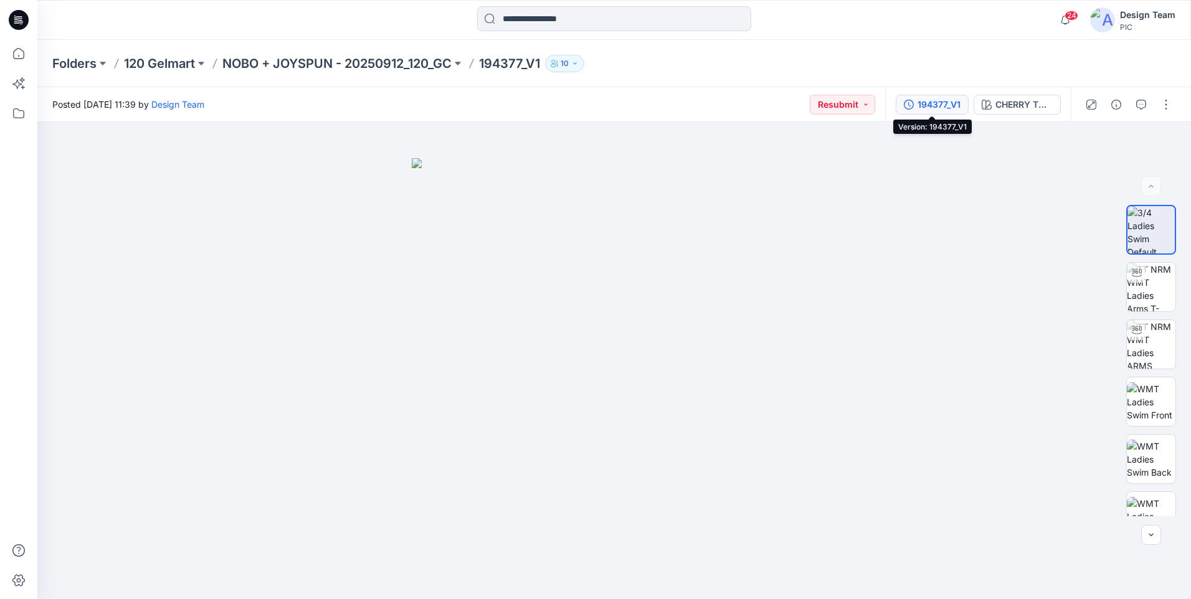
click at [937, 103] on div "194377_V1" at bounding box center [939, 105] width 43 height 14
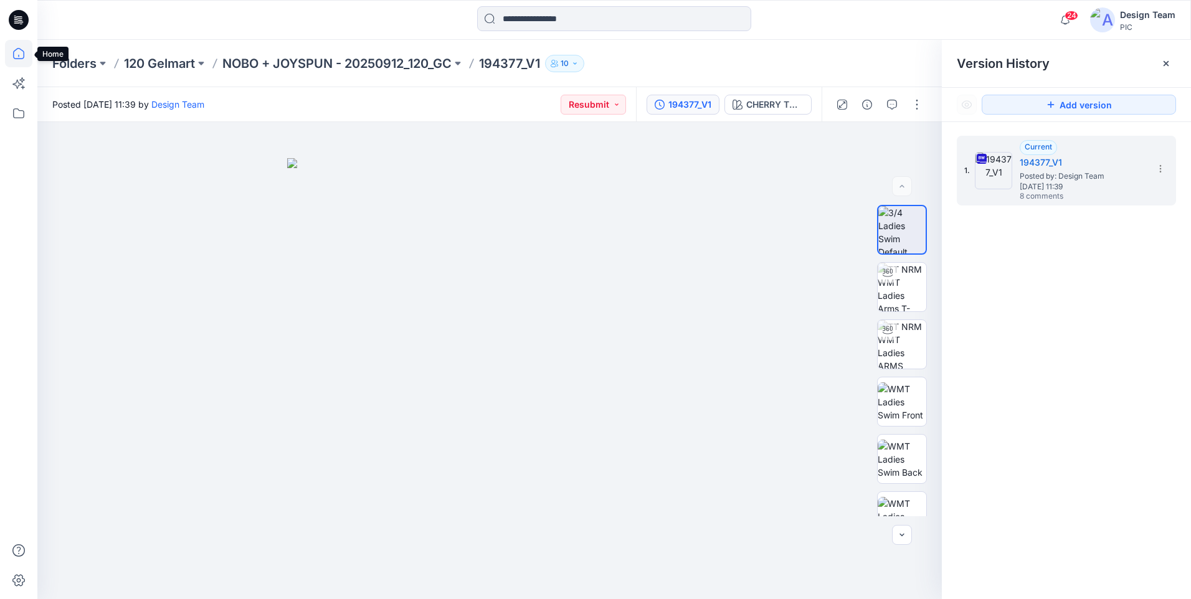
click at [21, 55] on icon at bounding box center [18, 53] width 27 height 27
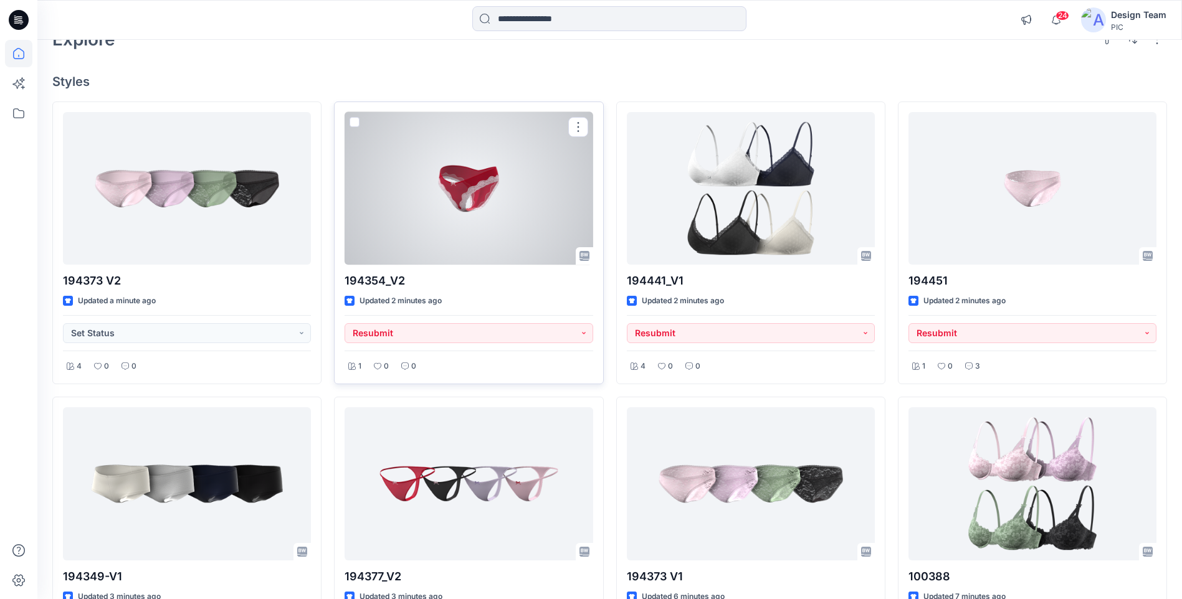
scroll to position [187, 0]
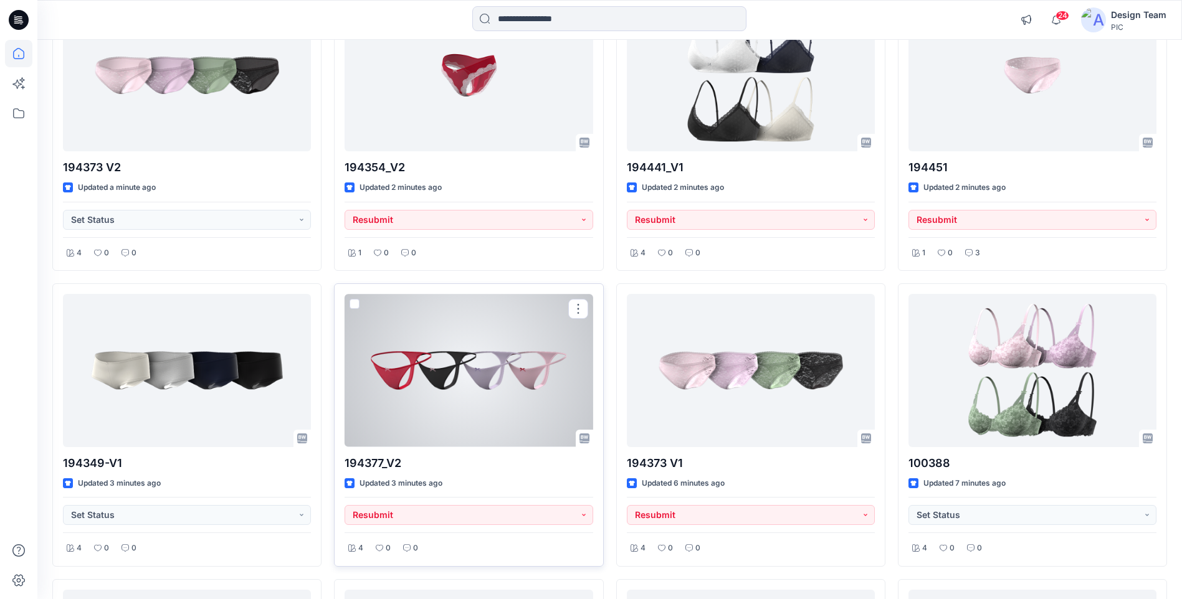
click at [488, 392] on div at bounding box center [468, 370] width 248 height 153
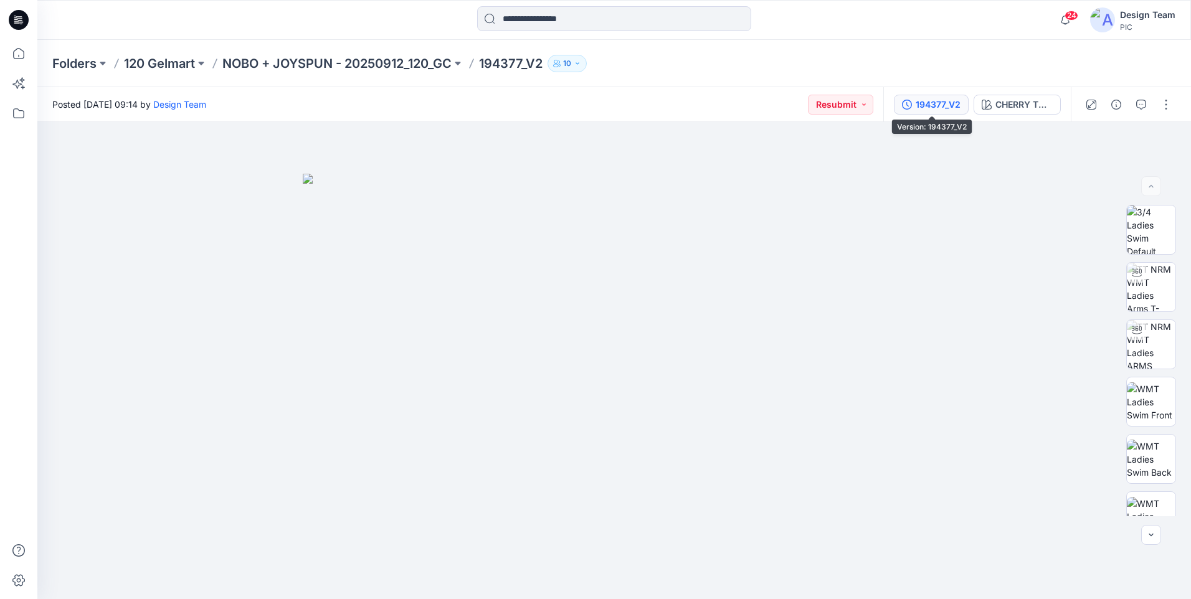
click at [949, 104] on div "194377_V2" at bounding box center [938, 105] width 45 height 14
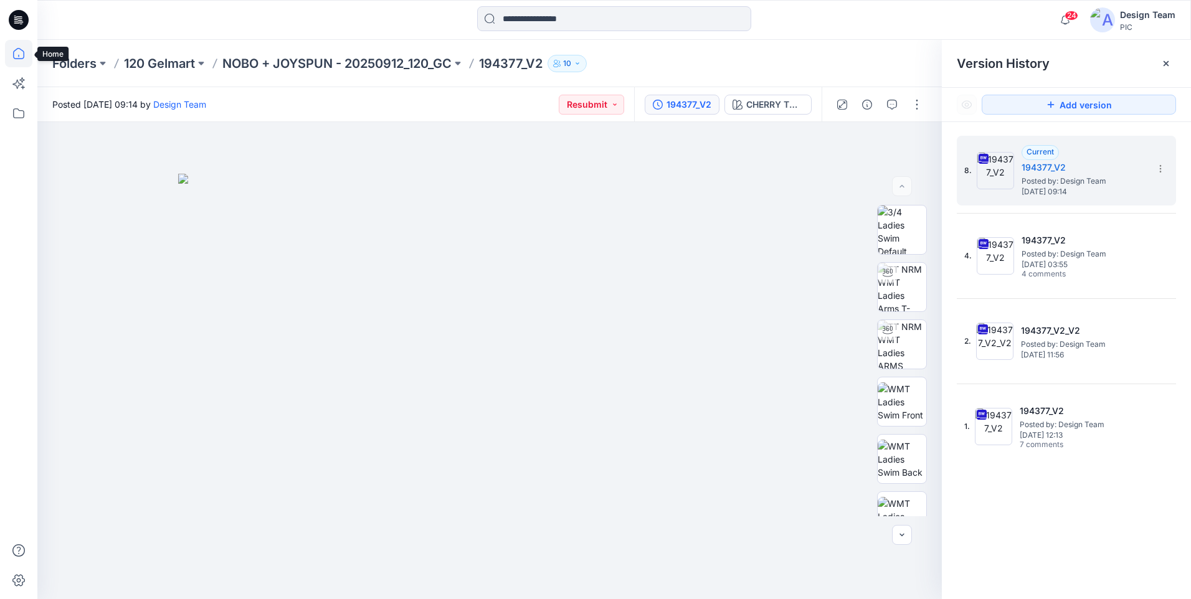
click at [7, 54] on icon at bounding box center [18, 53] width 27 height 27
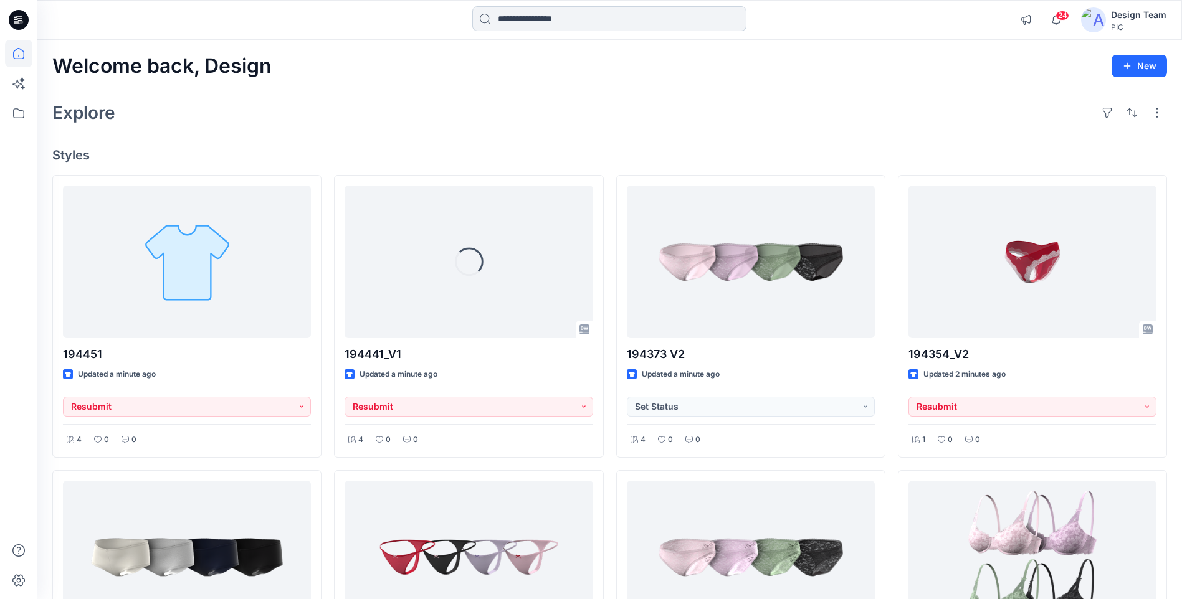
click at [511, 19] on input at bounding box center [609, 18] width 274 height 25
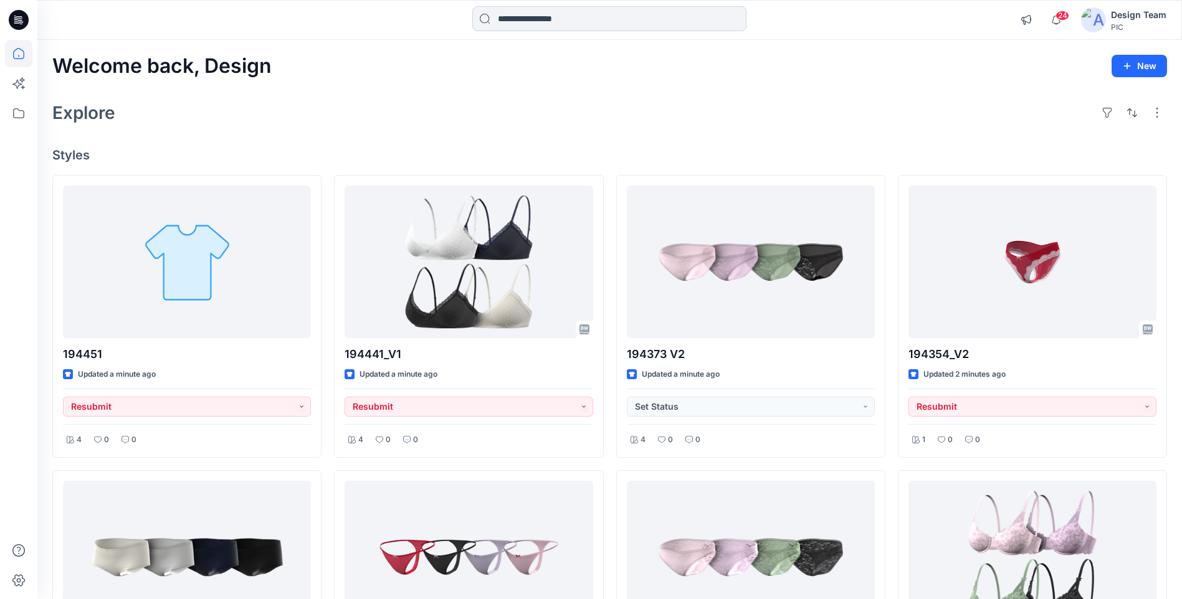
click at [576, 20] on input at bounding box center [609, 18] width 274 height 25
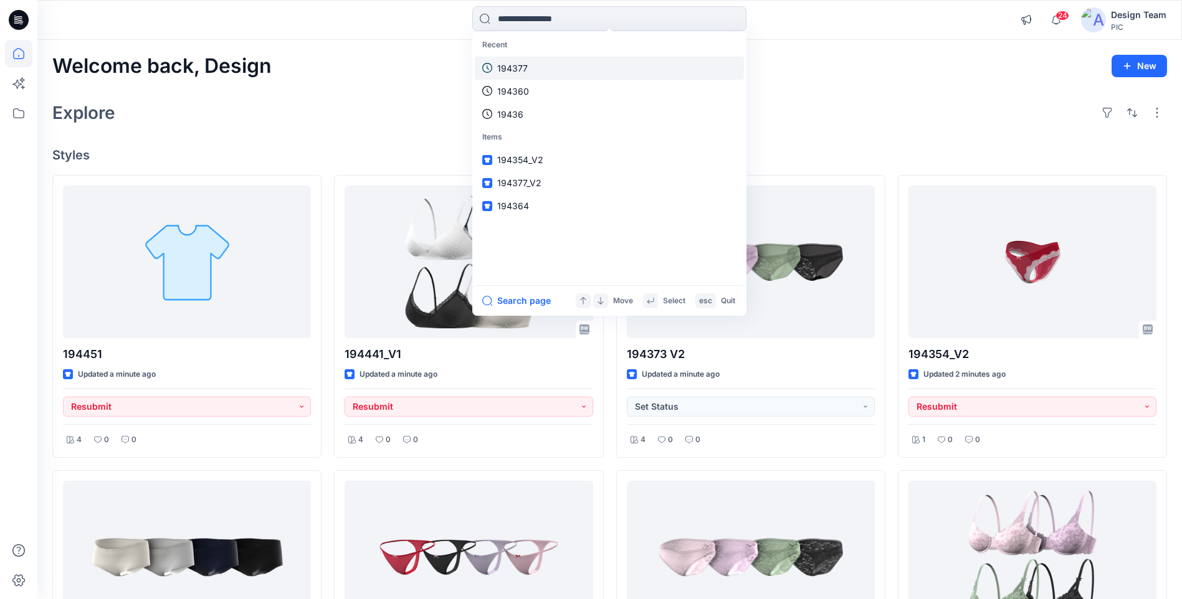
click at [528, 65] on link "194377" at bounding box center [609, 68] width 269 height 23
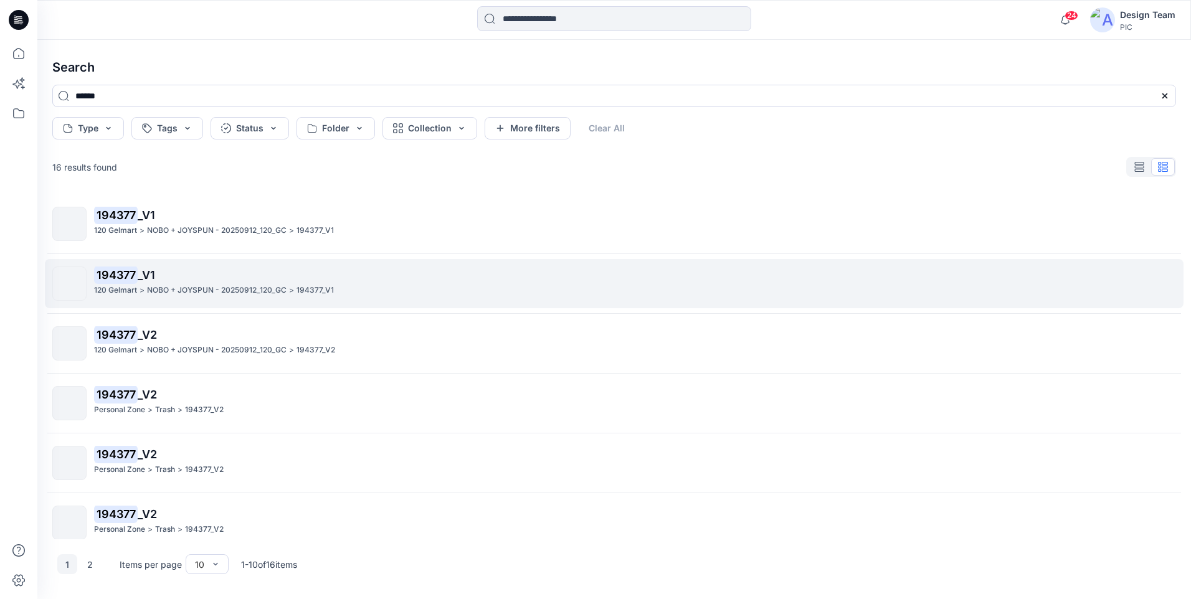
click at [164, 293] on p "NOBO + JOYSPUN - 20250912_120_GC" at bounding box center [217, 290] width 140 height 13
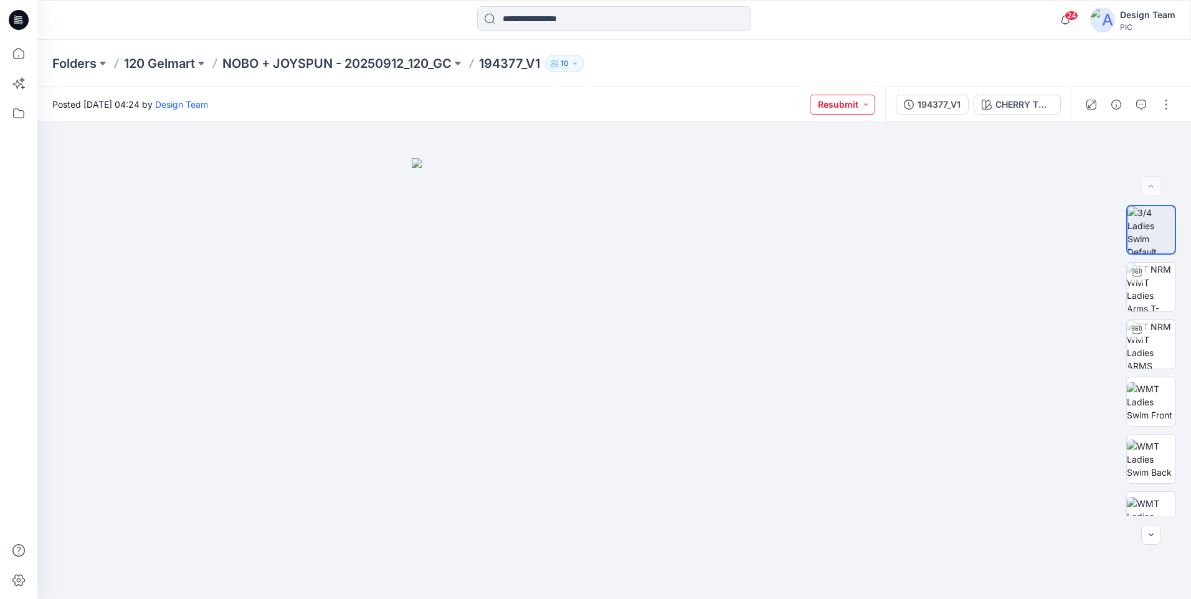
click at [829, 103] on button "Resubmit" at bounding box center [842, 105] width 65 height 20
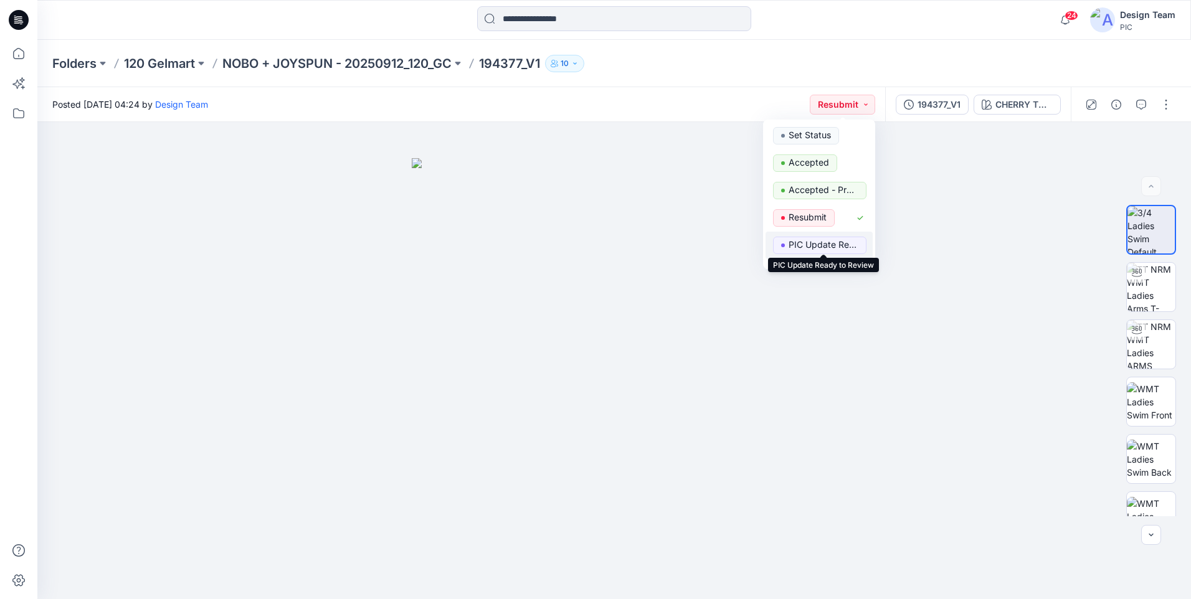
click at [815, 245] on p "PIC Update Ready to Review" at bounding box center [824, 245] width 70 height 16
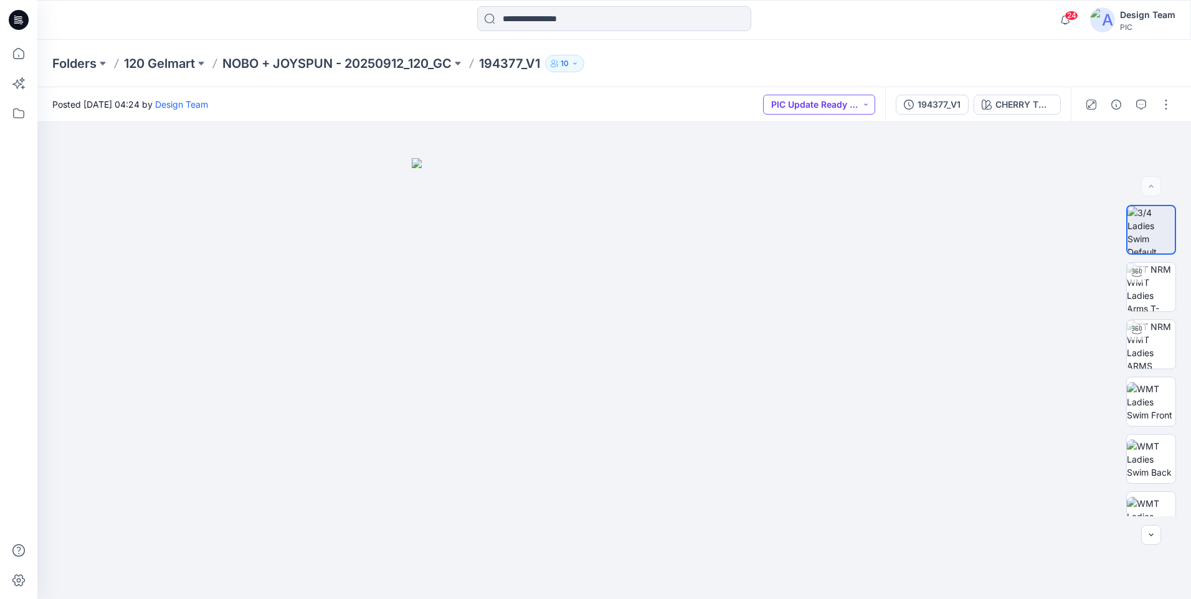
click at [831, 107] on button "PIC Update Ready to Review" at bounding box center [819, 105] width 112 height 20
click at [809, 220] on p "Resubmit" at bounding box center [808, 217] width 38 height 16
click at [921, 100] on div "194377_V1" at bounding box center [939, 105] width 43 height 14
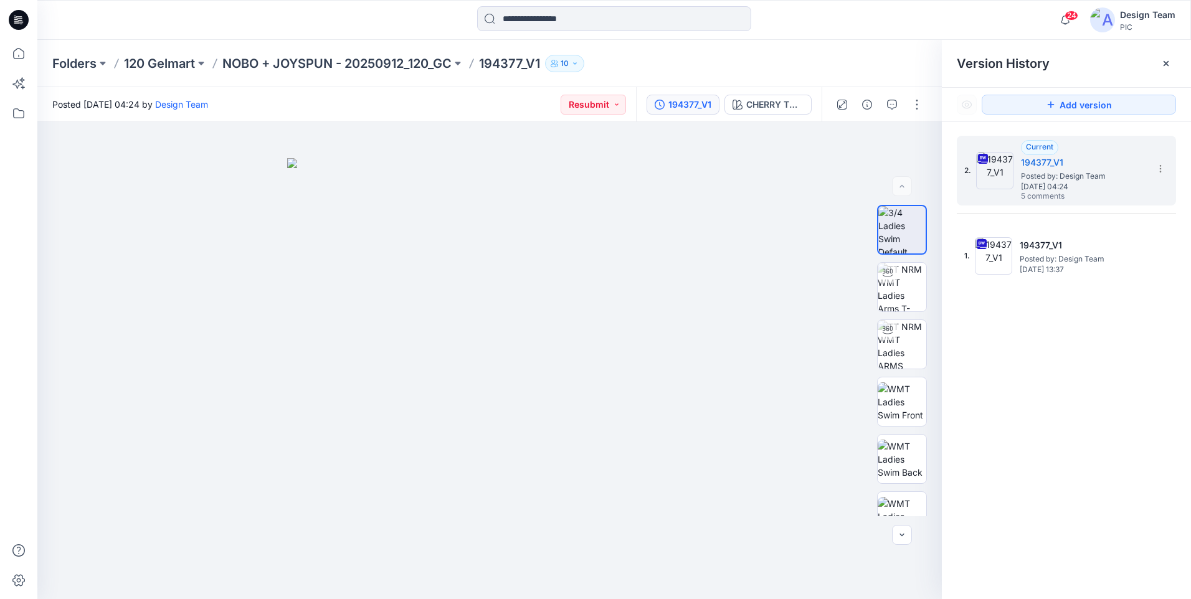
click at [774, 118] on div "194377_V1 CHERRY TOMATO" at bounding box center [729, 104] width 186 height 35
click at [9, 52] on icon at bounding box center [18, 53] width 27 height 27
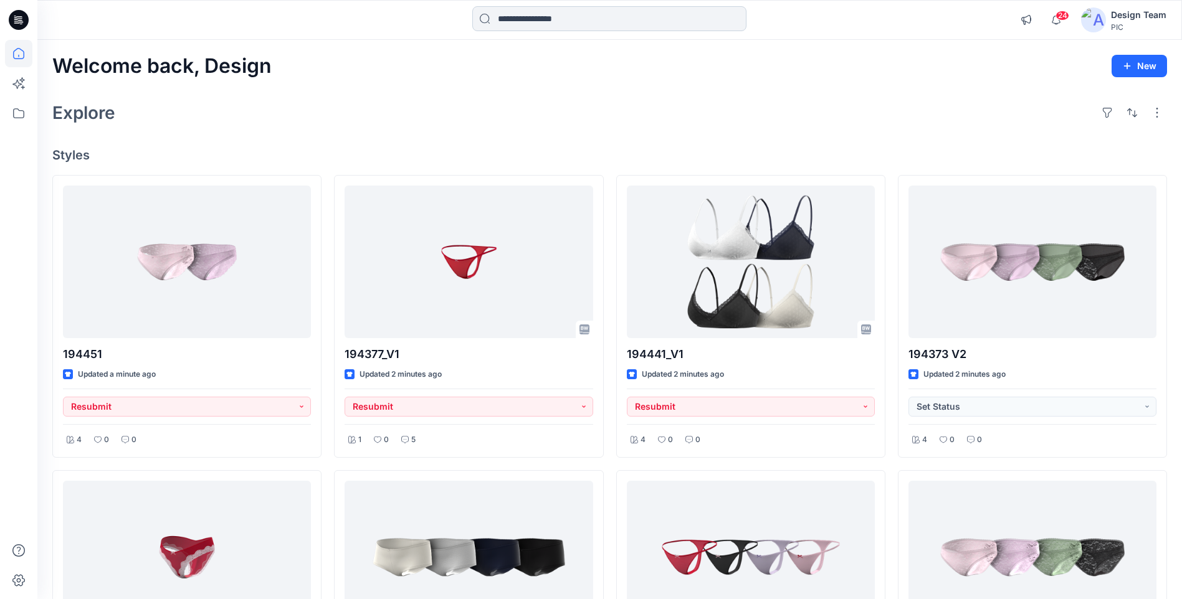
click at [541, 21] on input at bounding box center [609, 18] width 274 height 25
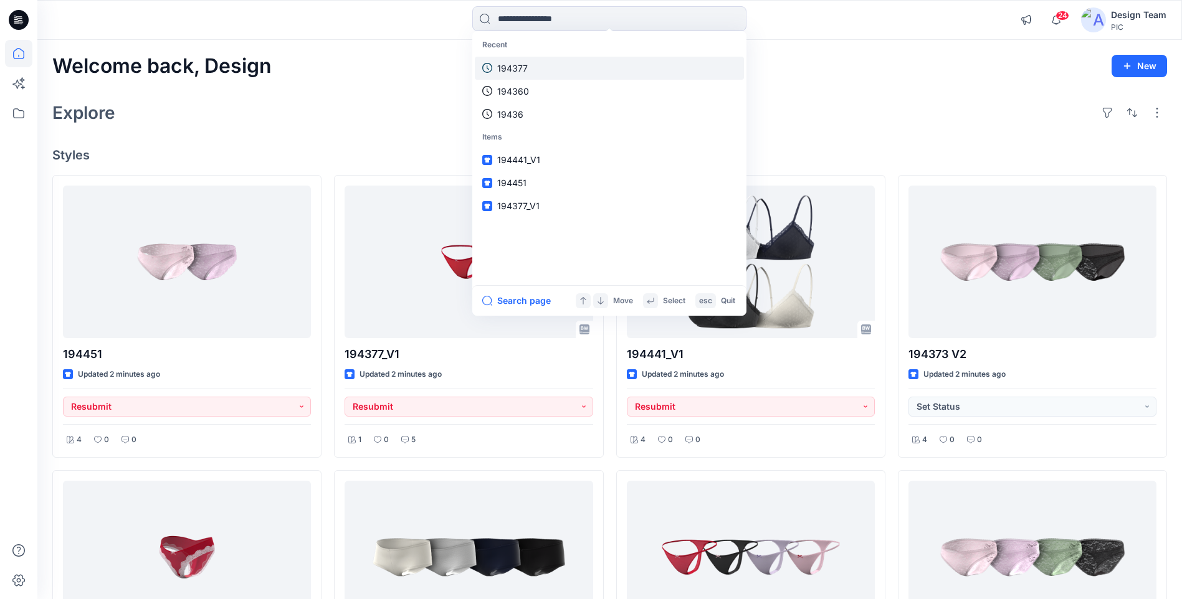
click at [511, 69] on p "194377" at bounding box center [512, 68] width 31 height 13
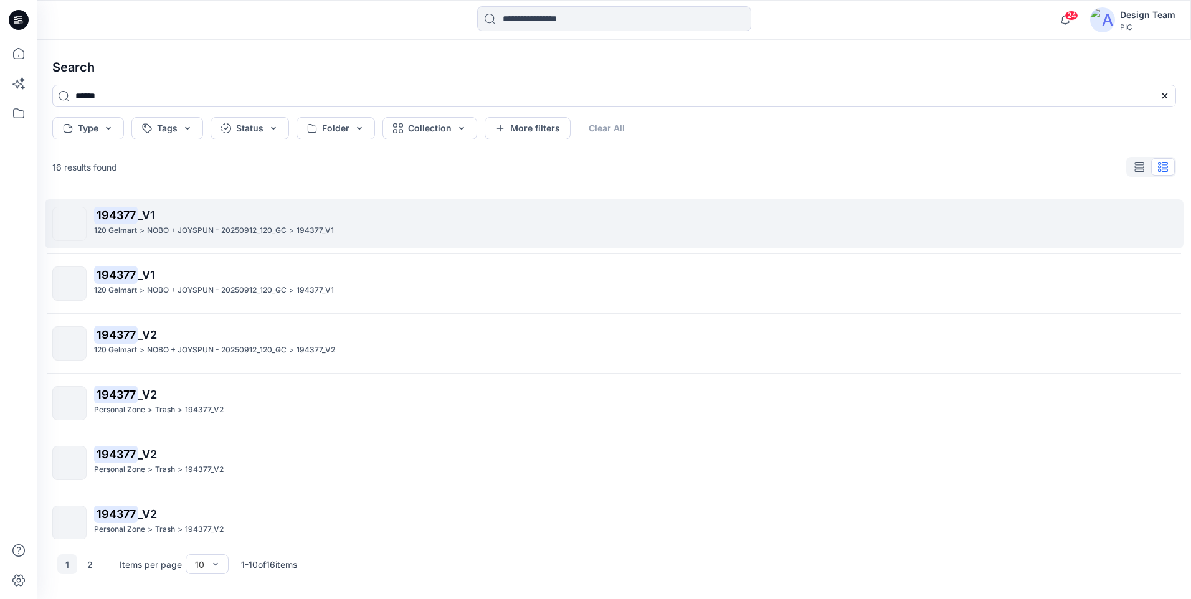
click at [131, 230] on p "120 Gelmart" at bounding box center [115, 230] width 43 height 13
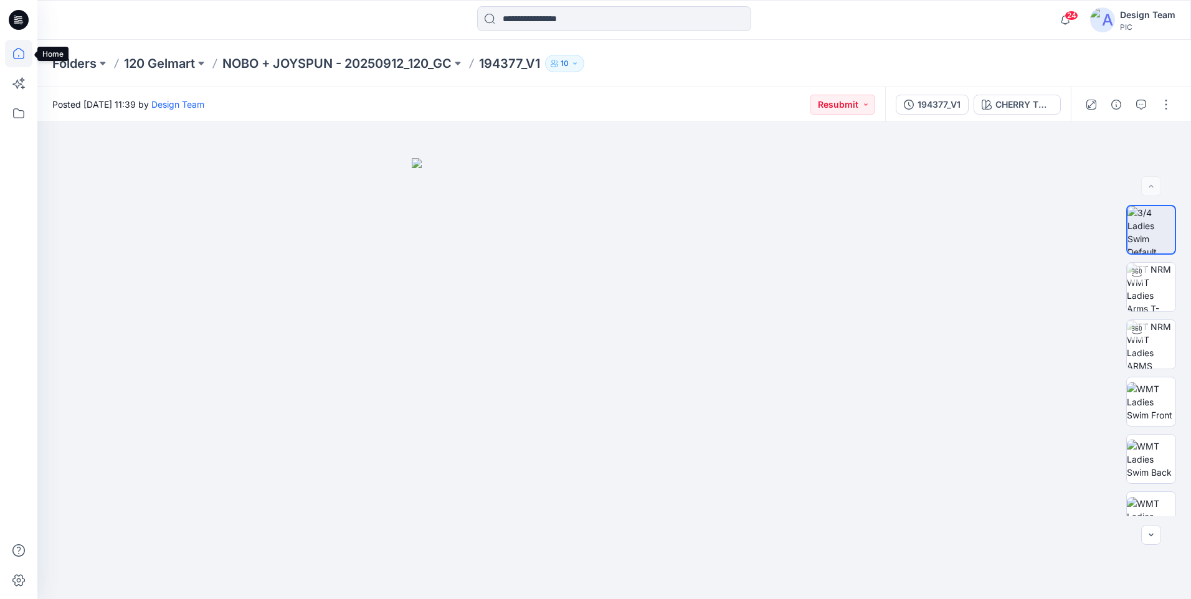
click at [22, 53] on icon at bounding box center [18, 53] width 27 height 27
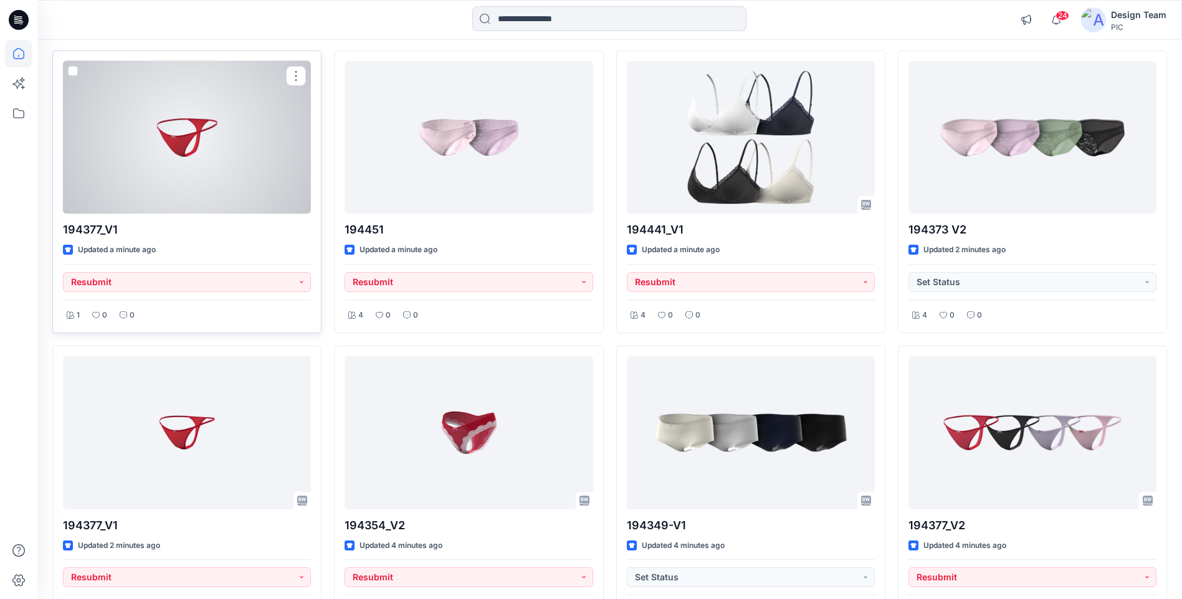
scroll to position [187, 0]
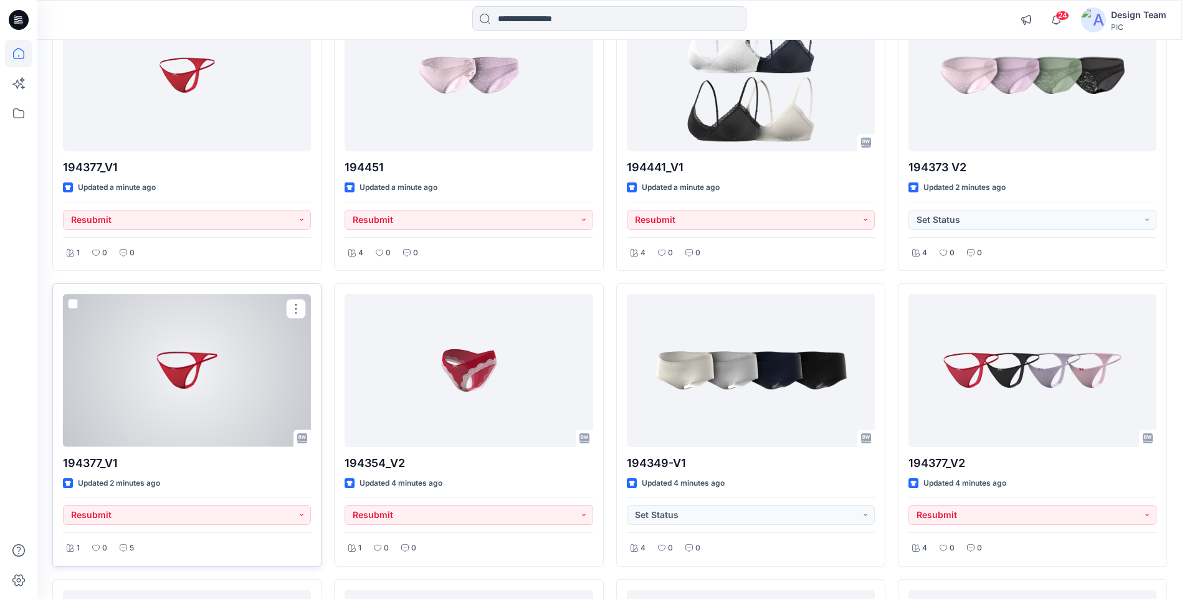
click at [236, 356] on div at bounding box center [187, 370] width 248 height 153
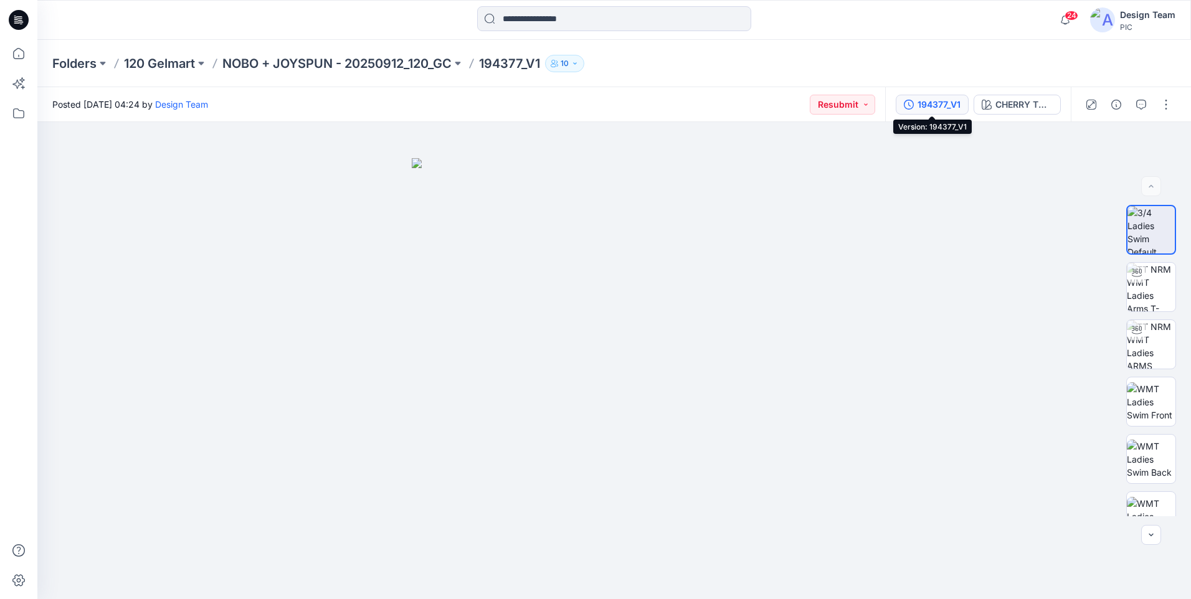
click at [929, 106] on div "194377_V1" at bounding box center [939, 105] width 43 height 14
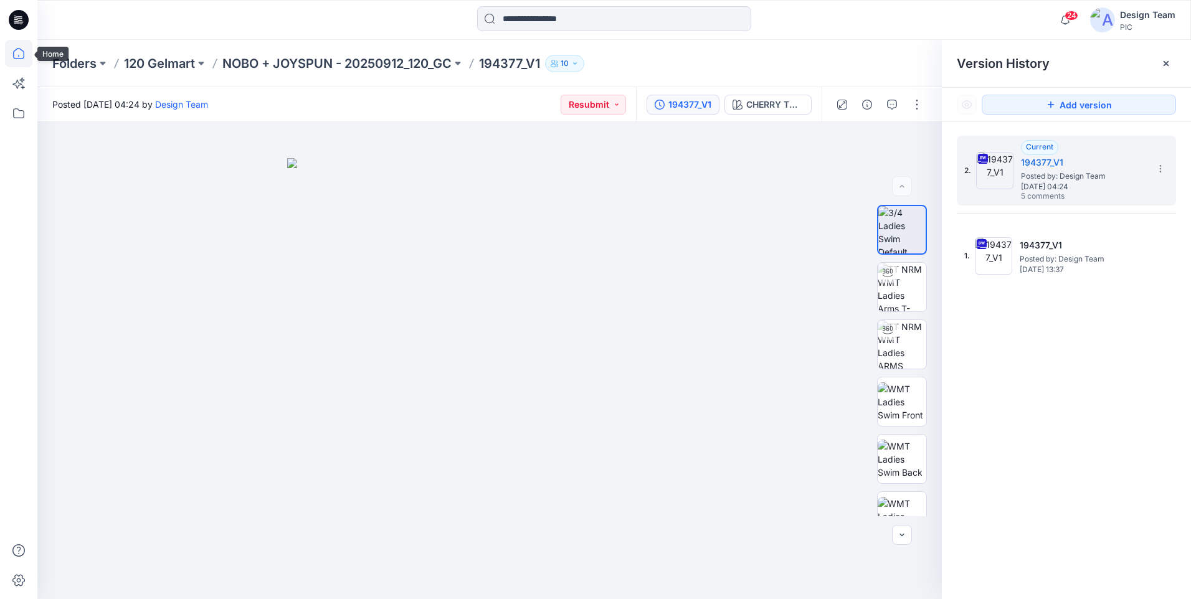
click at [25, 56] on icon at bounding box center [18, 53] width 27 height 27
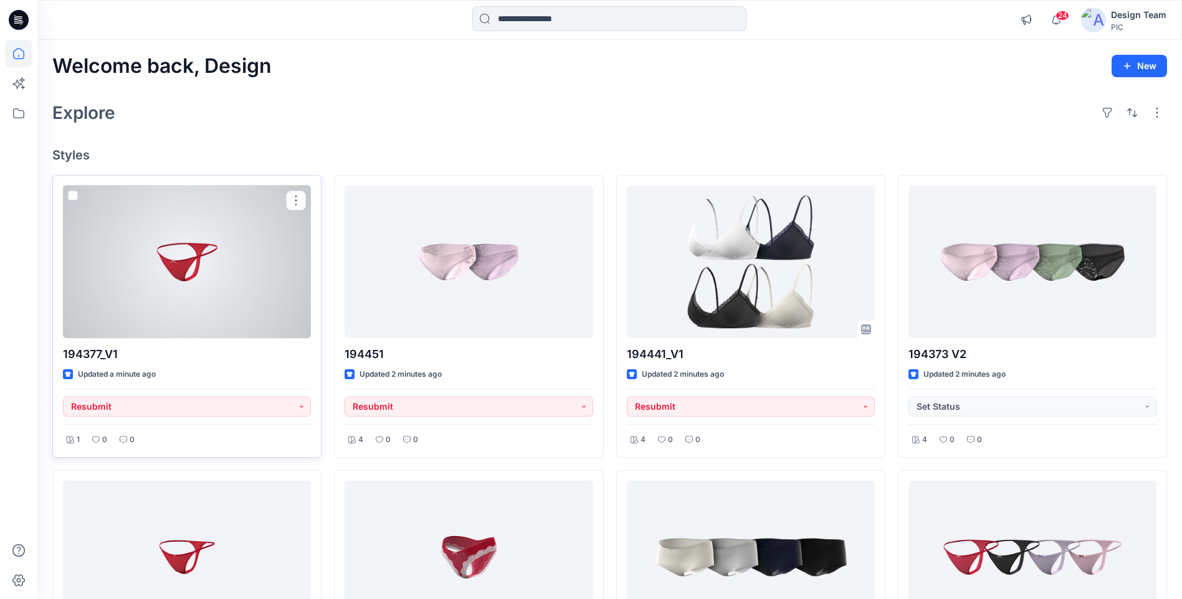
click at [235, 293] on div at bounding box center [187, 262] width 248 height 153
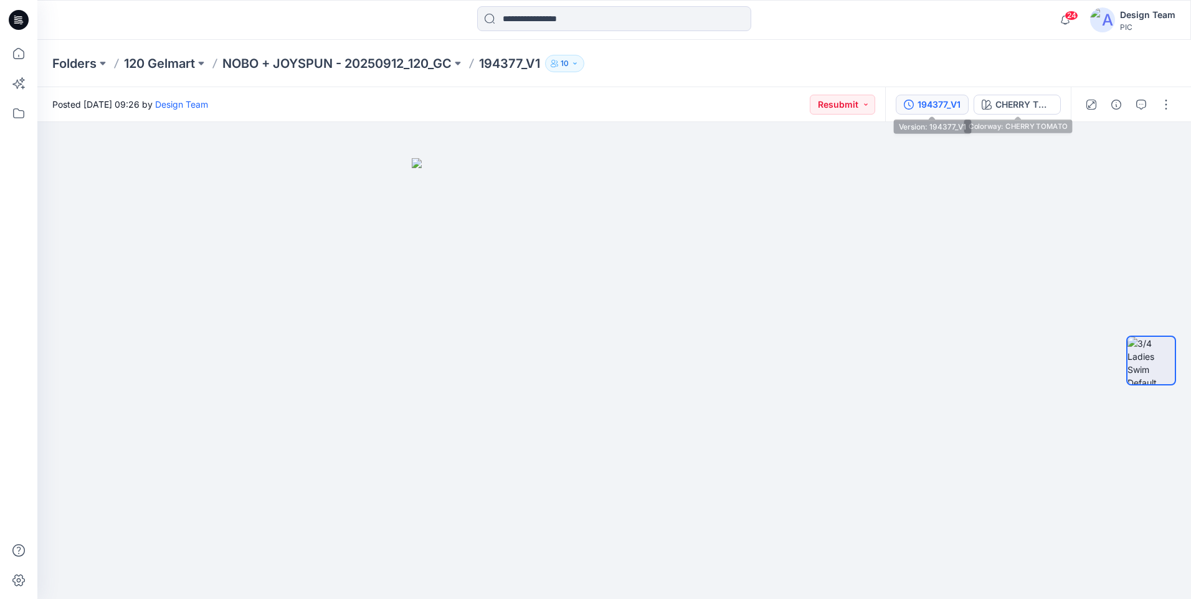
click at [952, 103] on div "194377_V1" at bounding box center [939, 105] width 43 height 14
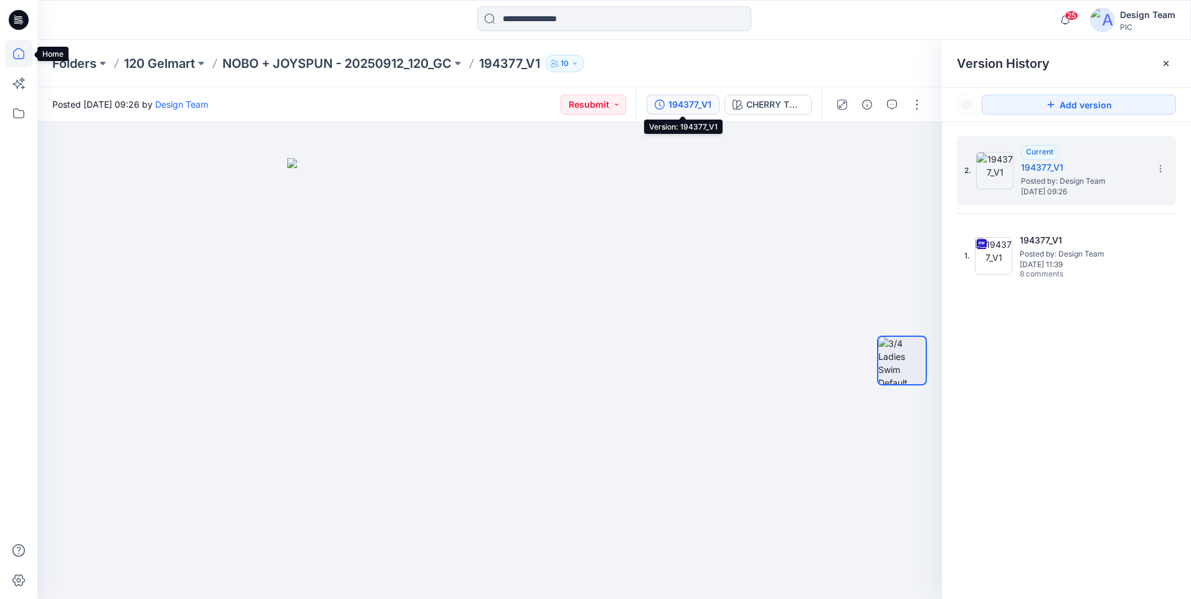
click at [18, 60] on icon at bounding box center [18, 53] width 27 height 27
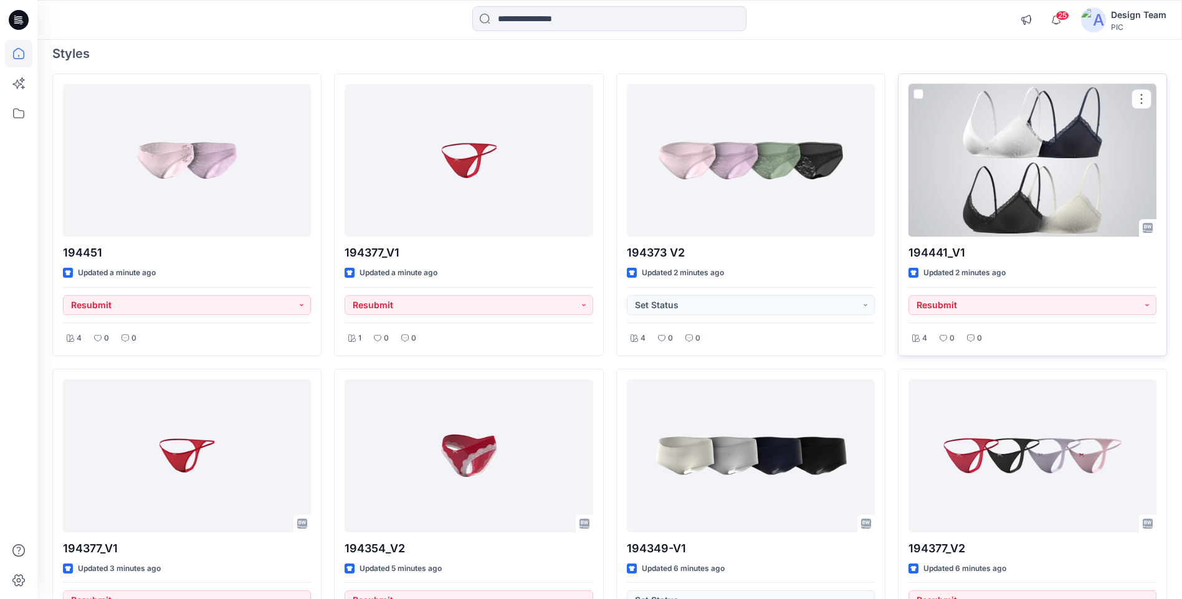
scroll to position [249, 0]
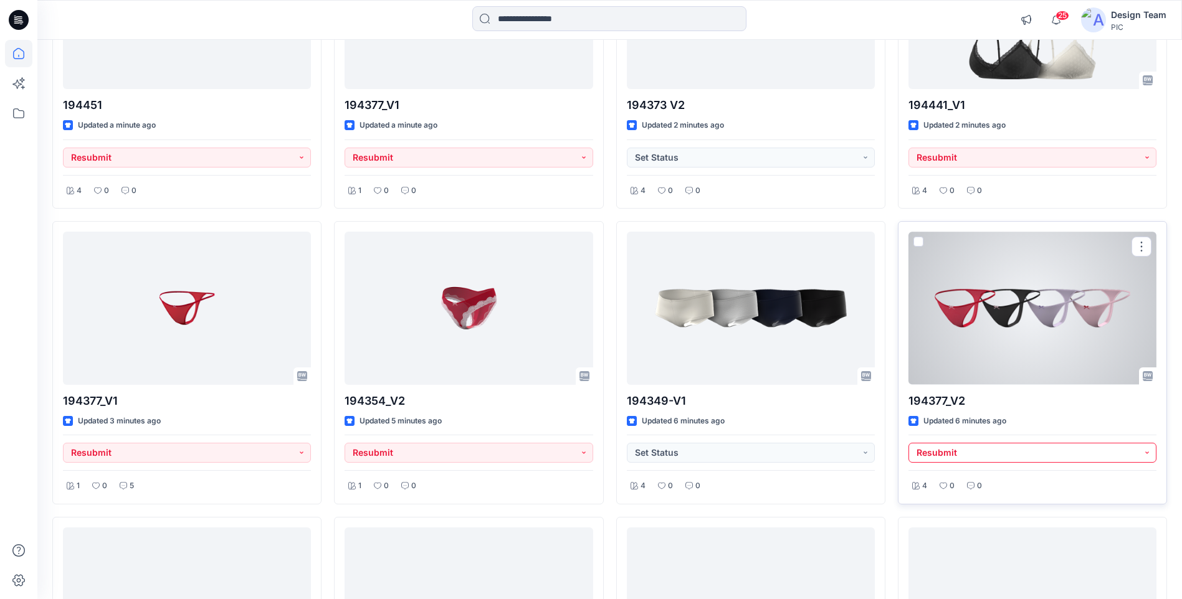
click at [952, 457] on button "Resubmit" at bounding box center [1032, 453] width 248 height 20
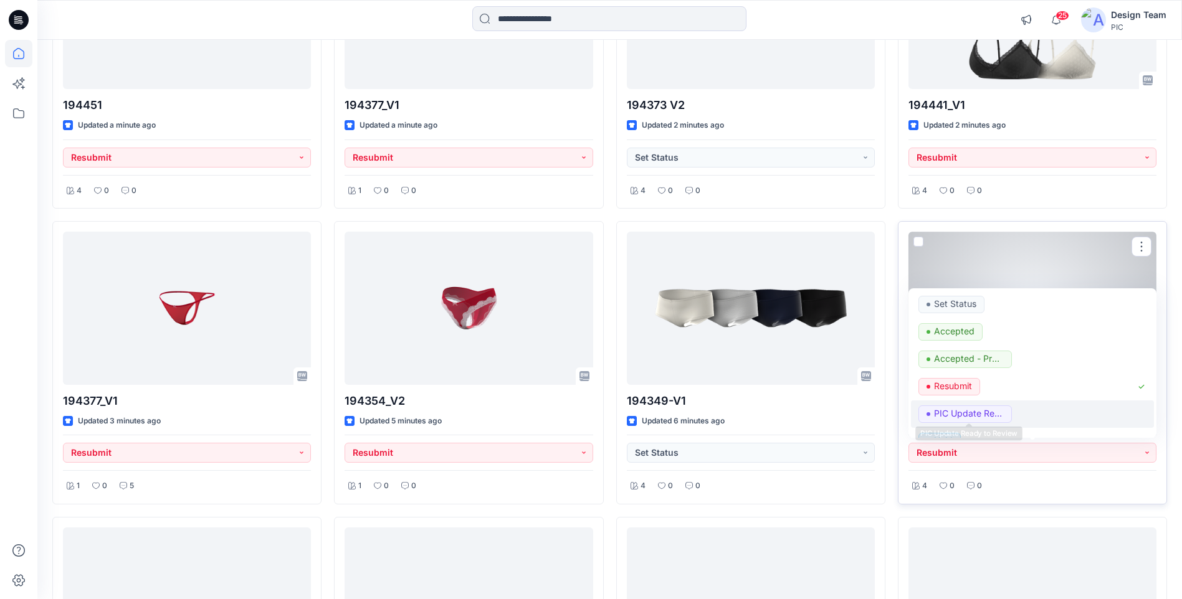
click at [952, 418] on p "PIC Update Ready to Review" at bounding box center [969, 414] width 70 height 16
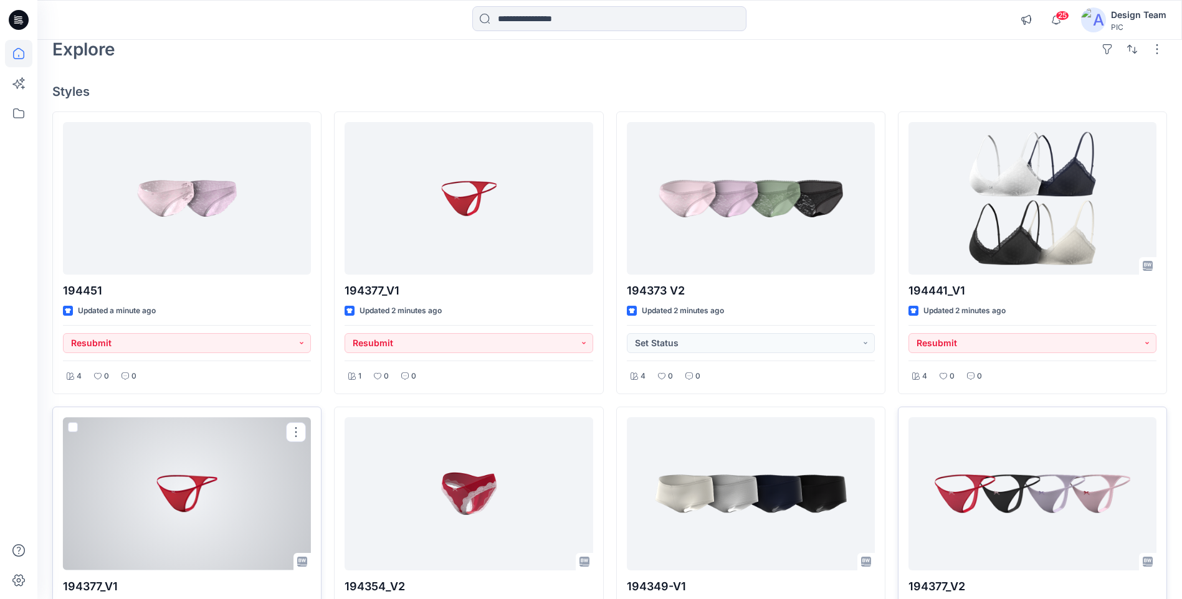
scroll to position [62, 0]
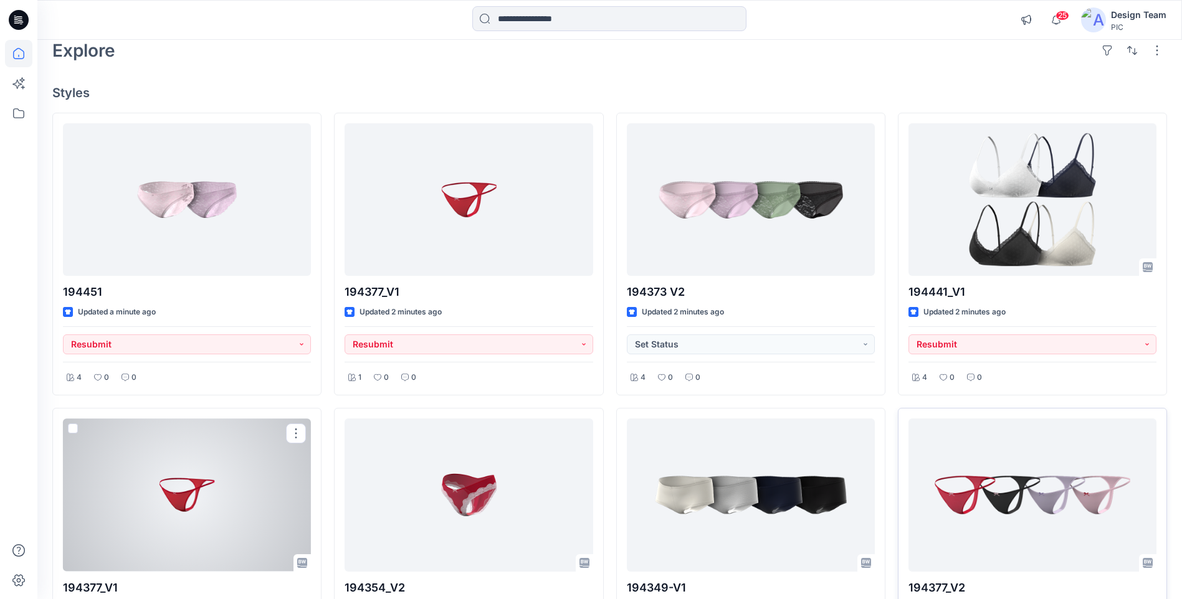
click at [183, 488] on div at bounding box center [187, 495] width 248 height 153
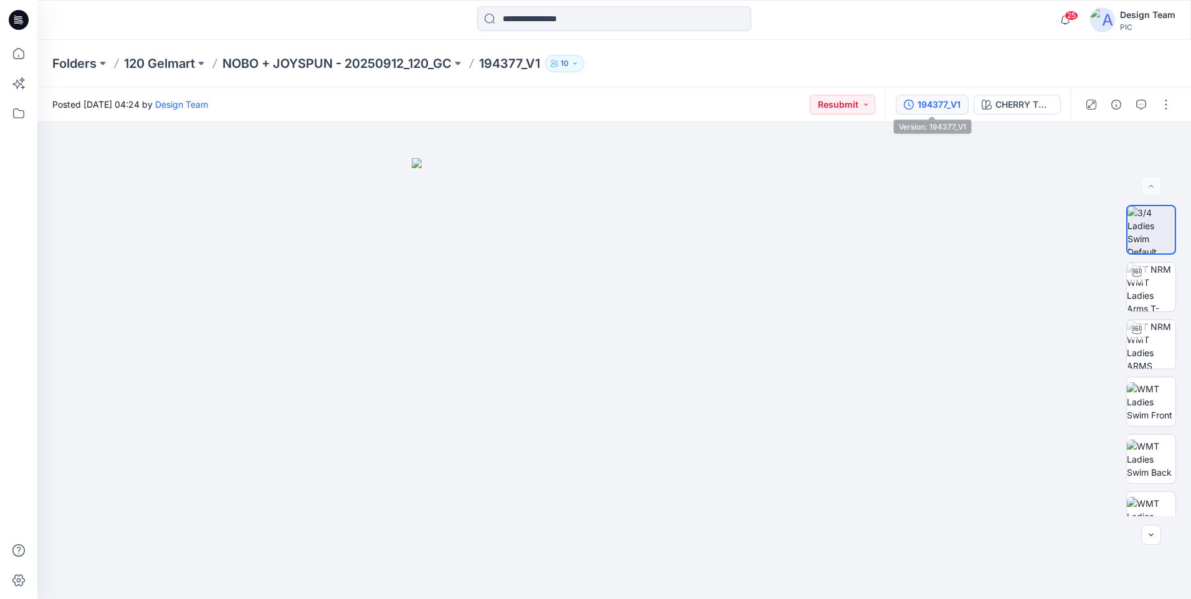
click at [916, 110] on button "194377_V1" at bounding box center [932, 105] width 73 height 20
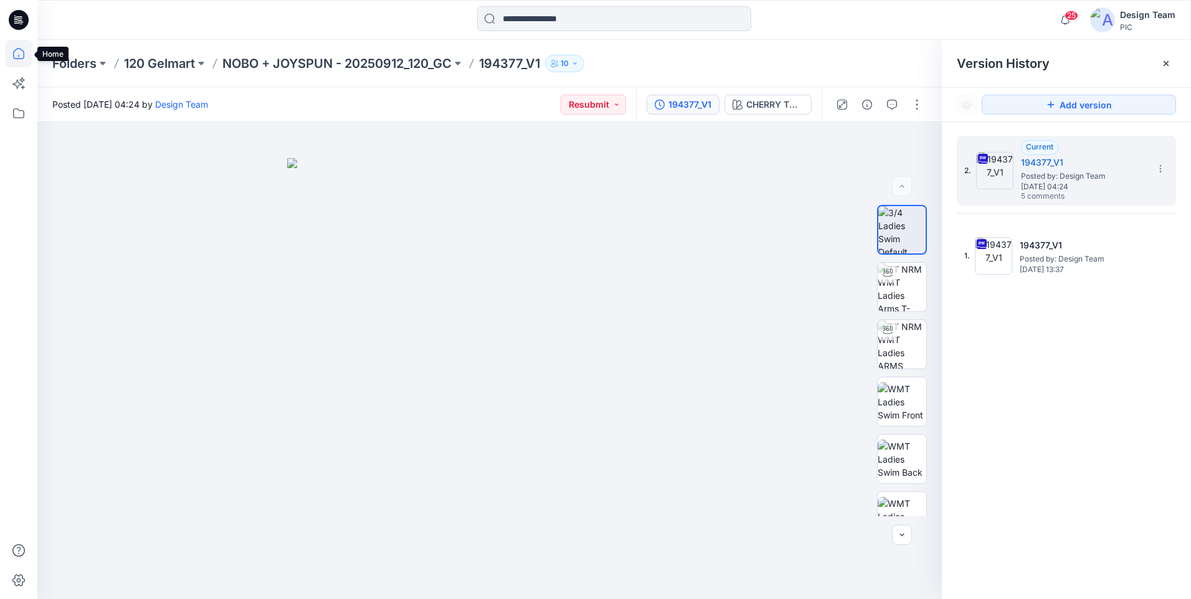
click at [24, 55] on icon at bounding box center [18, 53] width 11 height 11
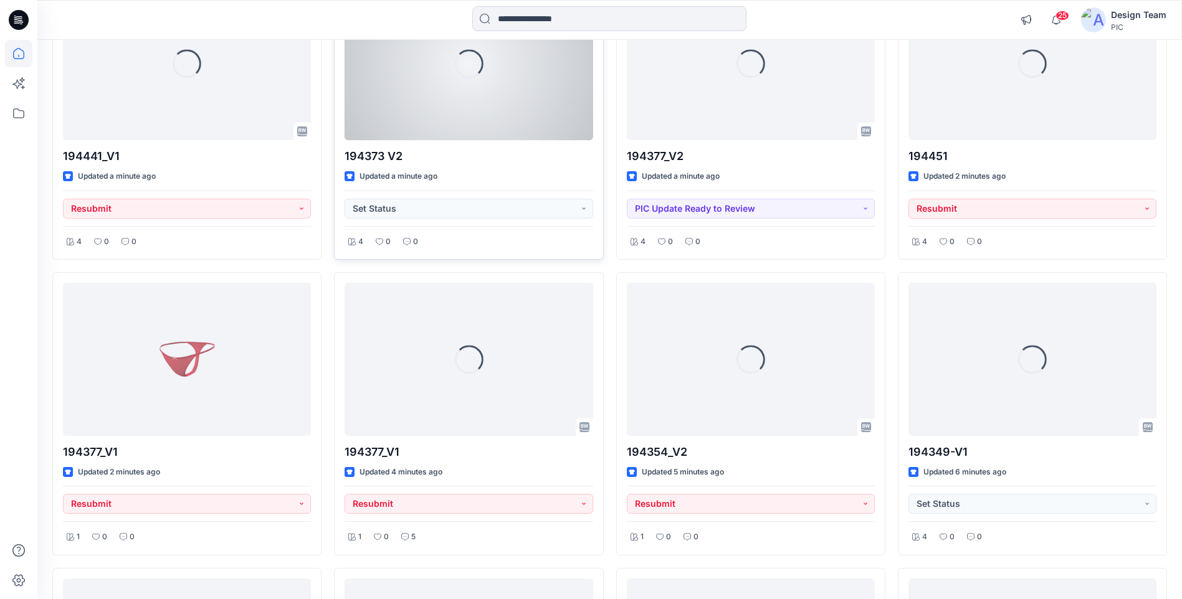
scroll to position [249, 0]
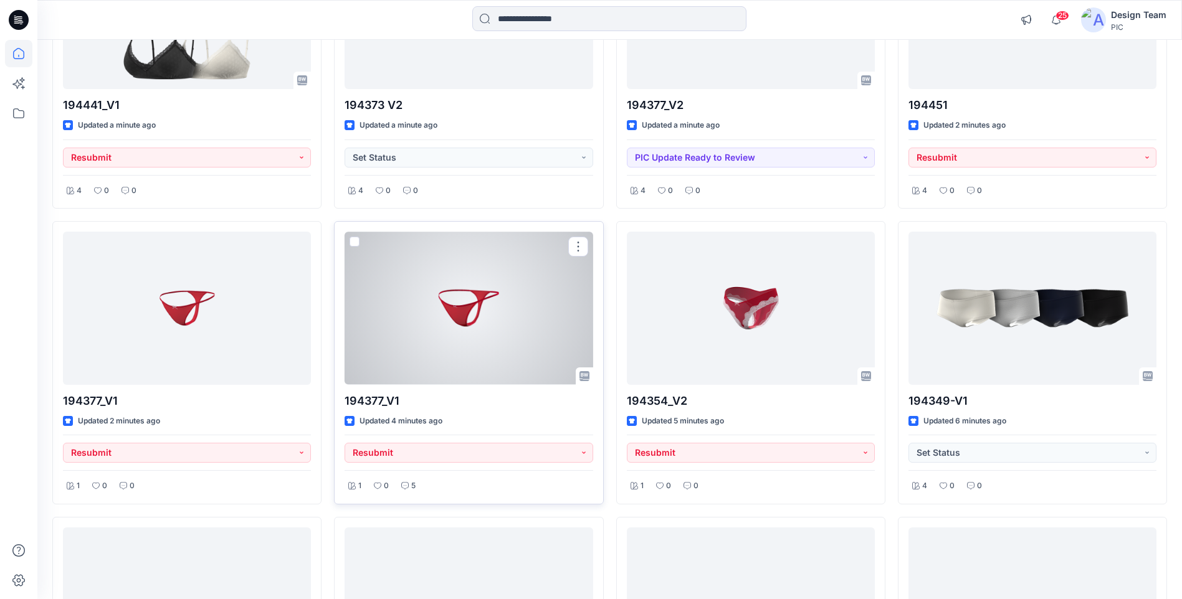
click at [441, 344] on div at bounding box center [468, 308] width 248 height 153
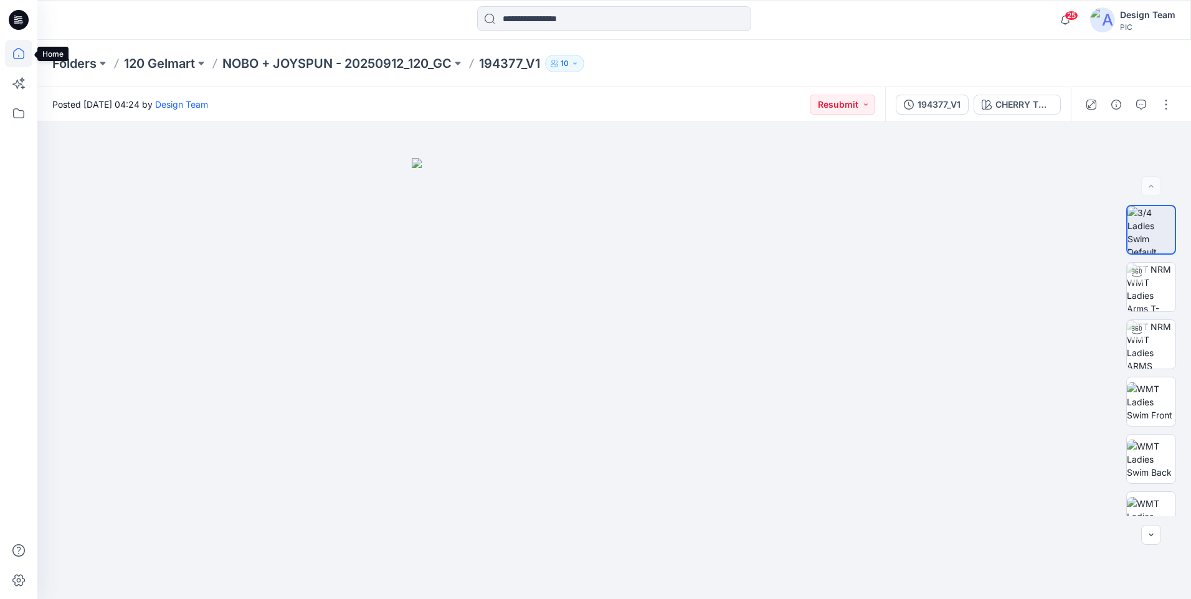
click at [13, 61] on icon at bounding box center [18, 53] width 27 height 27
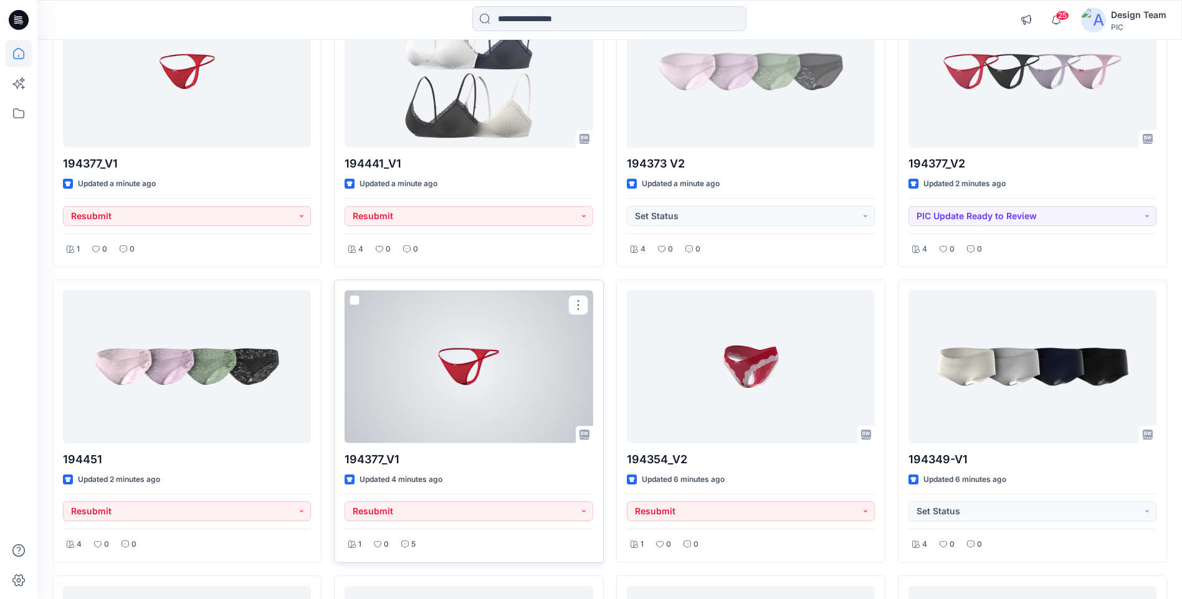
scroll to position [187, 0]
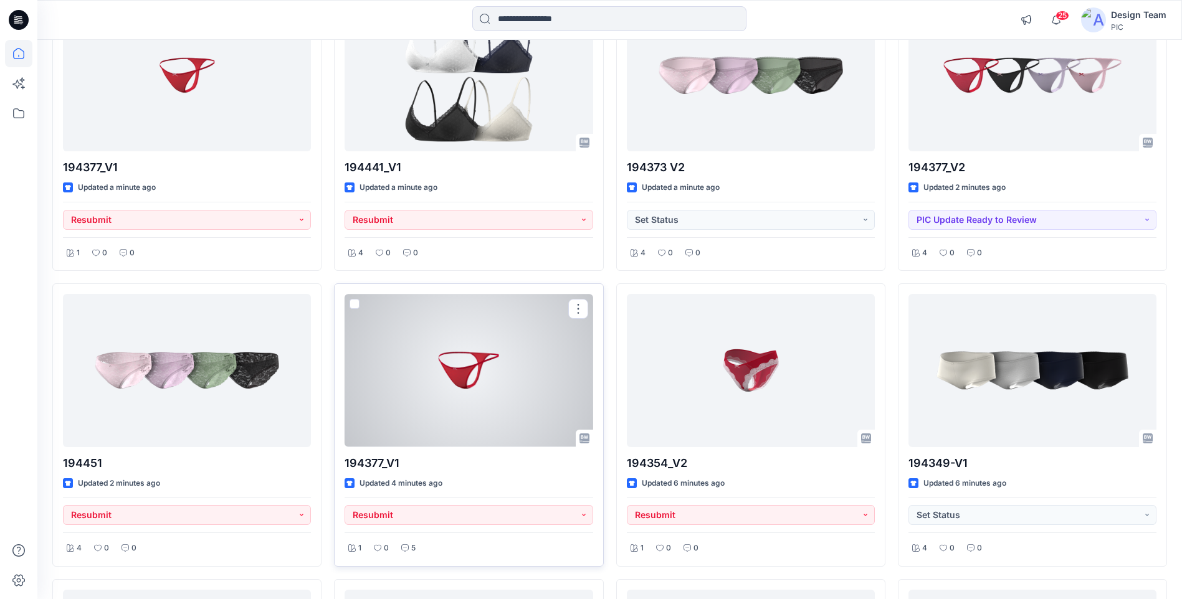
click at [516, 386] on div at bounding box center [468, 370] width 248 height 153
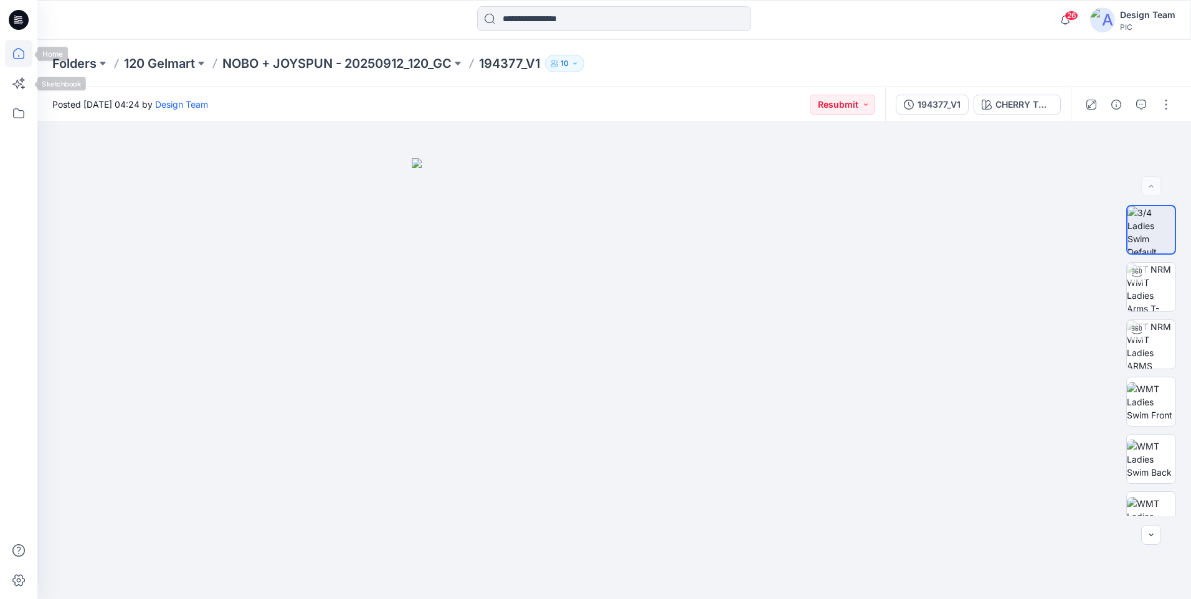
click at [15, 54] on icon at bounding box center [18, 53] width 27 height 27
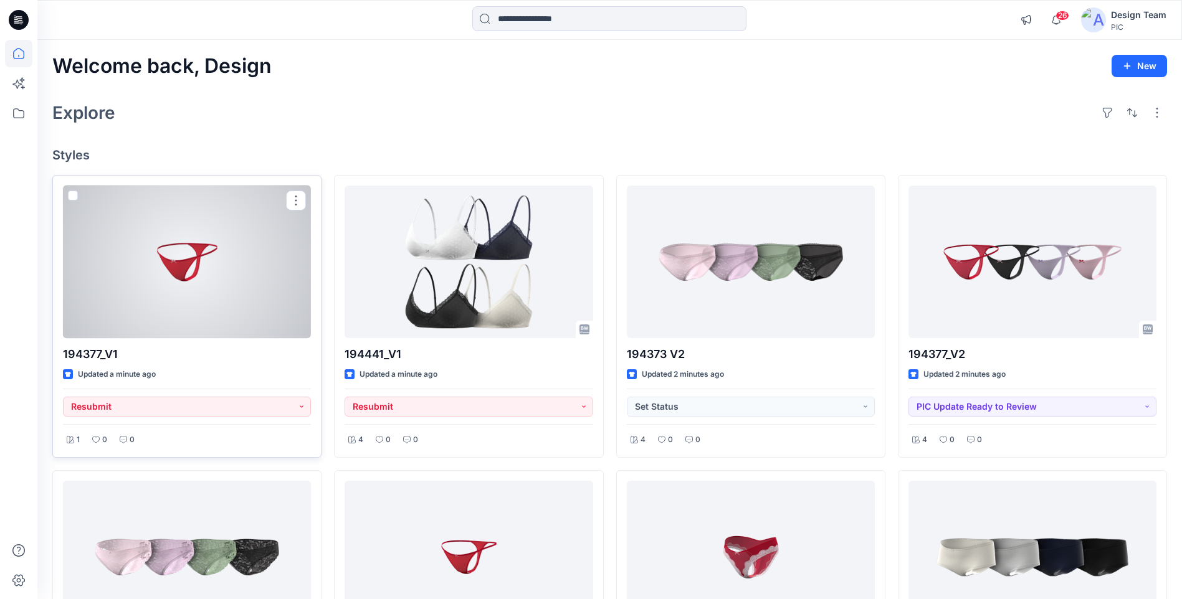
click at [222, 266] on div at bounding box center [187, 262] width 248 height 153
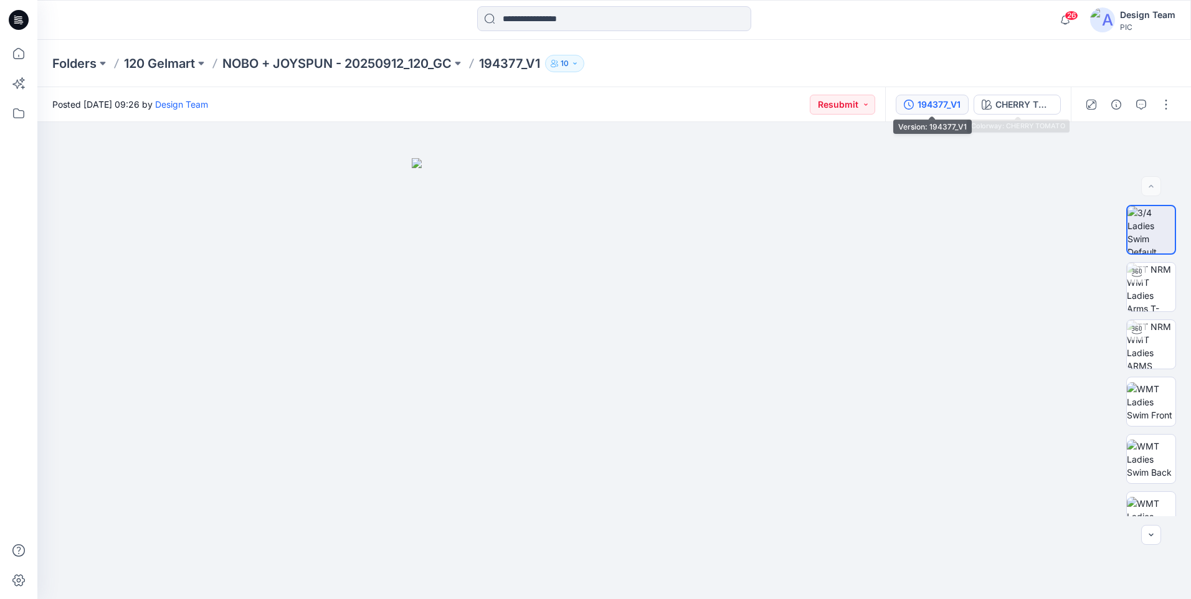
click at [951, 107] on div "194377_V1" at bounding box center [939, 105] width 43 height 14
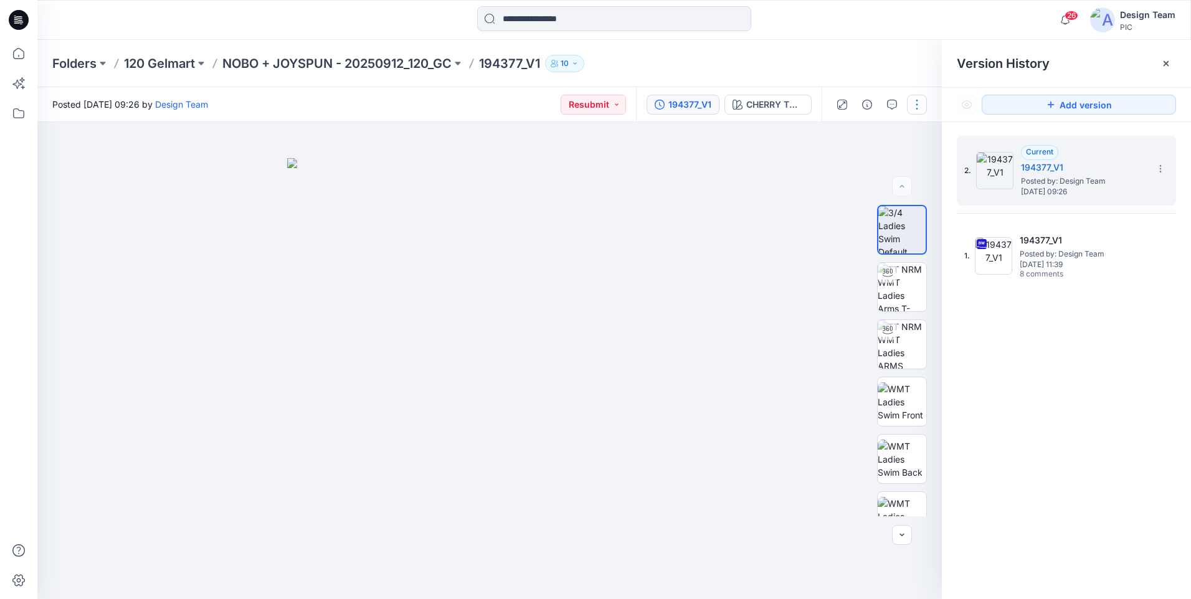
click at [918, 103] on button "button" at bounding box center [917, 105] width 20 height 20
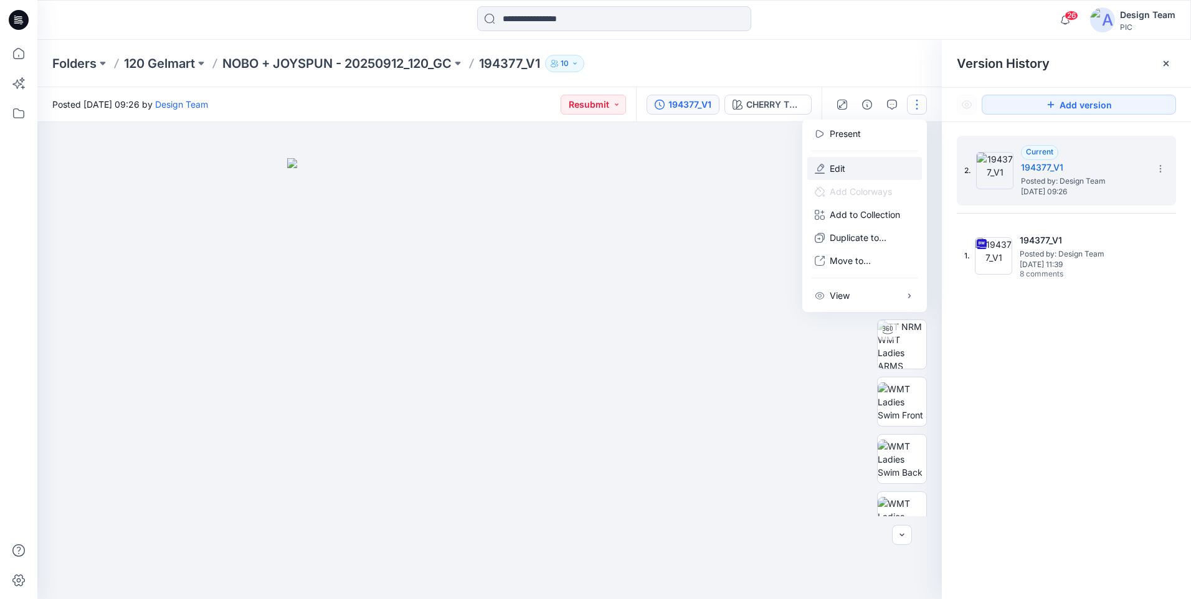
click at [901, 166] on button "Edit" at bounding box center [864, 168] width 115 height 23
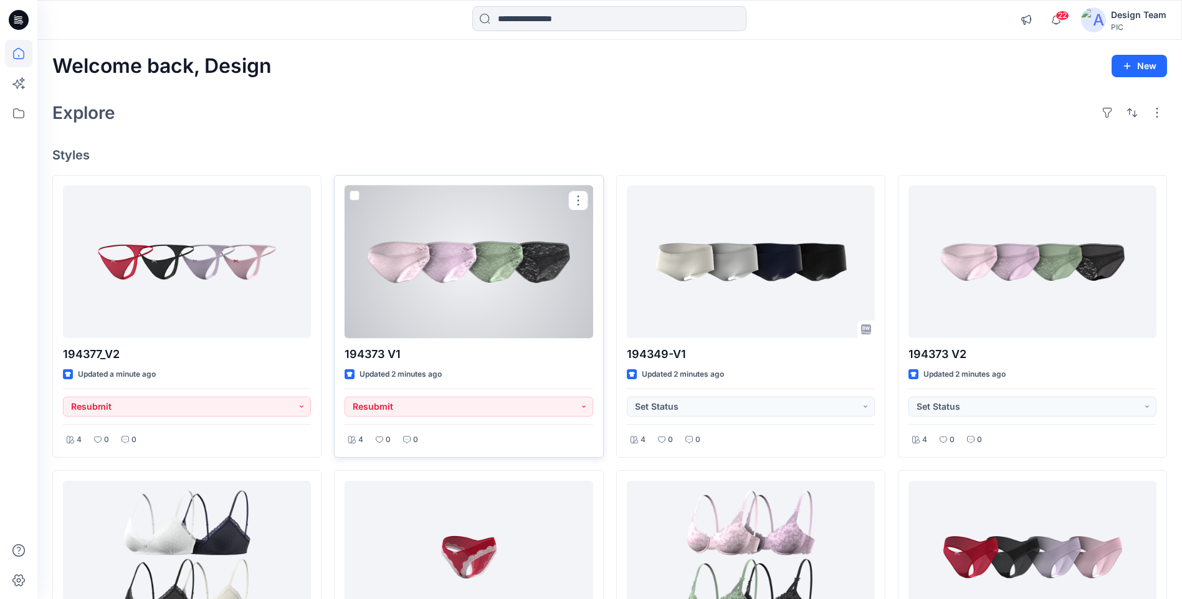
scroll to position [125, 0]
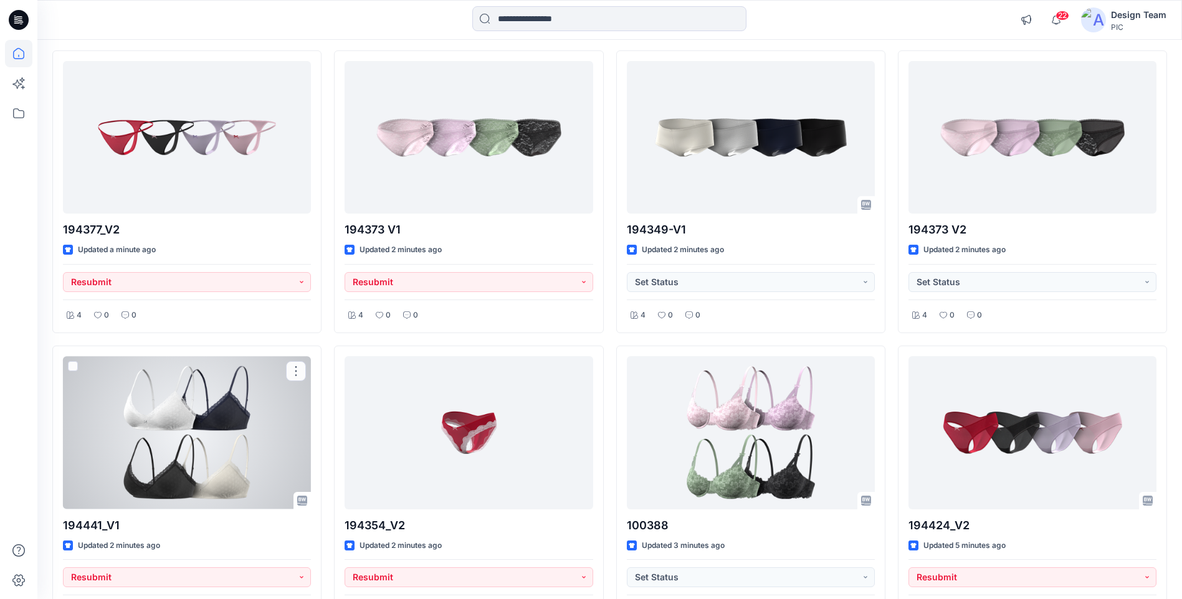
click at [242, 450] on div at bounding box center [187, 432] width 248 height 153
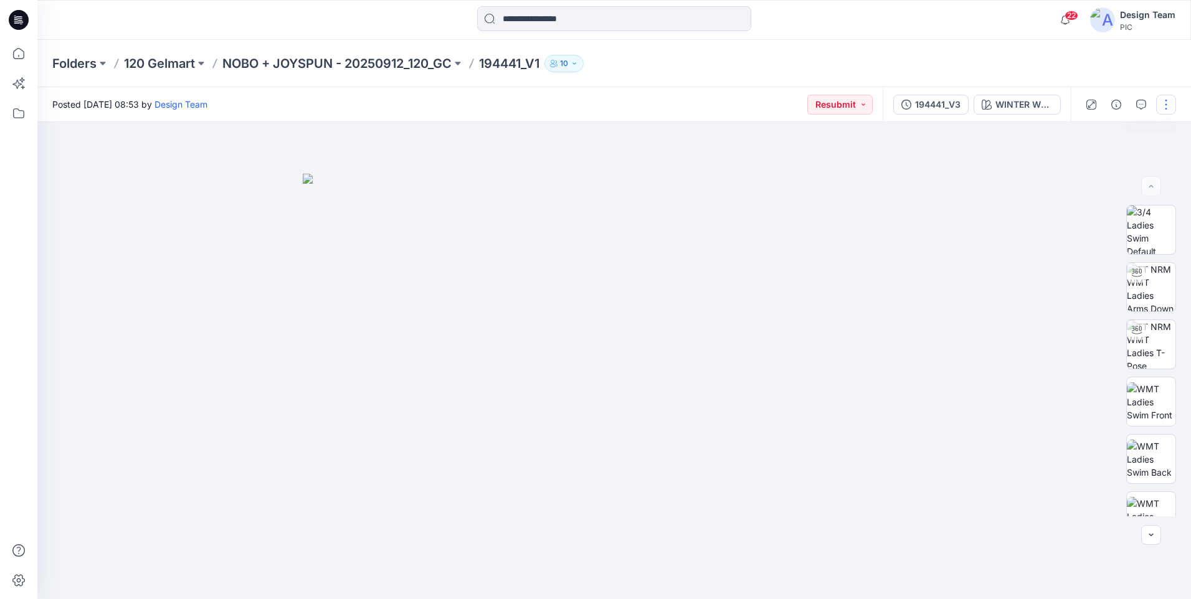
click at [1170, 102] on button "button" at bounding box center [1166, 105] width 20 height 20
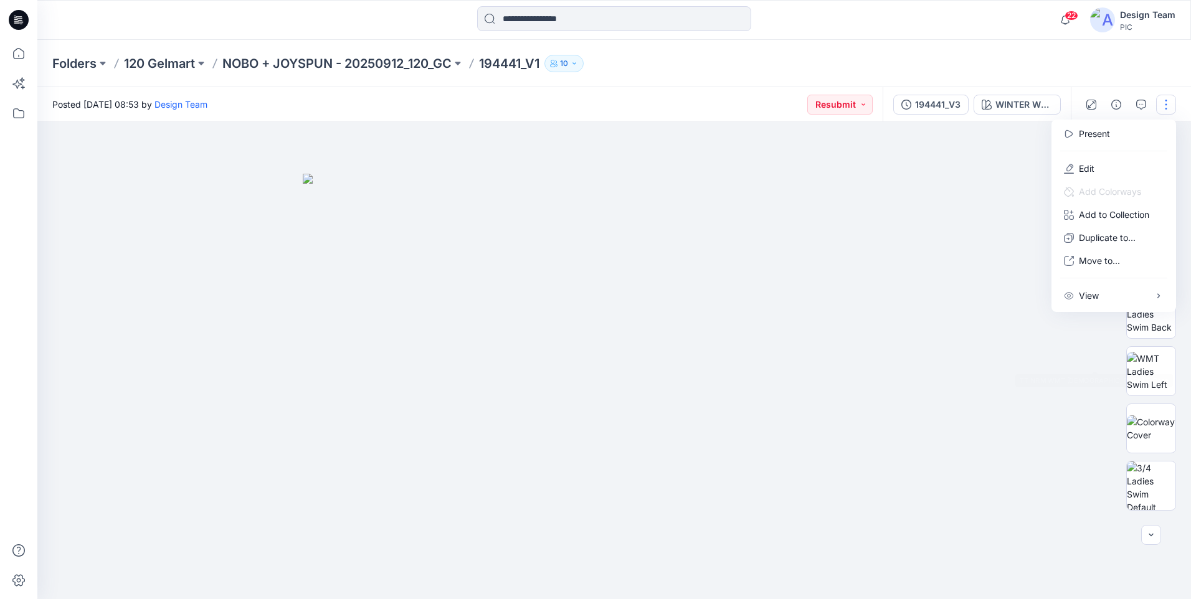
scroll to position [249, 0]
click at [1102, 421] on div at bounding box center [614, 360] width 1154 height 477
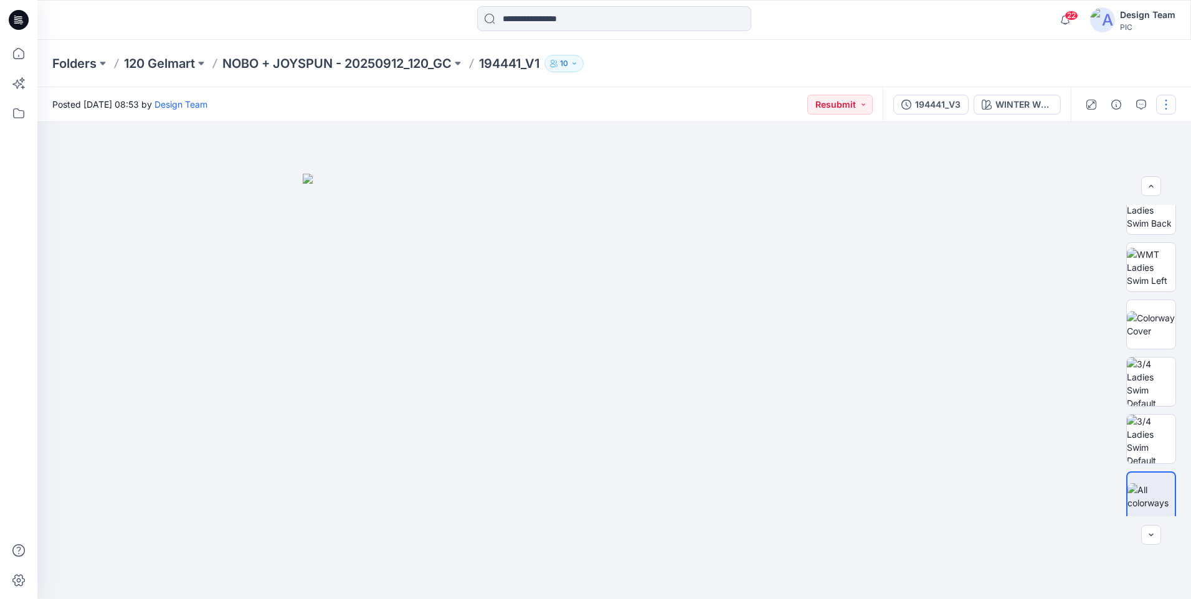
click at [1169, 103] on button "button" at bounding box center [1166, 105] width 20 height 20
click at [1094, 169] on p "Edit" at bounding box center [1087, 168] width 16 height 13
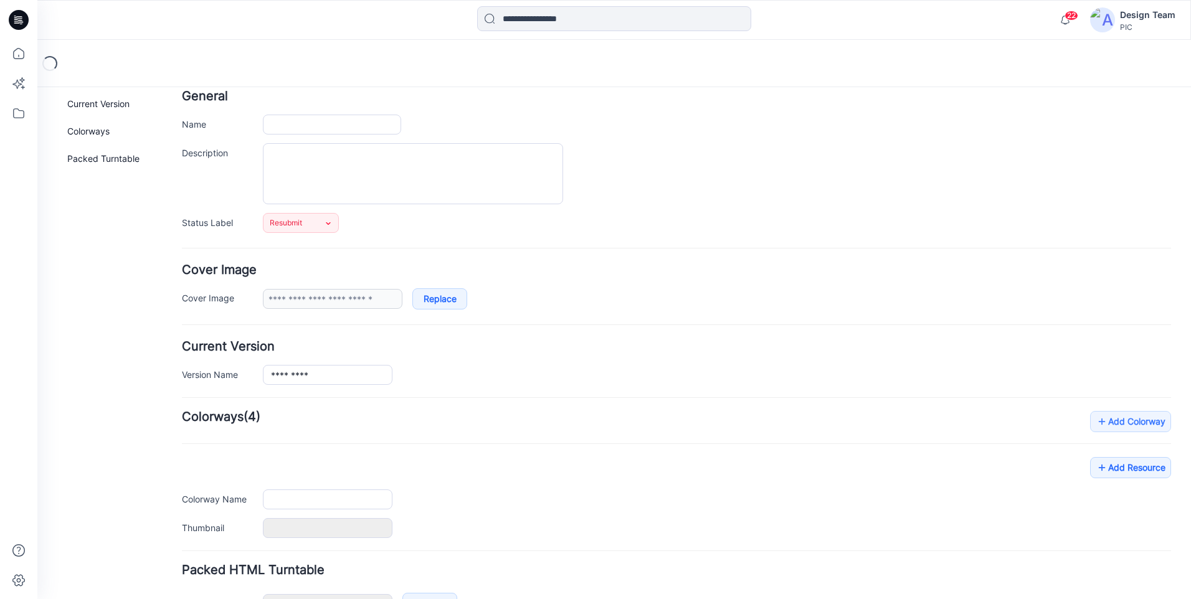
type input "*********"
type input "**********"
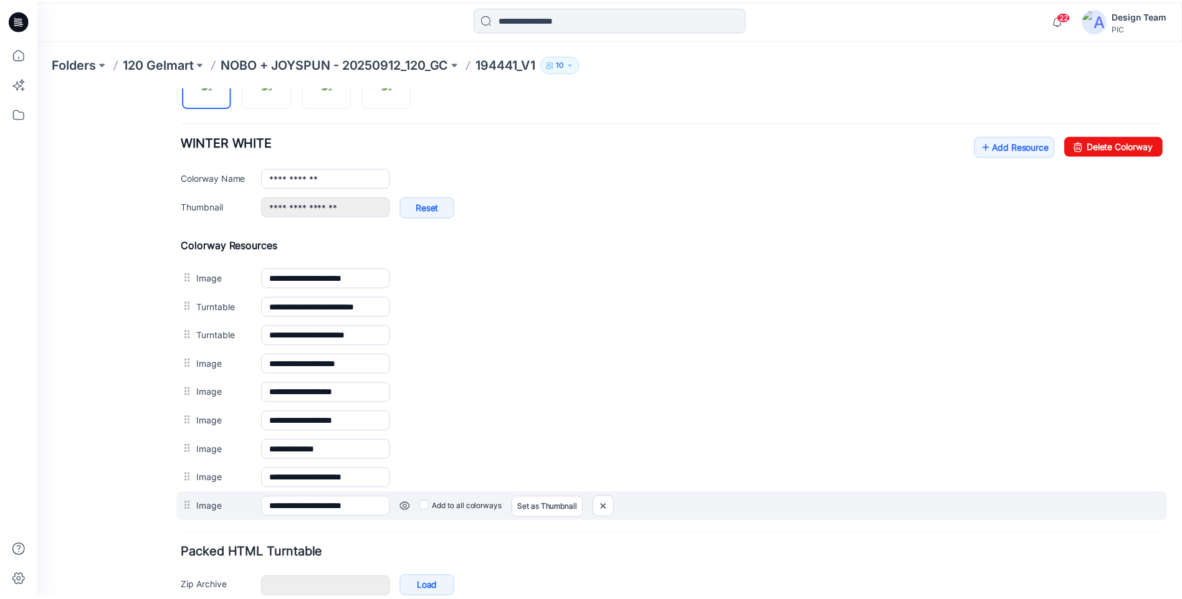
scroll to position [453, 0]
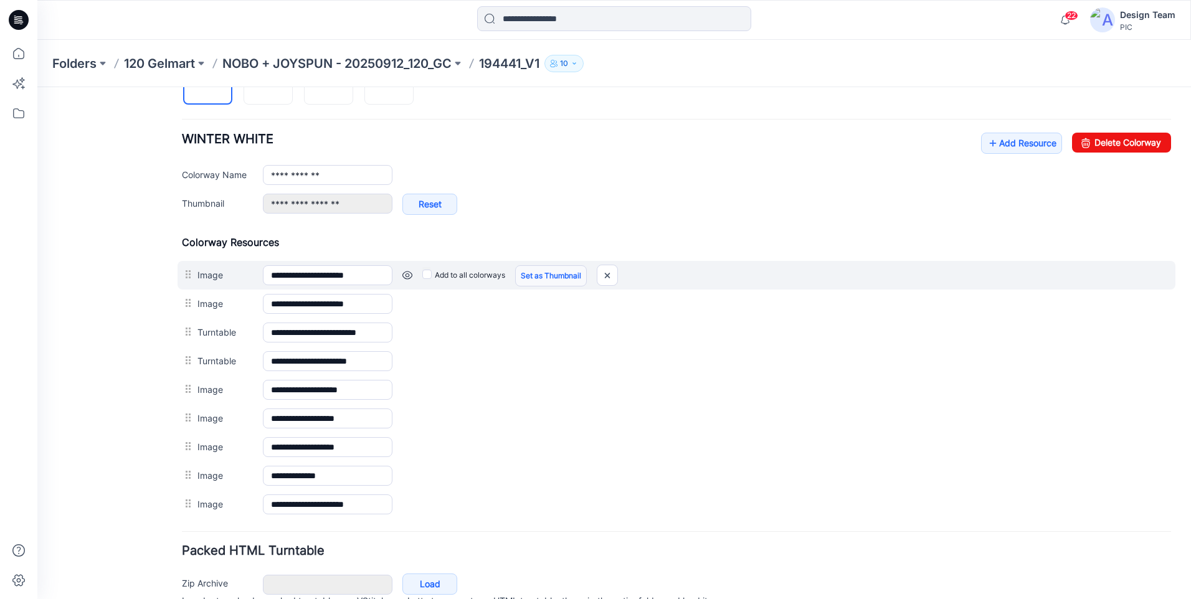
click at [565, 272] on link "Set as Thumbnail" at bounding box center [551, 275] width 72 height 21
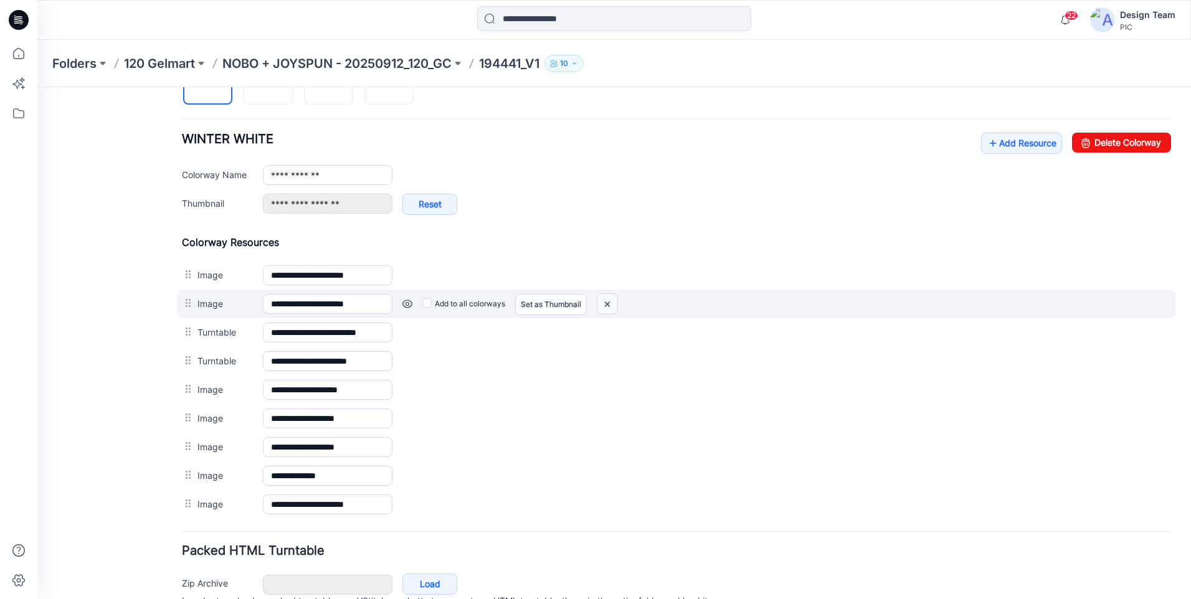
click at [613, 303] on img at bounding box center [607, 304] width 20 height 21
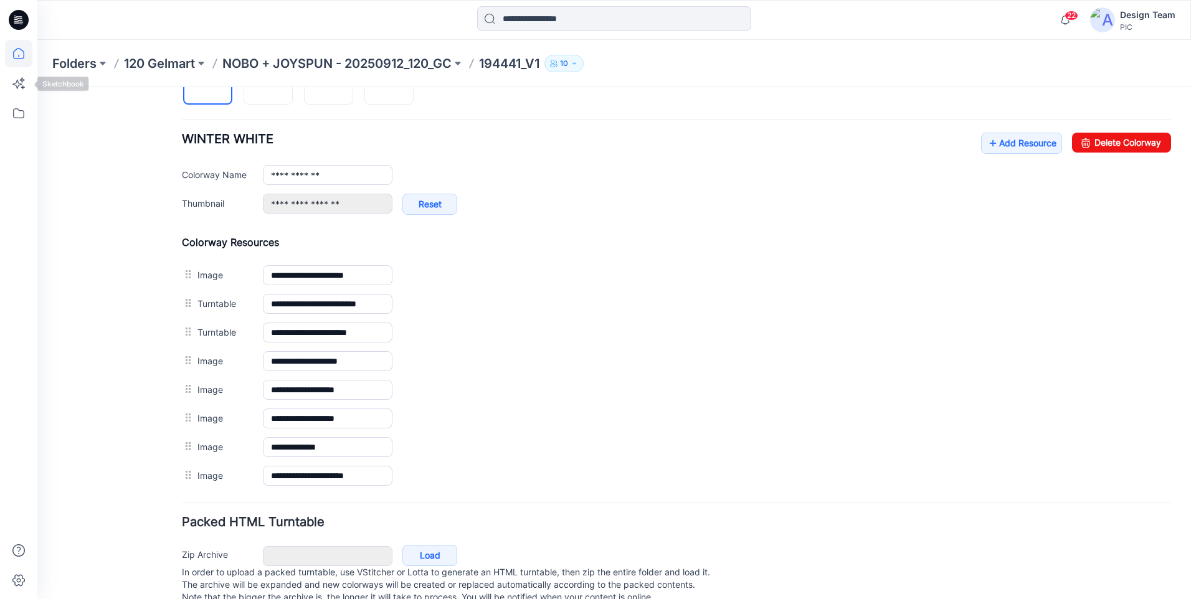
click at [26, 49] on icon at bounding box center [18, 53] width 27 height 27
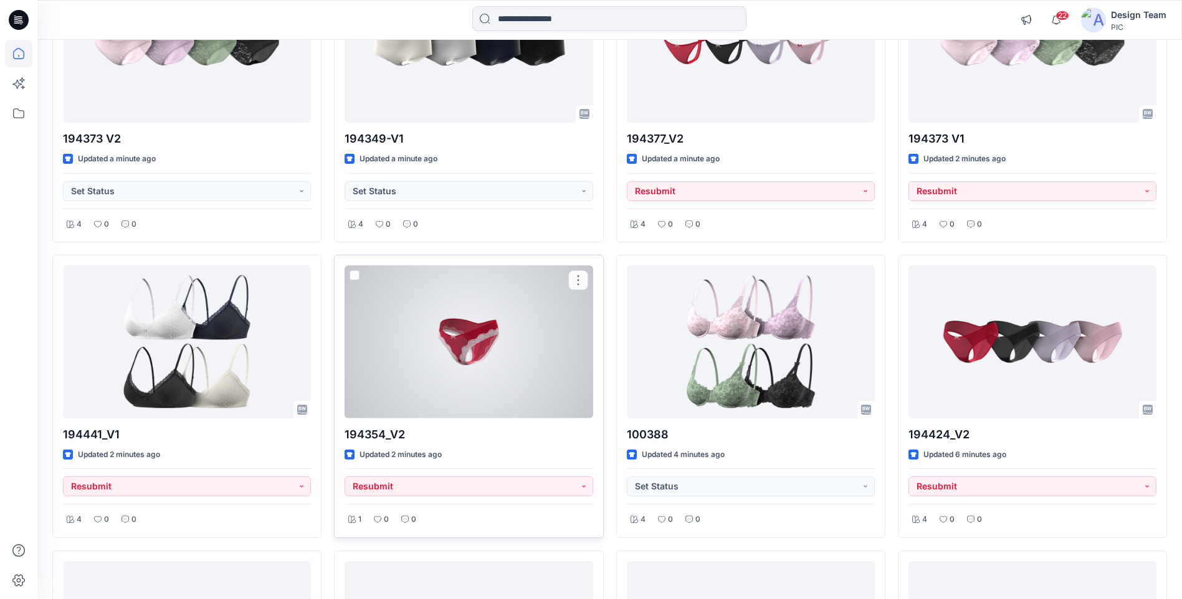
scroll to position [249, 0]
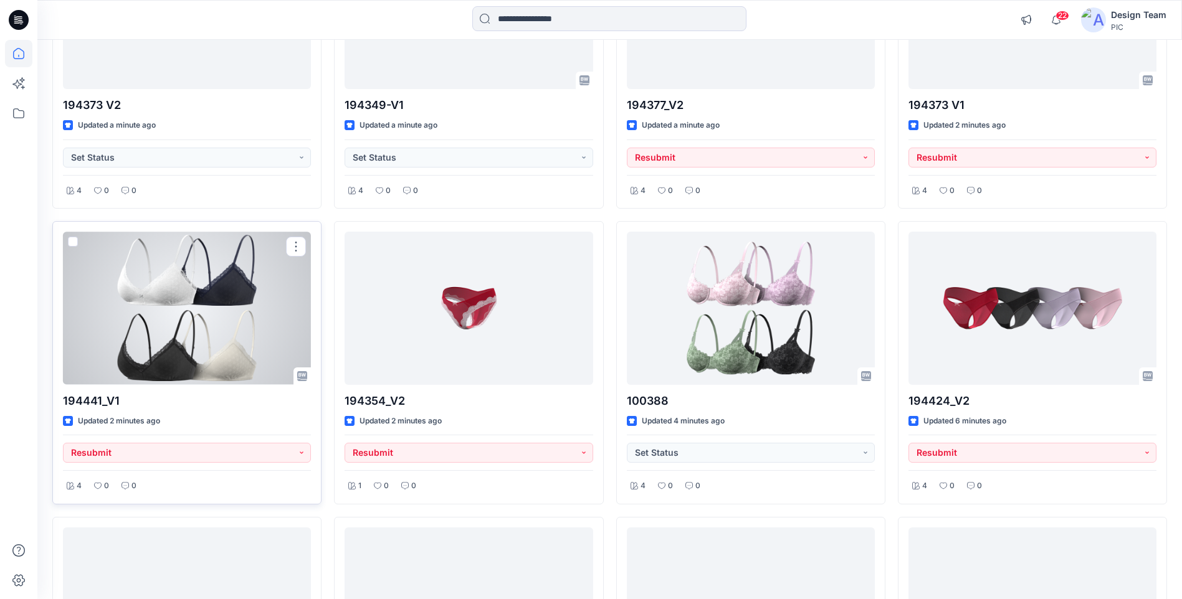
click at [204, 317] on div at bounding box center [187, 308] width 248 height 153
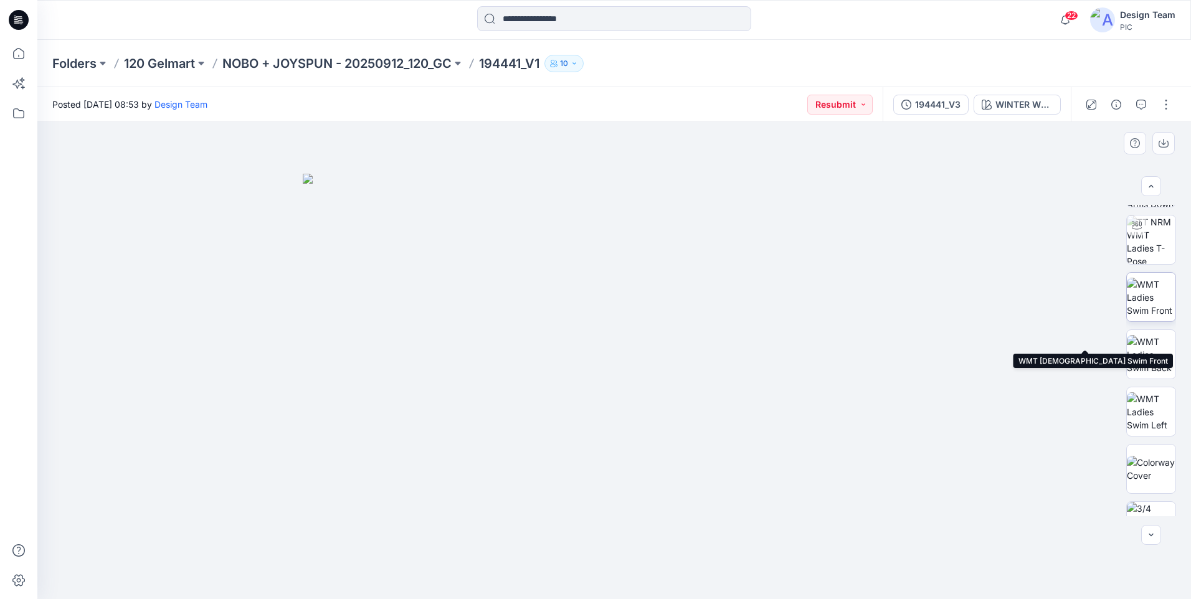
scroll to position [197, 0]
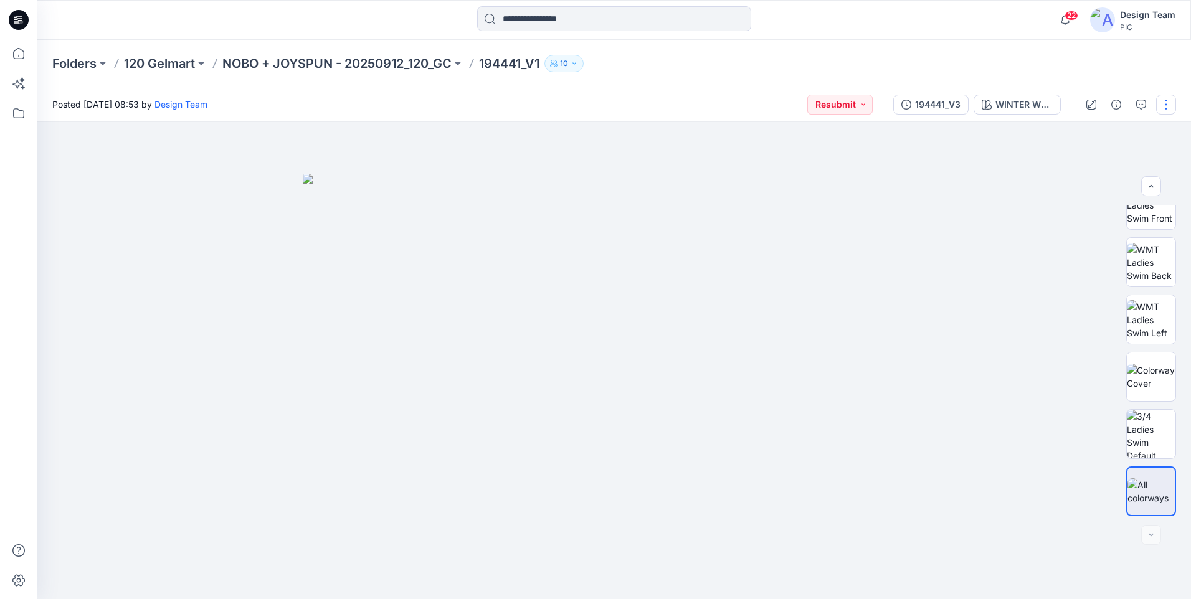
click at [1160, 102] on button "button" at bounding box center [1166, 105] width 20 height 20
click at [1119, 159] on button "Edit" at bounding box center [1113, 168] width 115 height 23
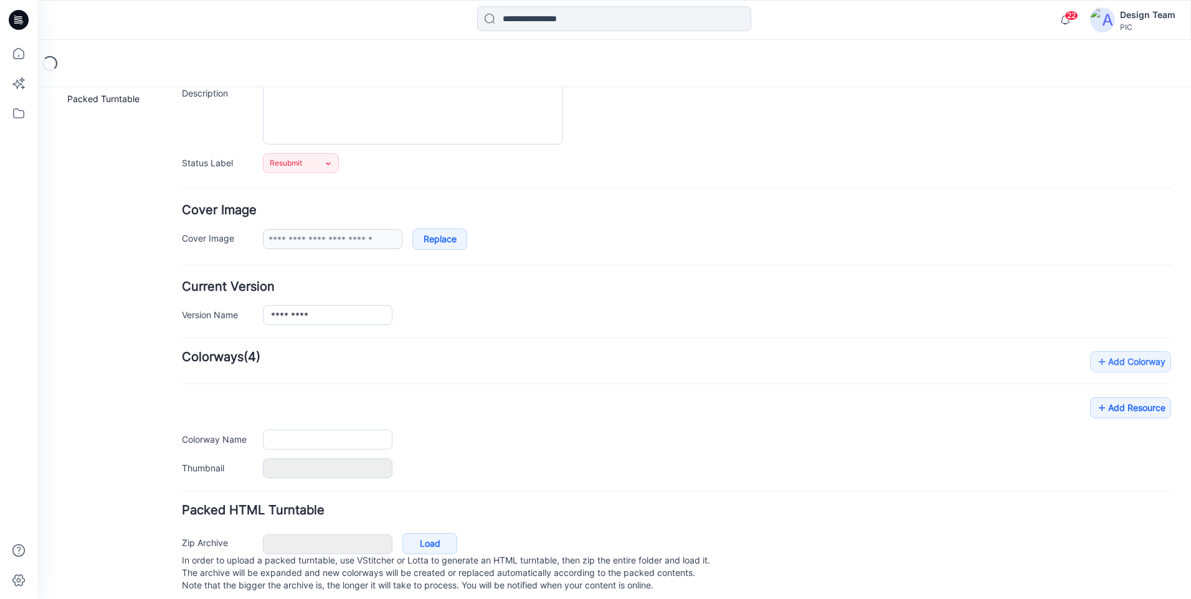
type input "*********"
type input "**********"
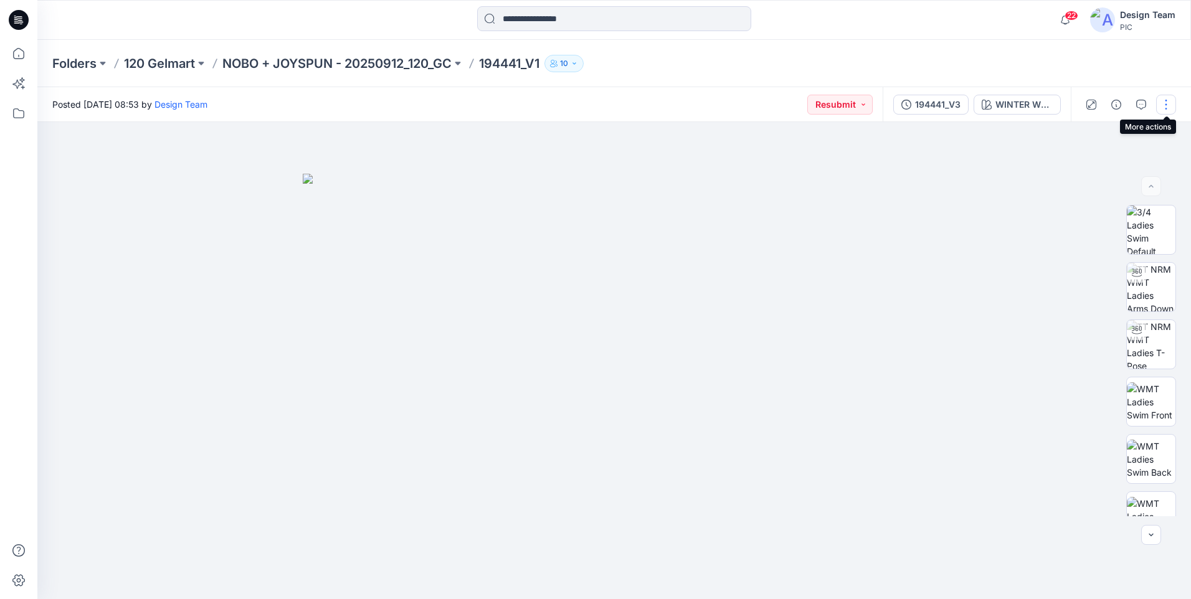
click at [1169, 103] on button "button" at bounding box center [1166, 105] width 20 height 20
click at [1104, 164] on button "Edit" at bounding box center [1113, 168] width 115 height 23
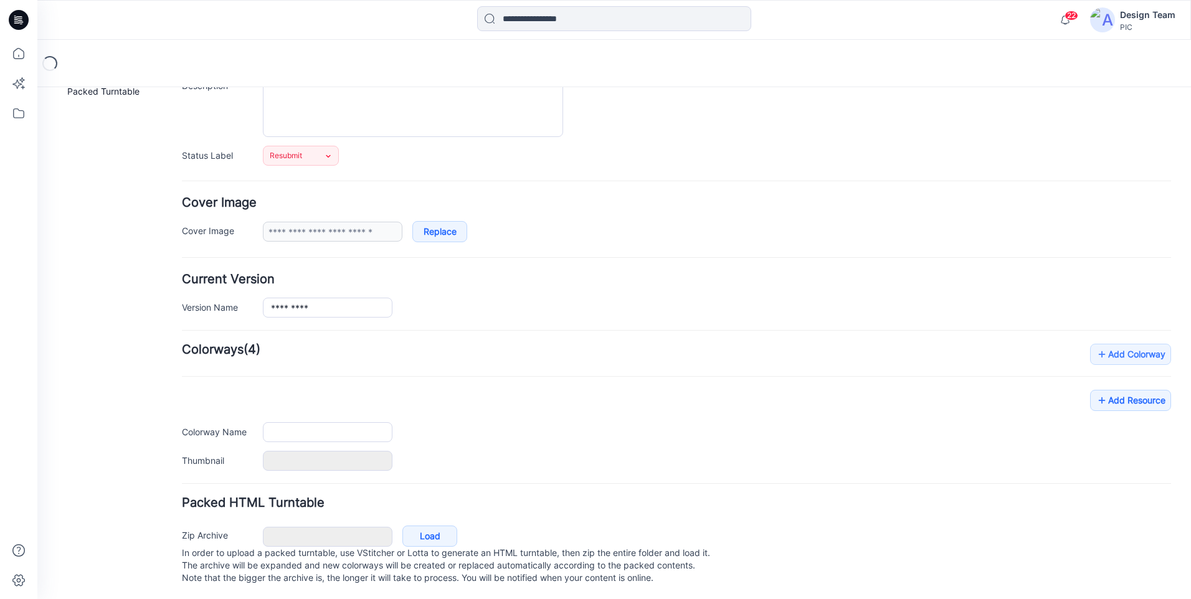
type input "*********"
type input "**********"
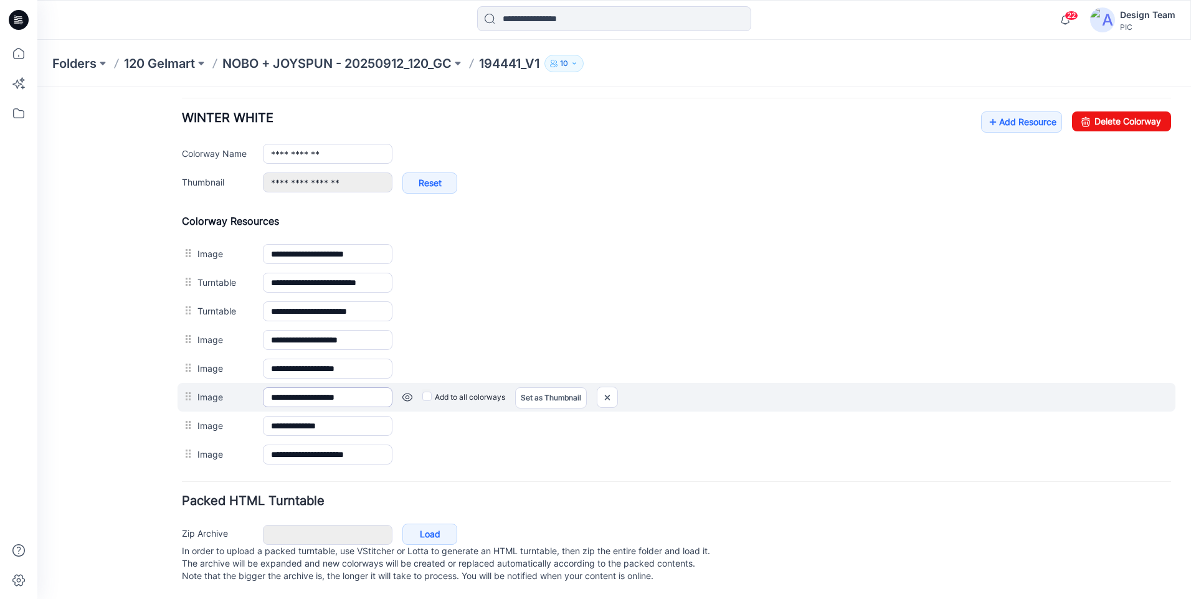
scroll to position [487, 0]
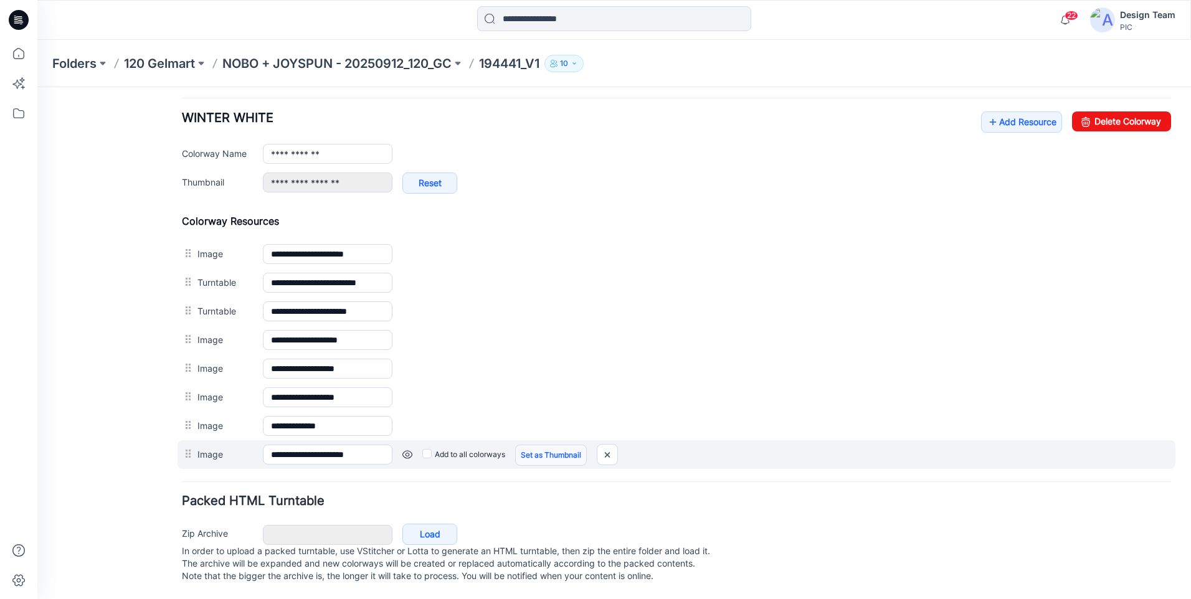
click at [541, 445] on link "Set as Thumbnail" at bounding box center [551, 455] width 72 height 21
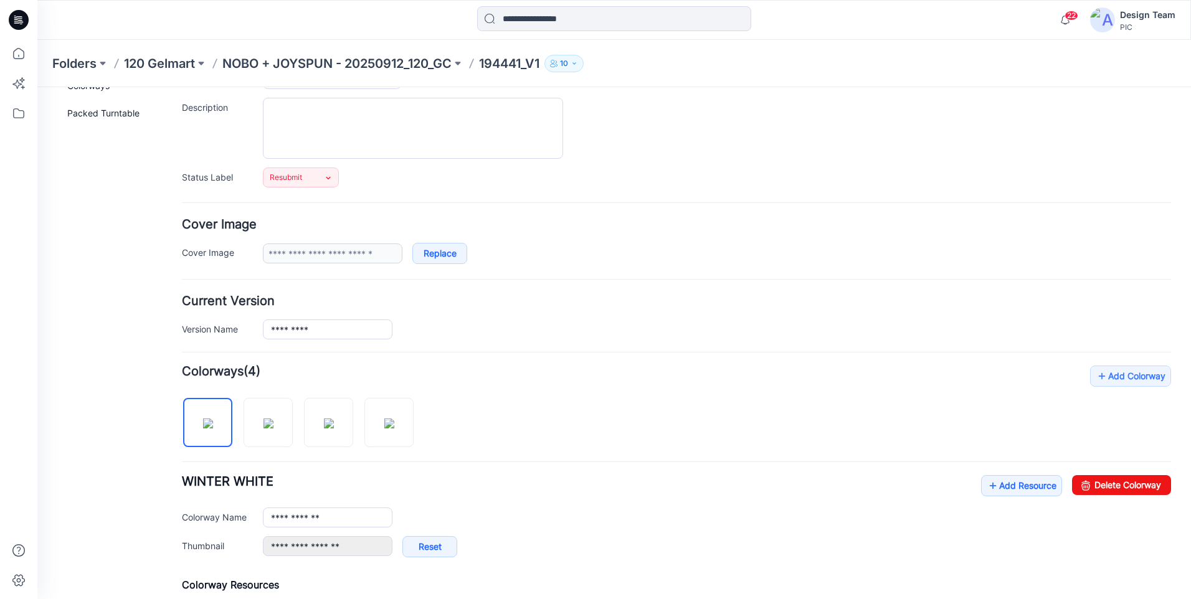
scroll to position [249, 0]
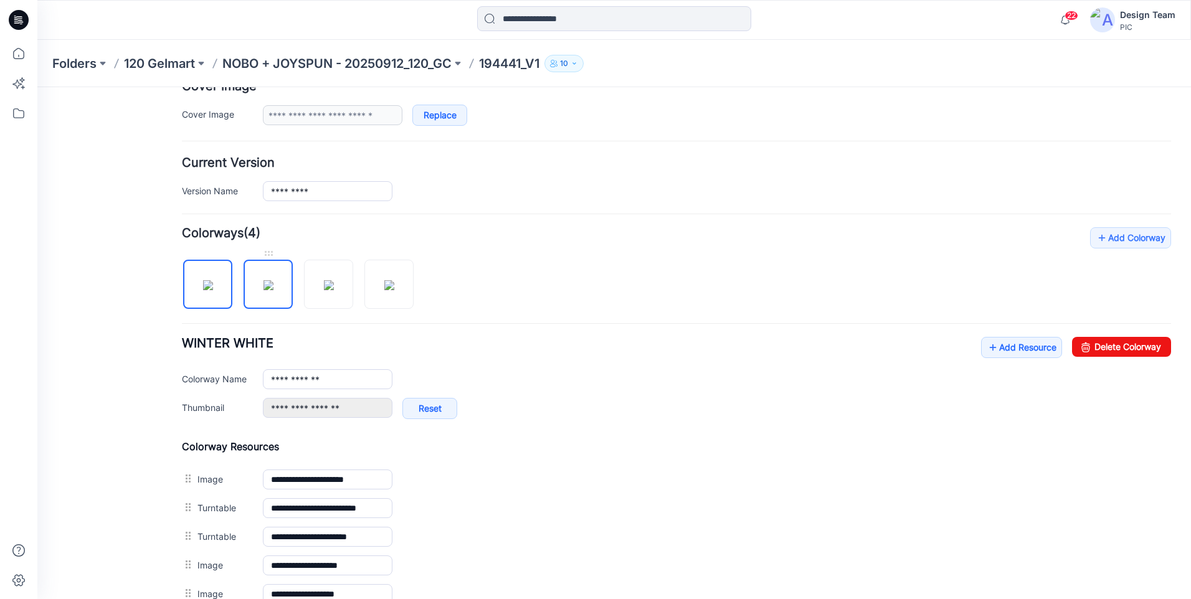
click at [273, 283] on img at bounding box center [268, 285] width 10 height 10
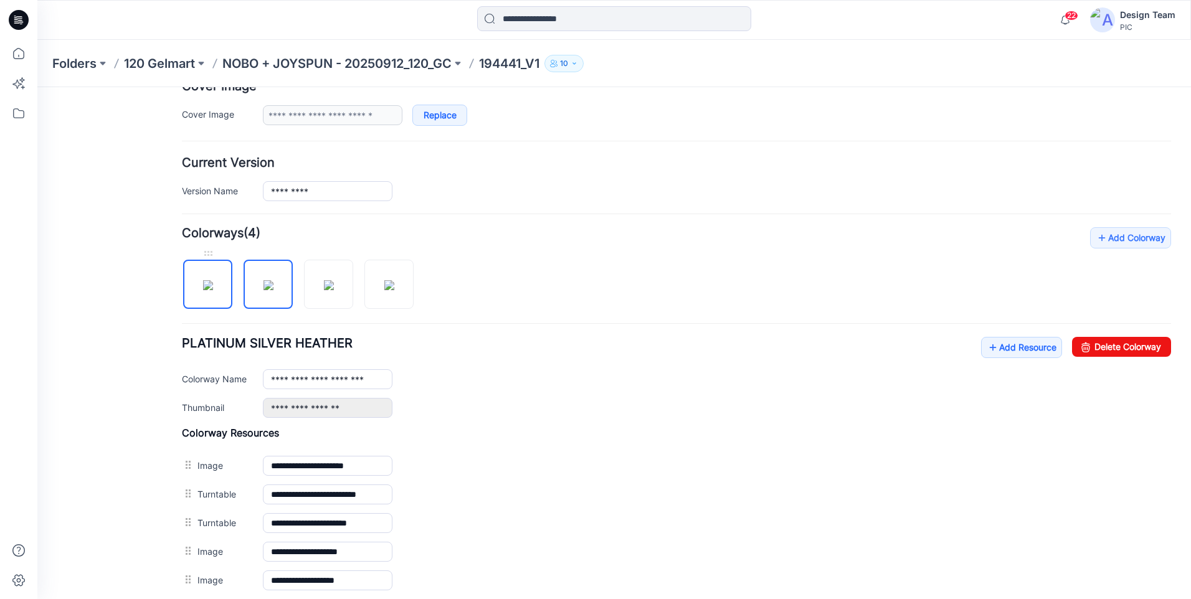
click at [204, 290] on img at bounding box center [208, 285] width 10 height 10
type input "**********"
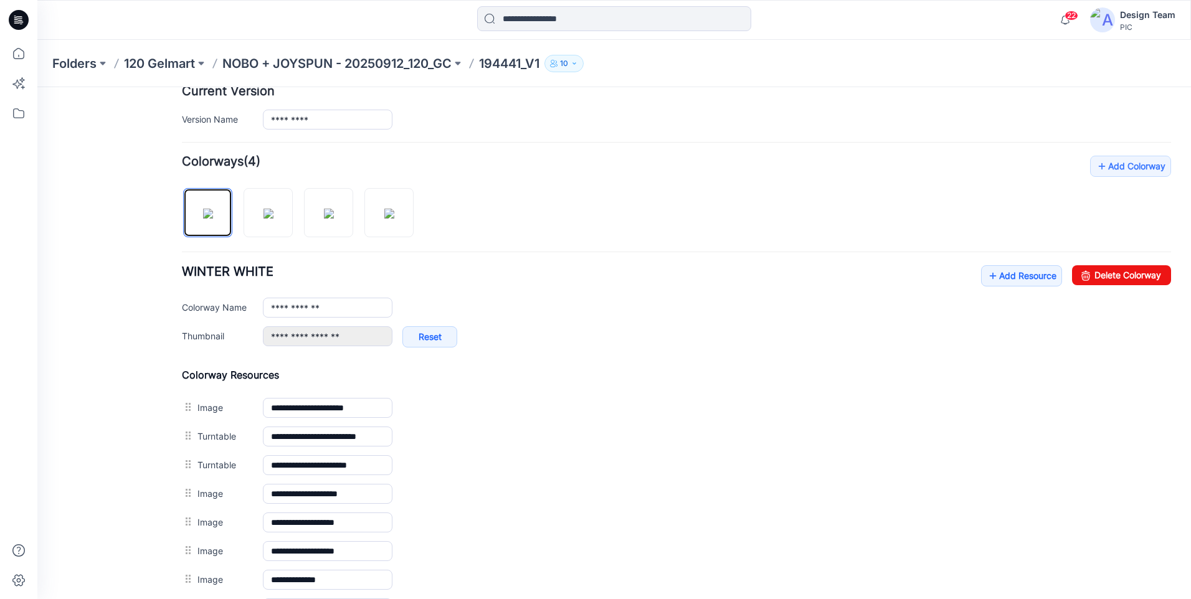
scroll to position [436, 0]
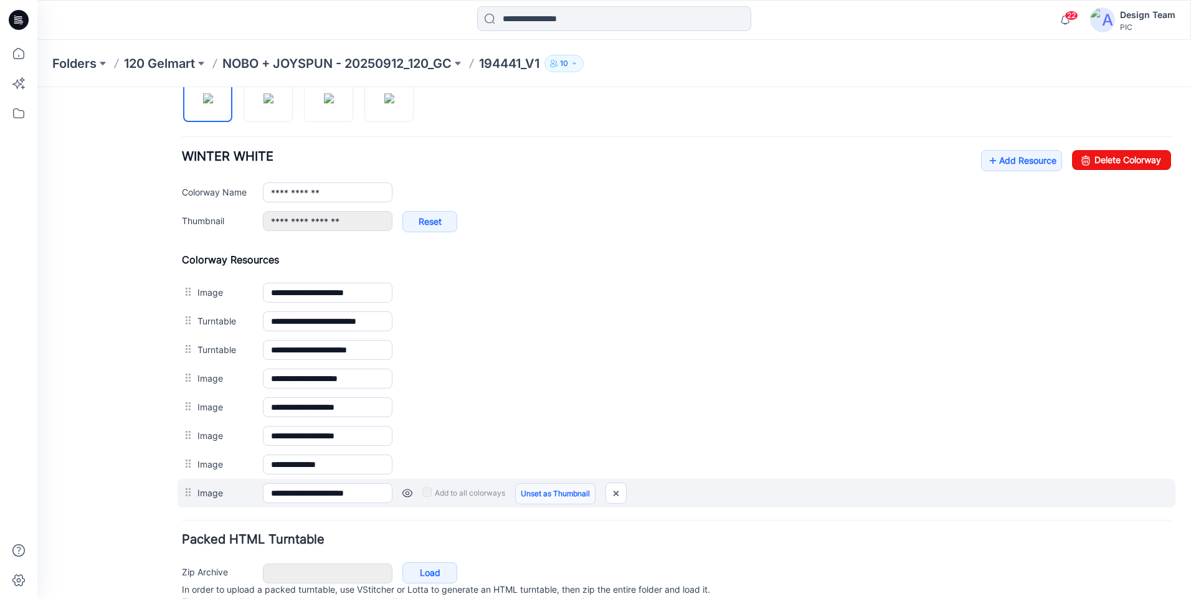
click at [536, 498] on link "Unset as Thumbnail" at bounding box center [555, 493] width 80 height 21
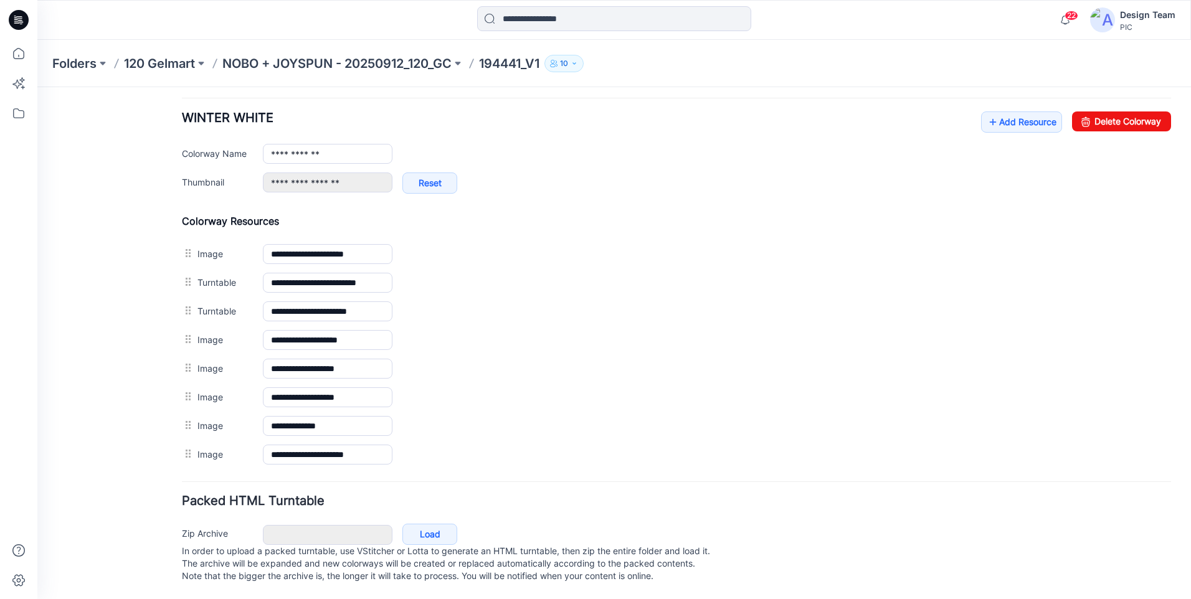
scroll to position [487, 0]
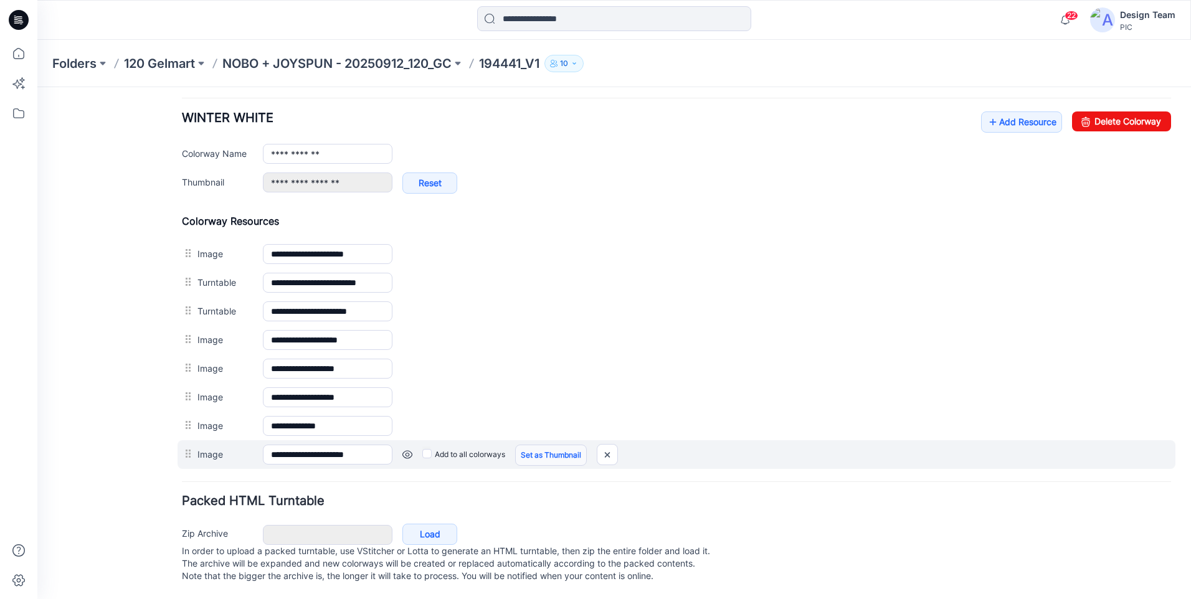
click at [548, 445] on link "Set as Thumbnail" at bounding box center [551, 455] width 72 height 21
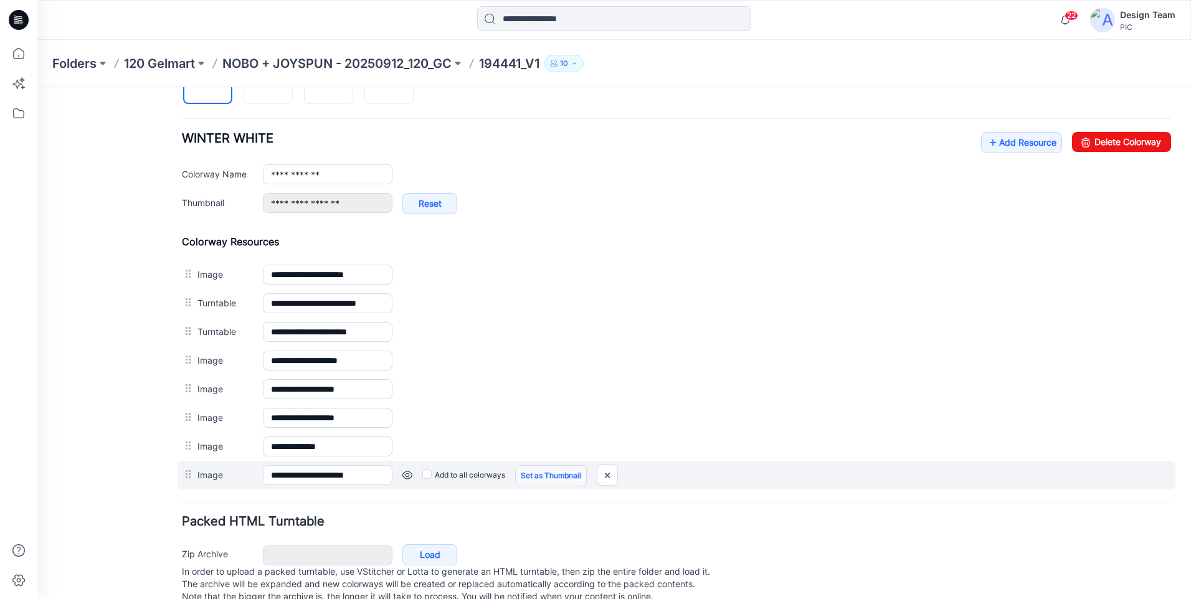
scroll to position [425, 0]
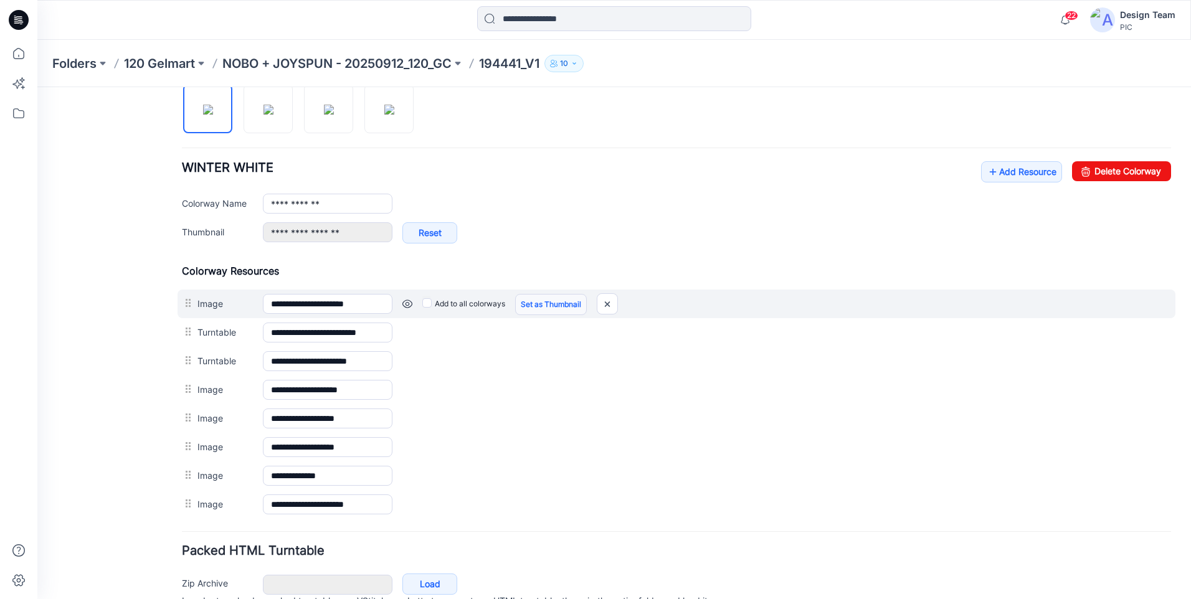
click at [534, 301] on link "Set as Thumbnail" at bounding box center [551, 304] width 72 height 21
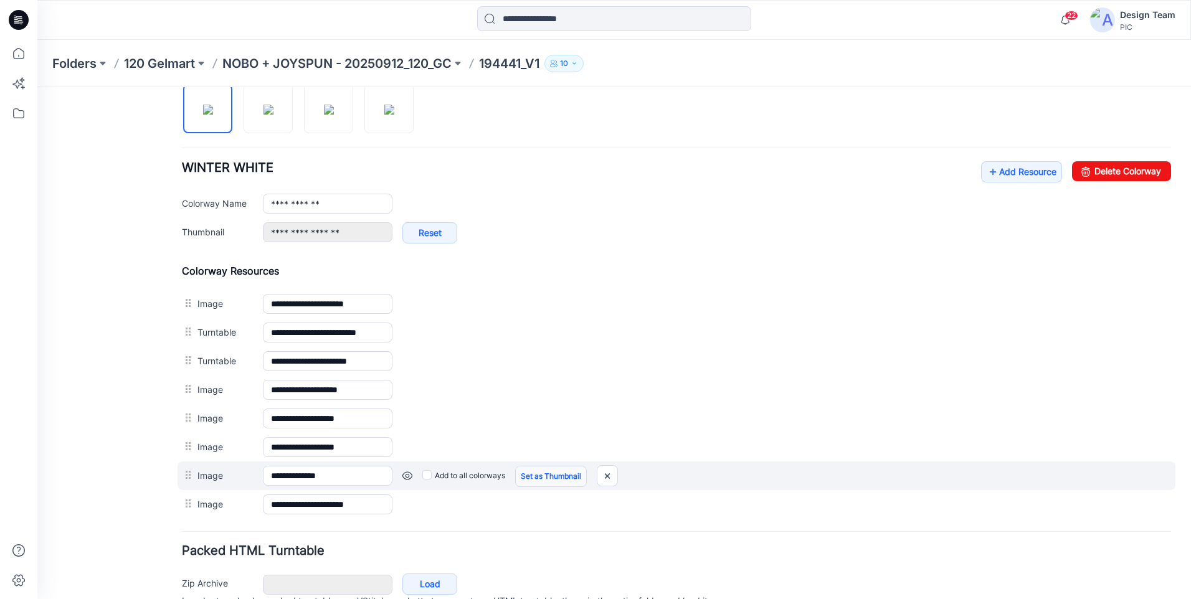
click at [541, 475] on link "Set as Thumbnail" at bounding box center [551, 476] width 72 height 21
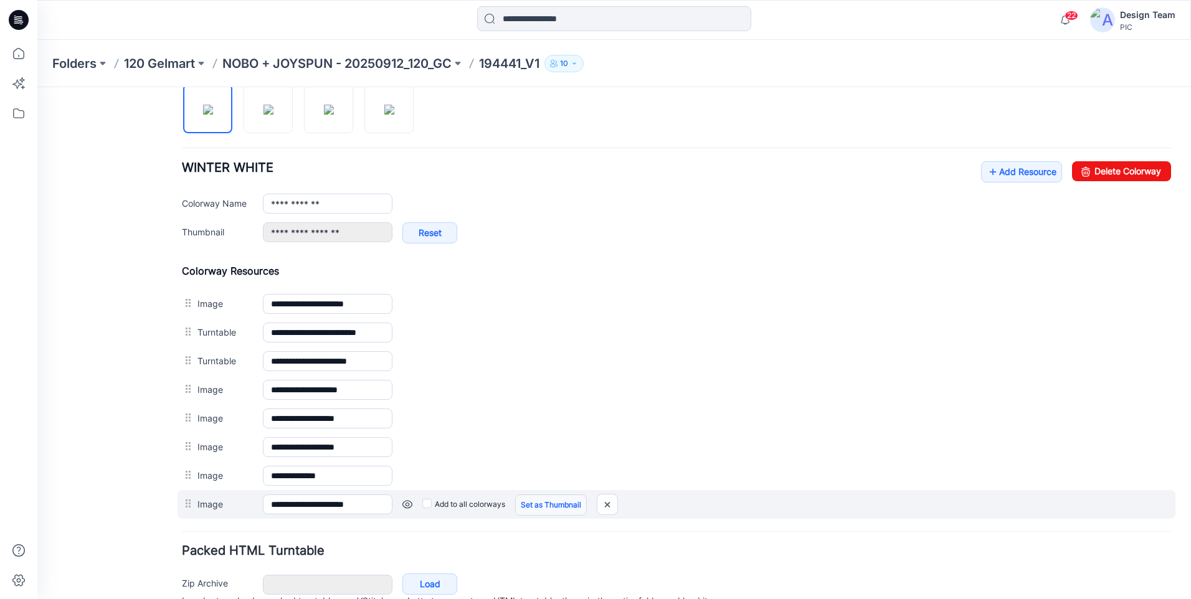
click at [556, 502] on link "Set as Thumbnail" at bounding box center [551, 505] width 72 height 21
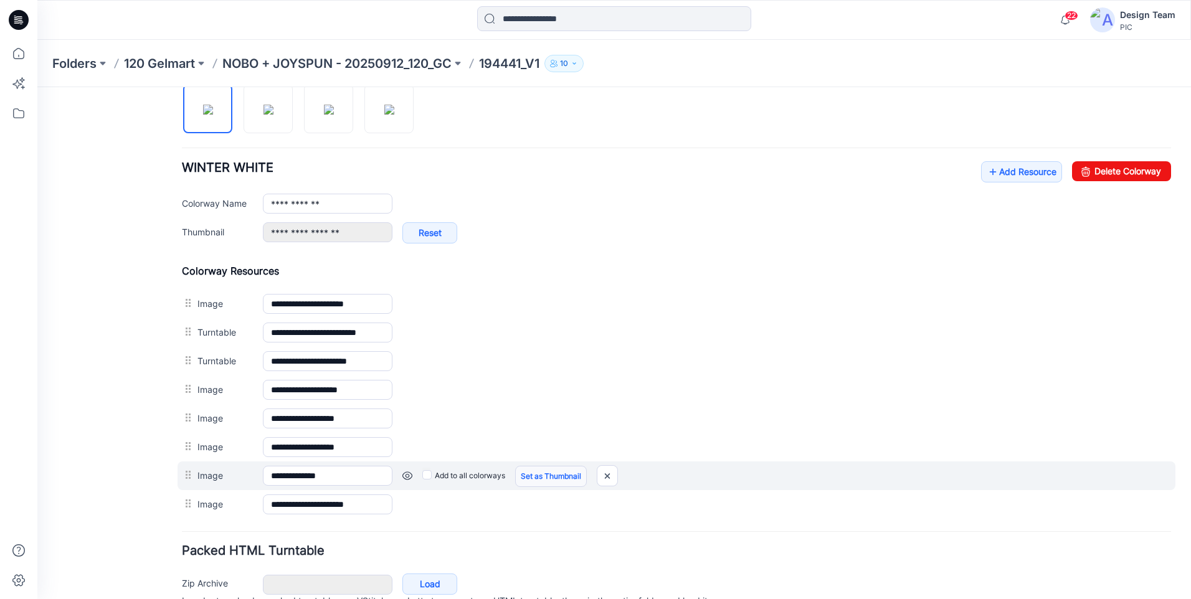
click at [542, 480] on link "Set as Thumbnail" at bounding box center [551, 476] width 72 height 21
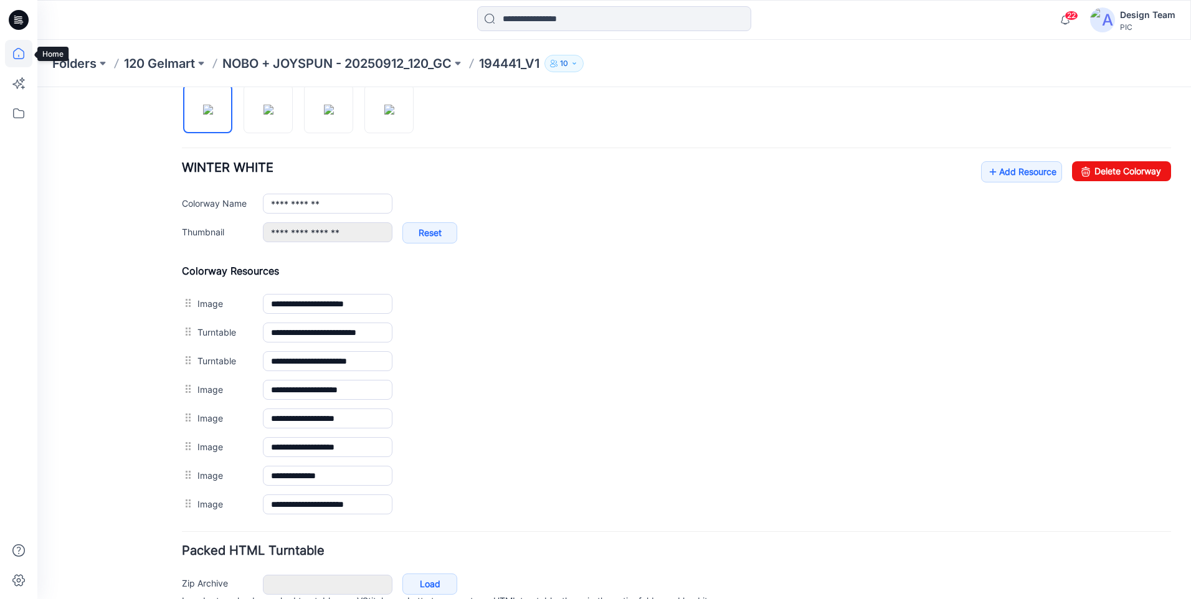
click at [21, 55] on icon at bounding box center [18, 53] width 27 height 27
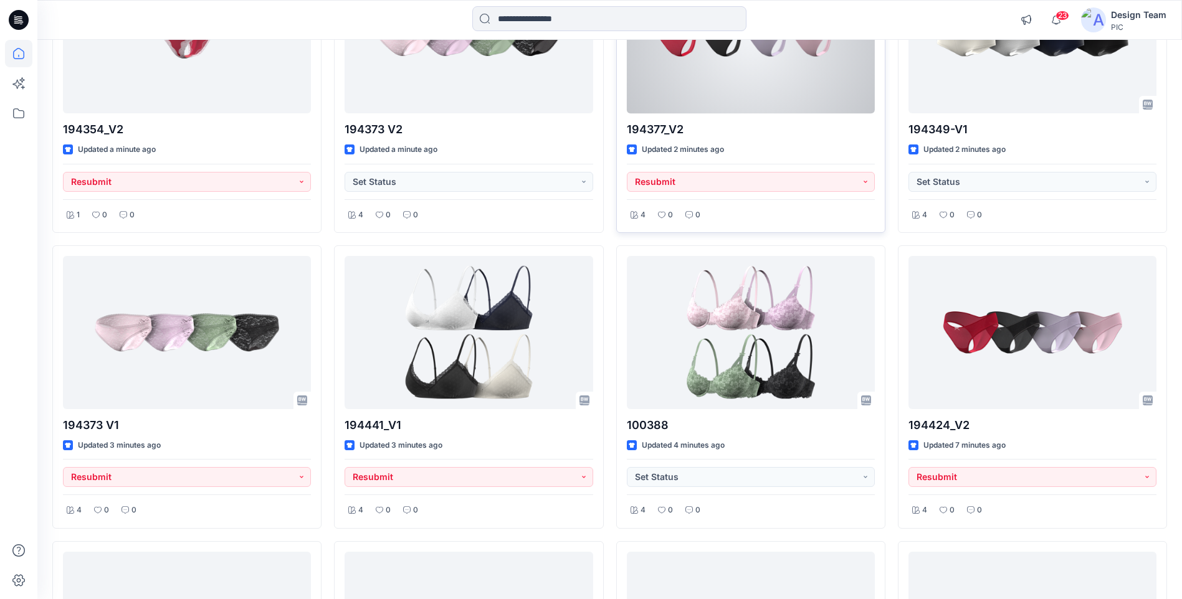
scroll to position [249, 0]
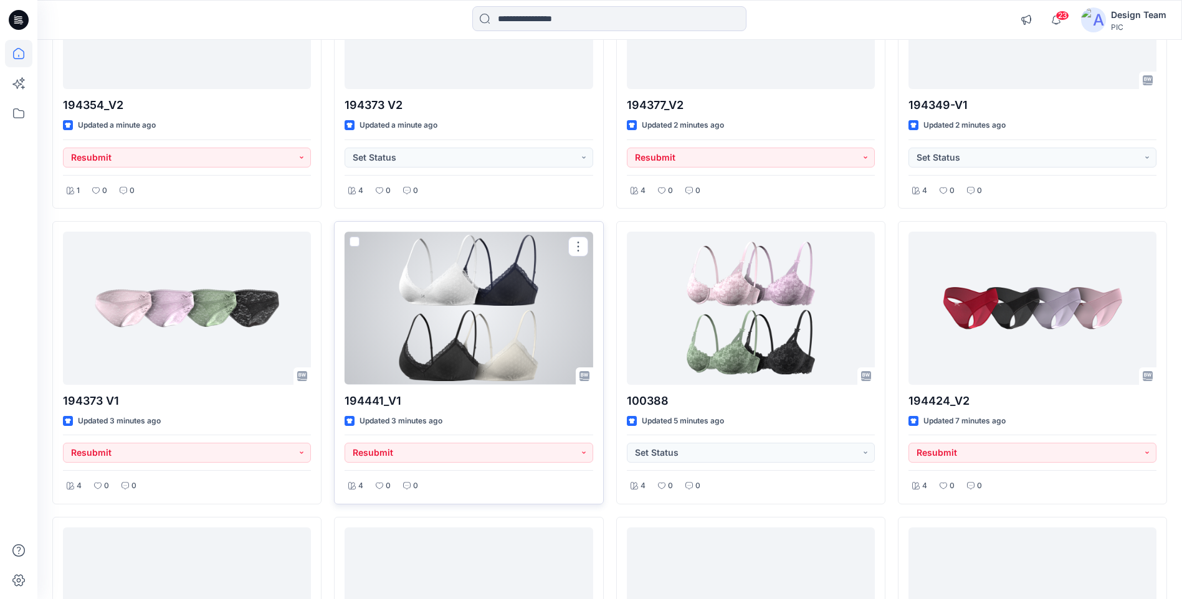
click at [505, 349] on div at bounding box center [468, 308] width 248 height 153
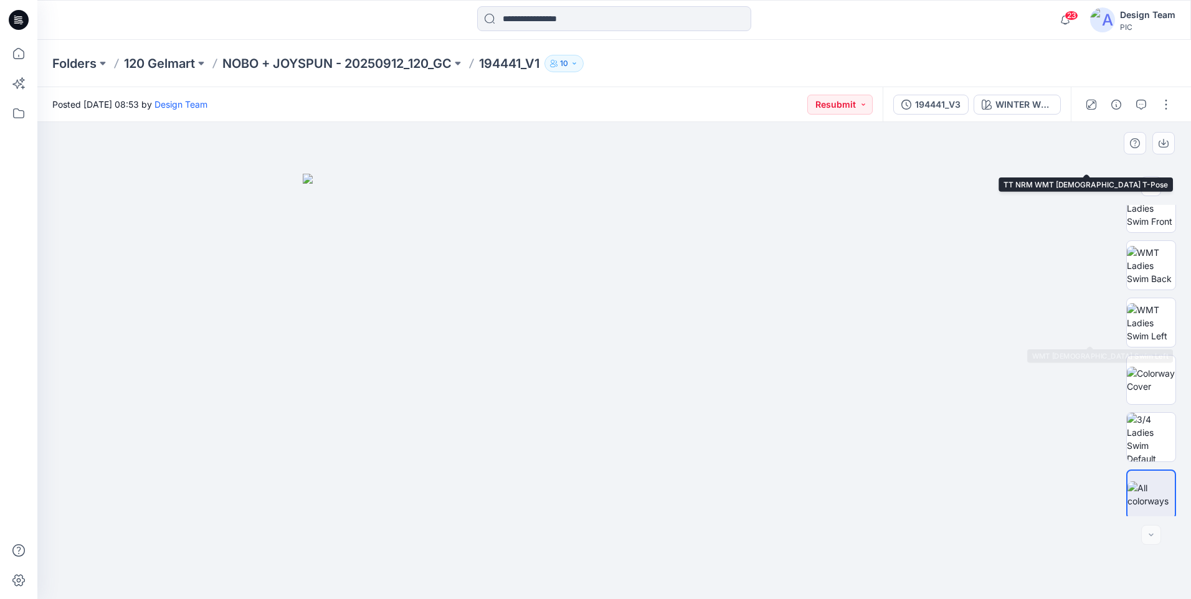
scroll to position [197, 0]
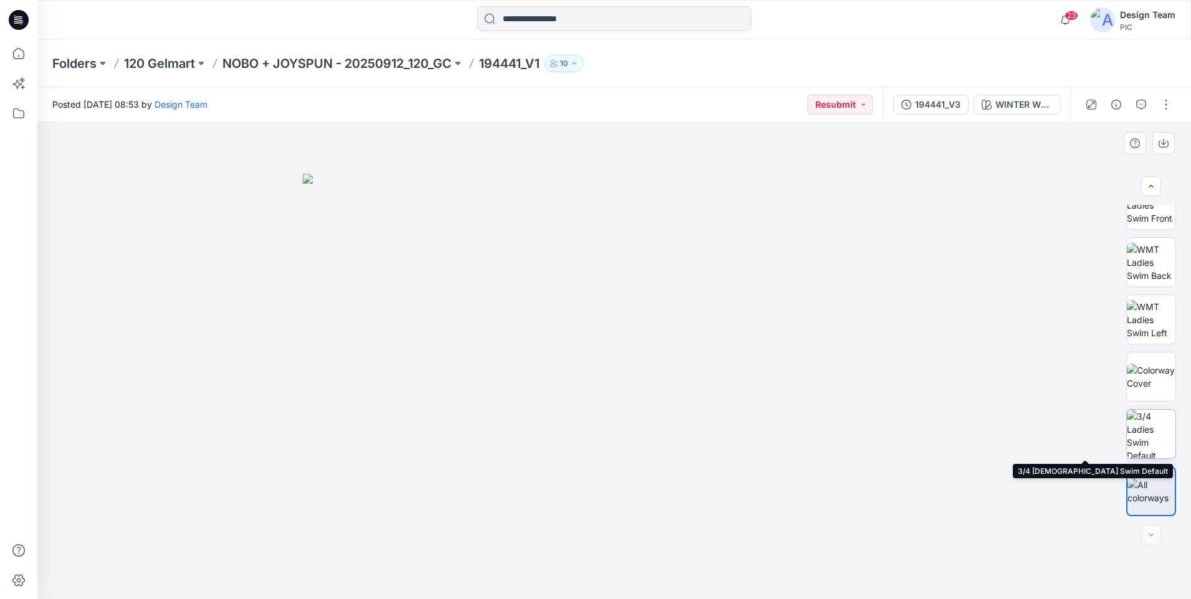
click at [1167, 436] on img at bounding box center [1151, 434] width 49 height 49
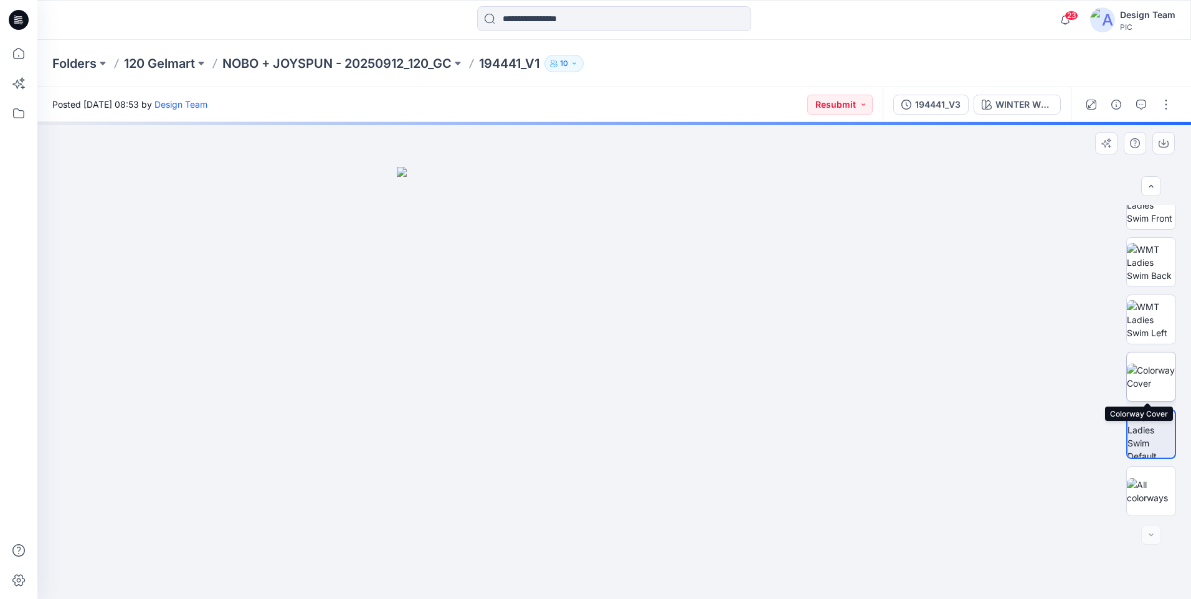
click at [1153, 371] on img at bounding box center [1151, 377] width 49 height 26
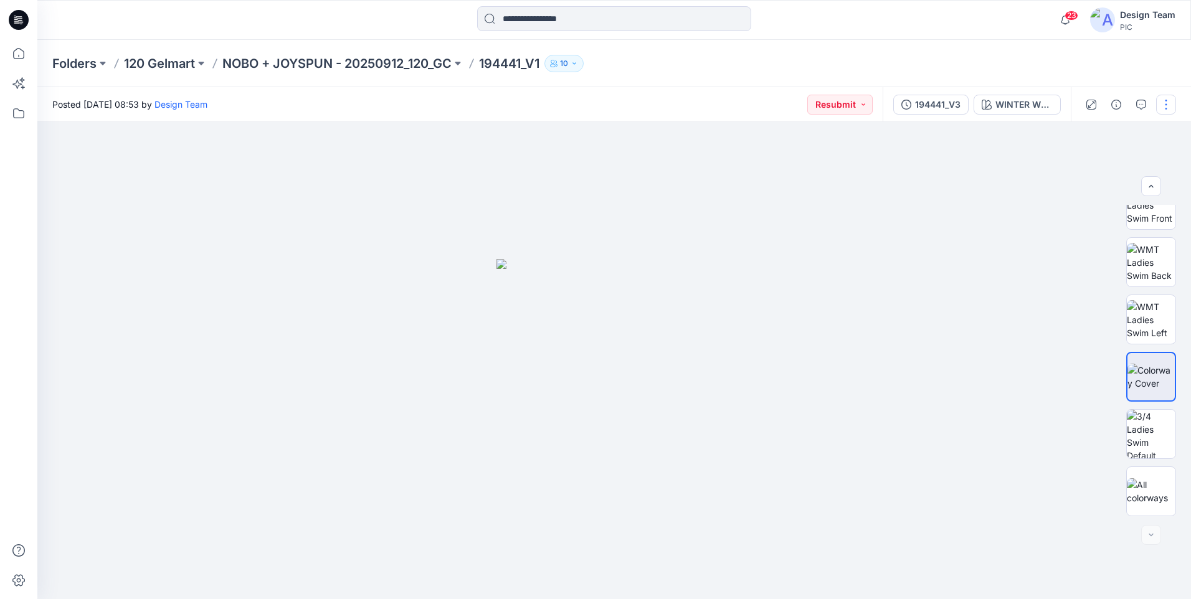
click at [1170, 108] on button "button" at bounding box center [1166, 105] width 20 height 20
click at [1129, 165] on button "Edit" at bounding box center [1113, 168] width 115 height 23
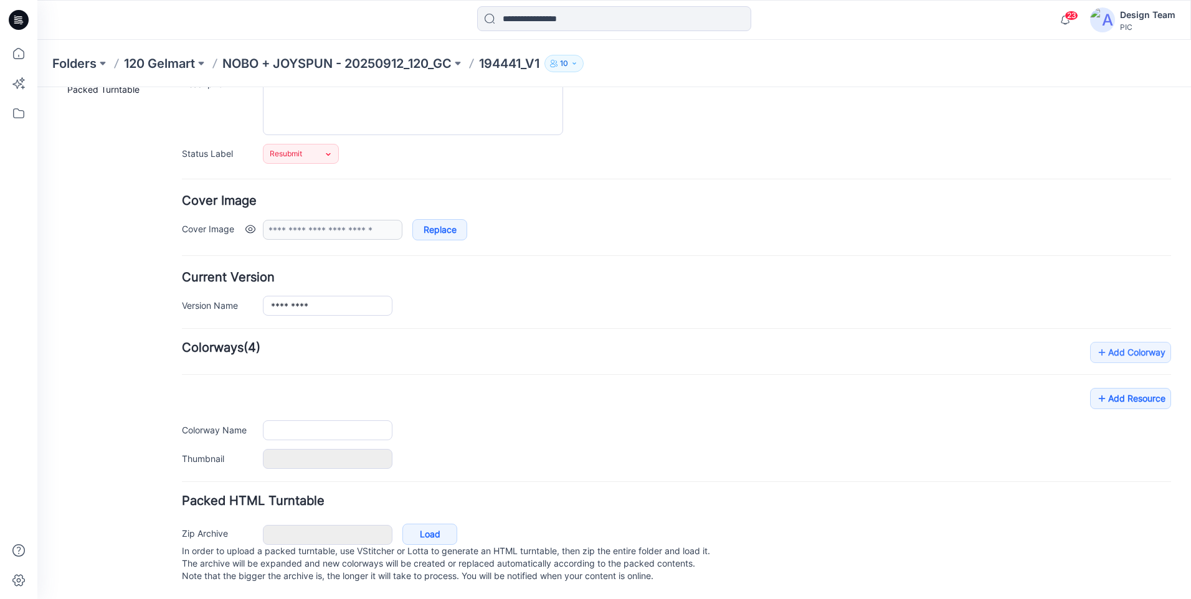
type input "*********"
type input "**********"
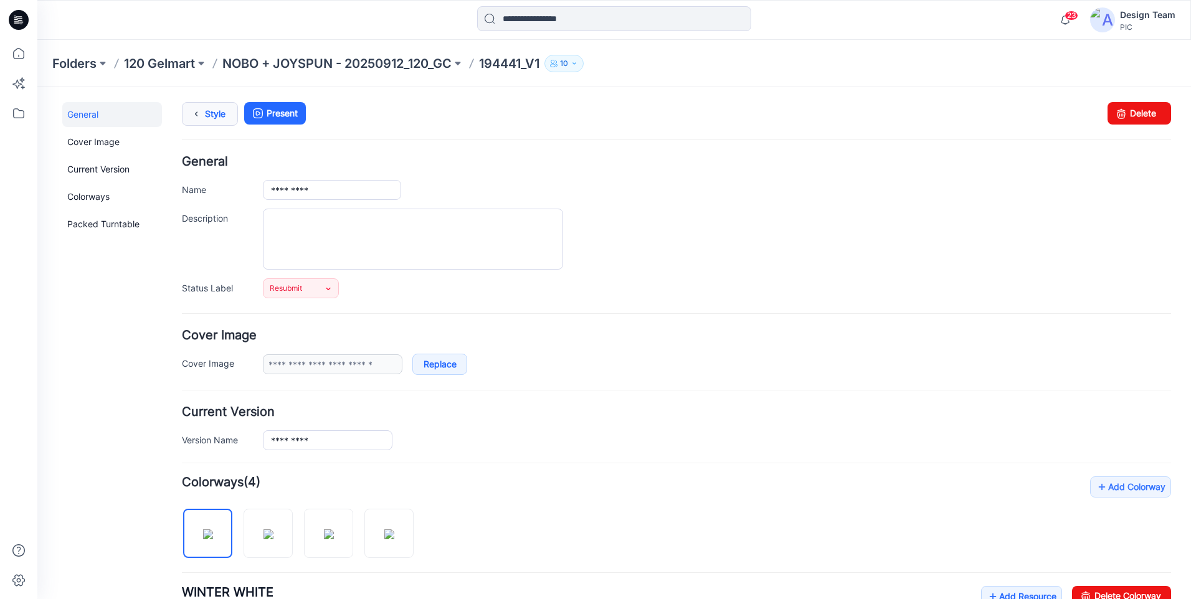
click at [205, 120] on link "Style" at bounding box center [210, 114] width 56 height 24
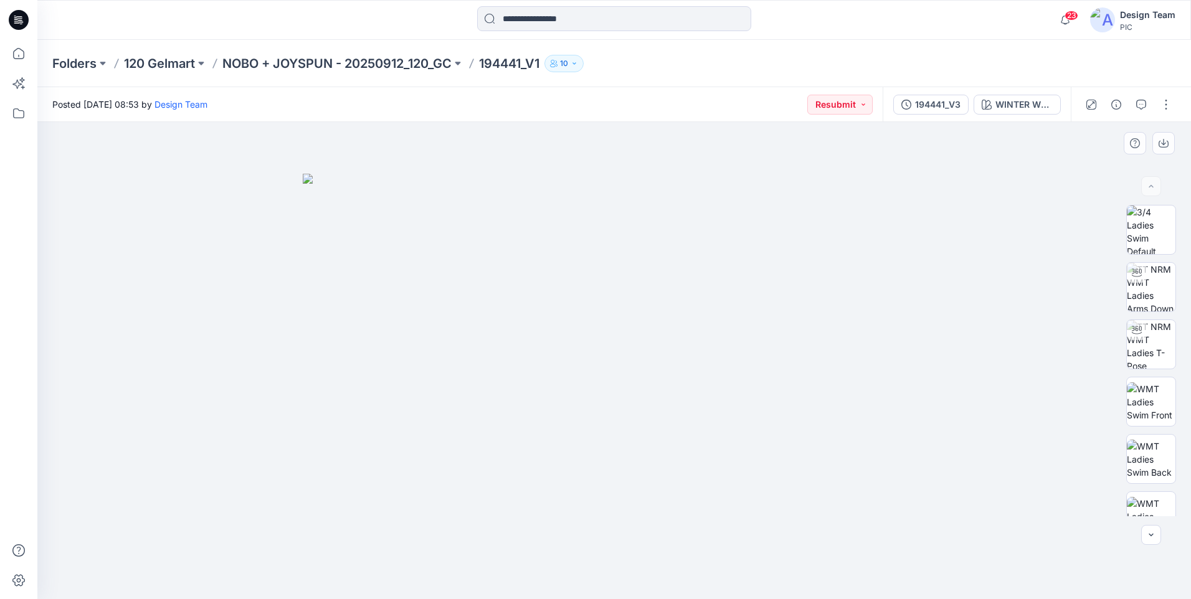
click at [508, 312] on img at bounding box center [614, 386] width 623 height 425
click at [1162, 112] on button "button" at bounding box center [1166, 105] width 20 height 20
click at [1117, 171] on button "Edit" at bounding box center [1113, 168] width 115 height 23
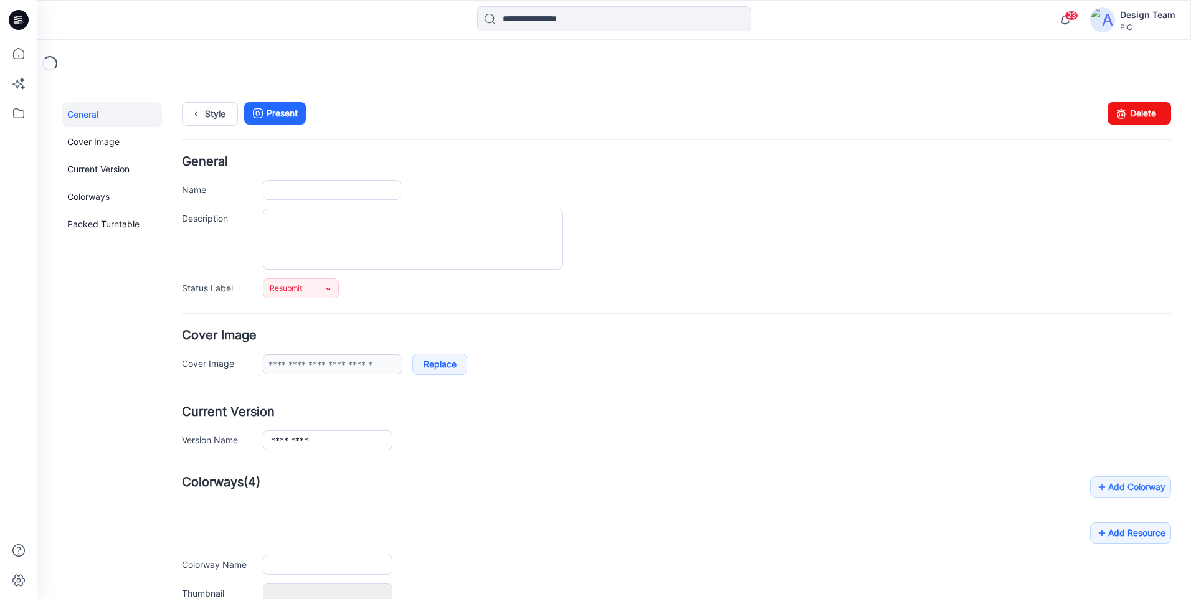
type input "*********"
type input "**********"
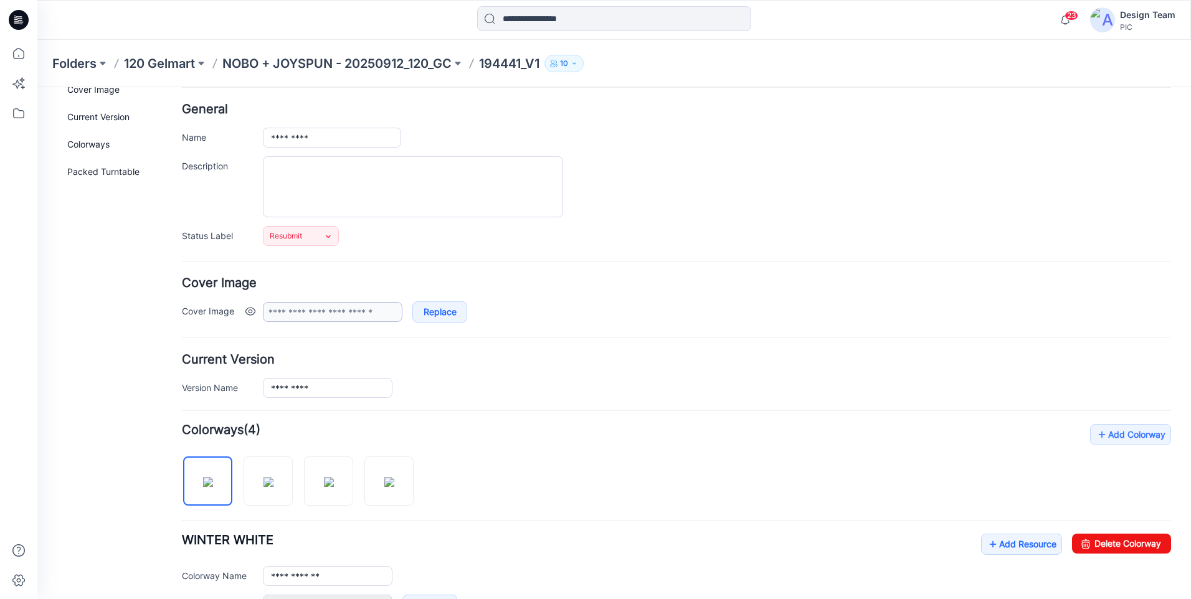
scroll to position [125, 0]
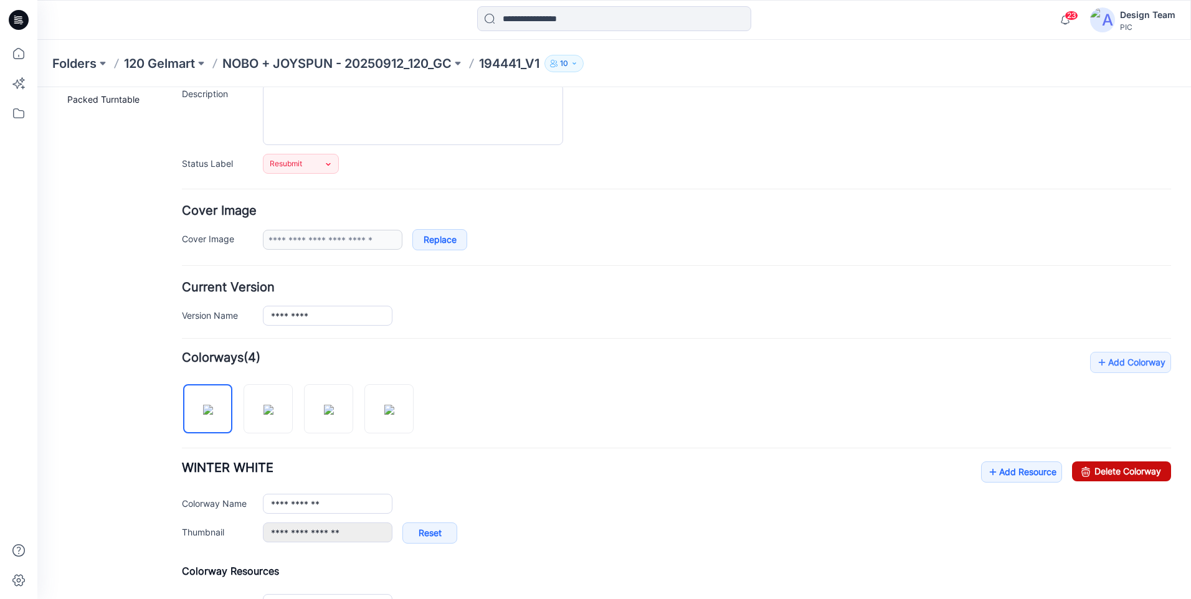
click at [1101, 478] on link "Delete Colorway" at bounding box center [1121, 472] width 99 height 20
type input "**********"
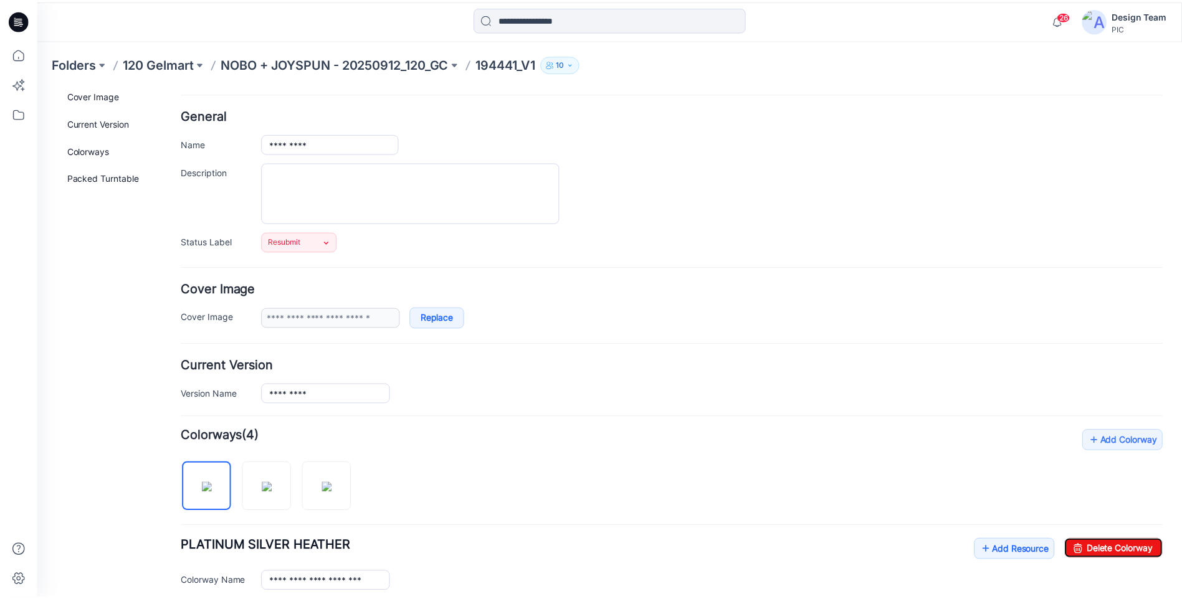
scroll to position [0, 0]
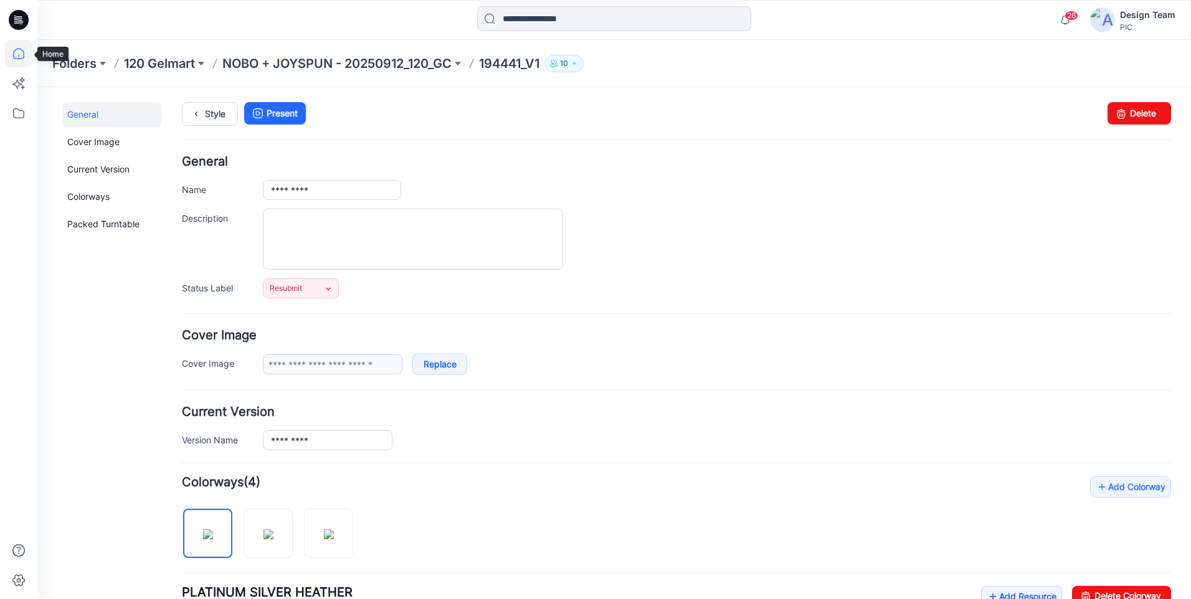
click at [19, 56] on icon at bounding box center [18, 53] width 27 height 27
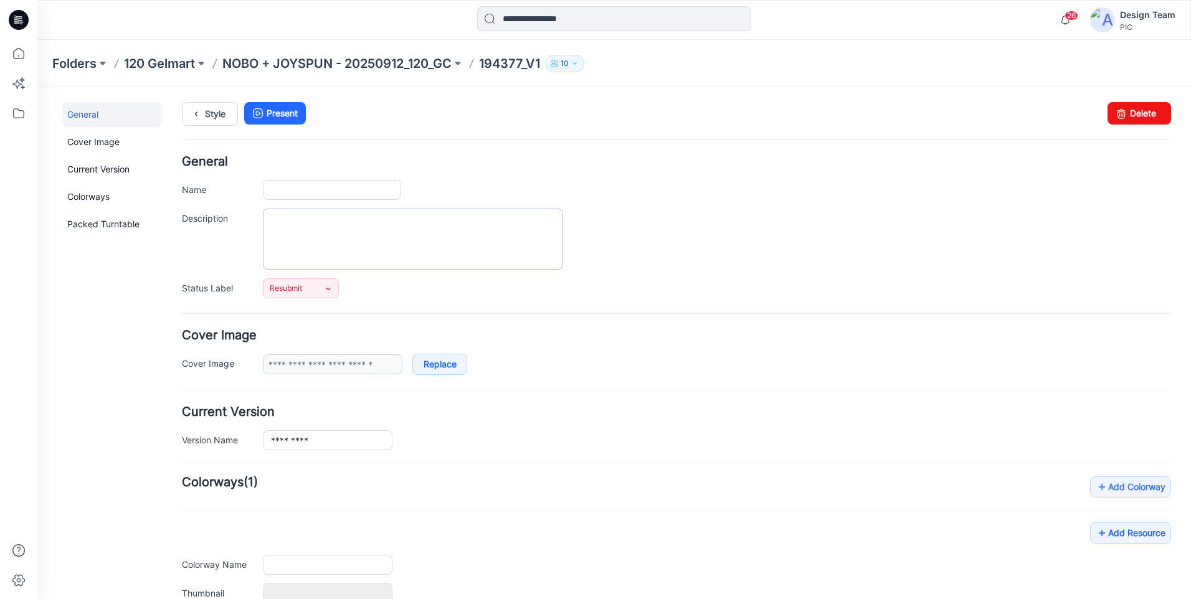
type input "*********"
type input "**********"
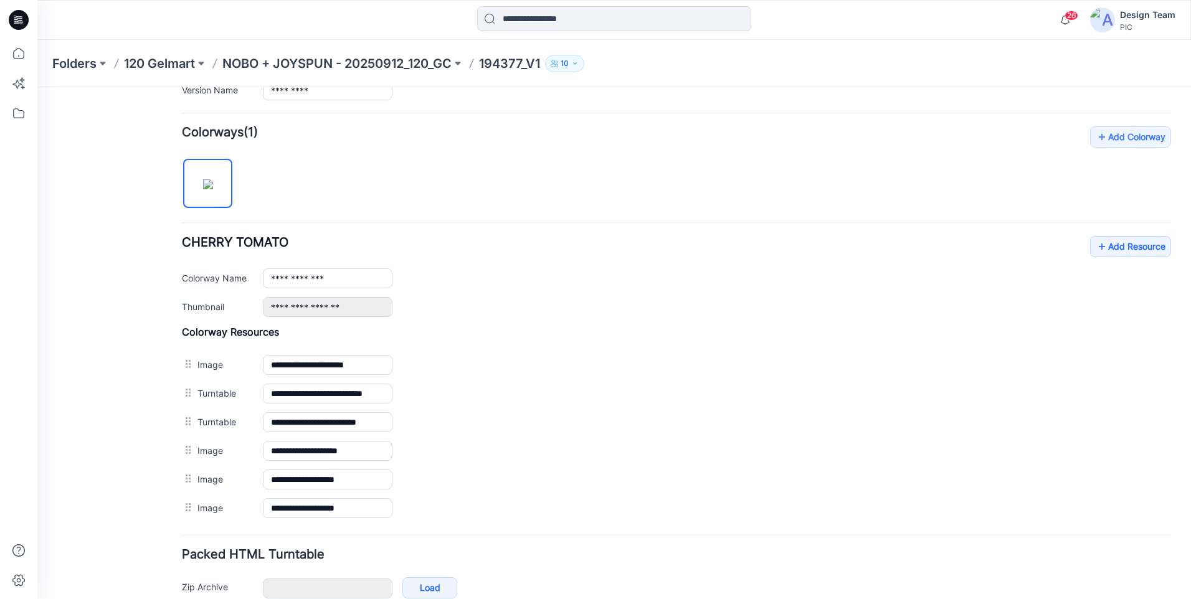
scroll to position [416, 0]
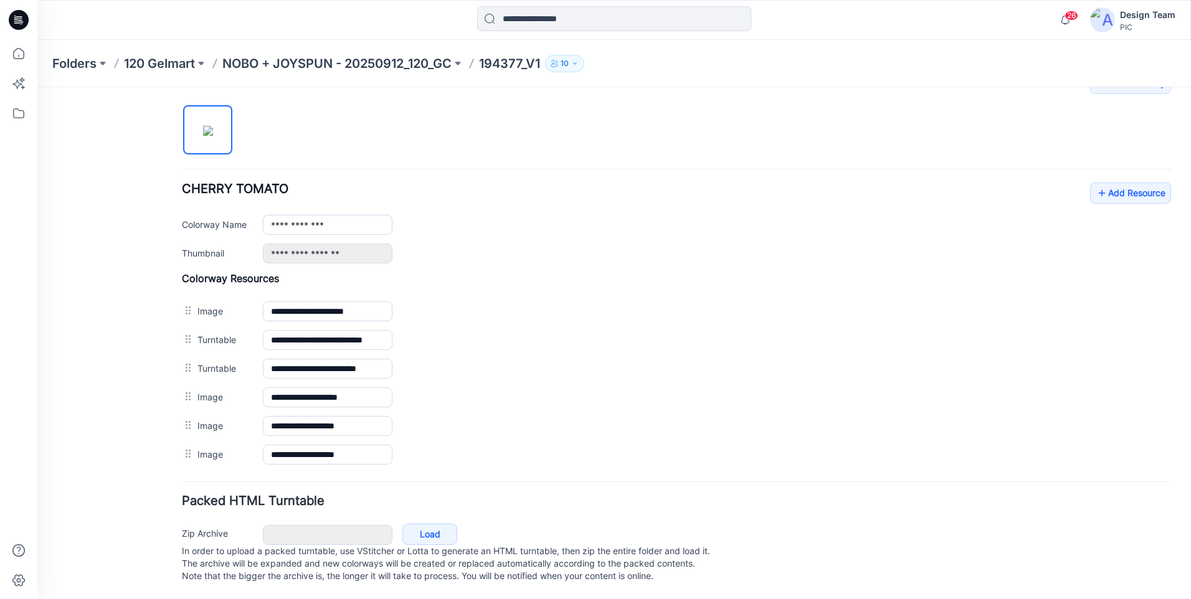
click at [1115, 191] on div "**********" at bounding box center [676, 223] width 989 height 81
click at [1111, 183] on link "Add Resource" at bounding box center [1130, 193] width 81 height 21
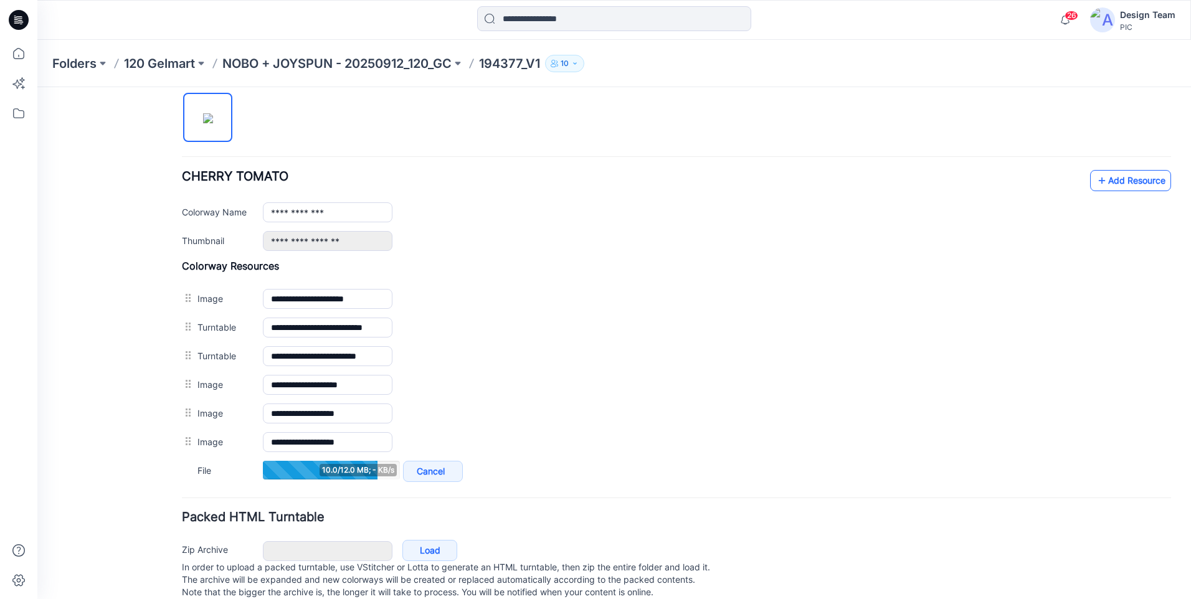
click at [1096, 183] on icon at bounding box center [1102, 181] width 12 height 20
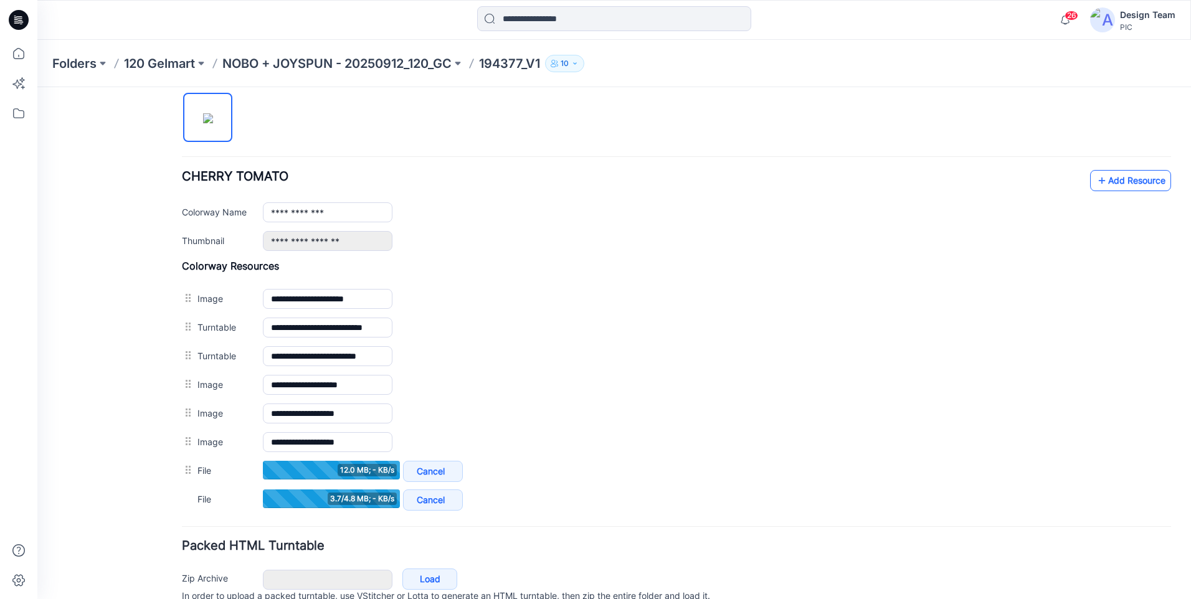
click at [1104, 178] on link "Add Resource" at bounding box center [1130, 180] width 81 height 21
click at [1090, 181] on link "Add Resource" at bounding box center [1130, 180] width 81 height 21
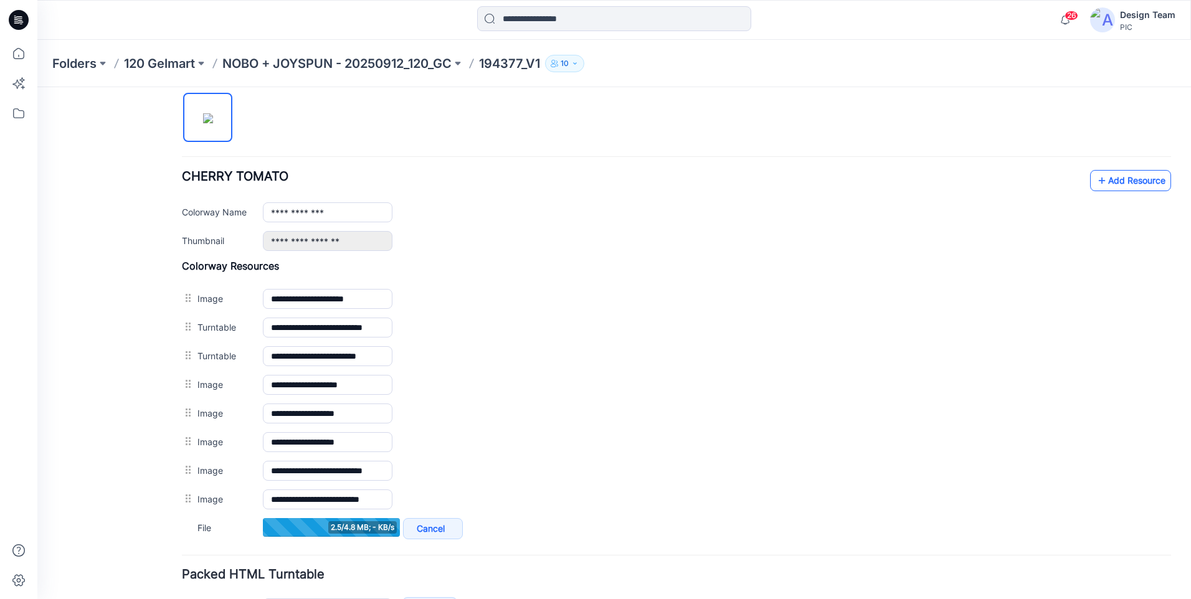
click at [1101, 184] on link "Add Resource" at bounding box center [1130, 180] width 81 height 21
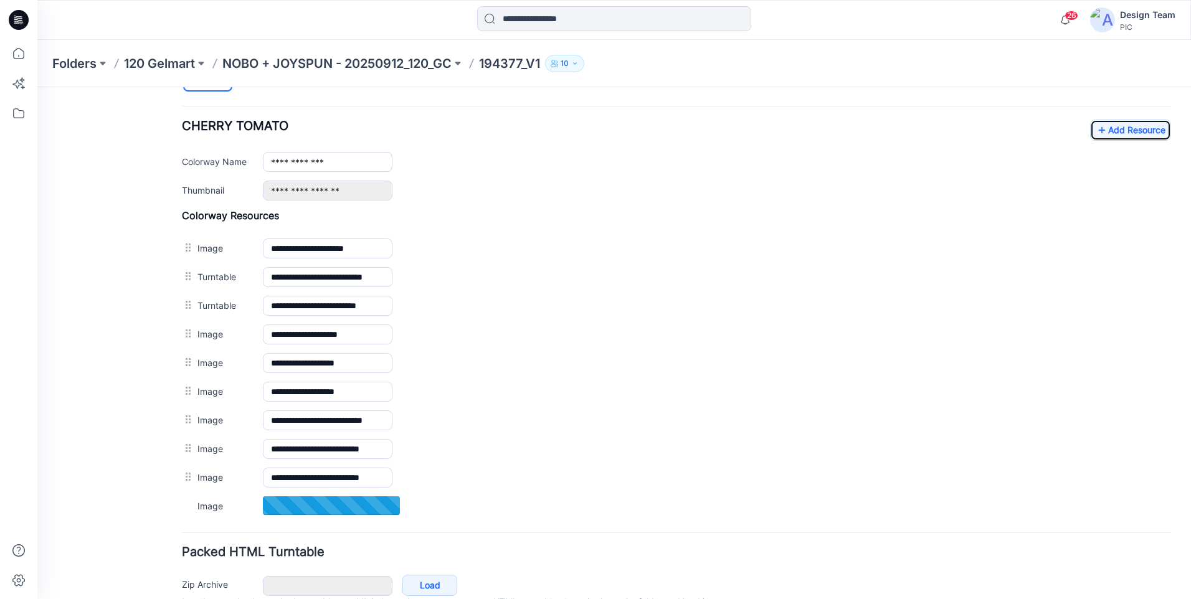
scroll to position [406, 0]
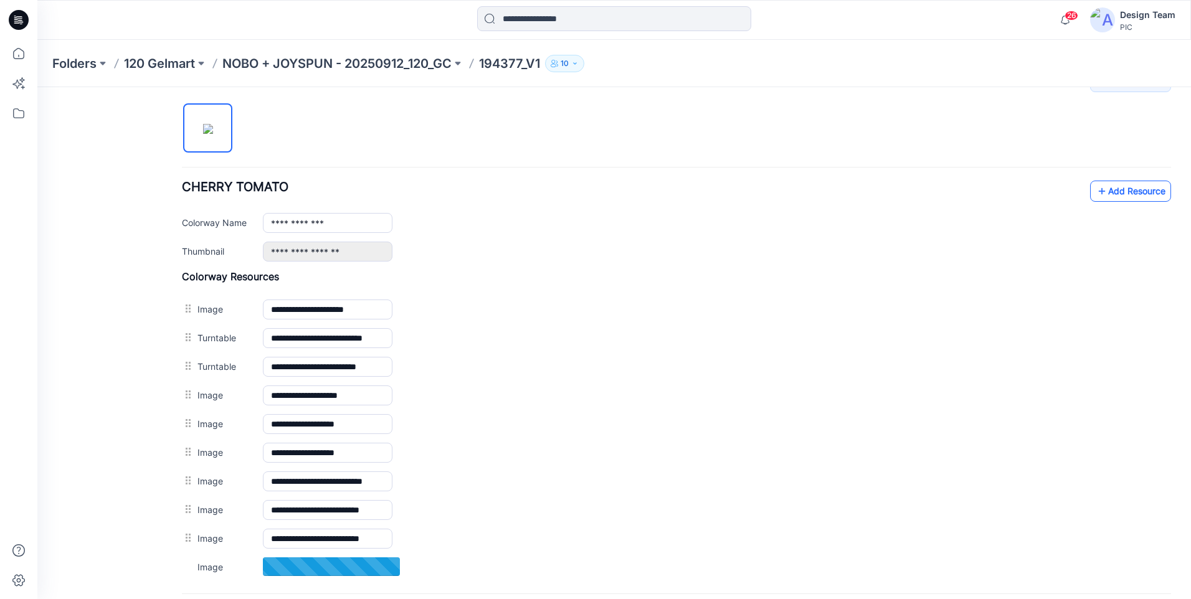
click at [1096, 187] on icon at bounding box center [1102, 191] width 12 height 20
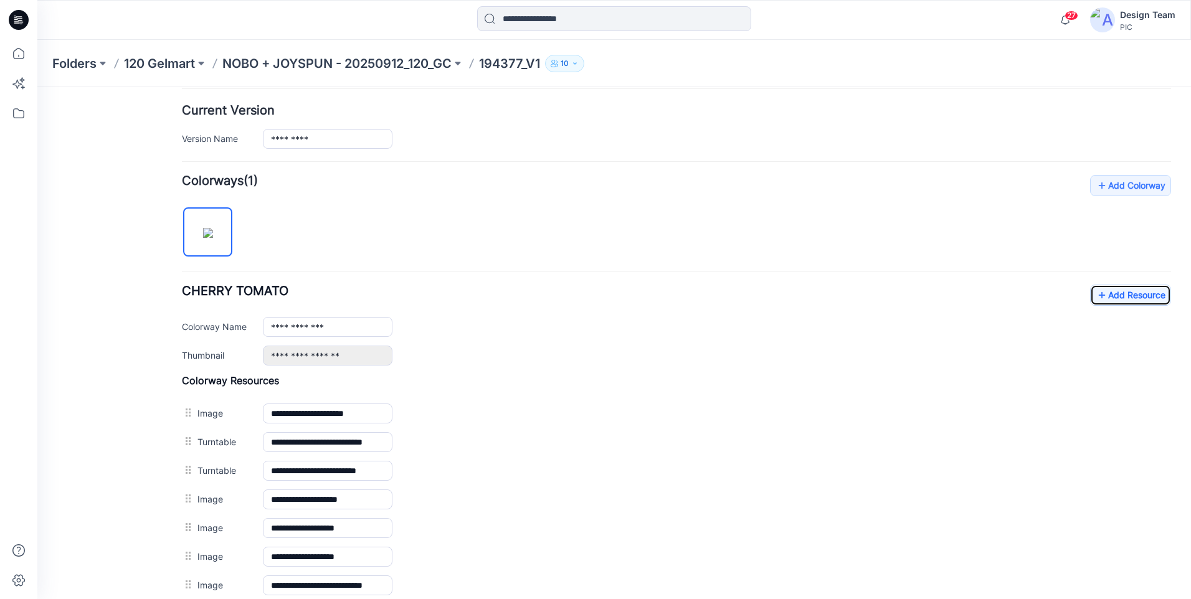
scroll to position [496, 0]
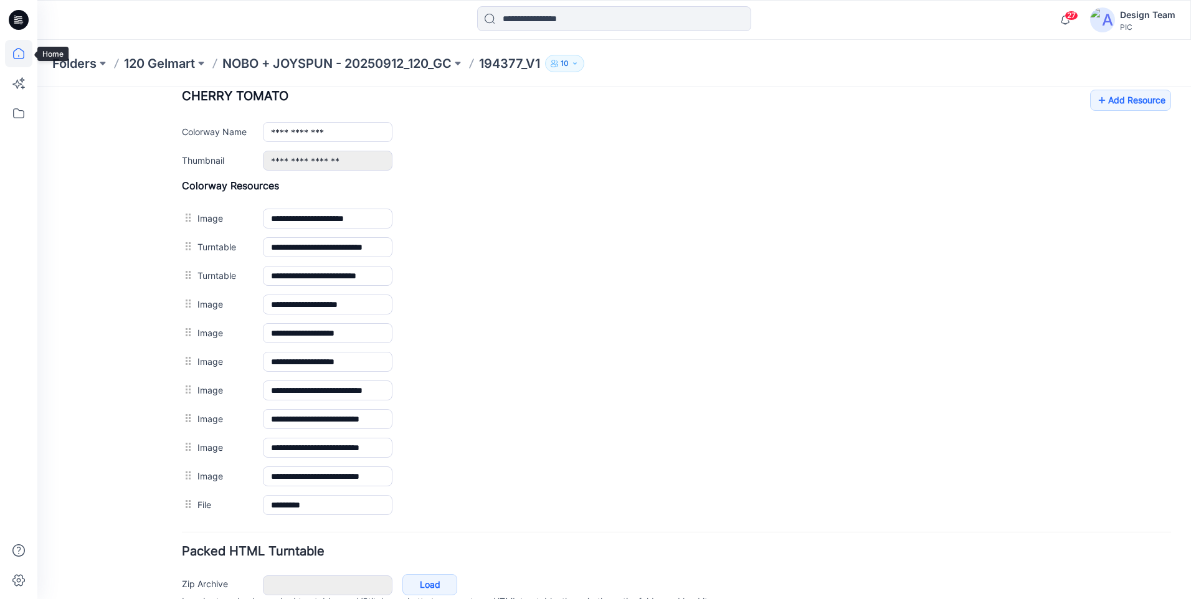
click at [18, 53] on icon at bounding box center [18, 53] width 27 height 27
